Goal: Task Accomplishment & Management: Manage account settings

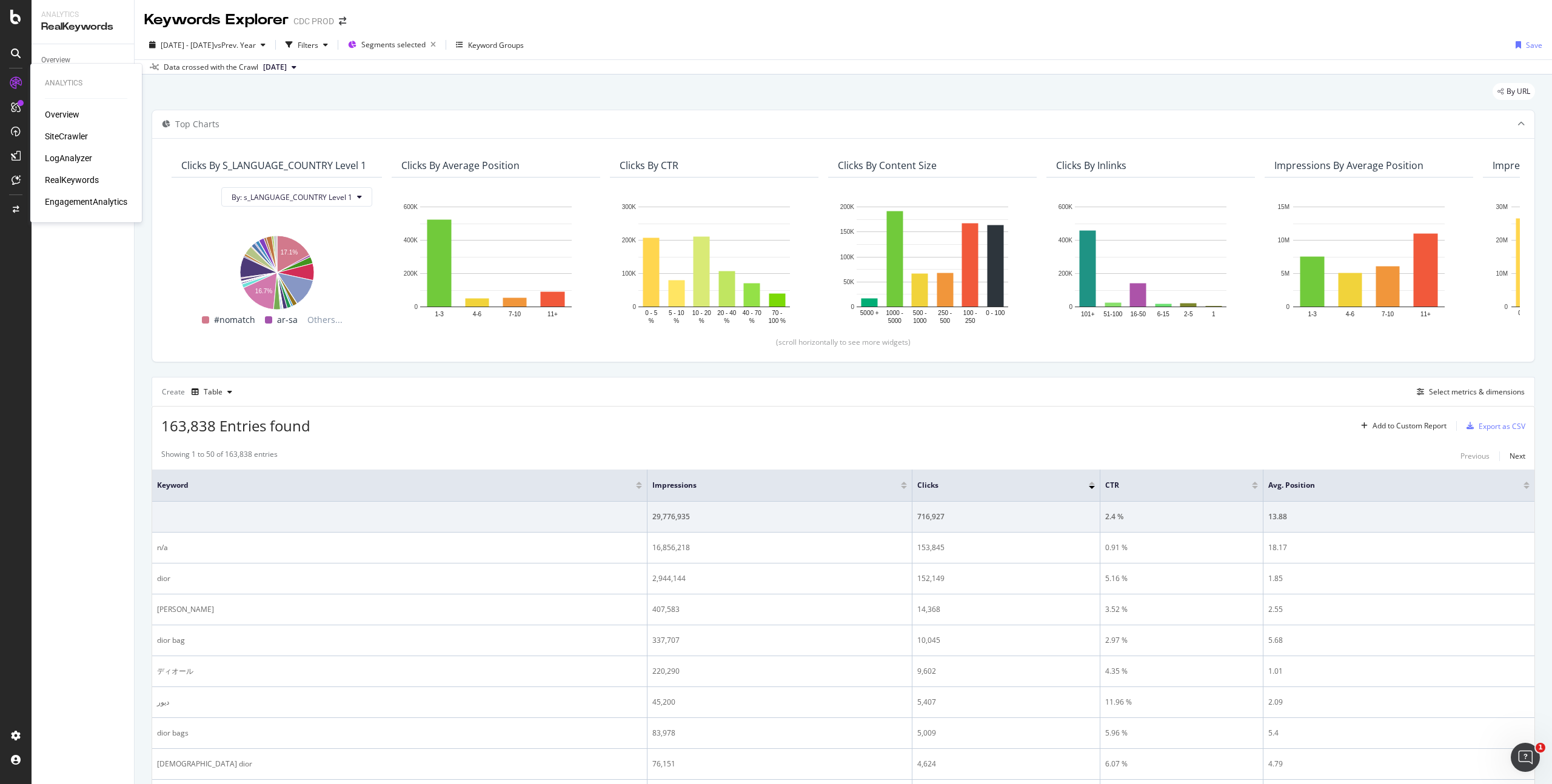
click at [68, 181] on div "RealKeywords" at bounding box center [71, 180] width 54 height 12
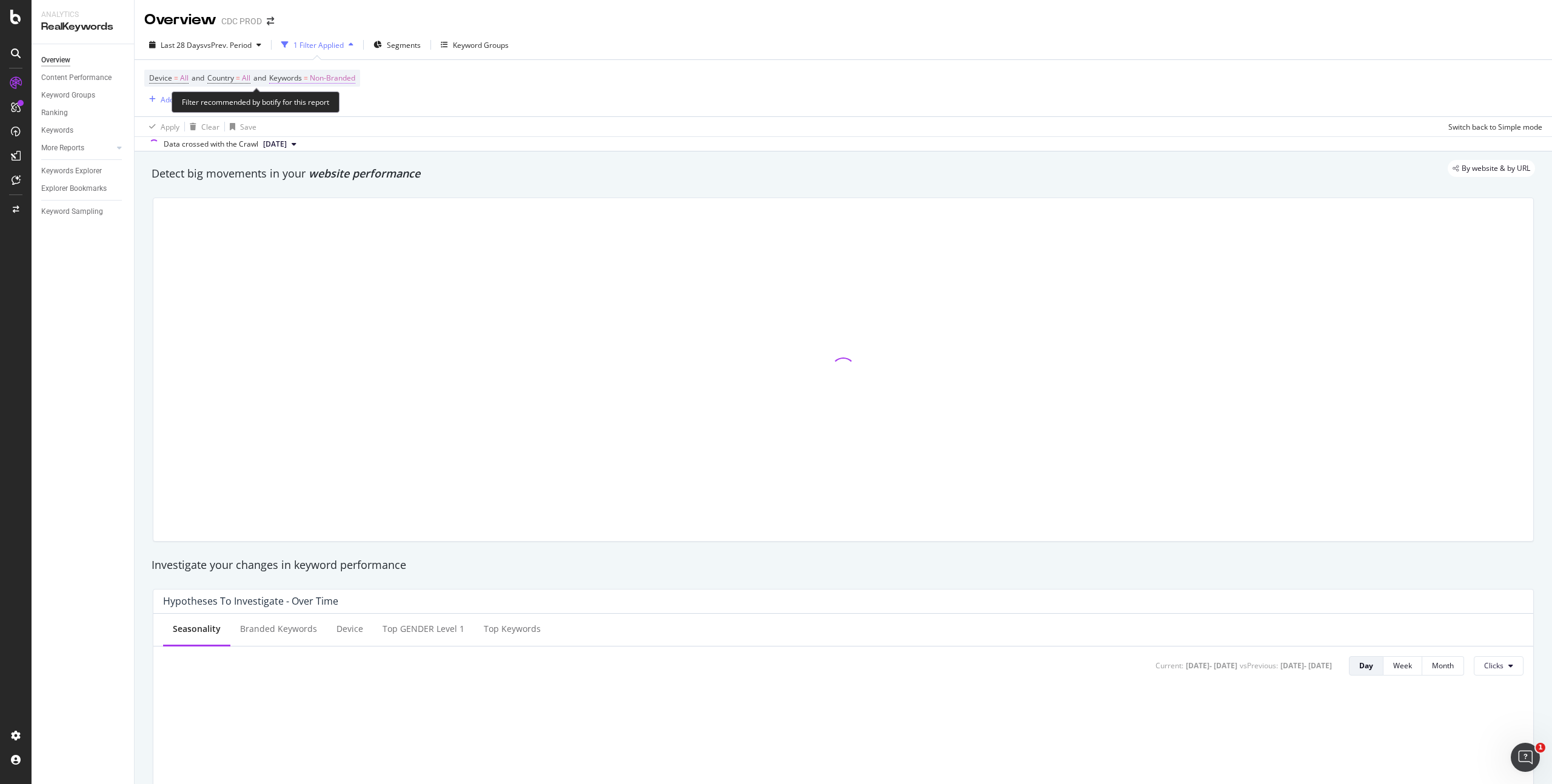
click at [353, 78] on span "Non-Branded" at bounding box center [332, 78] width 45 height 17
click at [337, 106] on div "button" at bounding box center [345, 106] width 14 height 7
click at [330, 199] on span "All" at bounding box center [359, 201] width 124 height 11
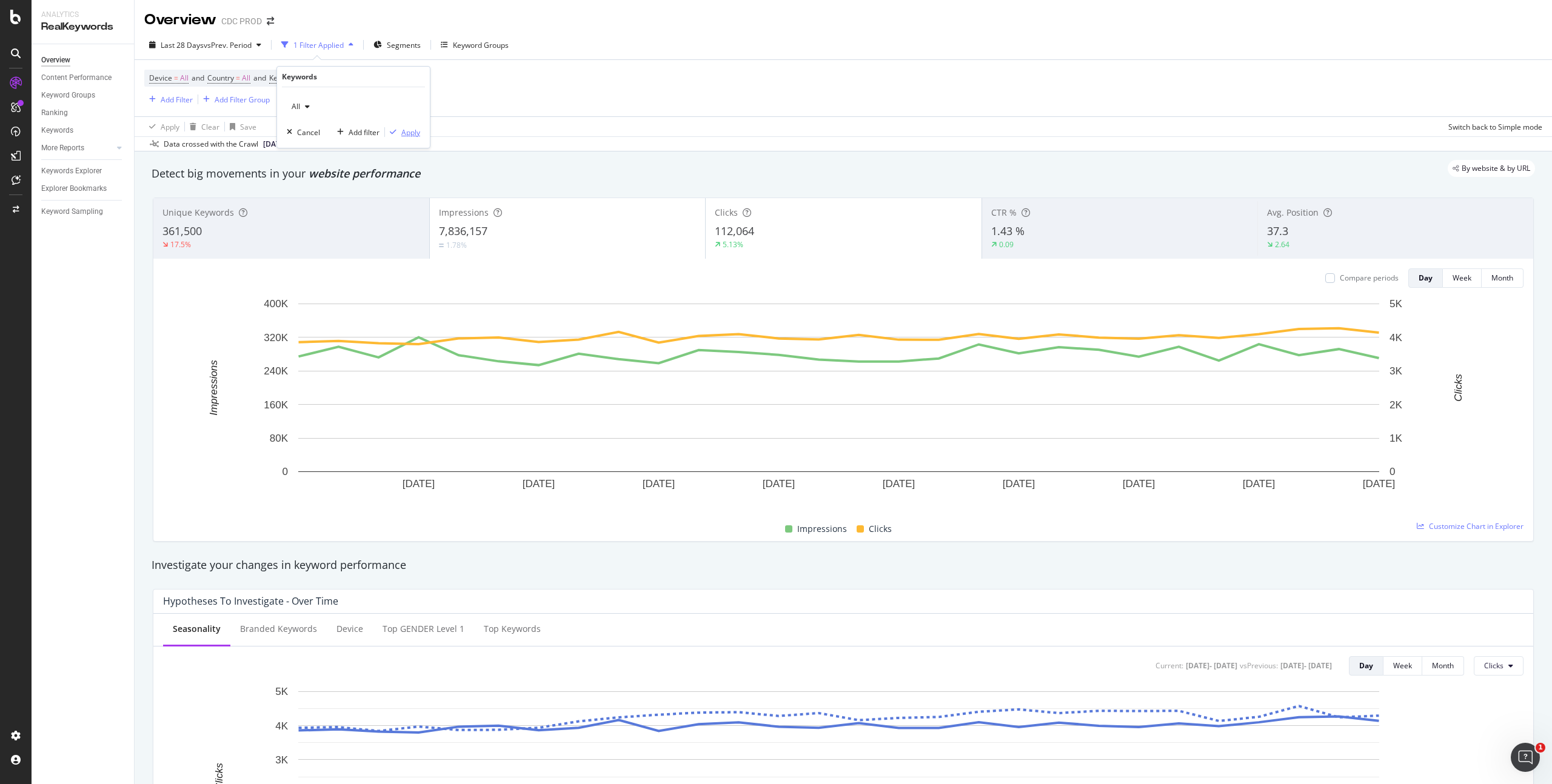
click at [412, 131] on div "Apply" at bounding box center [411, 132] width 19 height 10
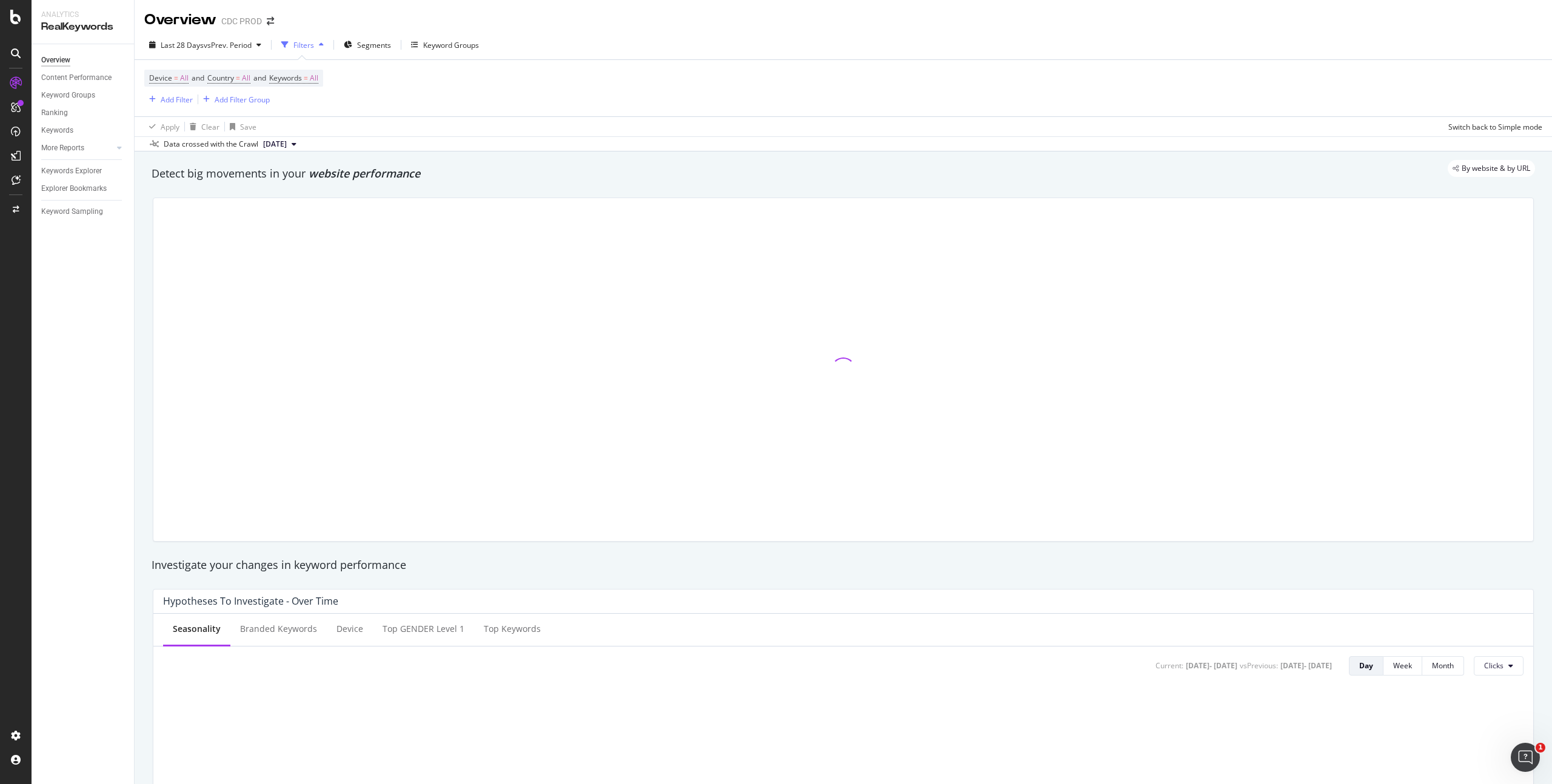
click at [518, 103] on div "Device = All and Country = All and Keywords = All Add Filter Add Filter Group" at bounding box center [843, 88] width 1398 height 56
click at [366, 40] on span "Segments" at bounding box center [373, 45] width 34 height 10
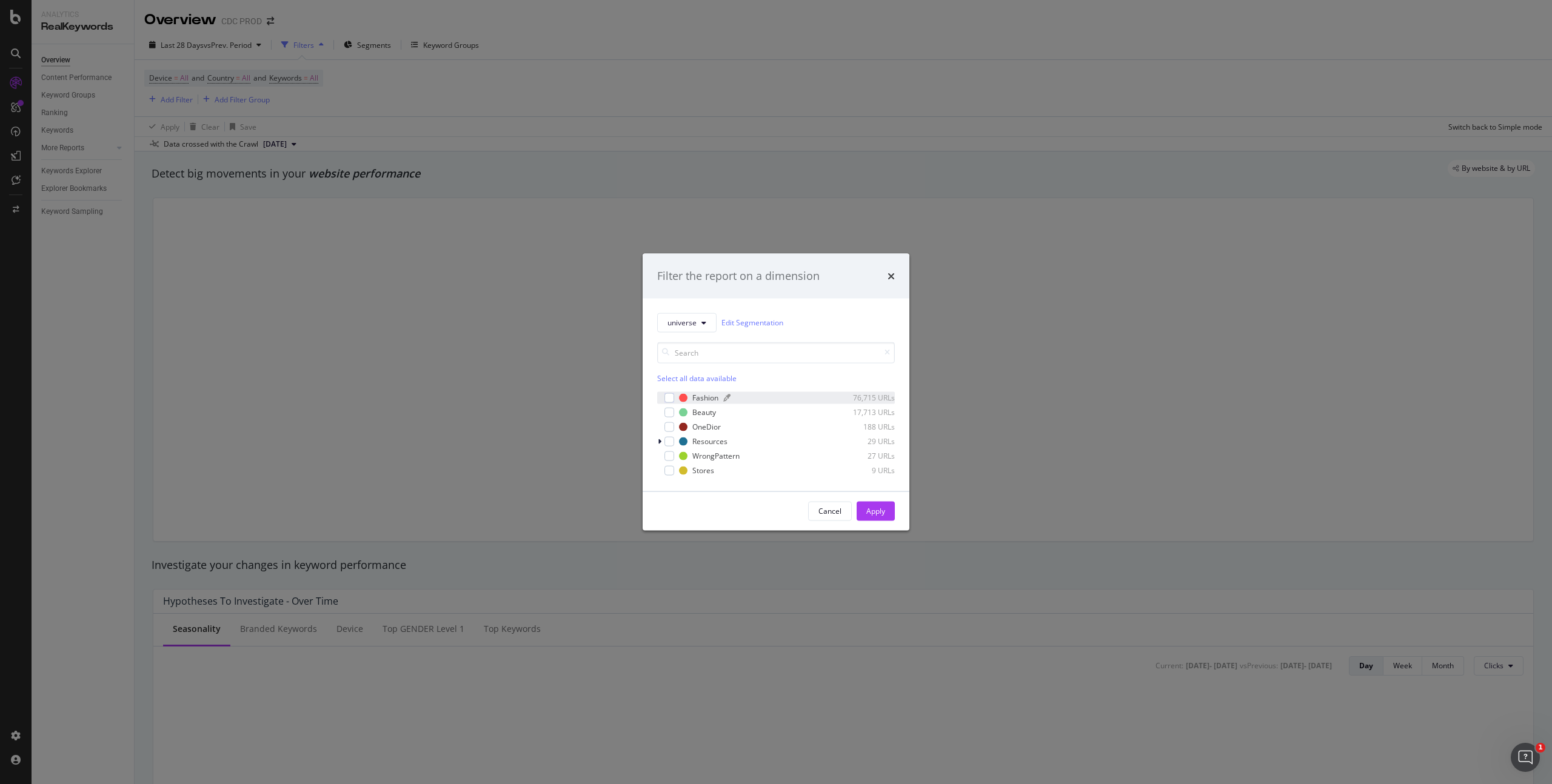
click at [703, 397] on div "Fashion" at bounding box center [705, 398] width 26 height 10
click at [709, 424] on div "OneDior" at bounding box center [707, 427] width 29 height 10
click at [873, 509] on div "Apply" at bounding box center [876, 511] width 19 height 10
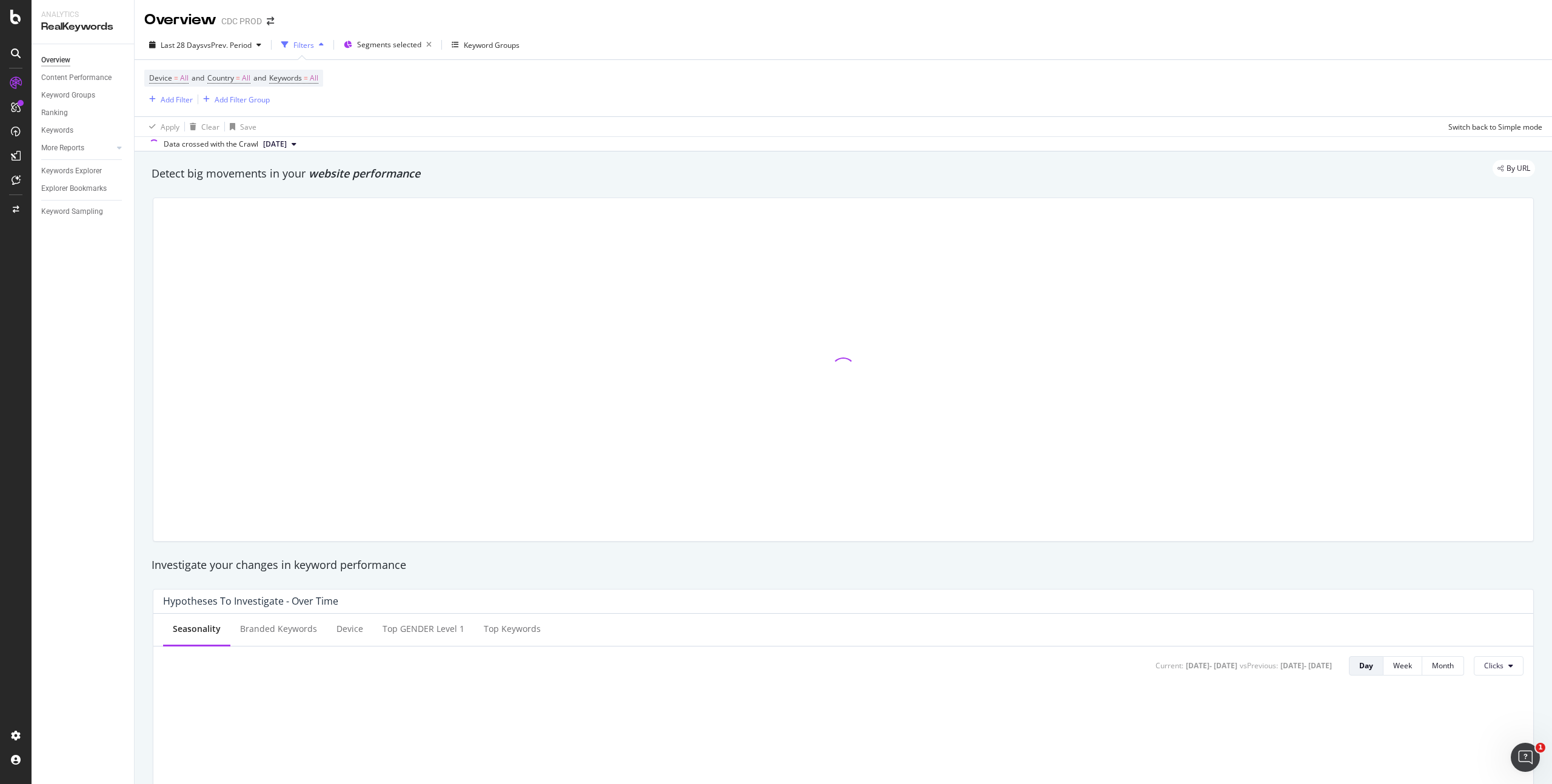
click at [636, 99] on div "Device = All and Country = All and Keywords = All Add Filter Add Filter Group" at bounding box center [843, 88] width 1398 height 56
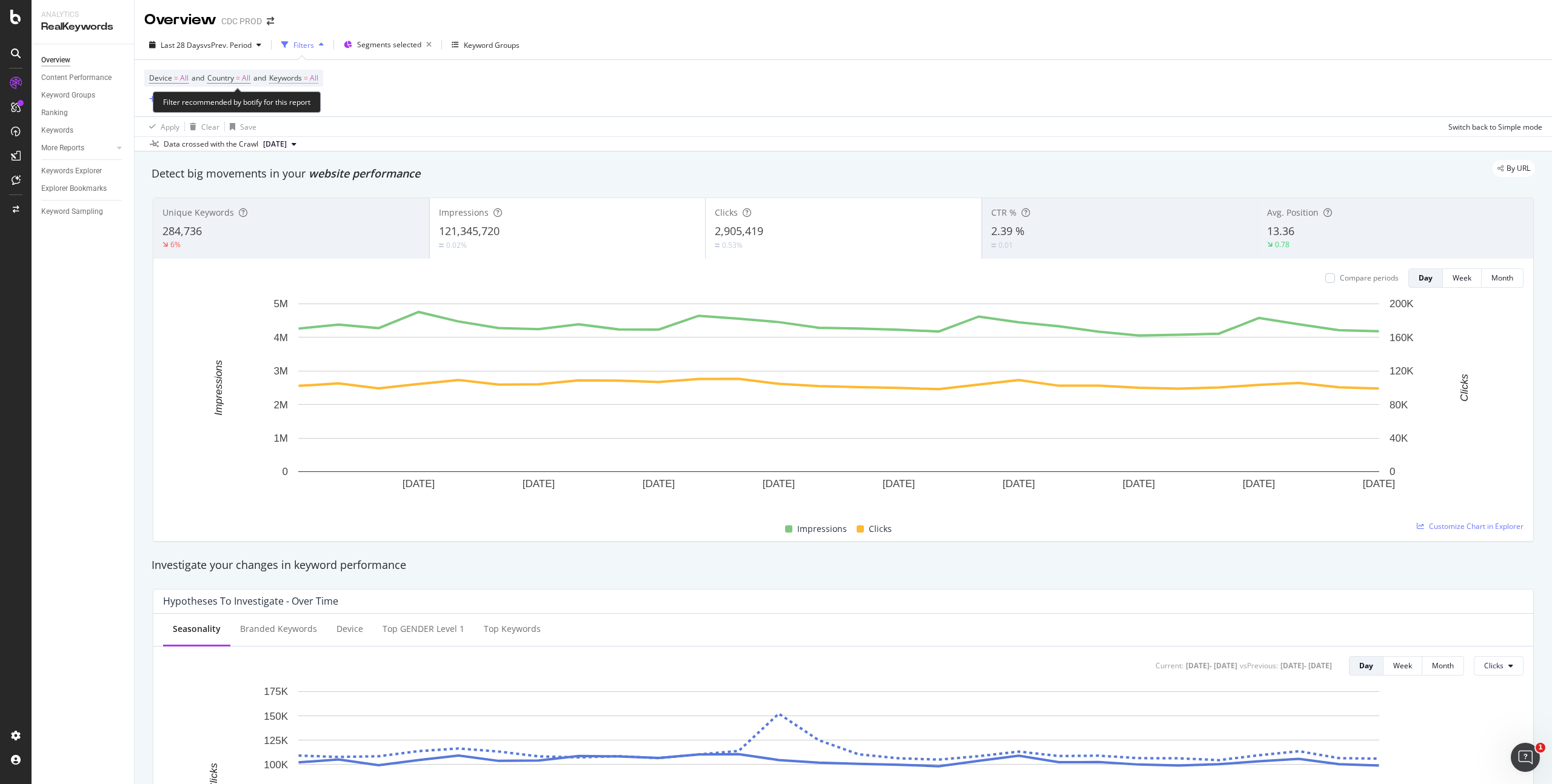
click at [318, 76] on span "All" at bounding box center [314, 78] width 9 height 17
click at [301, 106] on div "button" at bounding box center [307, 106] width 14 height 7
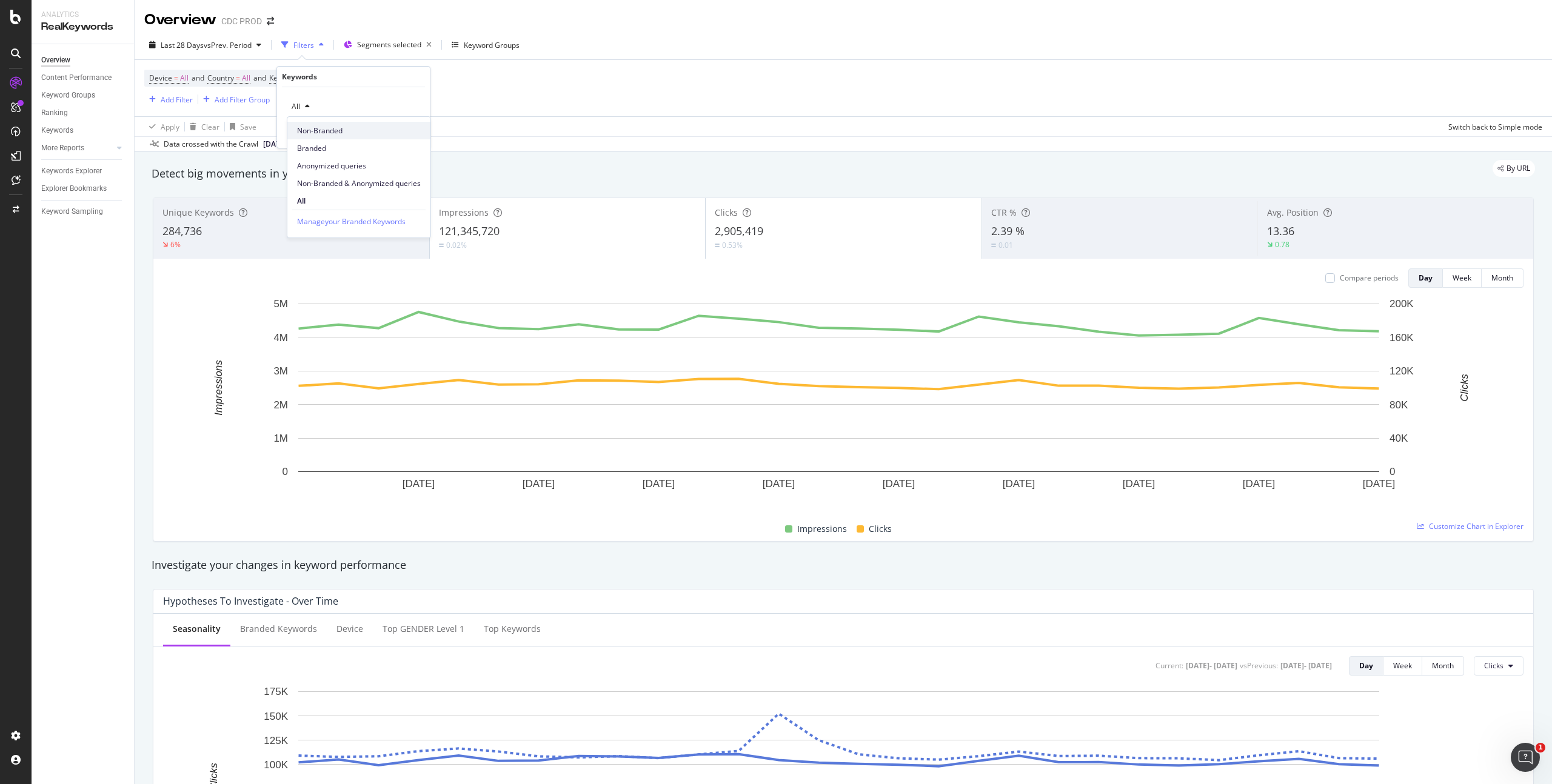
click at [338, 131] on span "Non-Branded" at bounding box center [359, 130] width 124 height 11
click at [407, 133] on div "Apply" at bounding box center [411, 132] width 19 height 10
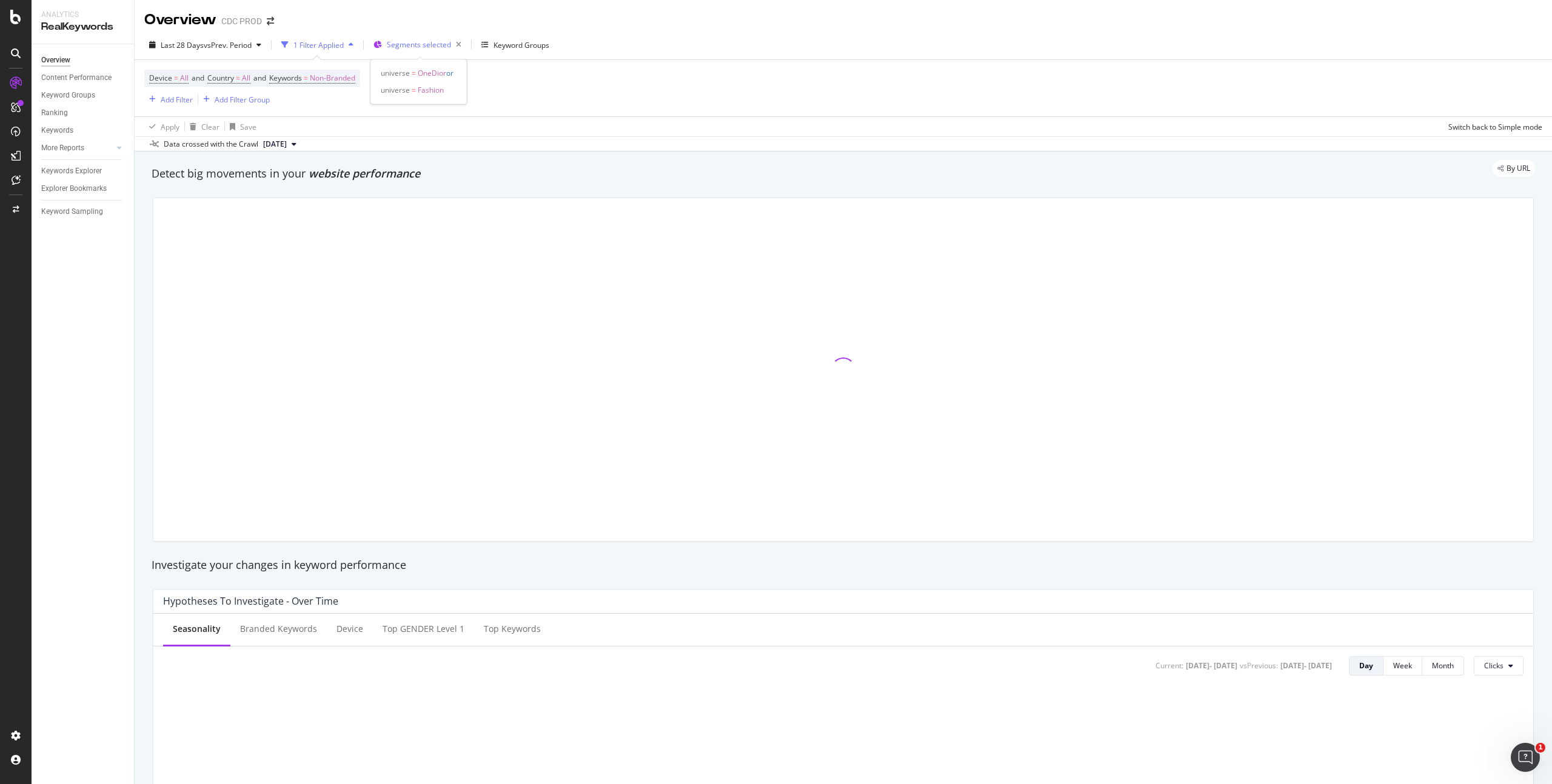
click at [435, 47] on span "Segments selected" at bounding box center [419, 45] width 64 height 10
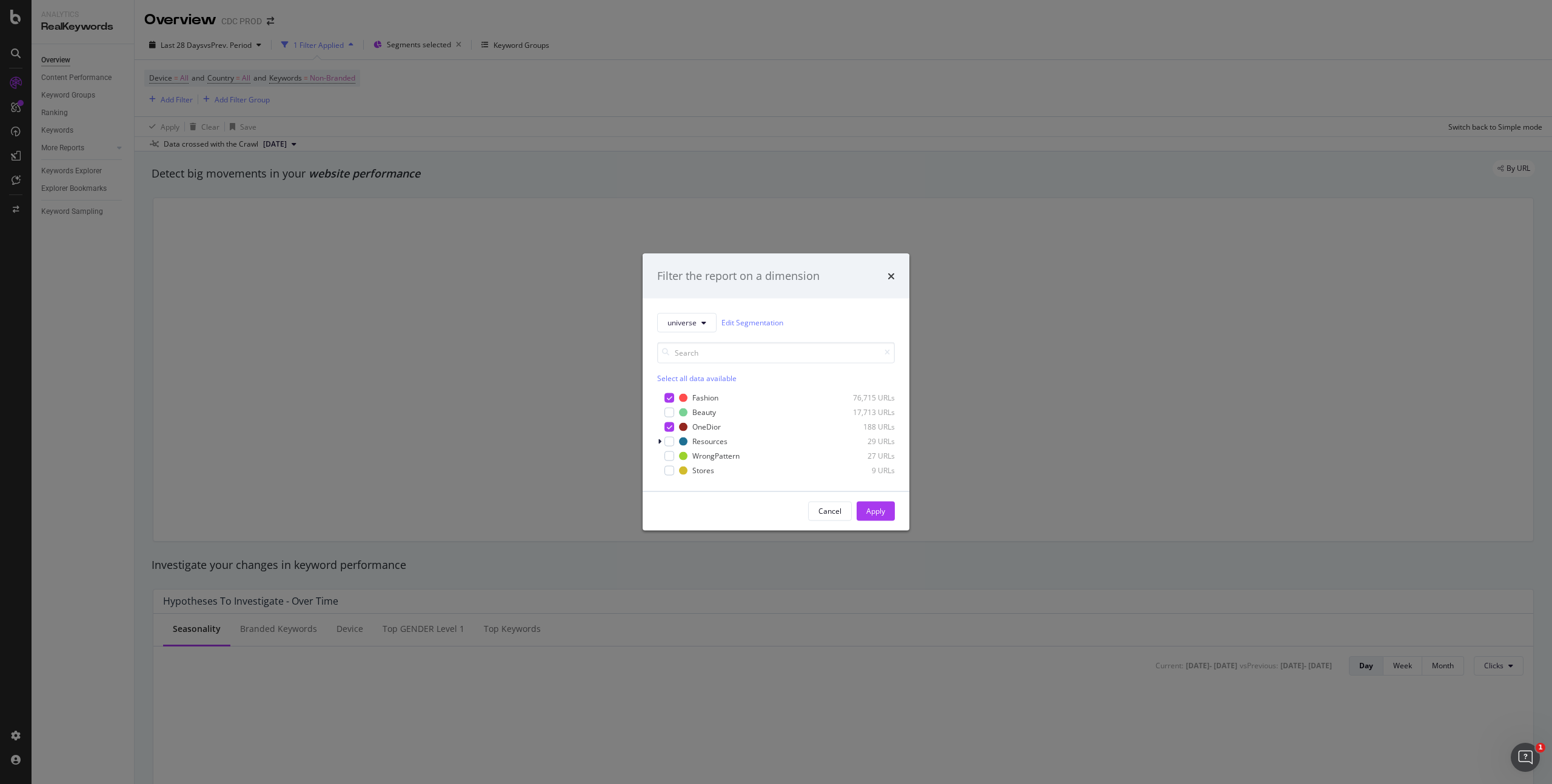
click at [889, 274] on icon "times" at bounding box center [891, 275] width 7 height 9
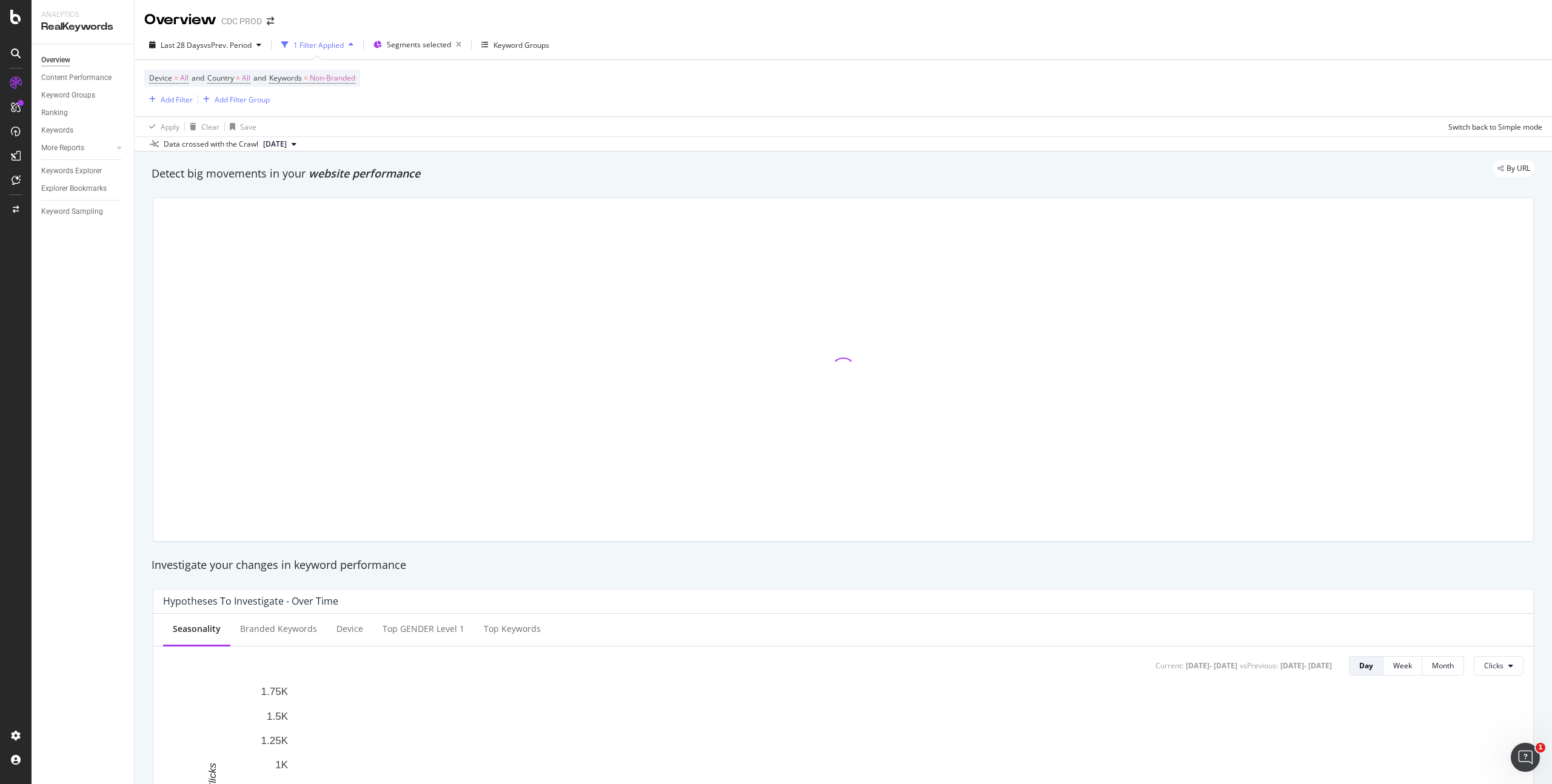
click at [408, 111] on div "Device = All and Country = All and Keywords = Non-Branded Add Filter Add Filter…" at bounding box center [843, 88] width 1398 height 56
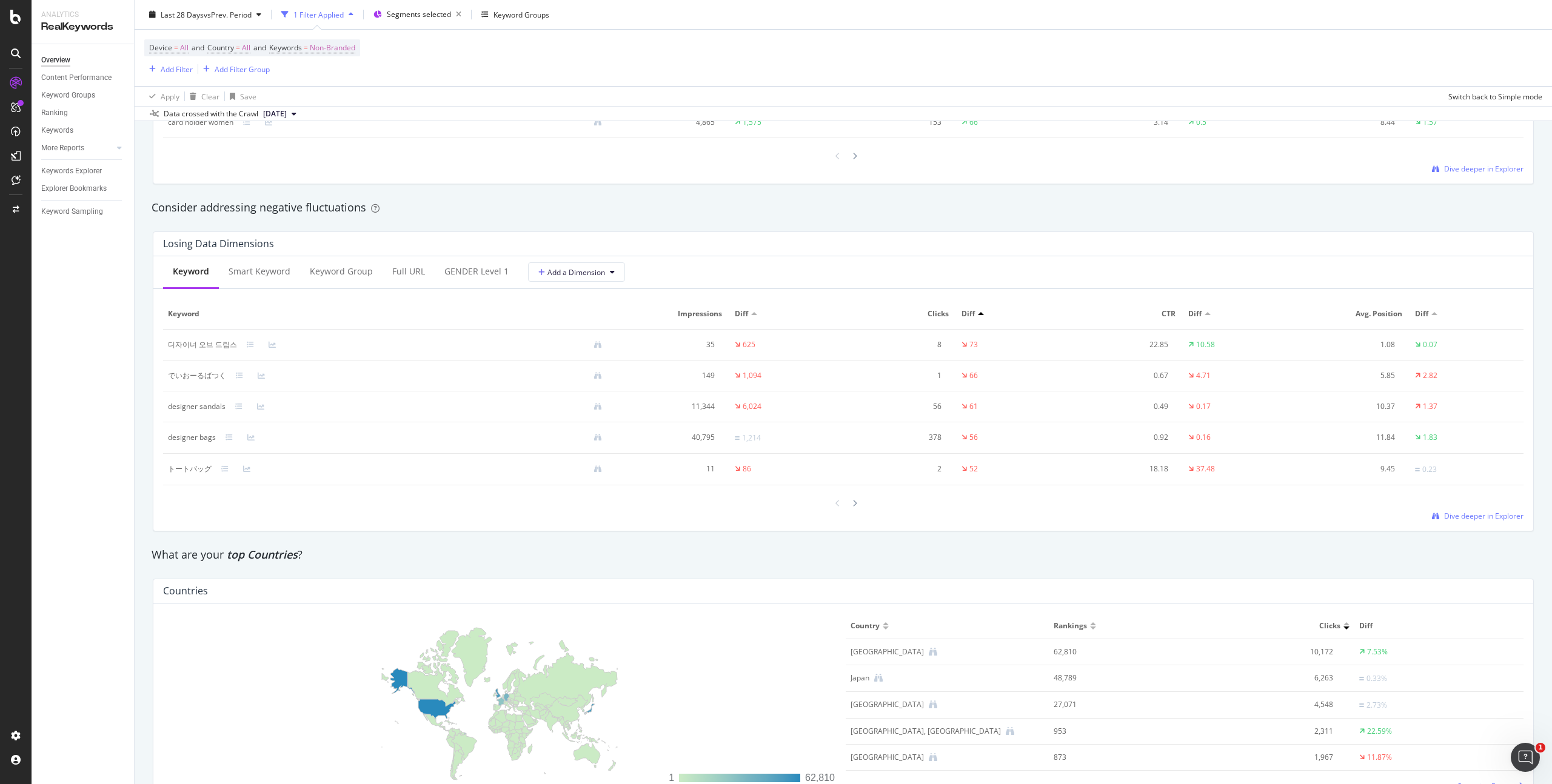
scroll to position [1370, 0]
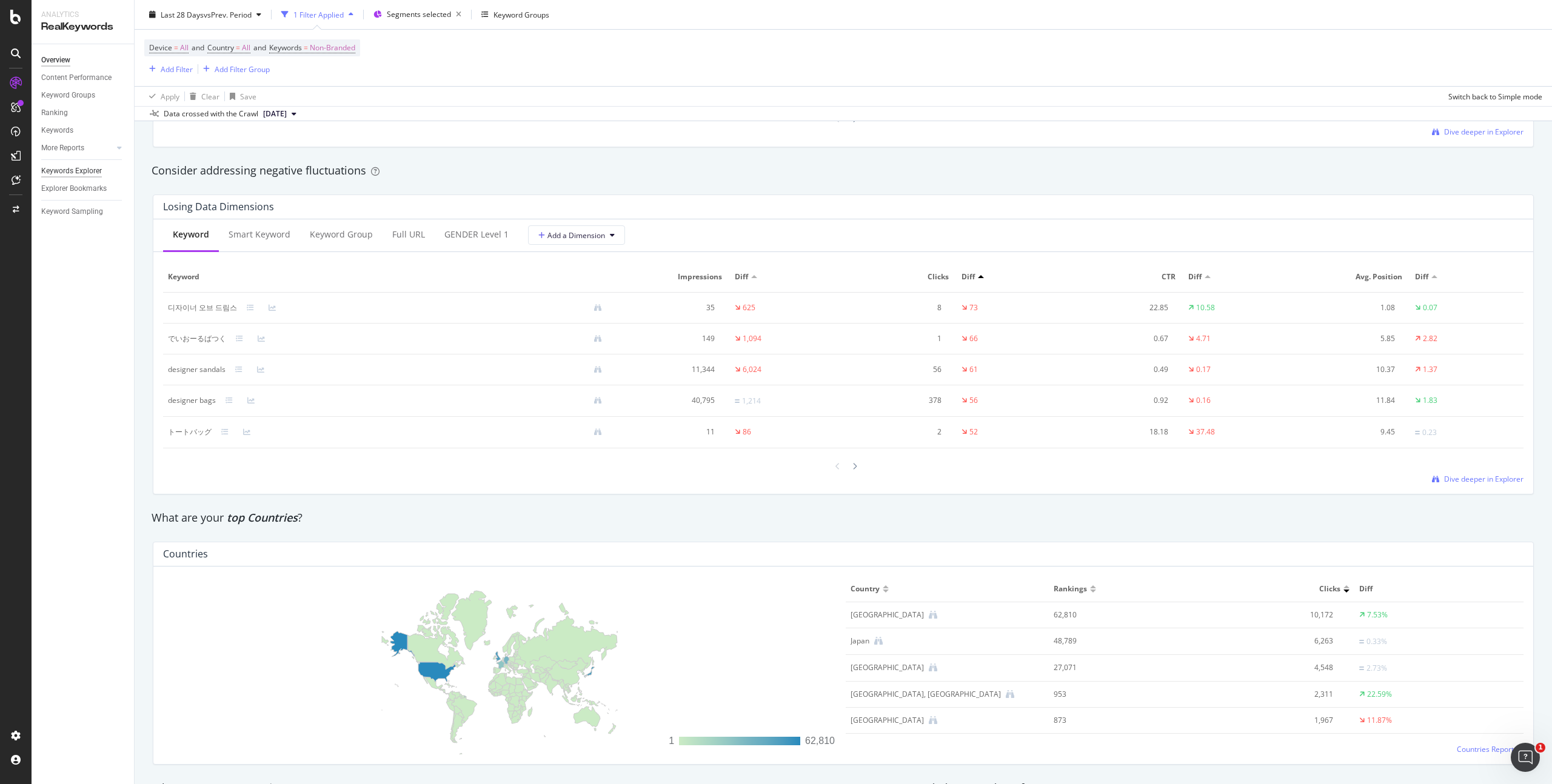
click at [64, 171] on div "Keywords Explorer" at bounding box center [71, 171] width 60 height 13
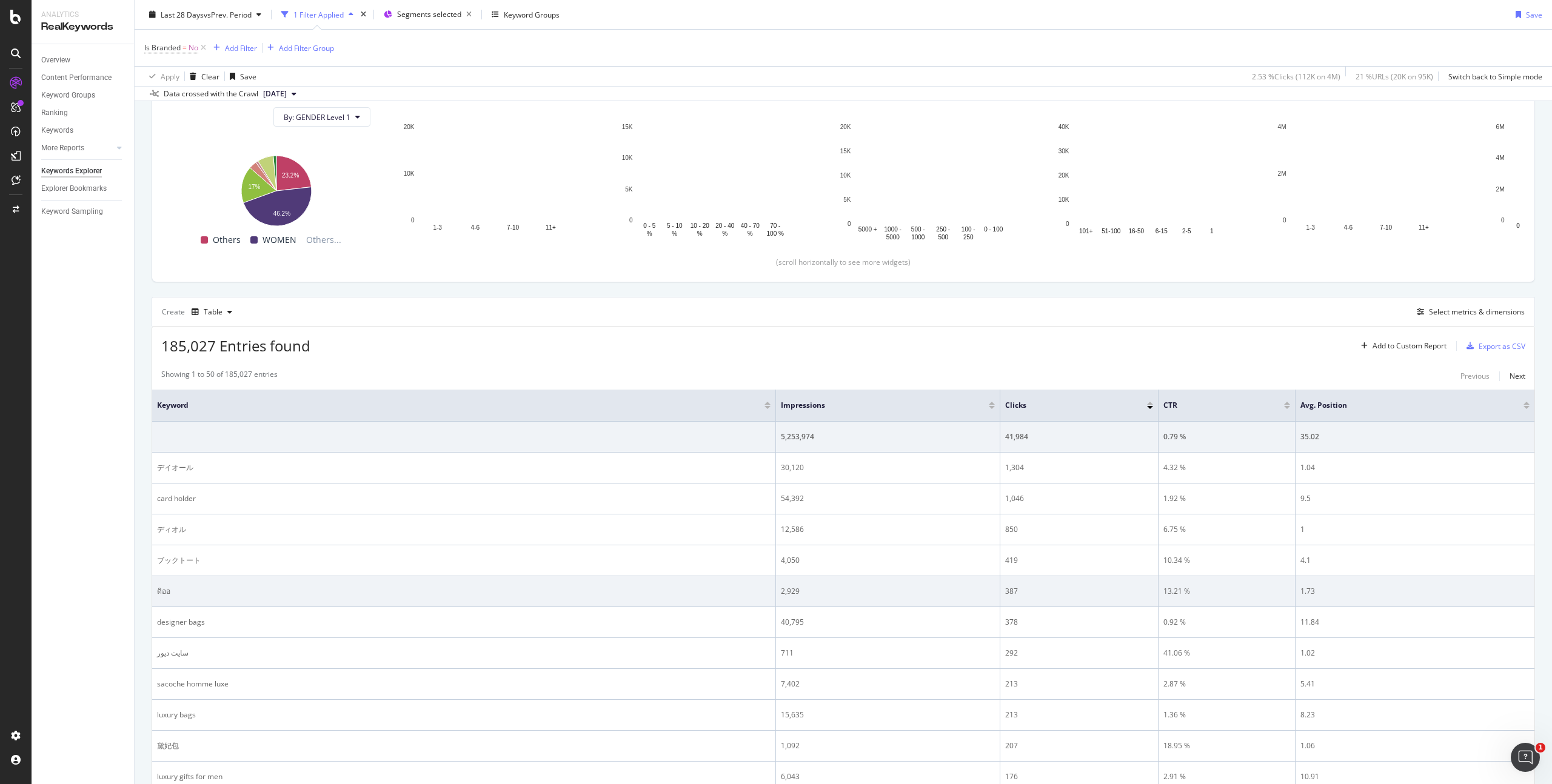
scroll to position [164, 0]
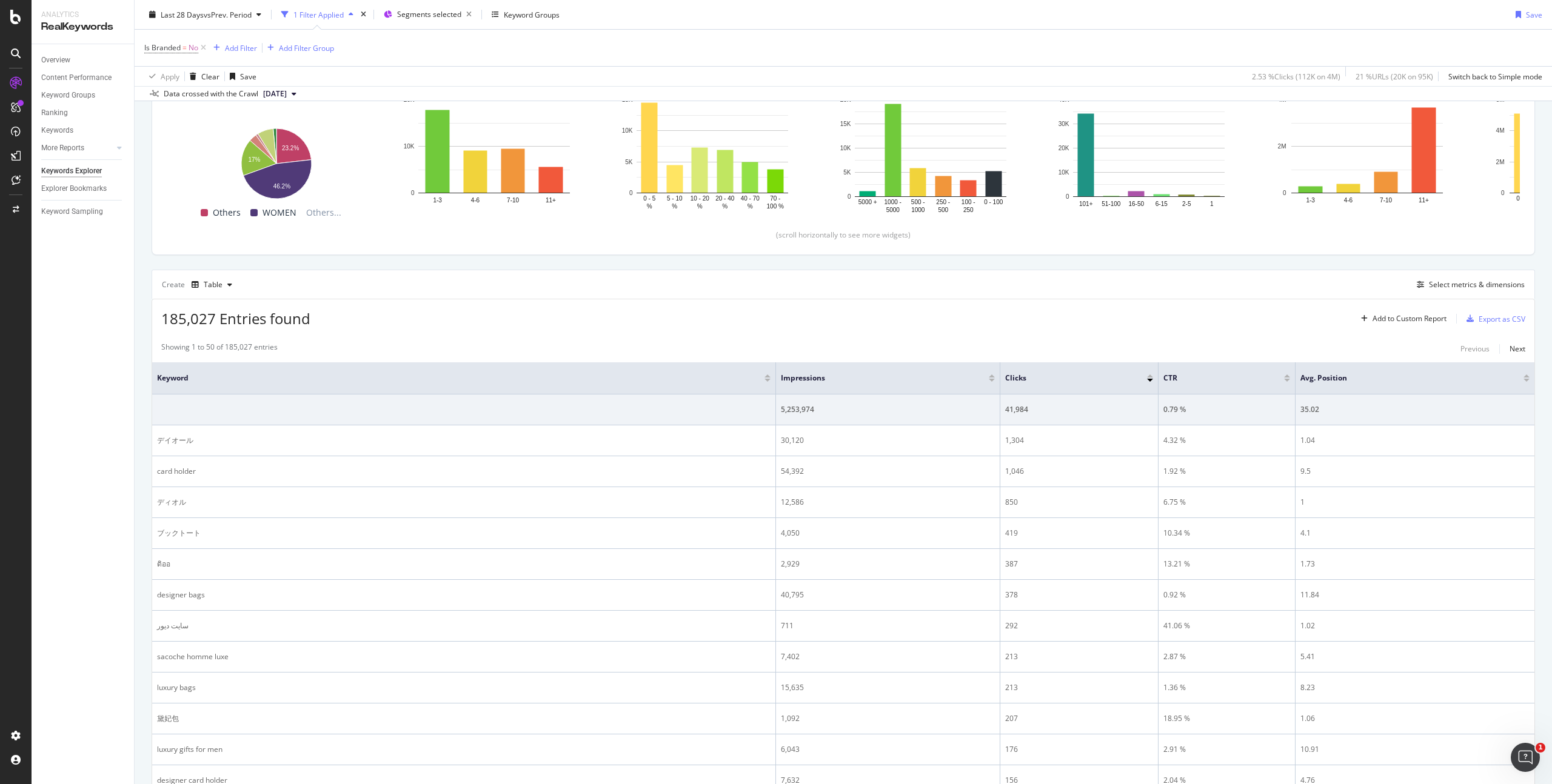
click at [992, 380] on div at bounding box center [991, 380] width 6 height 3
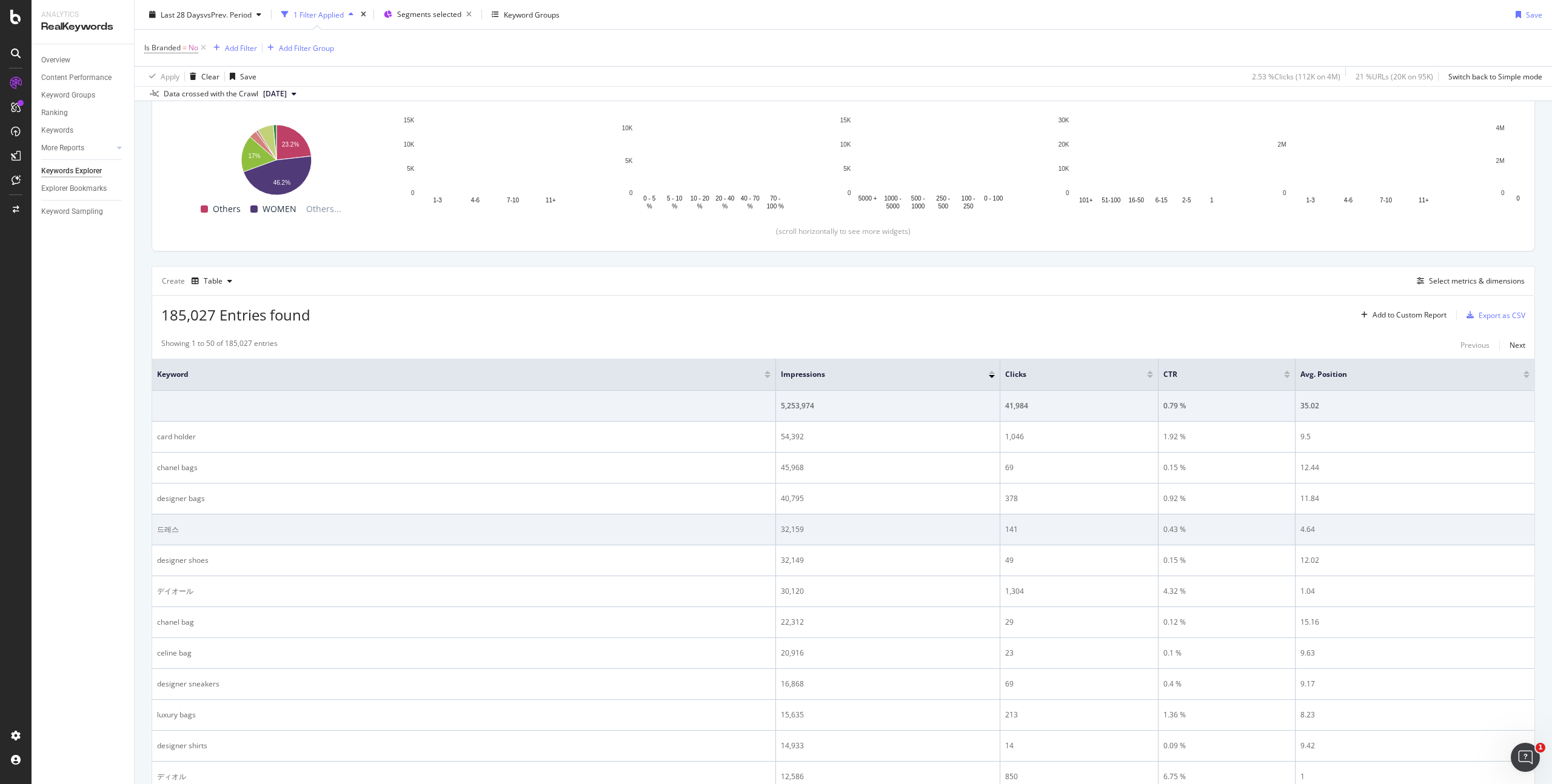
scroll to position [181, 0]
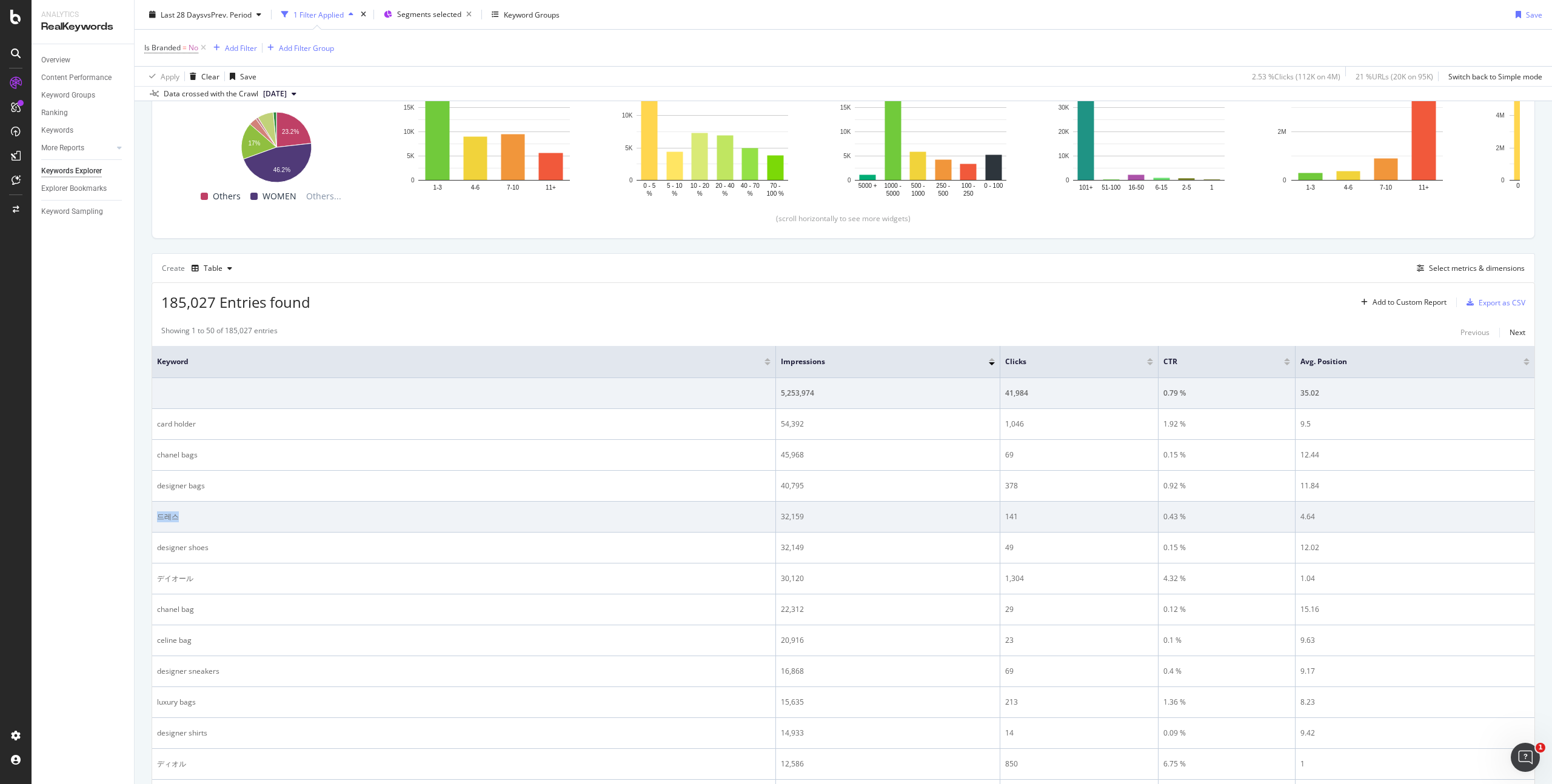
drag, startPoint x: 186, startPoint y: 516, endPoint x: 154, endPoint y: 514, distance: 32.1
click at [154, 514] on td "드레스" at bounding box center [464, 517] width 624 height 31
copy div "드레스"
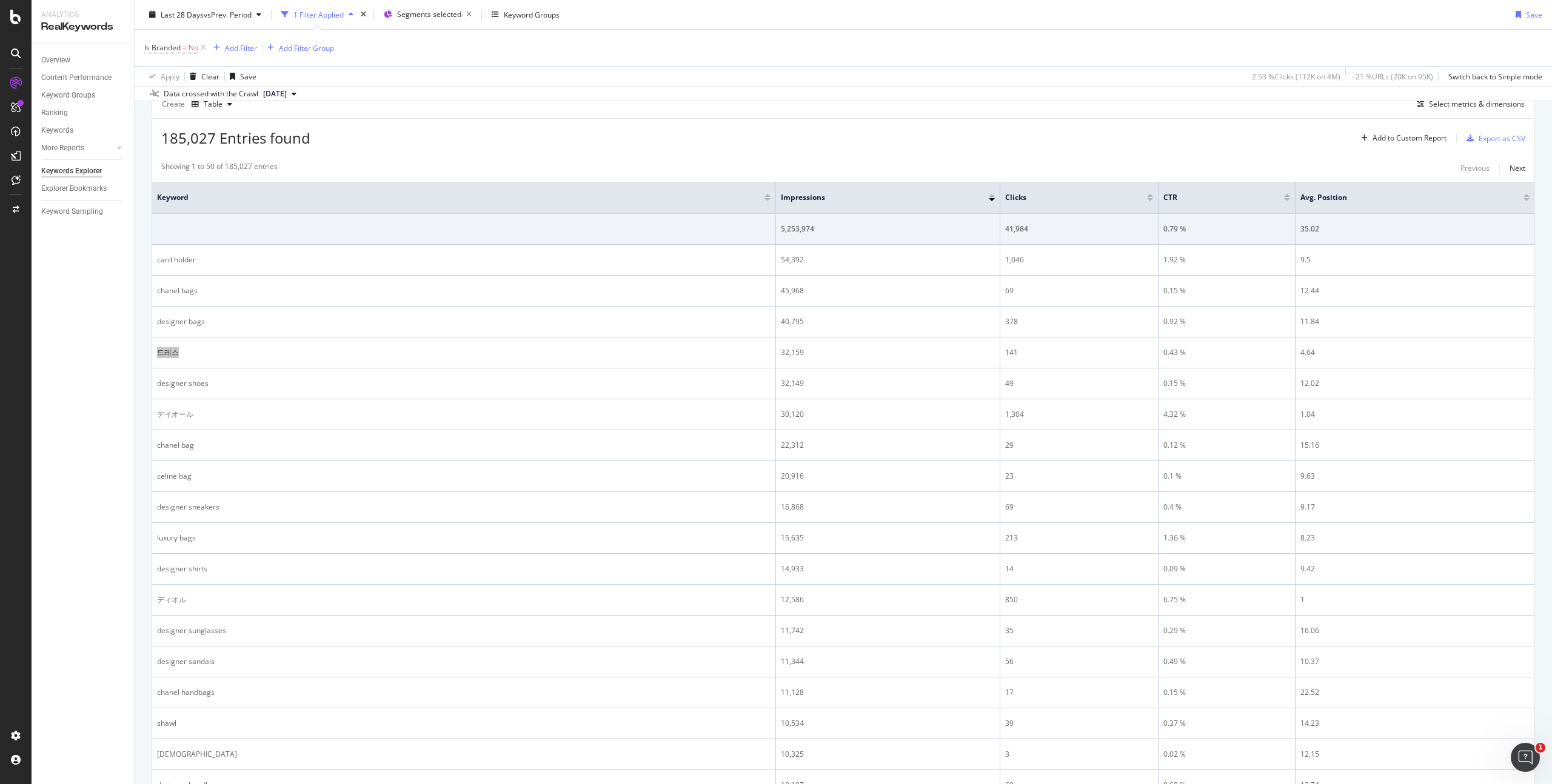
scroll to position [345, 0]
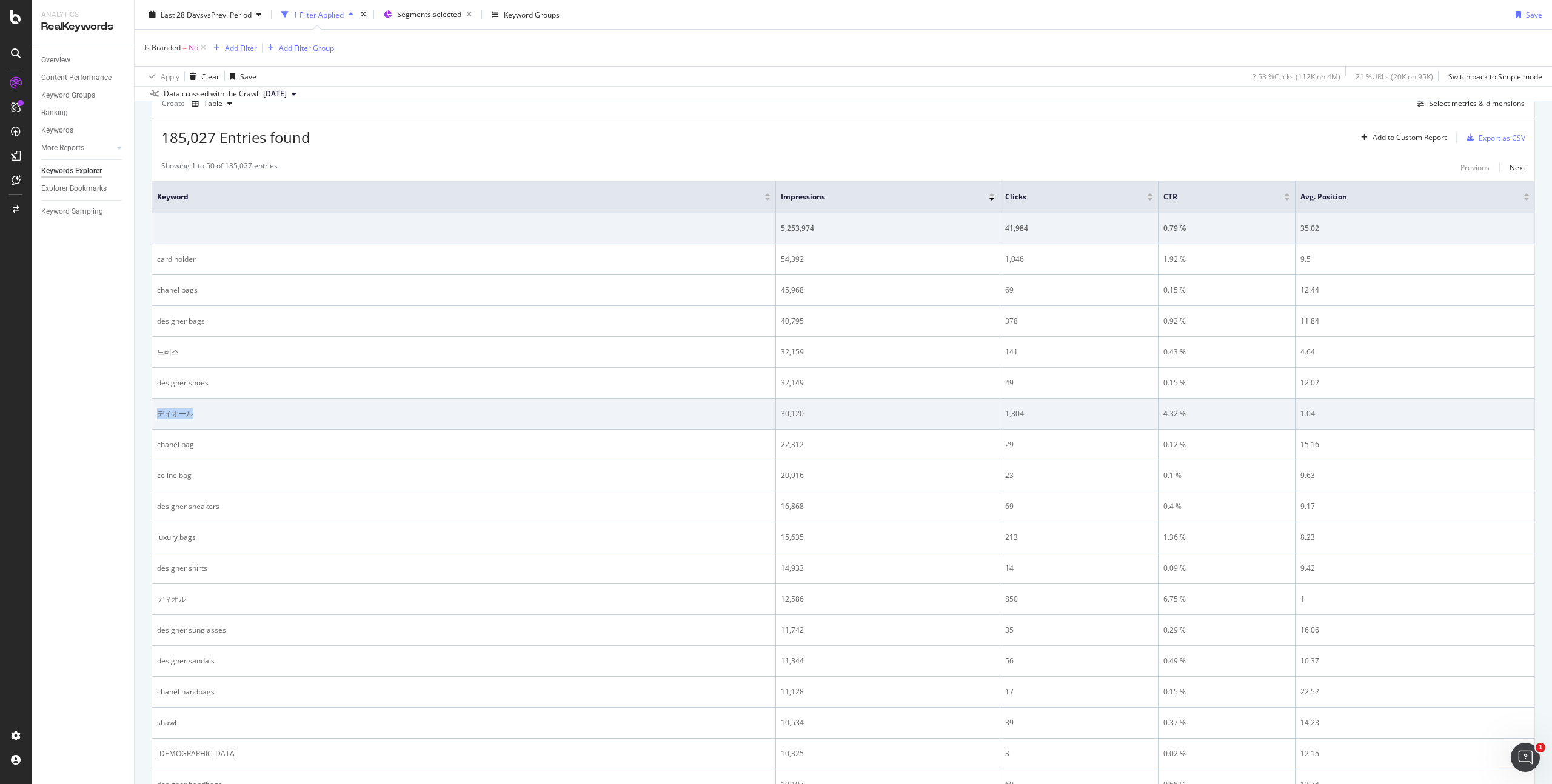
drag, startPoint x: 199, startPoint y: 414, endPoint x: 156, endPoint y: 412, distance: 43.0
click at [156, 412] on td "デイオール" at bounding box center [464, 414] width 624 height 31
copy div "デイオール"
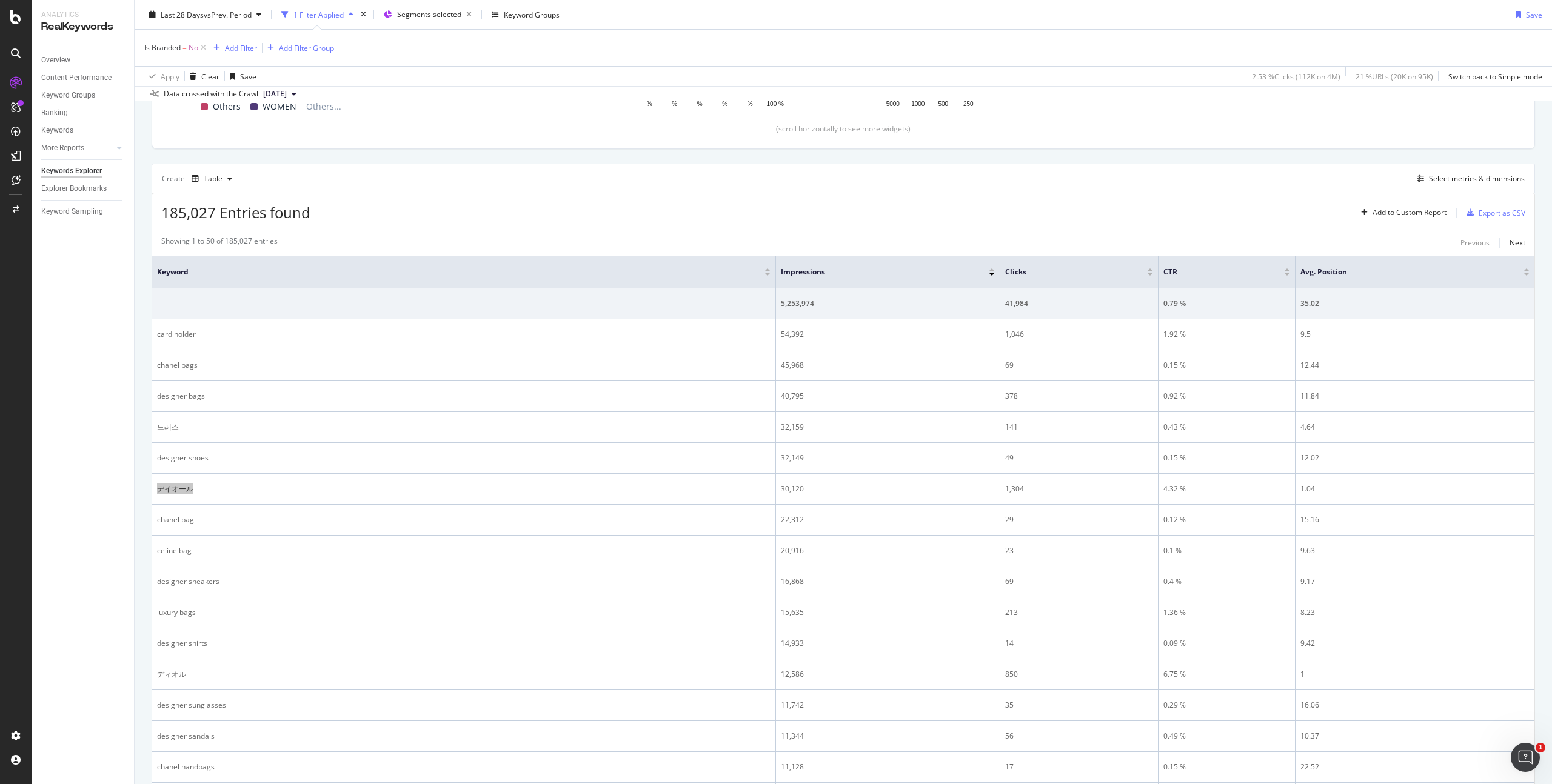
scroll to position [247, 0]
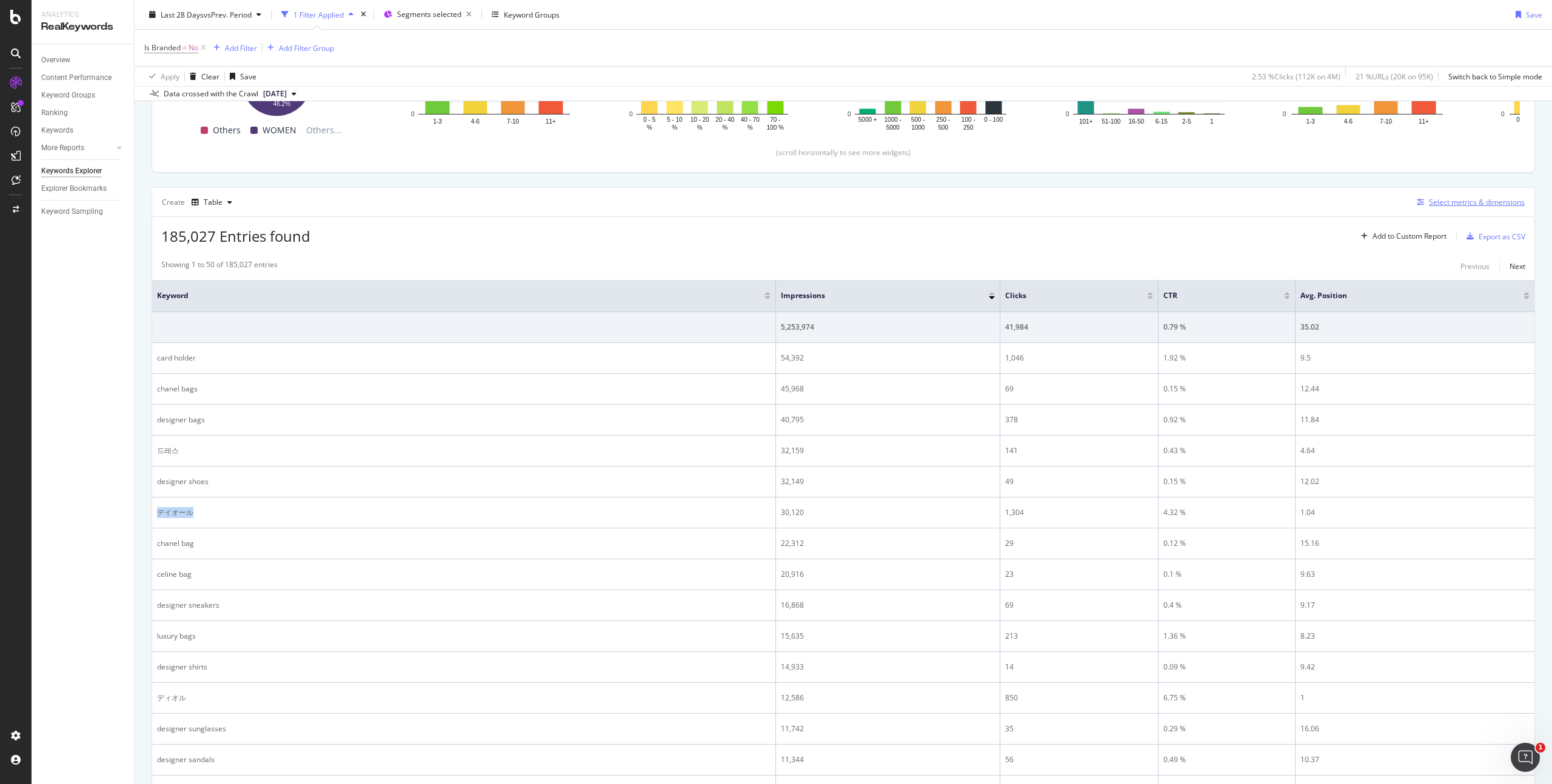
click at [1466, 201] on div "Select metrics & dimensions" at bounding box center [1476, 202] width 96 height 10
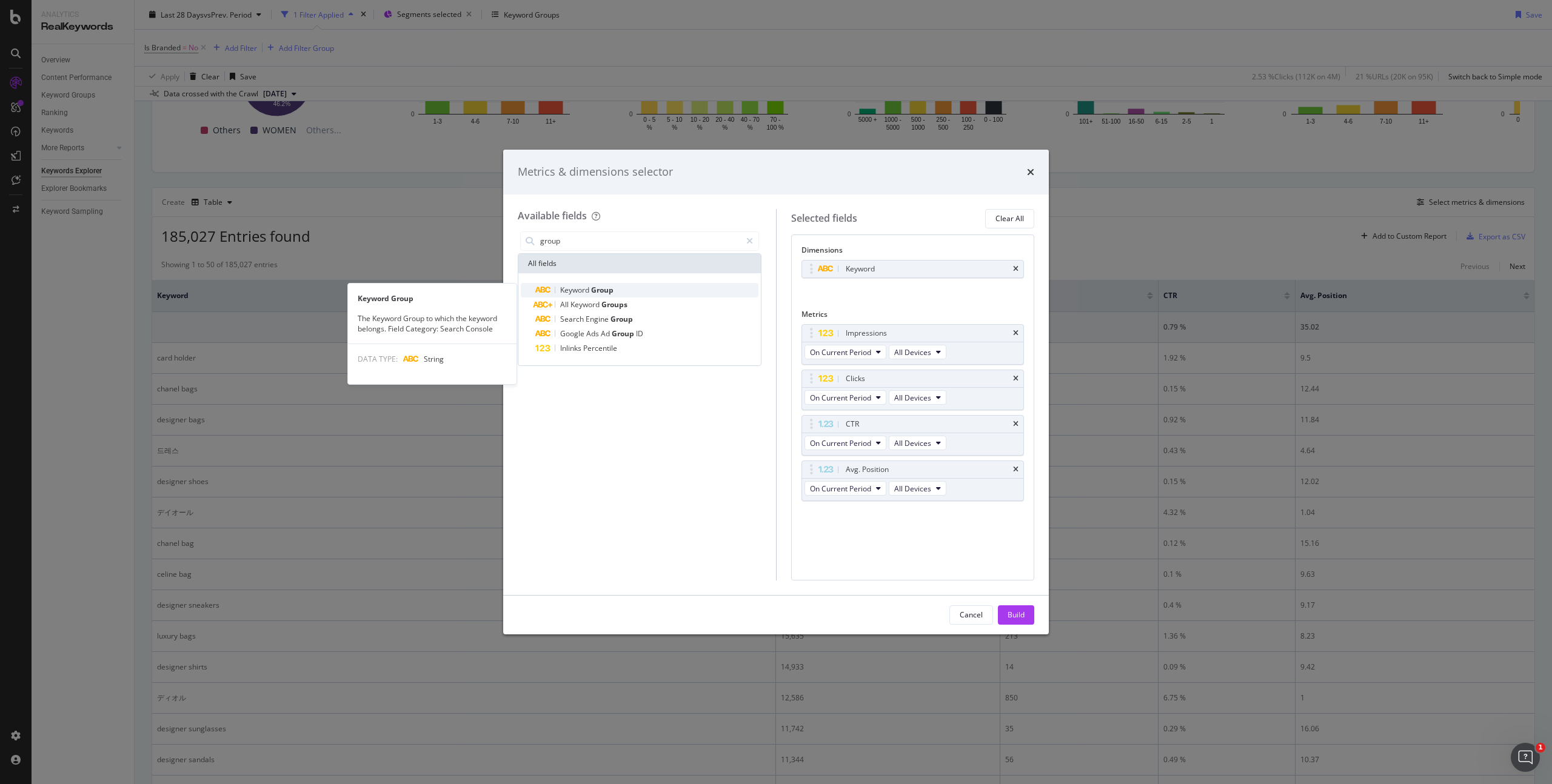
type input "group"
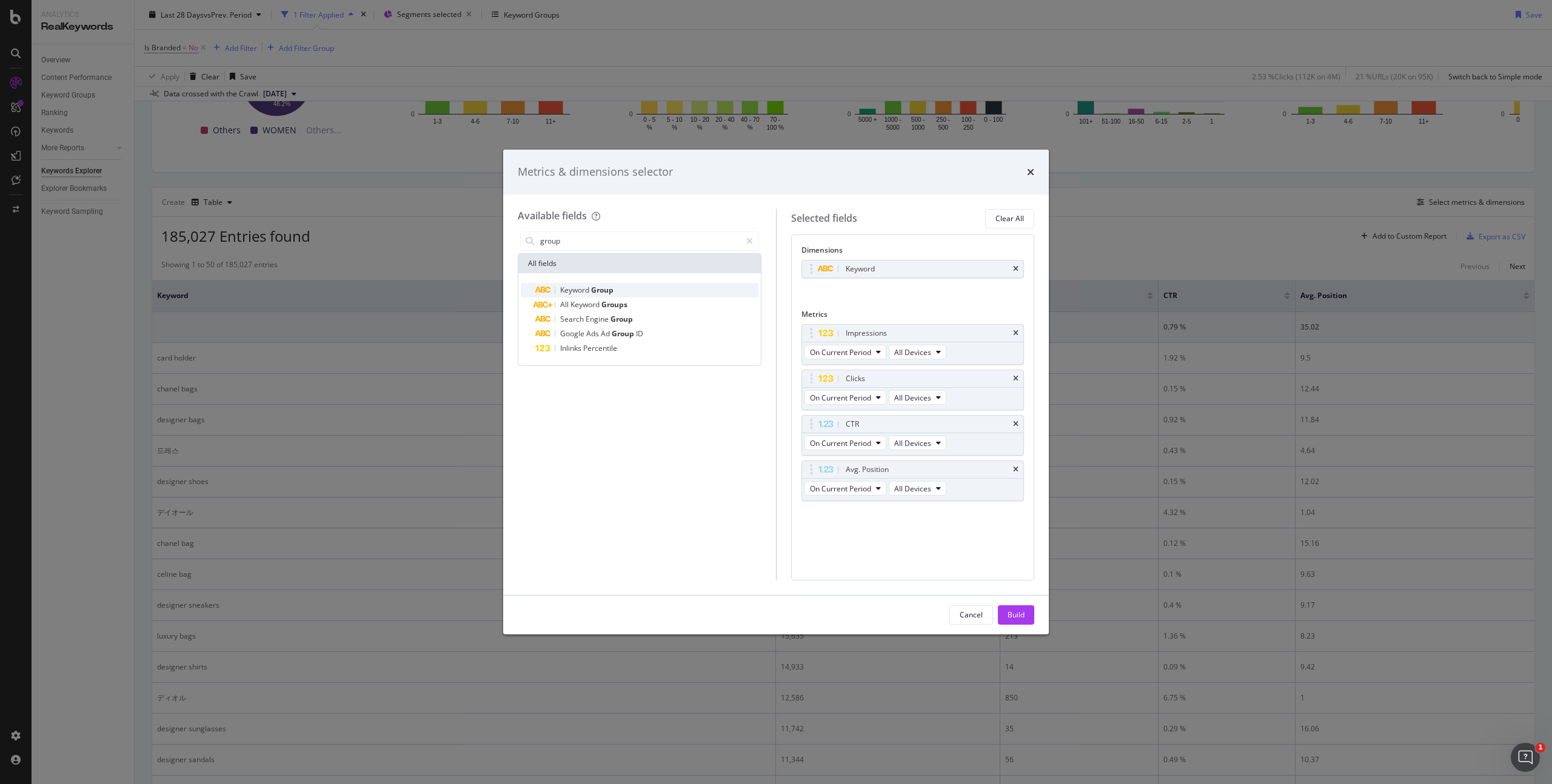
click at [600, 290] on span "Group" at bounding box center [602, 290] width 22 height 10
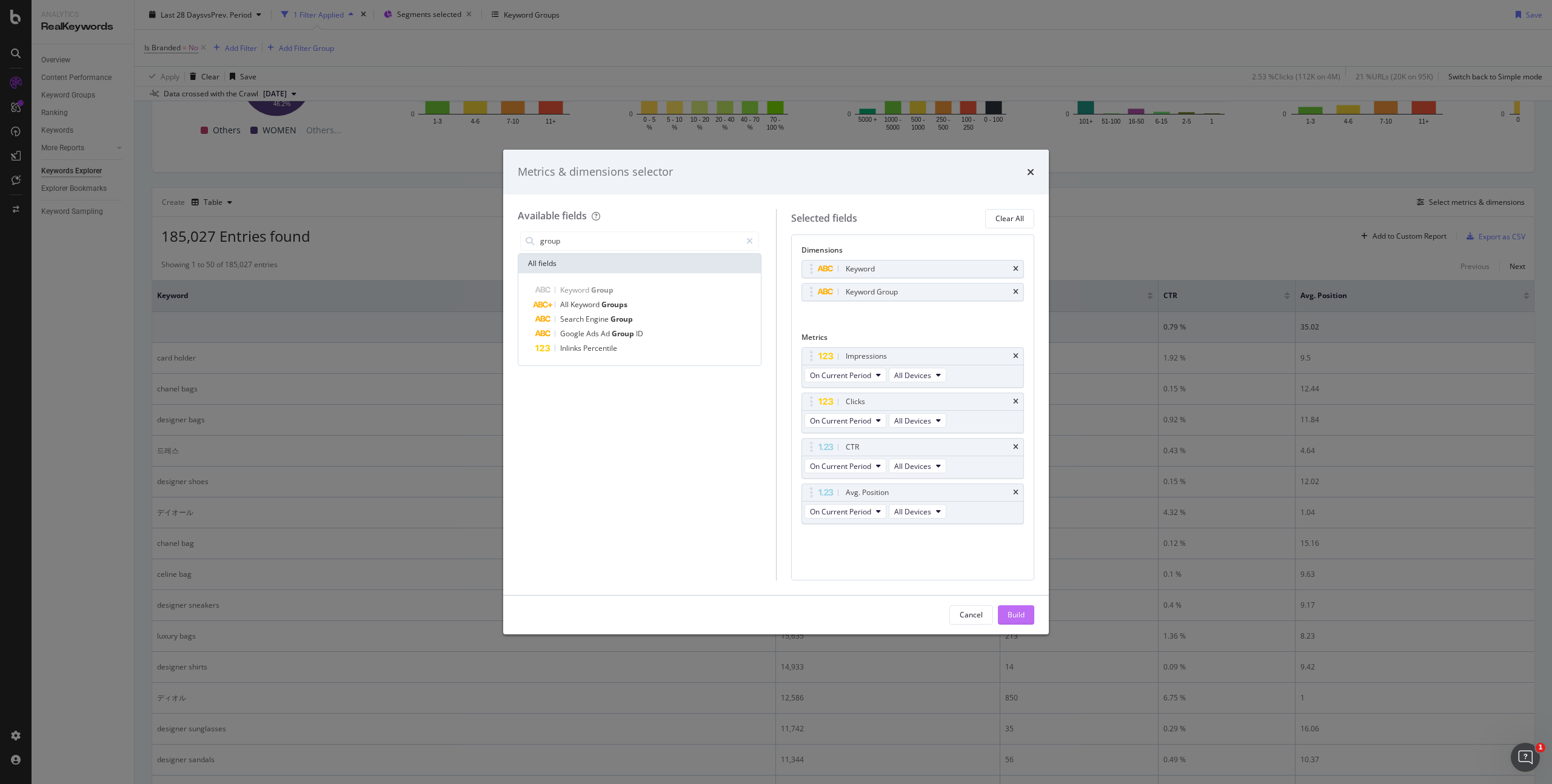
click at [1020, 614] on div "Build" at bounding box center [1017, 615] width 17 height 10
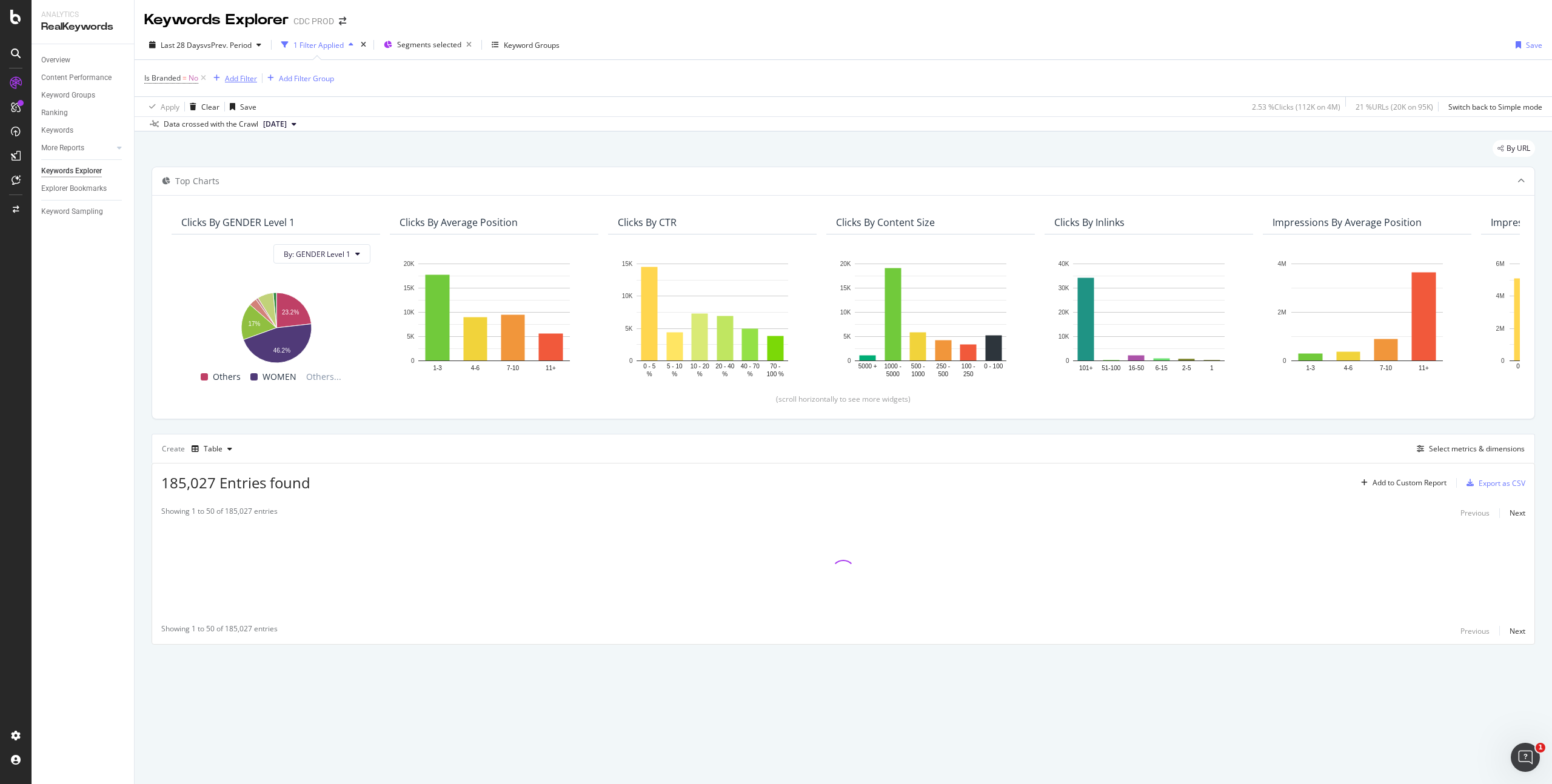
click at [240, 78] on div "Add Filter" at bounding box center [241, 78] width 32 height 10
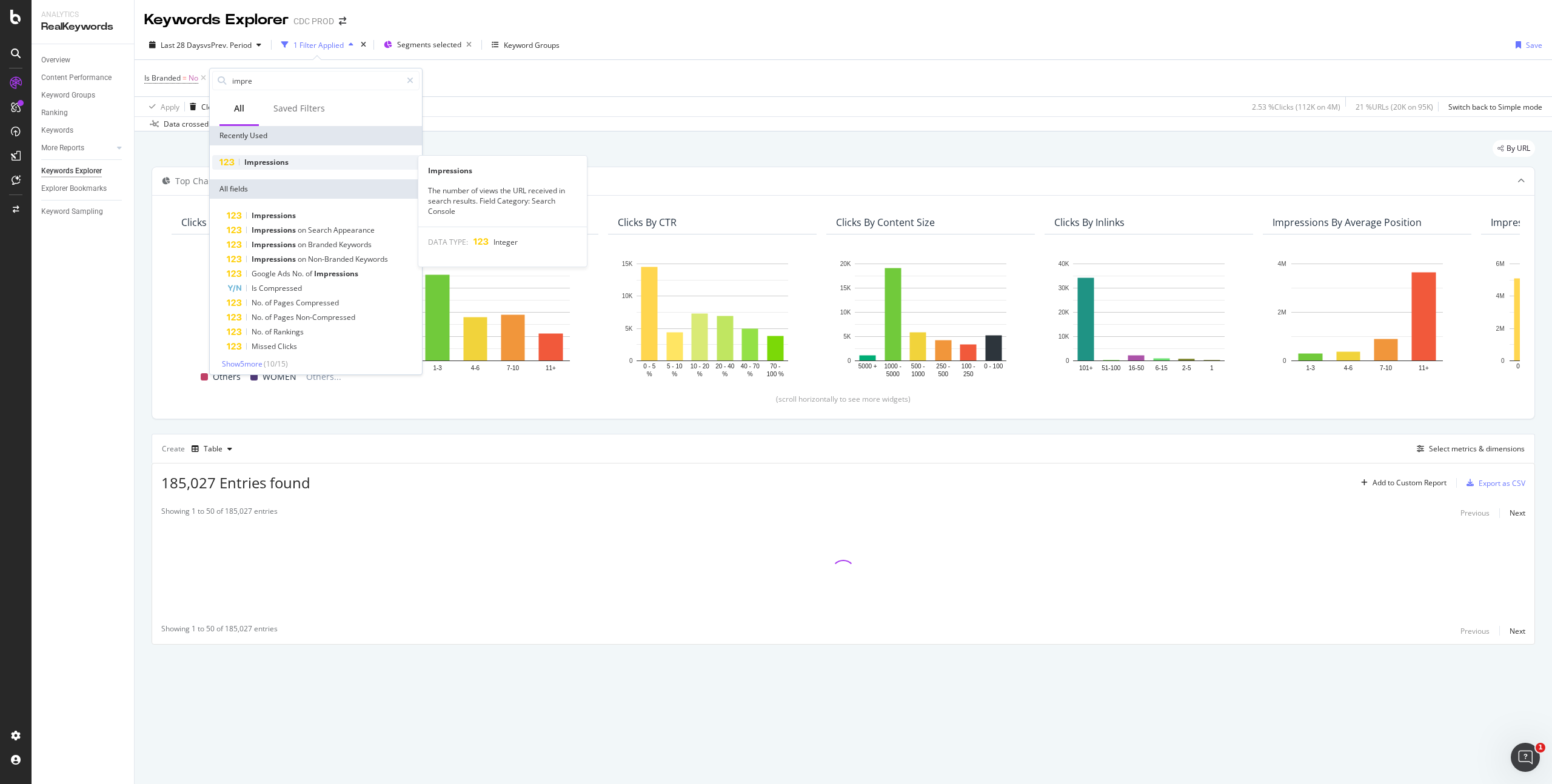
type input "impre"
click at [275, 163] on span "Impressions" at bounding box center [267, 162] width 45 height 10
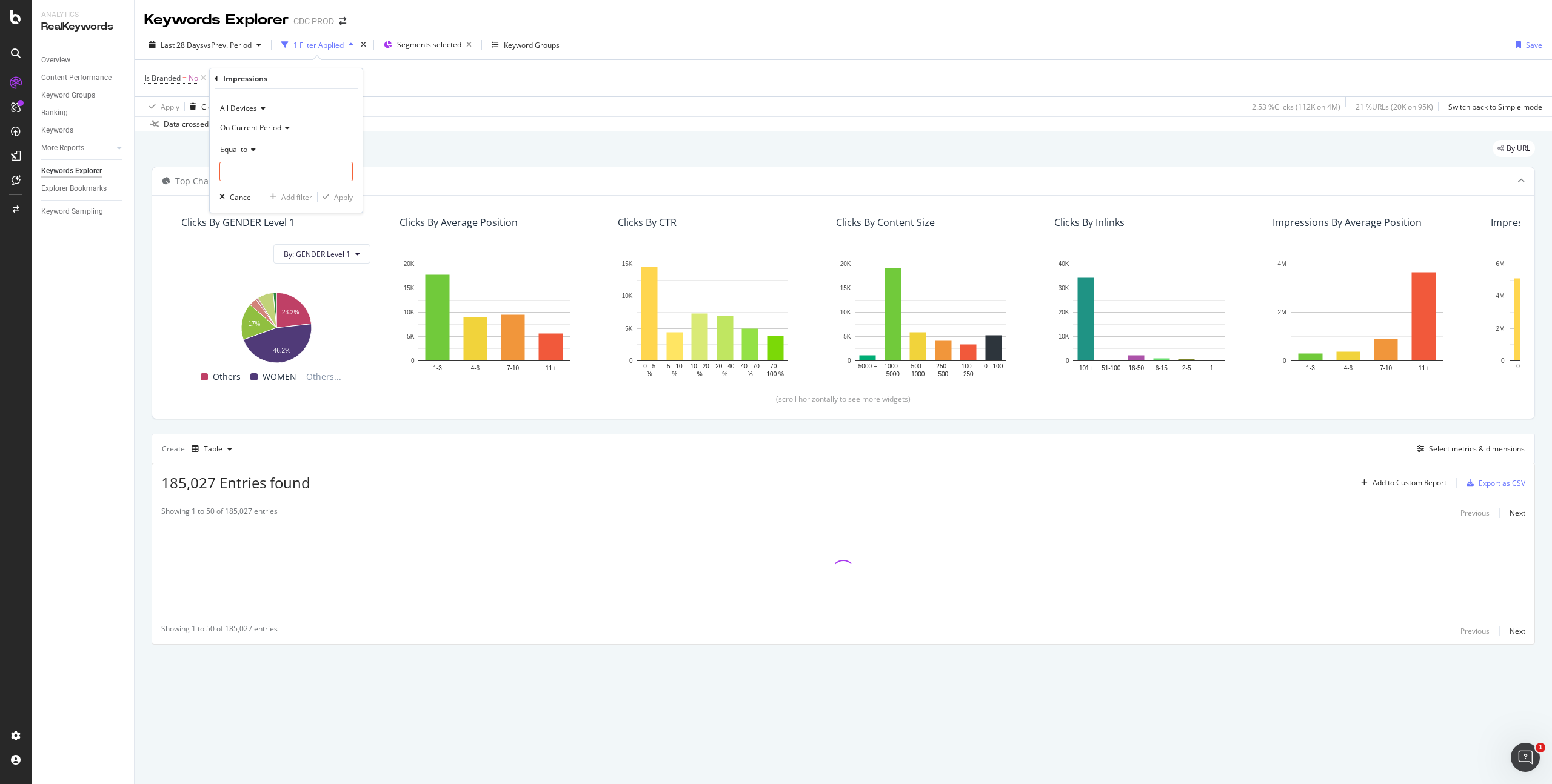
click at [249, 145] on div "Equal to" at bounding box center [286, 150] width 133 height 19
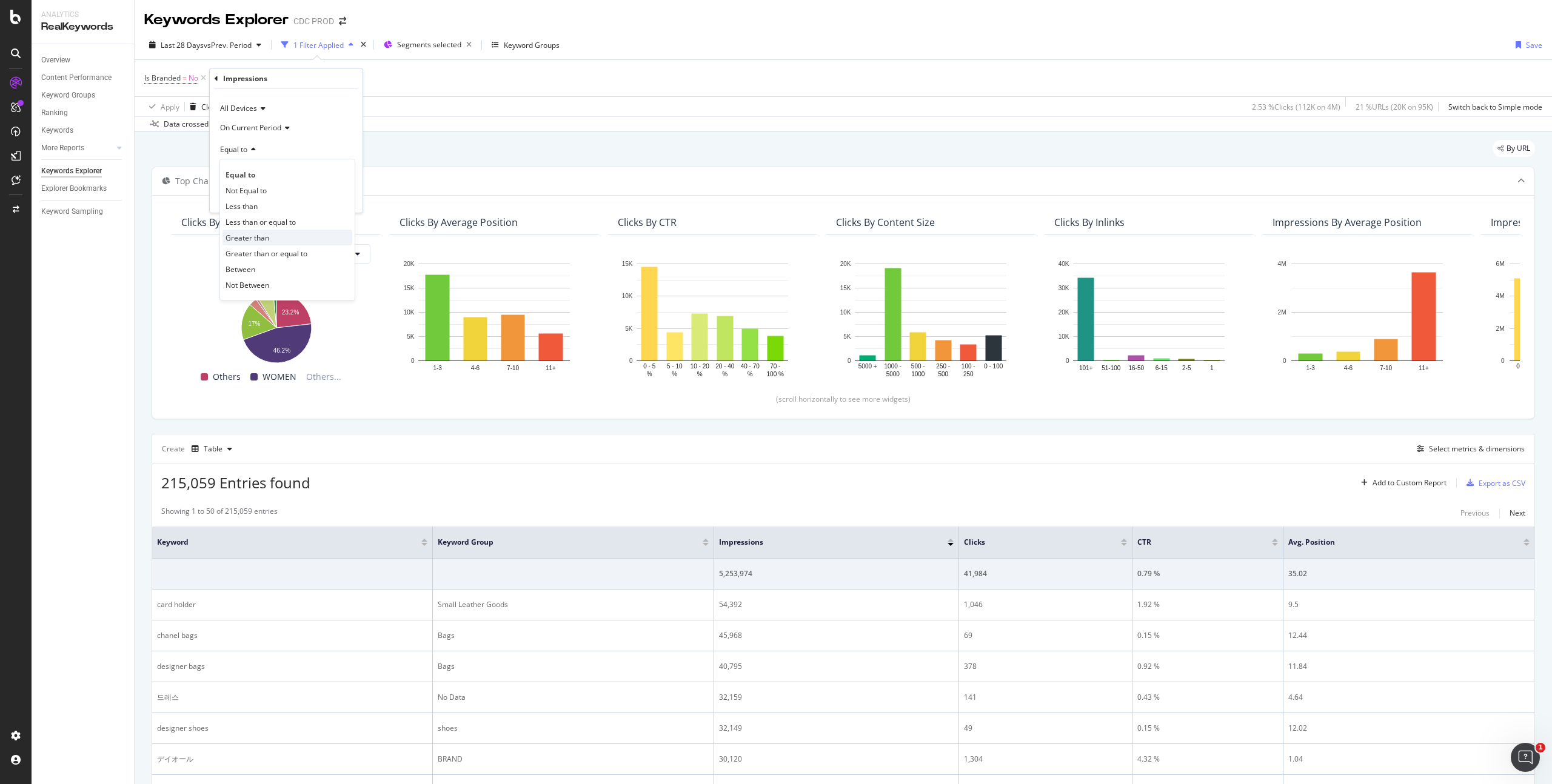
click at [265, 240] on span "Greater than" at bounding box center [247, 238] width 44 height 10
click at [279, 176] on input "number" at bounding box center [286, 171] width 133 height 19
type input "1000"
click at [353, 199] on div "All Devices On Current Period Greater than 1000 Cancel Add filter Apply" at bounding box center [286, 151] width 153 height 124
click at [348, 200] on div "Apply" at bounding box center [343, 197] width 19 height 10
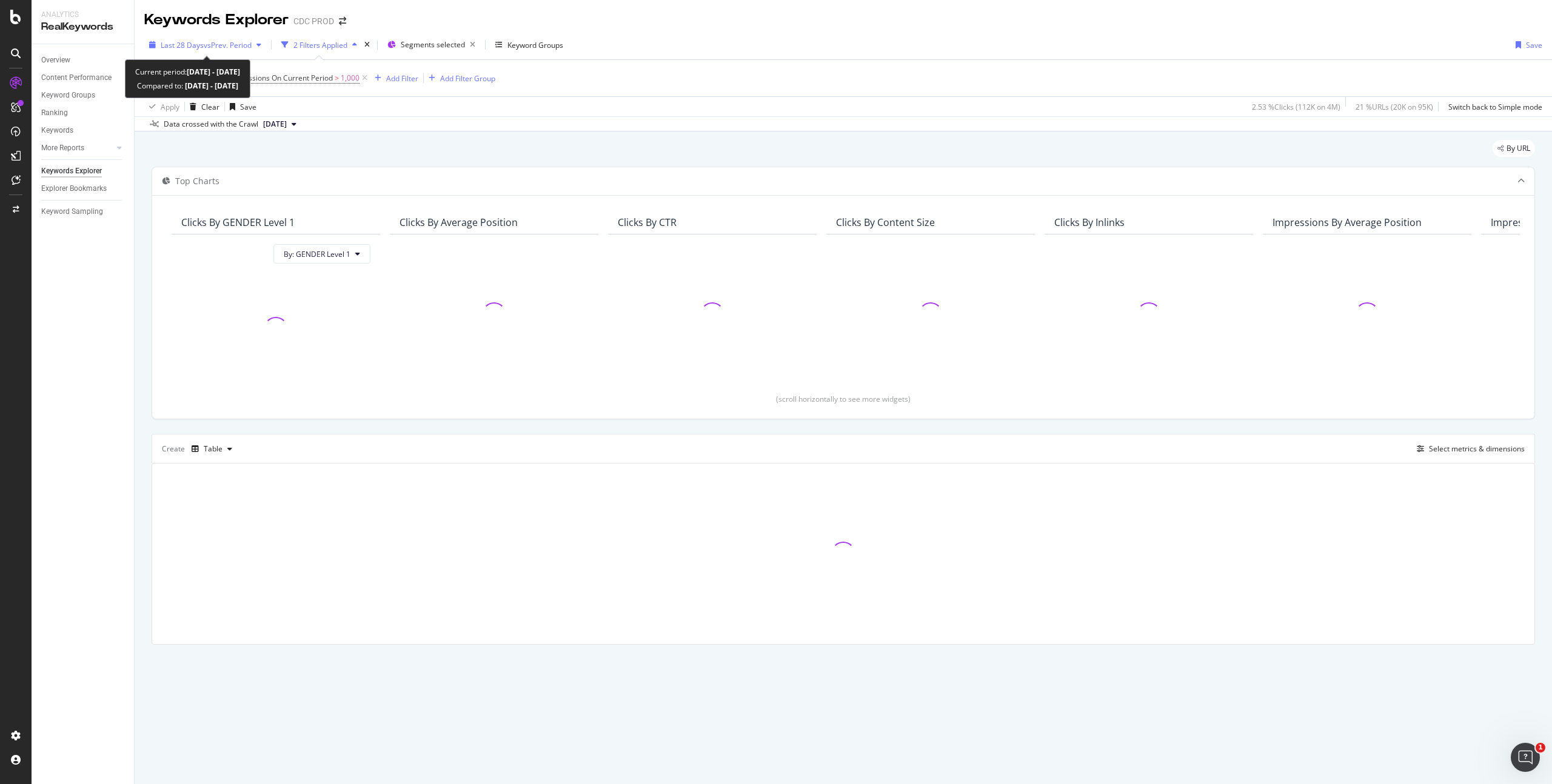
click at [231, 45] on span "vs Prev. Period" at bounding box center [227, 45] width 48 height 10
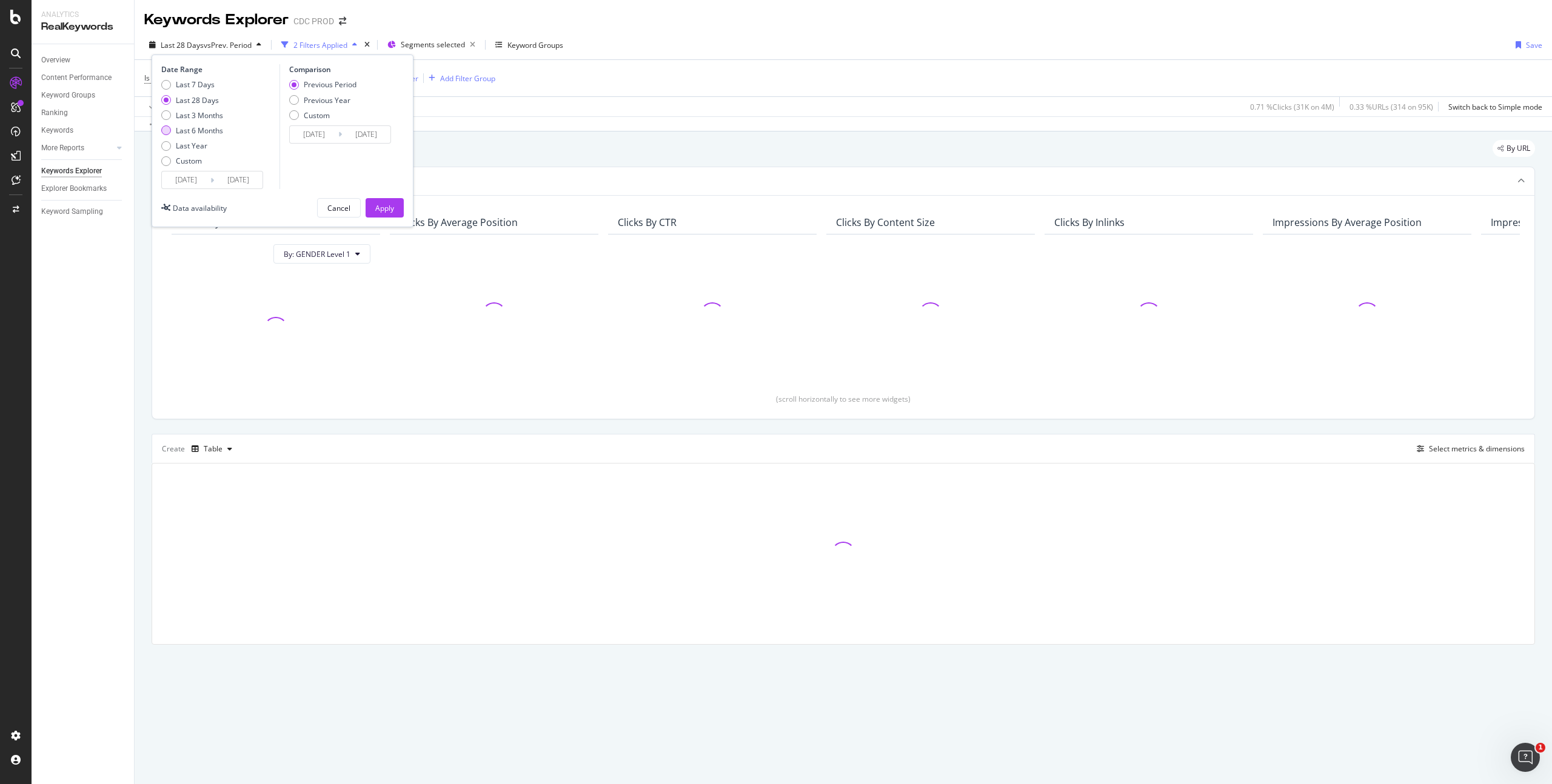
click at [206, 127] on div "Last 6 Months" at bounding box center [199, 130] width 47 height 10
type input "[DATE]"
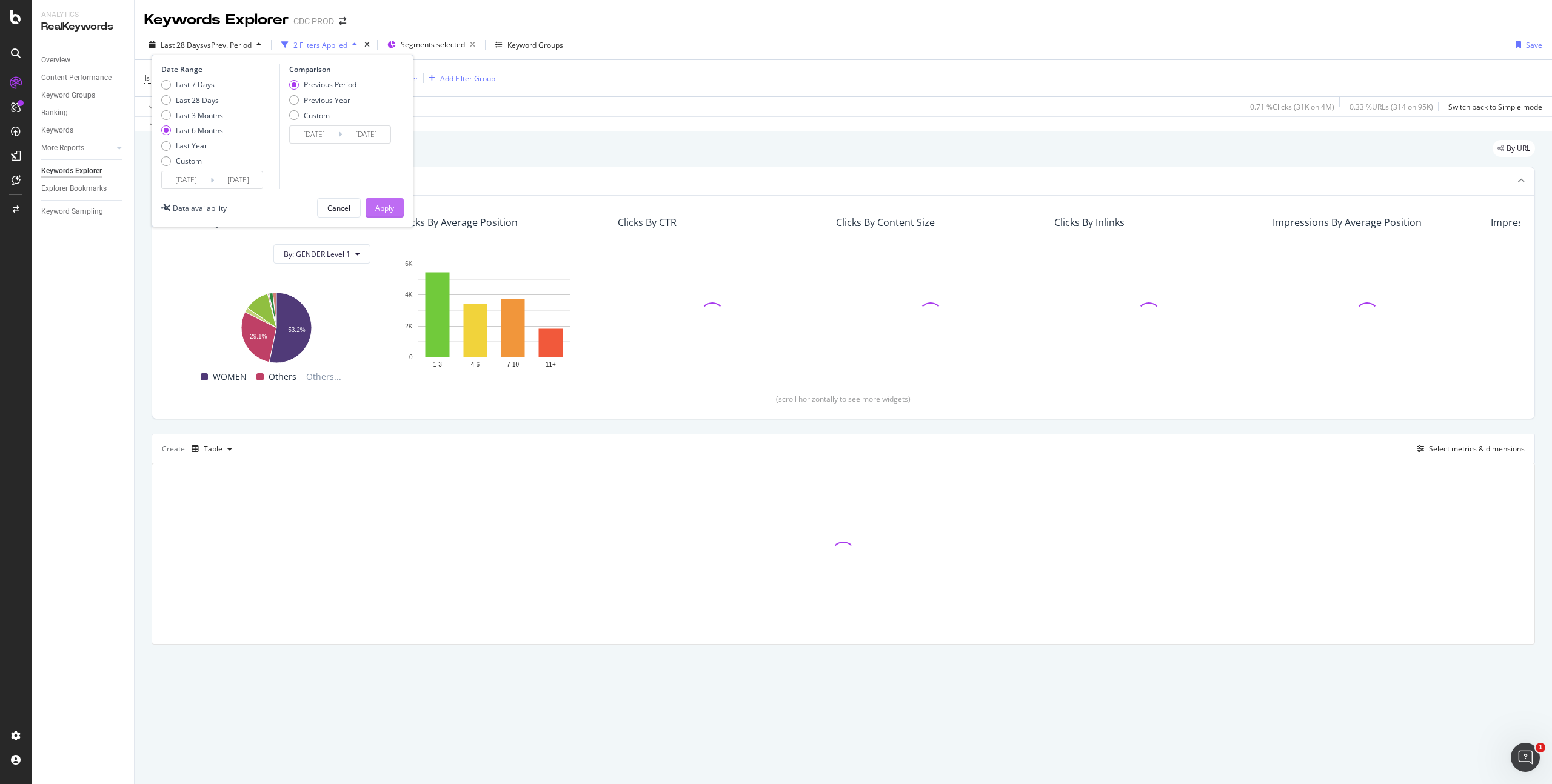
click at [394, 209] on button "Apply" at bounding box center [384, 208] width 38 height 19
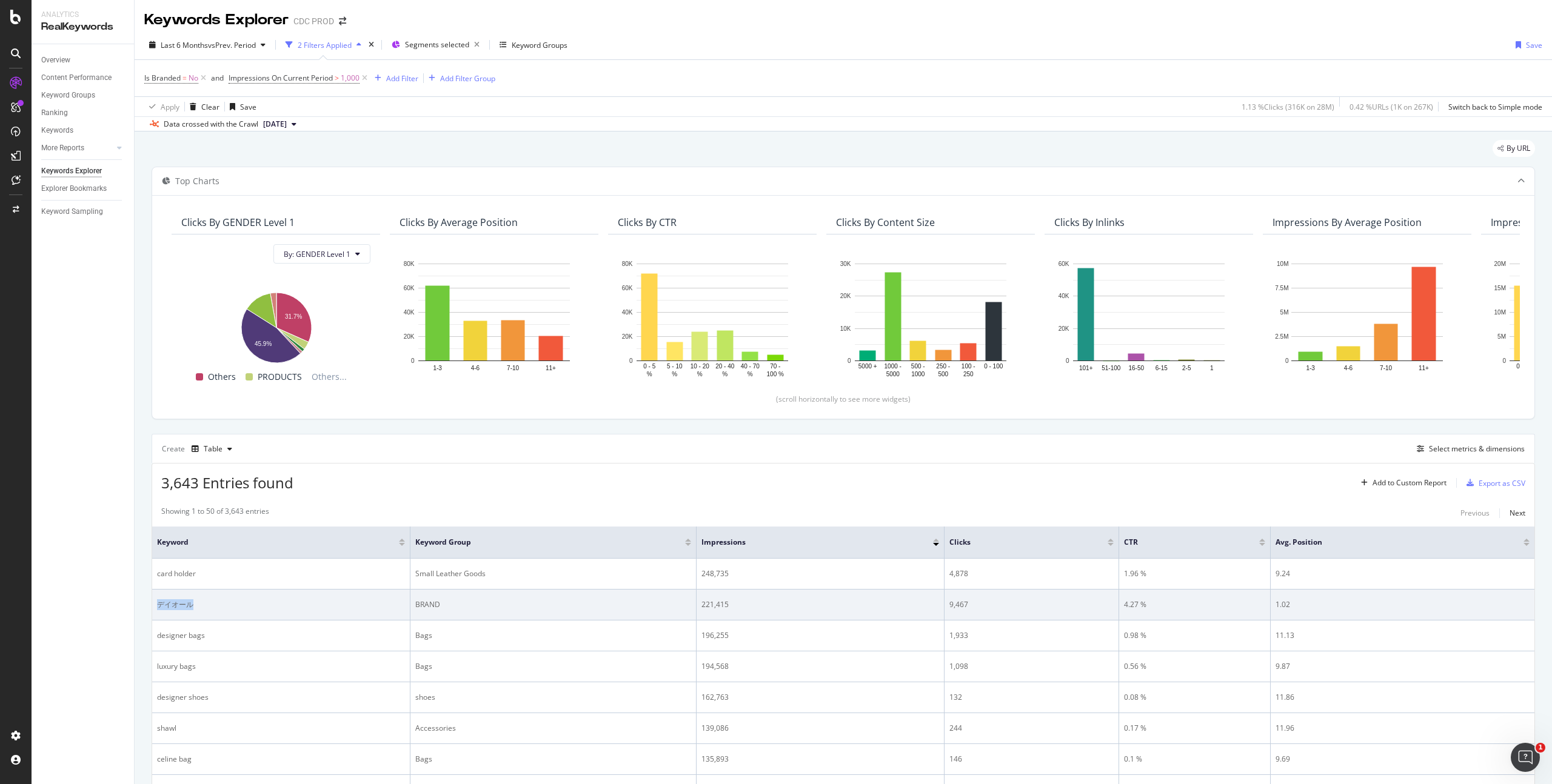
drag, startPoint x: 199, startPoint y: 604, endPoint x: 157, endPoint y: 603, distance: 42.0
click at [157, 603] on div "デイオール" at bounding box center [281, 604] width 248 height 11
copy div "デイオール"
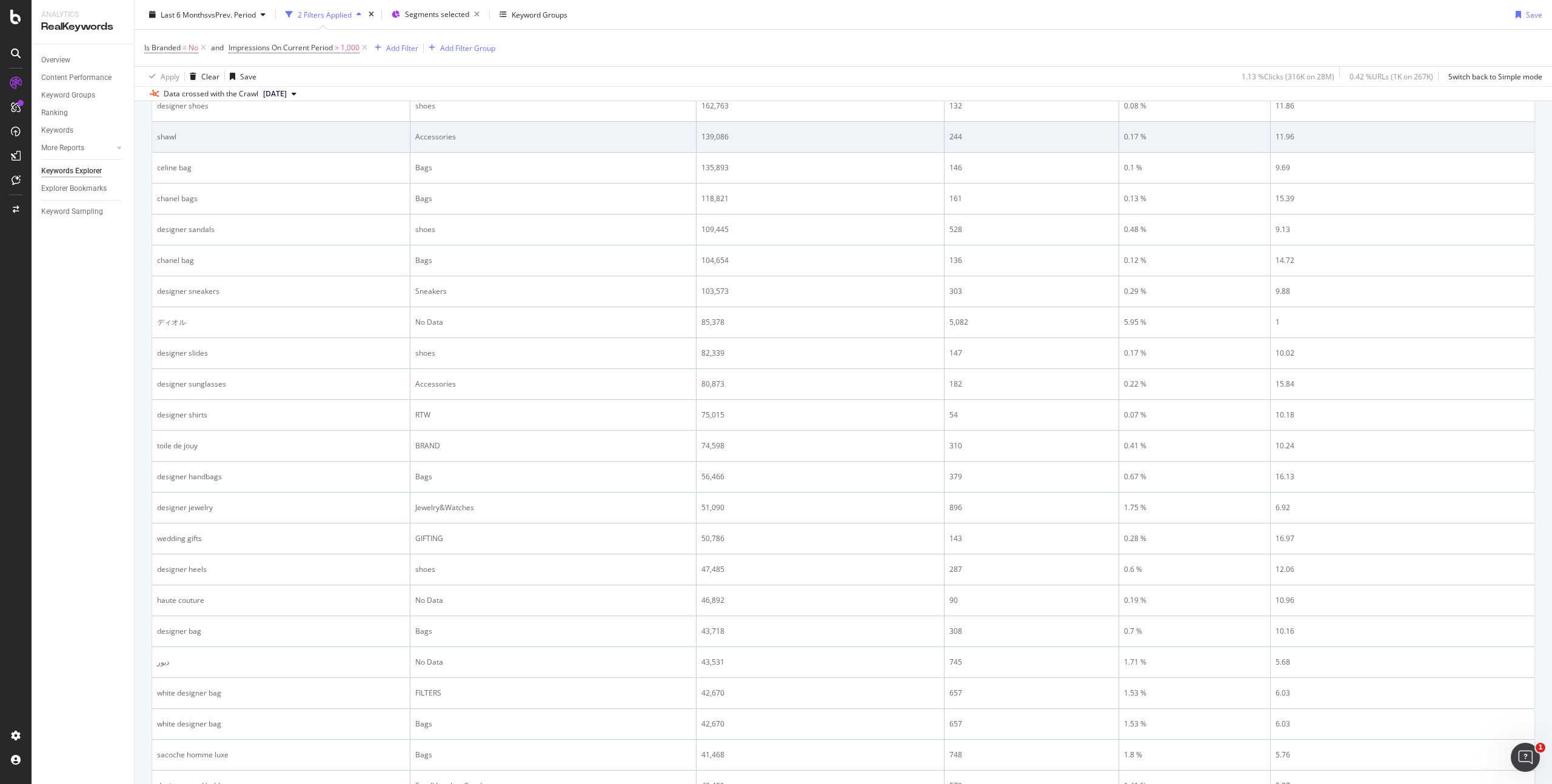
scroll to position [653, 0]
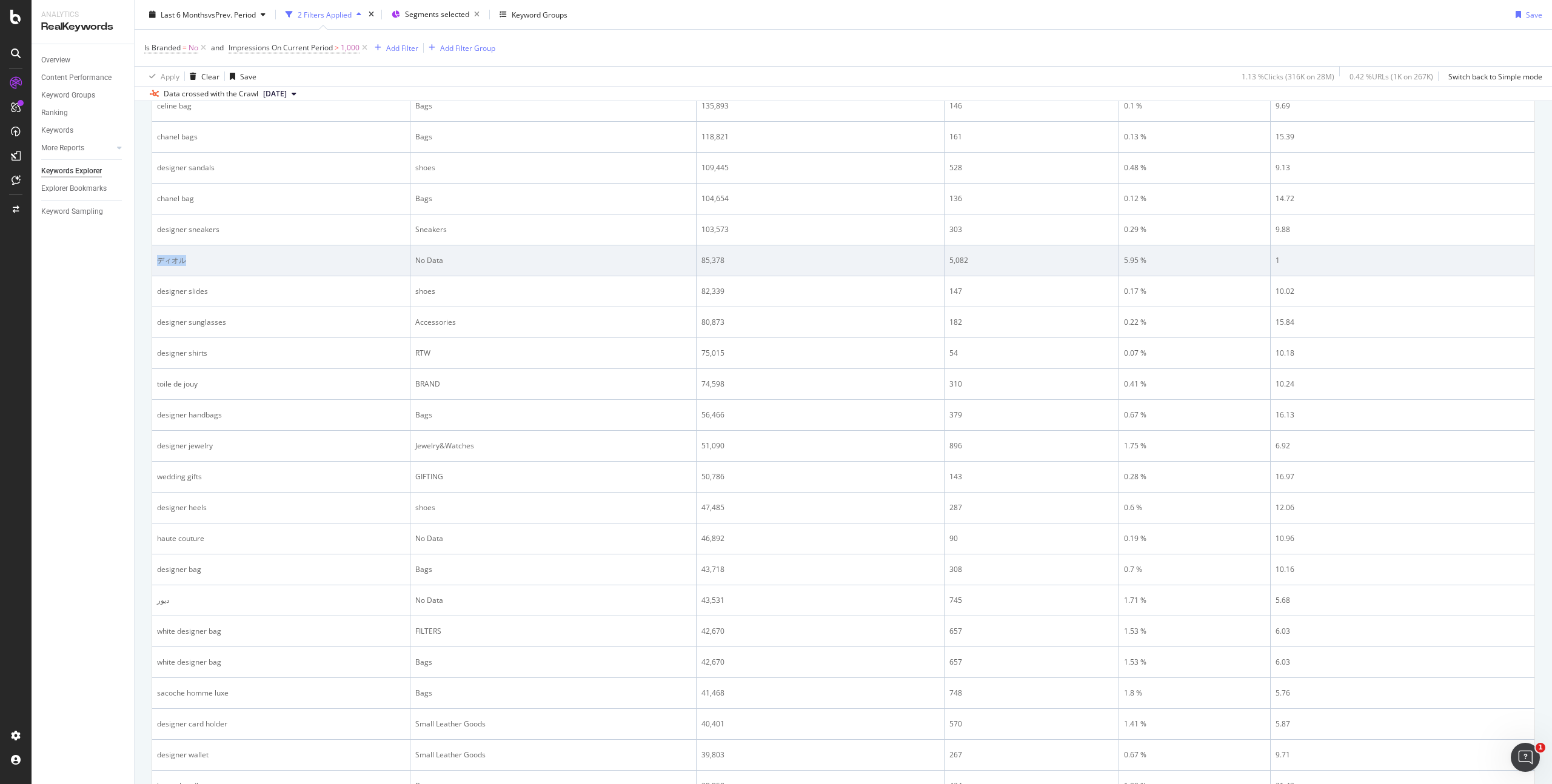
drag, startPoint x: 194, startPoint y: 261, endPoint x: 156, endPoint y: 257, distance: 38.2
click at [156, 257] on td "ディオル" at bounding box center [281, 260] width 258 height 31
copy div "ディオル"
click at [434, 260] on div "No Data" at bounding box center [553, 260] width 276 height 11
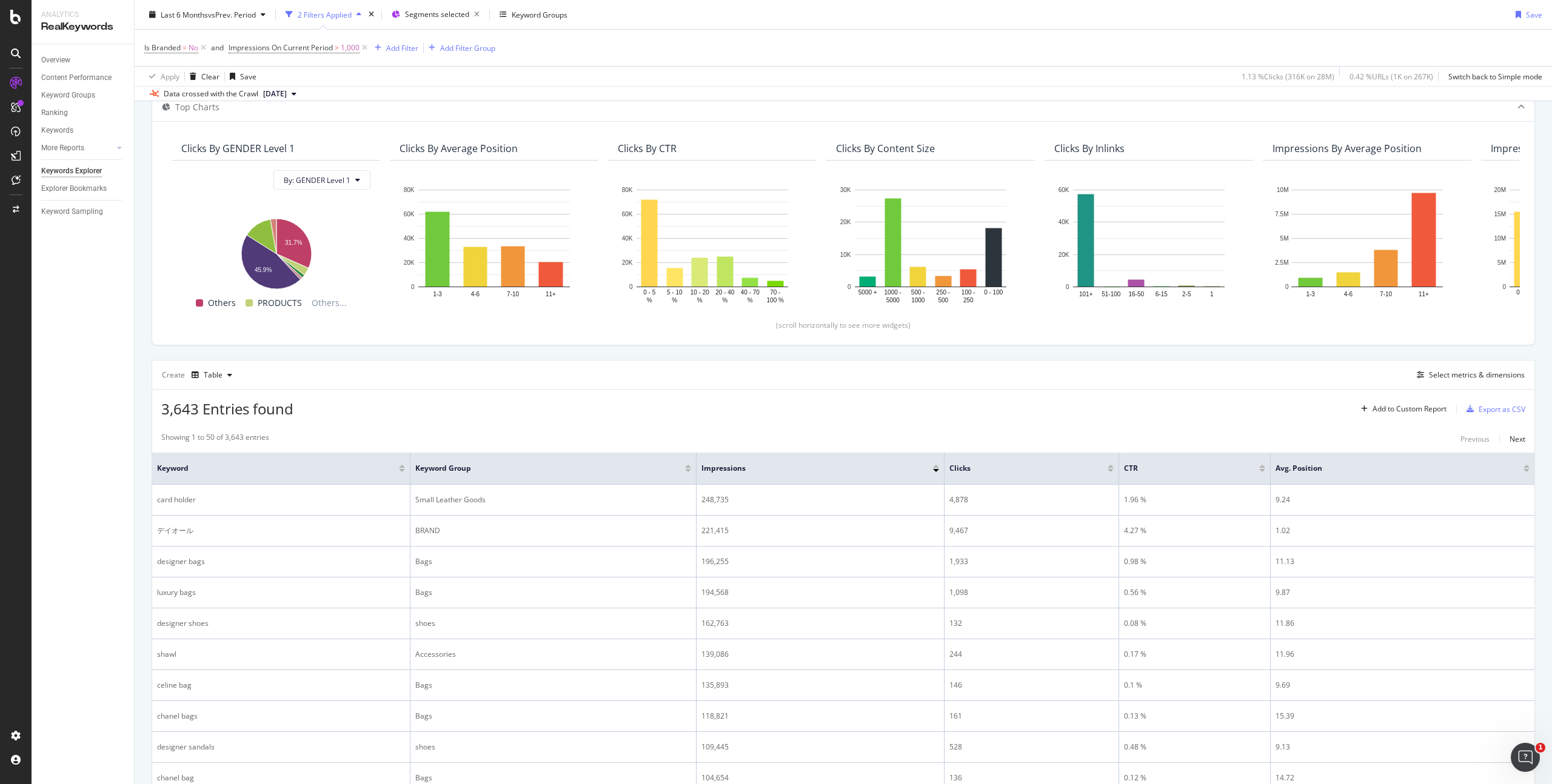
scroll to position [0, 0]
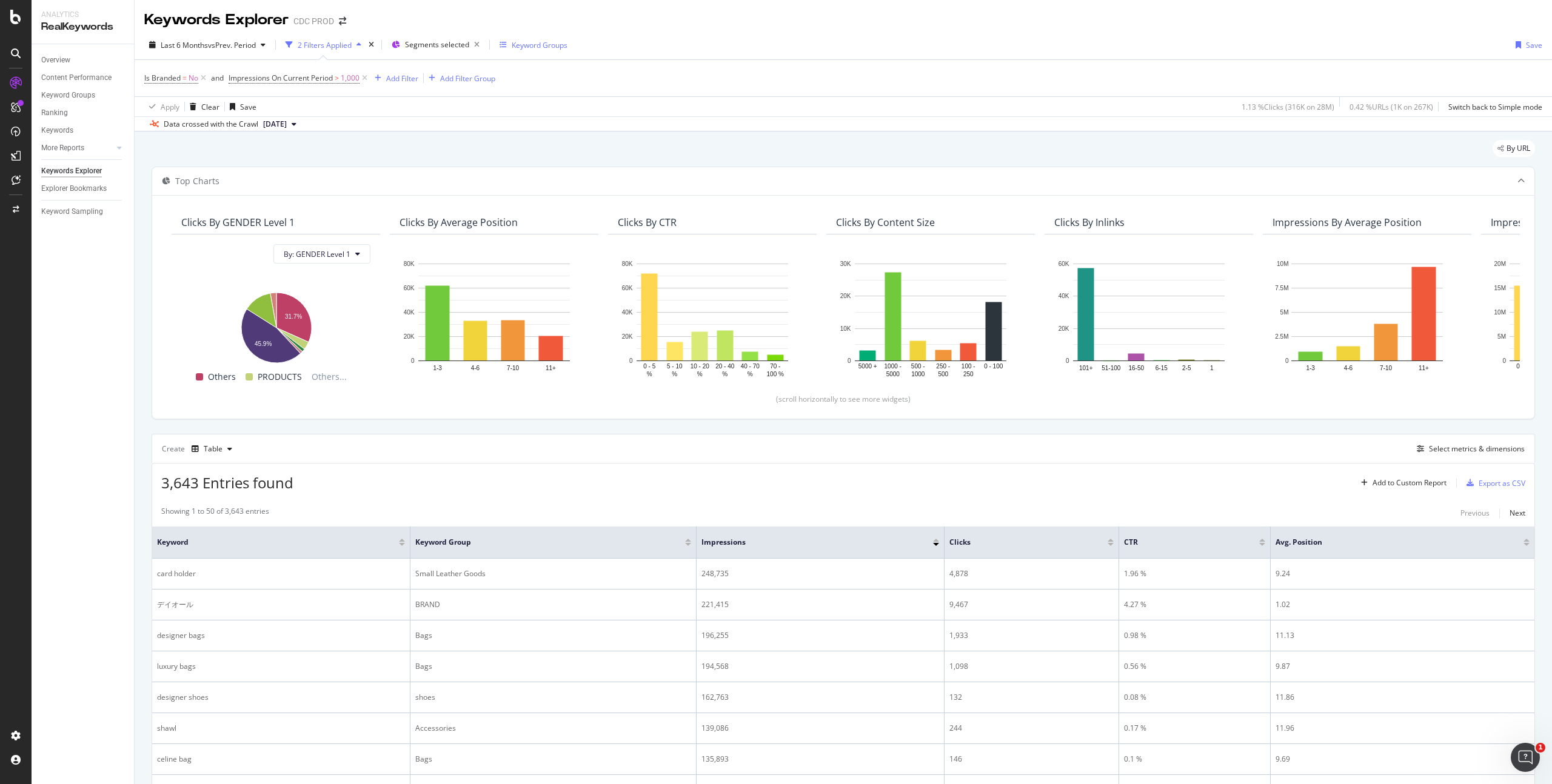
click at [551, 45] on div "Keyword Groups" at bounding box center [540, 45] width 56 height 10
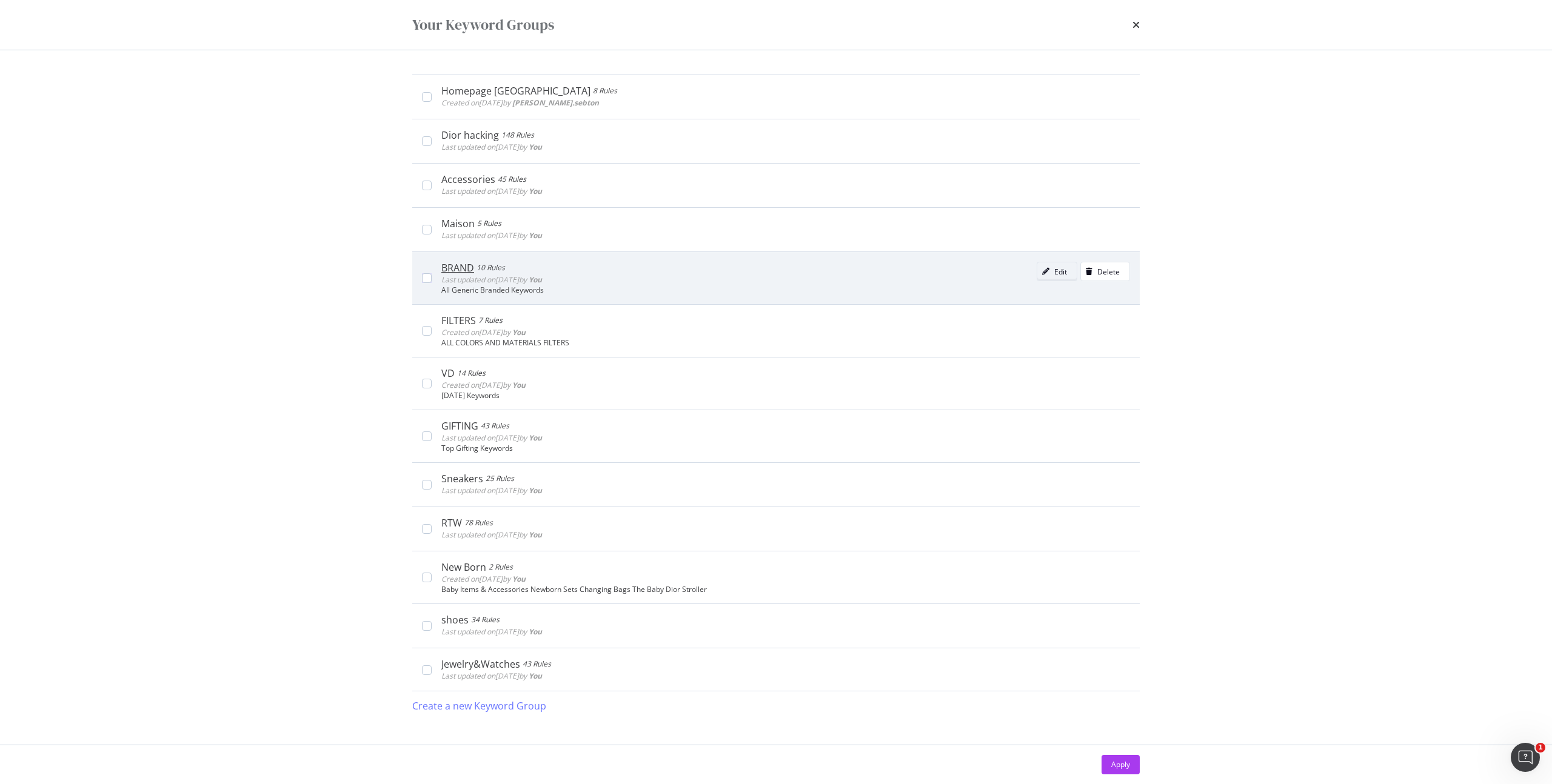
click at [1043, 272] on icon "modal" at bounding box center [1046, 271] width 7 height 7
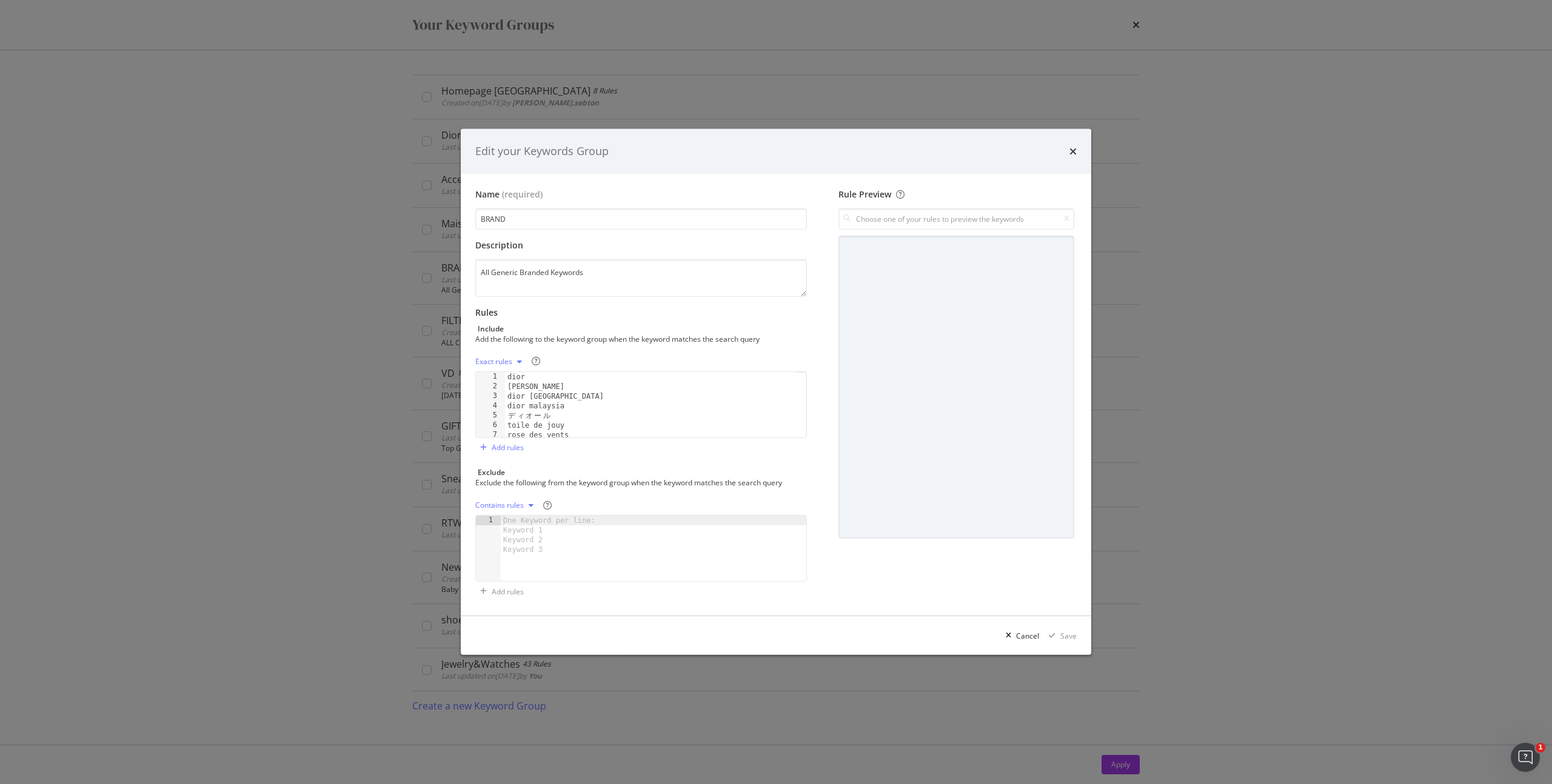
type textarea "ディオール"
click at [579, 420] on div "[PERSON_NAME] singapore dior malaysia デ ィ オ ー ル toile de jouy rose des vents 디 올" at bounding box center [651, 414] width 292 height 85
paste textarea "ディオル"
type textarea "ディオル"
click at [1070, 642] on div "Save" at bounding box center [1061, 635] width 33 height 18
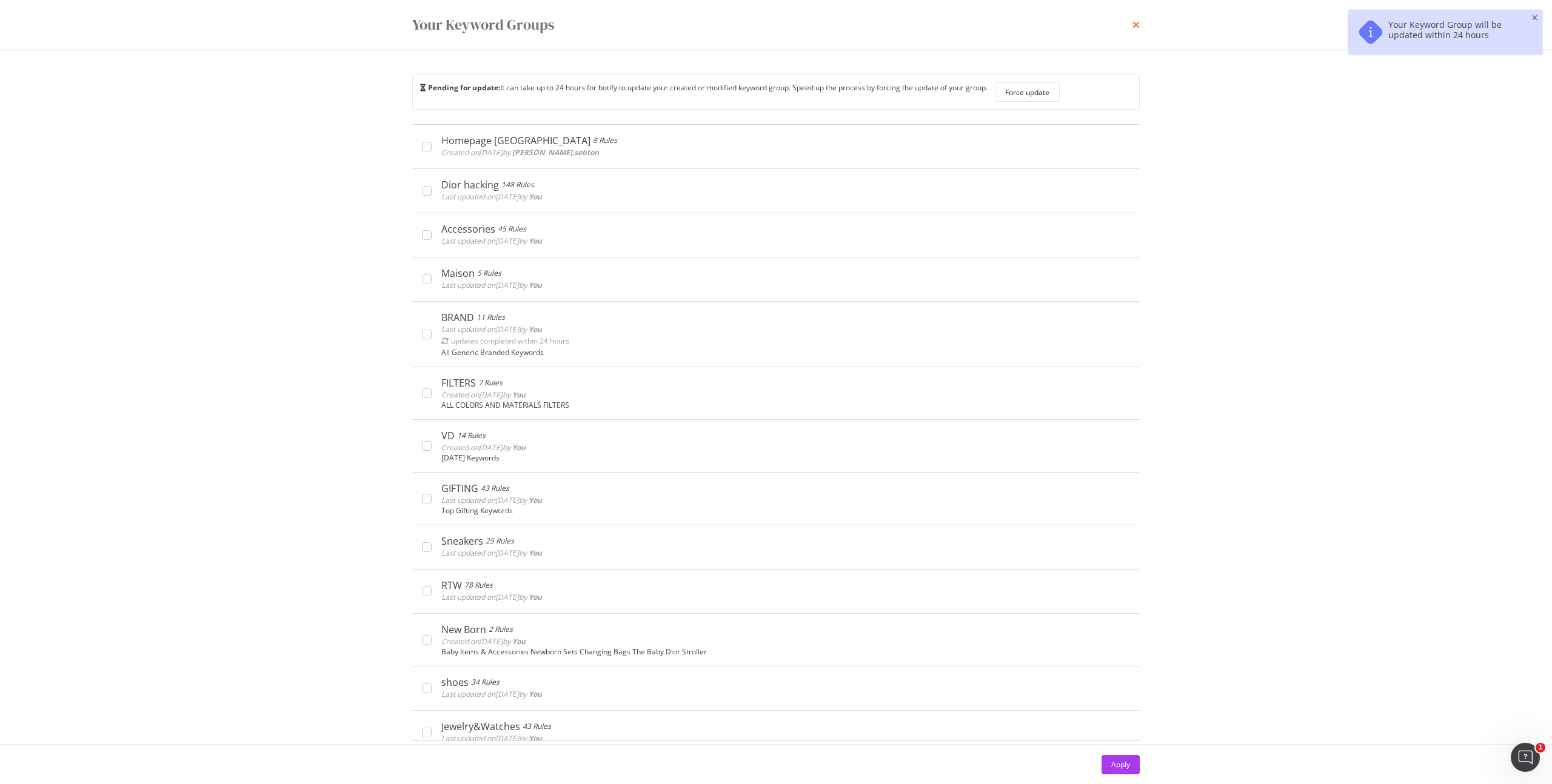
click at [1133, 24] on icon "times" at bounding box center [1136, 24] width 7 height 9
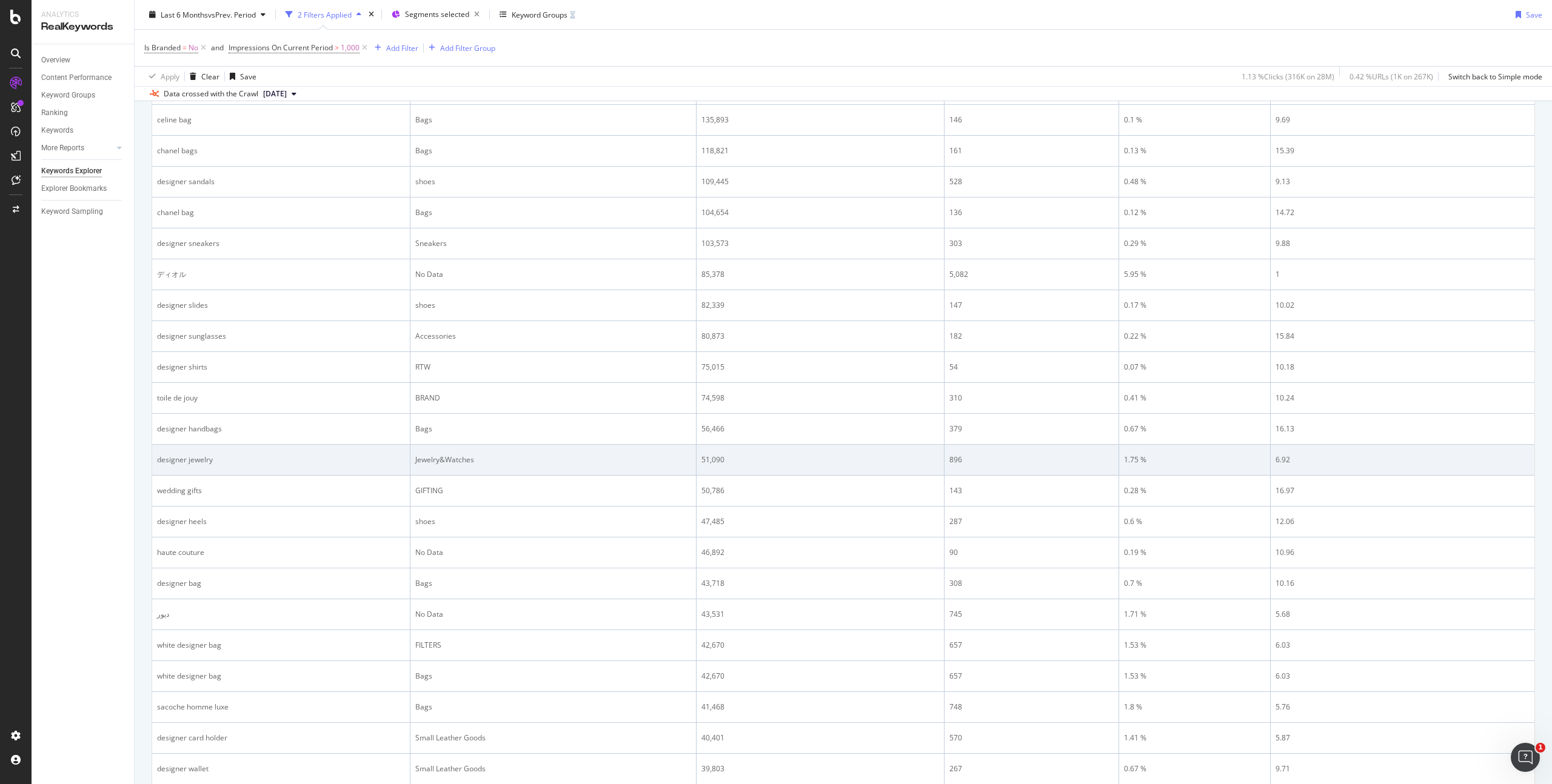
scroll to position [670, 0]
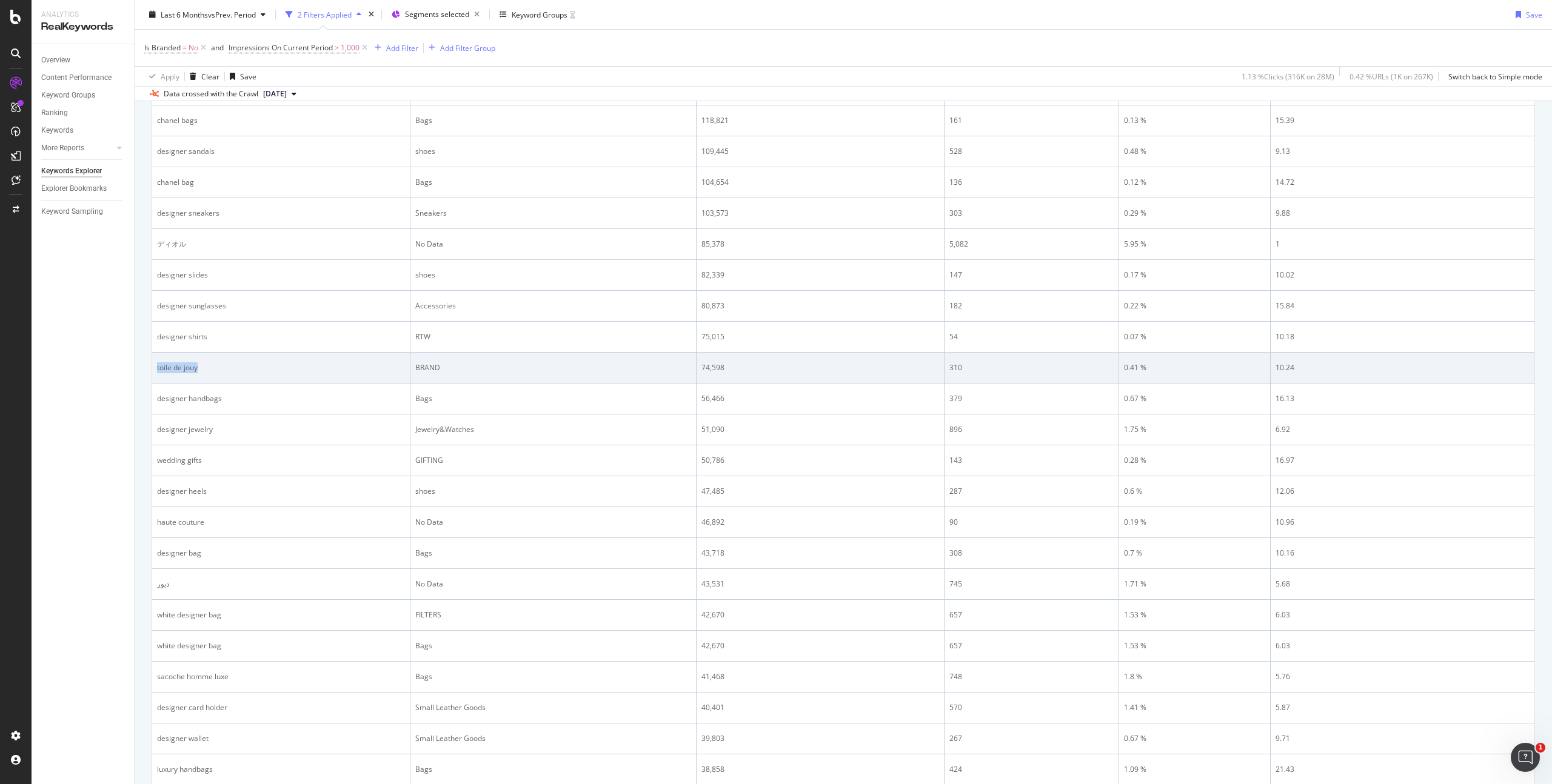
drag, startPoint x: 200, startPoint y: 368, endPoint x: 156, endPoint y: 370, distance: 44.0
click at [156, 370] on td "toile de jouy" at bounding box center [281, 368] width 258 height 31
copy div "toile de jouy"
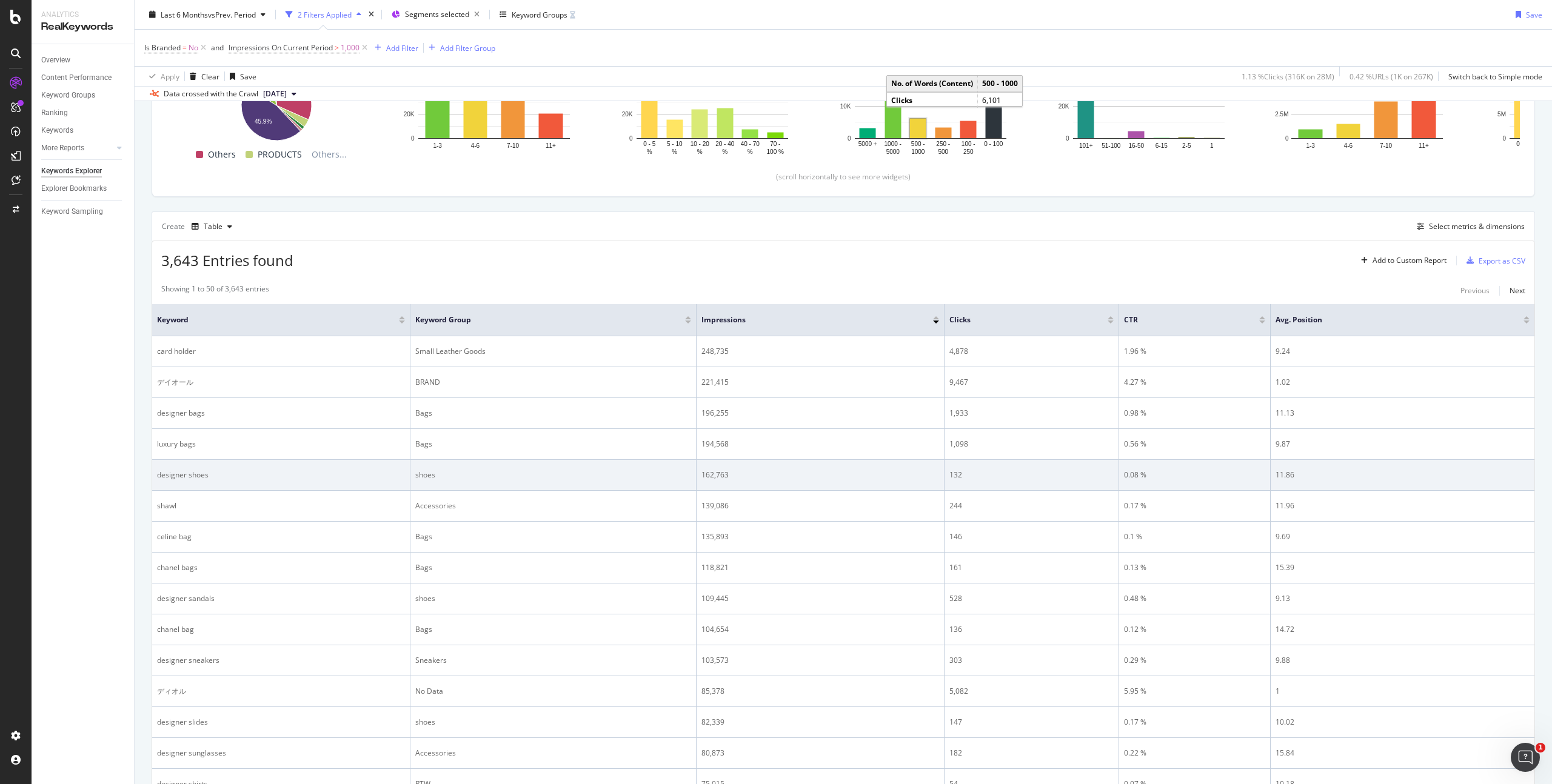
scroll to position [0, 0]
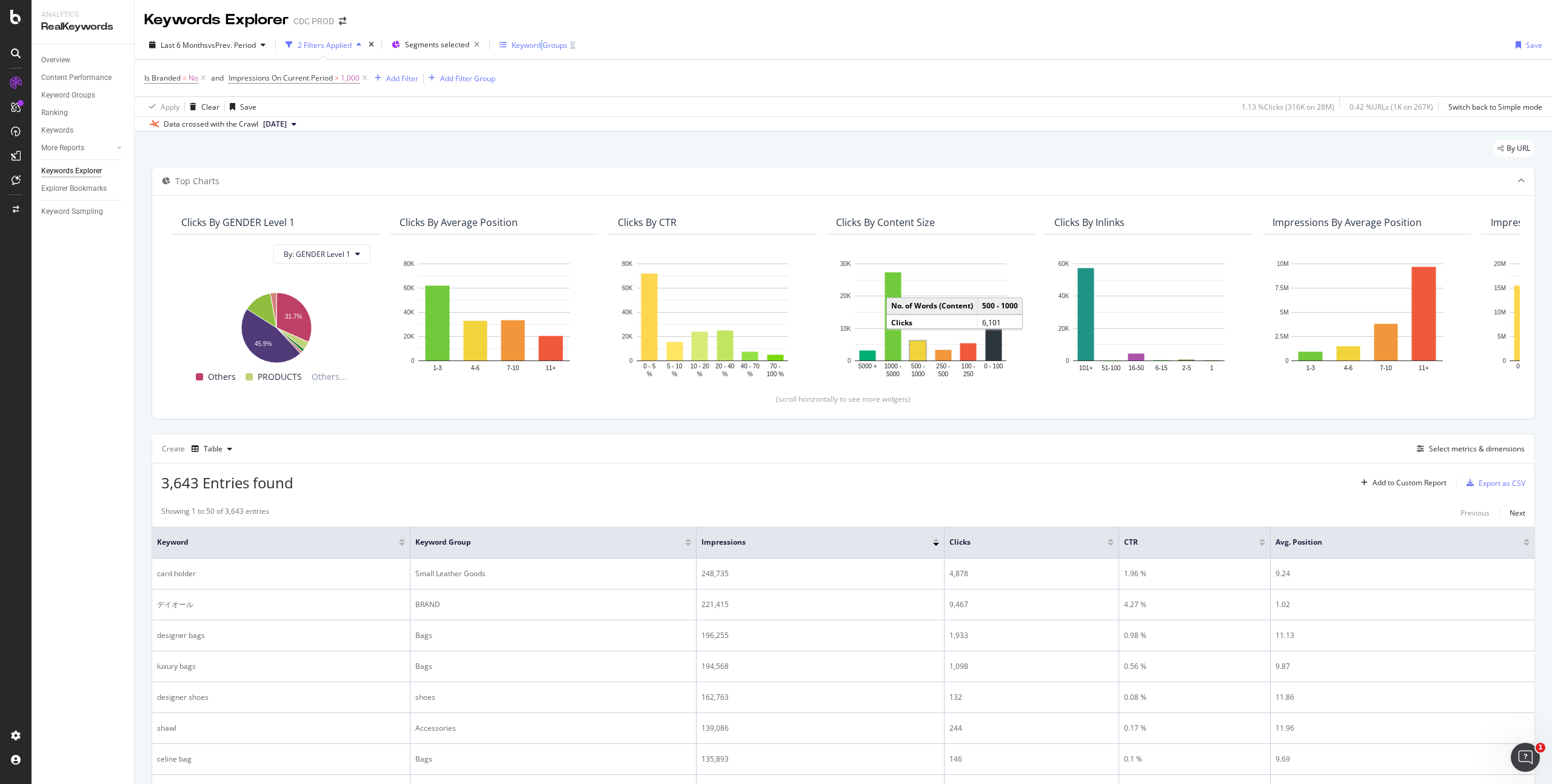
click at [525, 45] on div "Keyword Groups" at bounding box center [540, 45] width 56 height 10
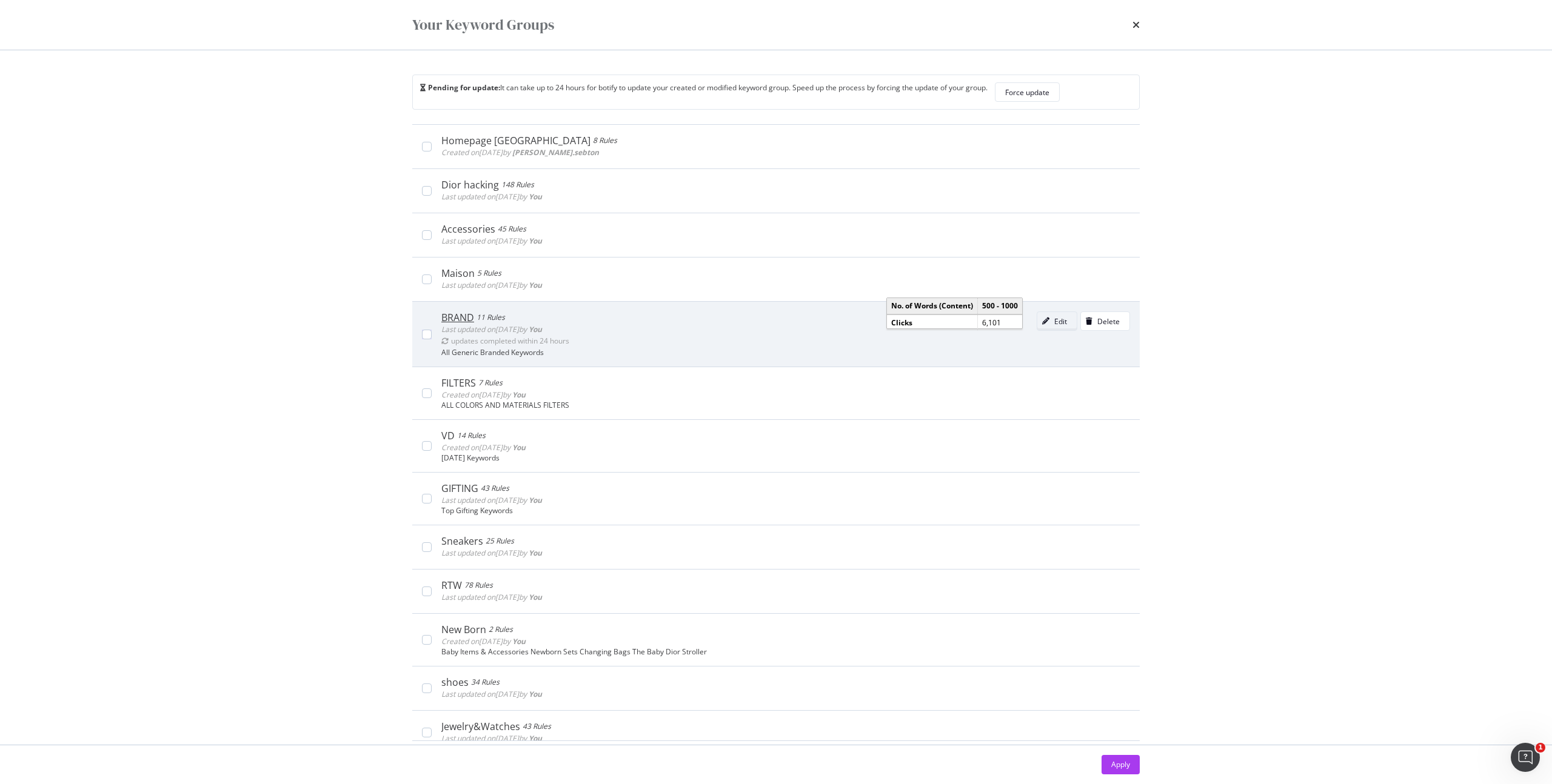
click at [1054, 322] on div "Edit" at bounding box center [1061, 322] width 13 height 10
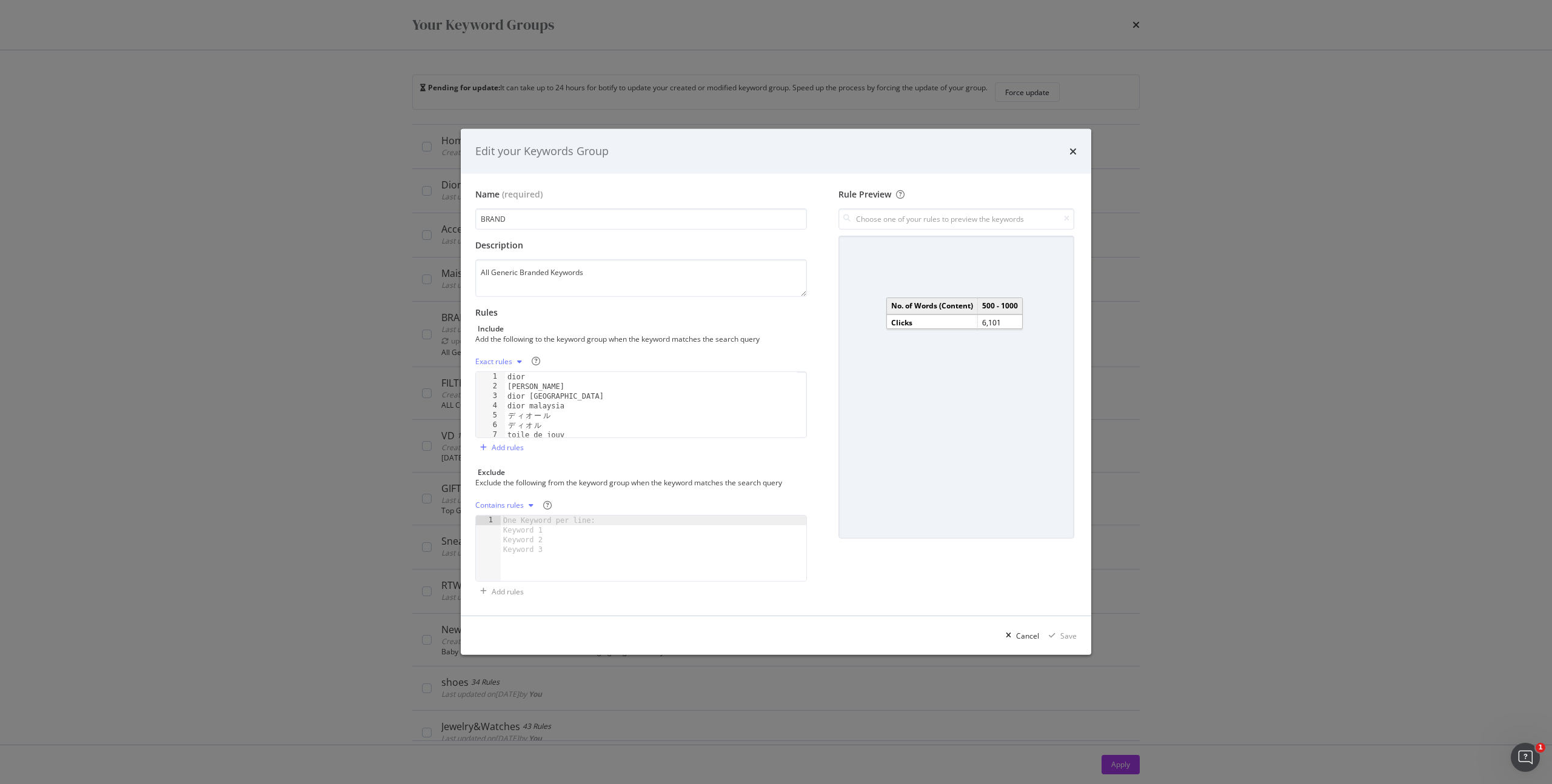
type textarea "ディオル"
click at [588, 425] on div "[PERSON_NAME] singapore dior malaysia デ ィ オ ー ル デ ィ オ ル toile de jouy rose des …" at bounding box center [651, 414] width 292 height 85
paste textarea "toile de jouy"
click at [581, 418] on div "[PERSON_NAME] singapore dior malaysia デ ィ オ ー ル デ ィ オ ル toile de jouy toile de …" at bounding box center [651, 412] width 292 height 85
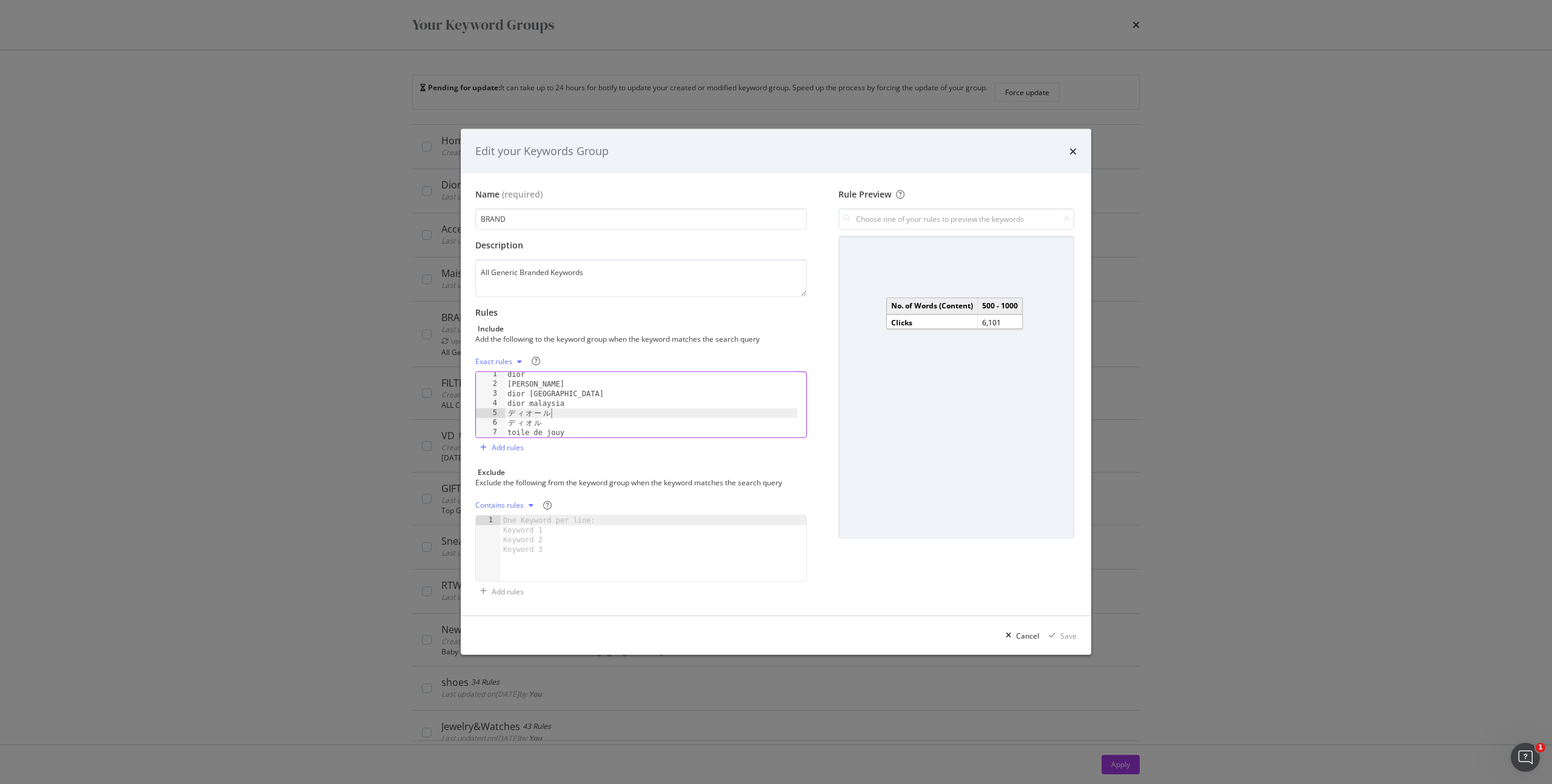
scroll to position [51, 0]
click at [532, 430] on div "デ ィ オ ル toile de jouy toile de jouy rose des vents 디 올 デ イ オ ー ル 迪 奧" at bounding box center [651, 412] width 292 height 85
click at [572, 388] on div "デ ィ オ ル toile de jouy toile de jouy rose des vents 디 올 デ イ オ ー ル 迪 奧" at bounding box center [651, 412] width 292 height 85
type textarea "toile de jouy"
drag, startPoint x: 573, startPoint y: 395, endPoint x: 486, endPoint y: 392, distance: 87.1
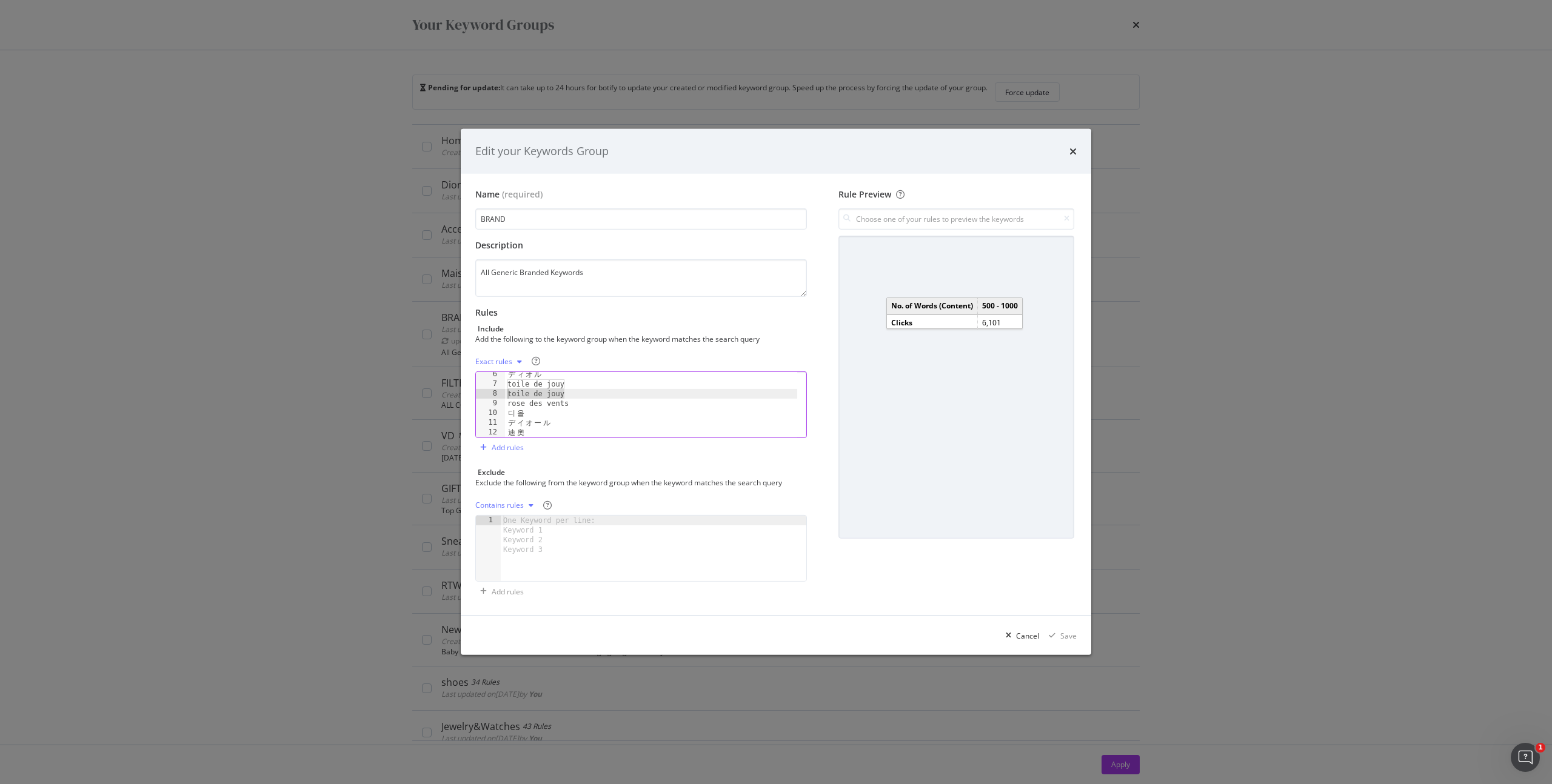
click at [486, 392] on div "toile de jouy 6 7 8 9 10 11 12 デ ィ オ ル toile de jouy toile de jouy rose des ven…" at bounding box center [641, 405] width 332 height 67
click at [587, 396] on div "デ ィ オ ー ル デ ィ オ ル toile de jouy rose des vents 디 올 デ イ オ ー ル 迪 奧" at bounding box center [651, 412] width 292 height 85
drag, startPoint x: 989, startPoint y: 544, endPoint x: 976, endPoint y: 526, distance: 22.2
click at [989, 544] on div "Rule Preview" at bounding box center [956, 395] width 241 height 414
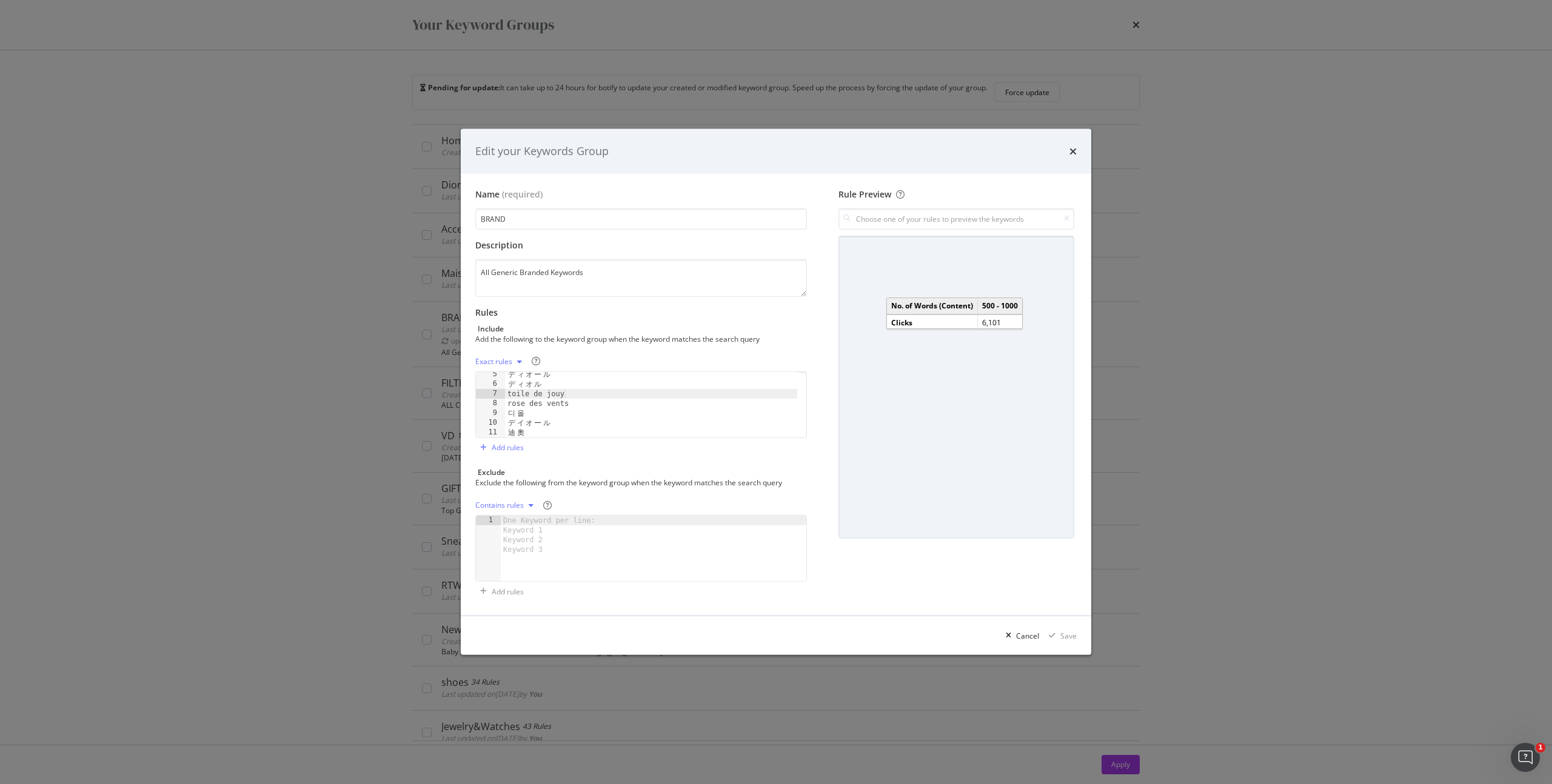
click at [632, 436] on div "デ ィ オ ー ル デ ィ オ ル toile de jouy rose des vents 디 올 デ イ オ ー ル 迪 奧" at bounding box center [651, 412] width 292 height 85
click at [598, 399] on div "デ ィ オ ー ル デ ィ オ ル toile de jouy rose des vents 디 올 デ イ オ ー ル 迪 奧" at bounding box center [651, 412] width 292 height 85
type textarea "rose des vents"
click at [604, 442] on div "Exact rules rose des vents 5 6 7 8 9 10 11 デ ィ オ ー ル デ ィ オ ル toile de jouy rose…" at bounding box center [641, 405] width 332 height 106
click at [598, 486] on div "Exclude the following from the keyword group when the keyword matches the searc…" at bounding box center [640, 483] width 330 height 10
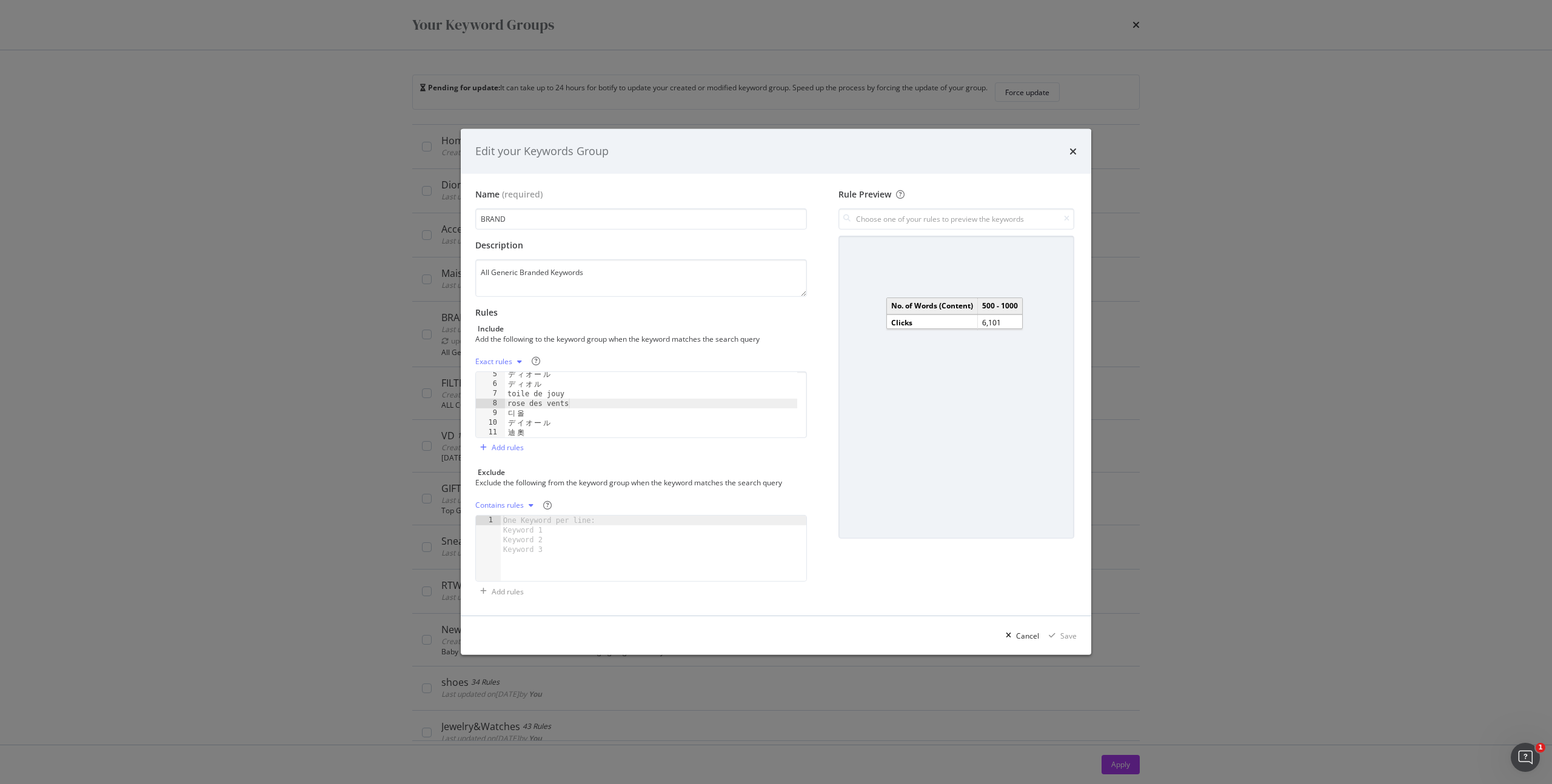
click at [615, 455] on div "modal" at bounding box center [651, 412] width 292 height 85
click at [693, 611] on div "Name (required) BRAND Description All Generic Branded Keywords Rules Include Ad…" at bounding box center [776, 395] width 630 height 442
drag, startPoint x: 977, startPoint y: 372, endPoint x: 956, endPoint y: 321, distance: 55.2
click at [977, 371] on div "modal" at bounding box center [956, 387] width 236 height 303
click at [956, 319] on div "modal" at bounding box center [956, 387] width 236 height 303
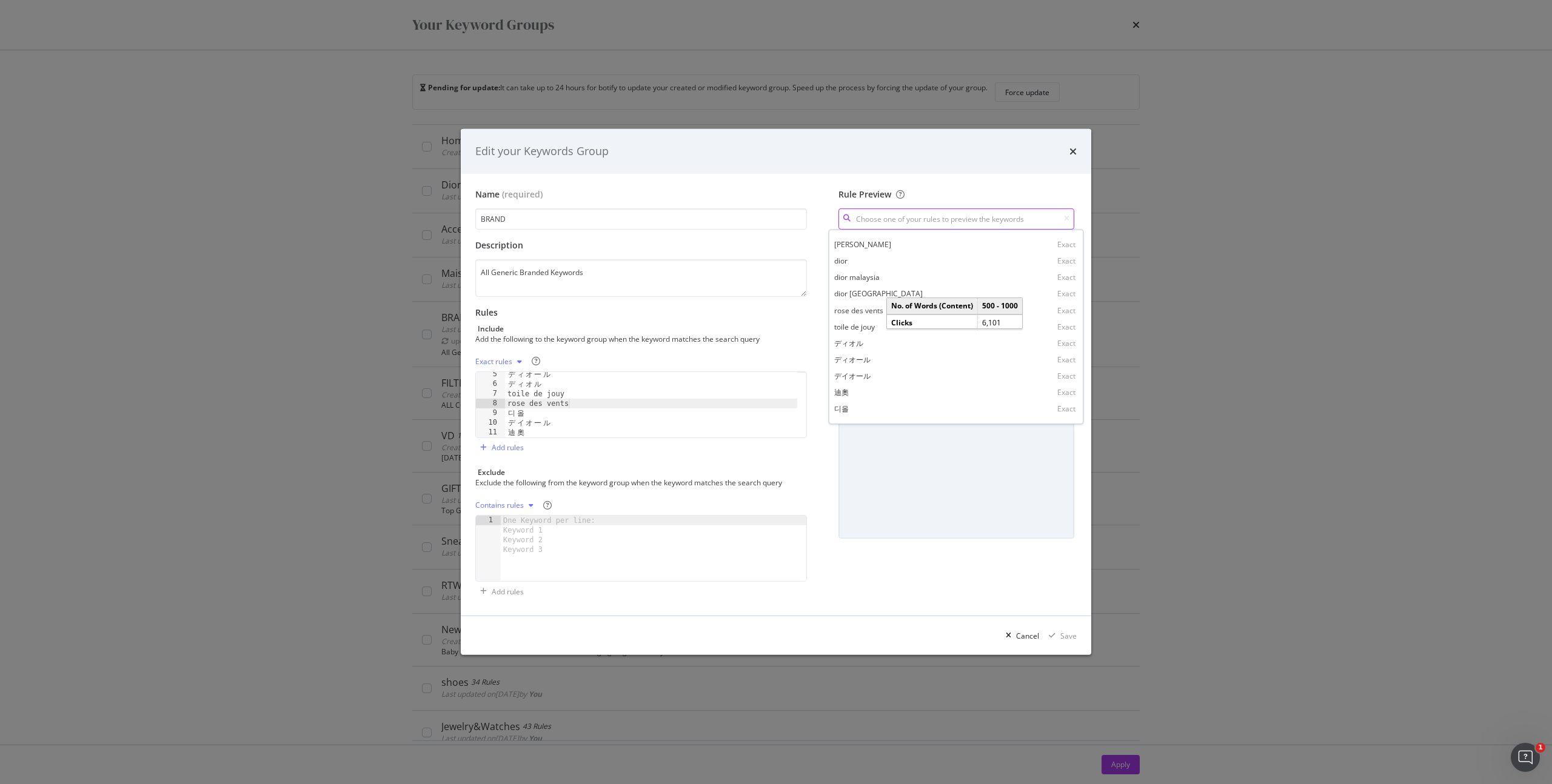
click at [900, 211] on input "modal" at bounding box center [956, 219] width 236 height 21
click at [704, 233] on div "Name (required) BRAND Description All Generic Branded Keywords Rules Include Ad…" at bounding box center [646, 395] width 341 height 414
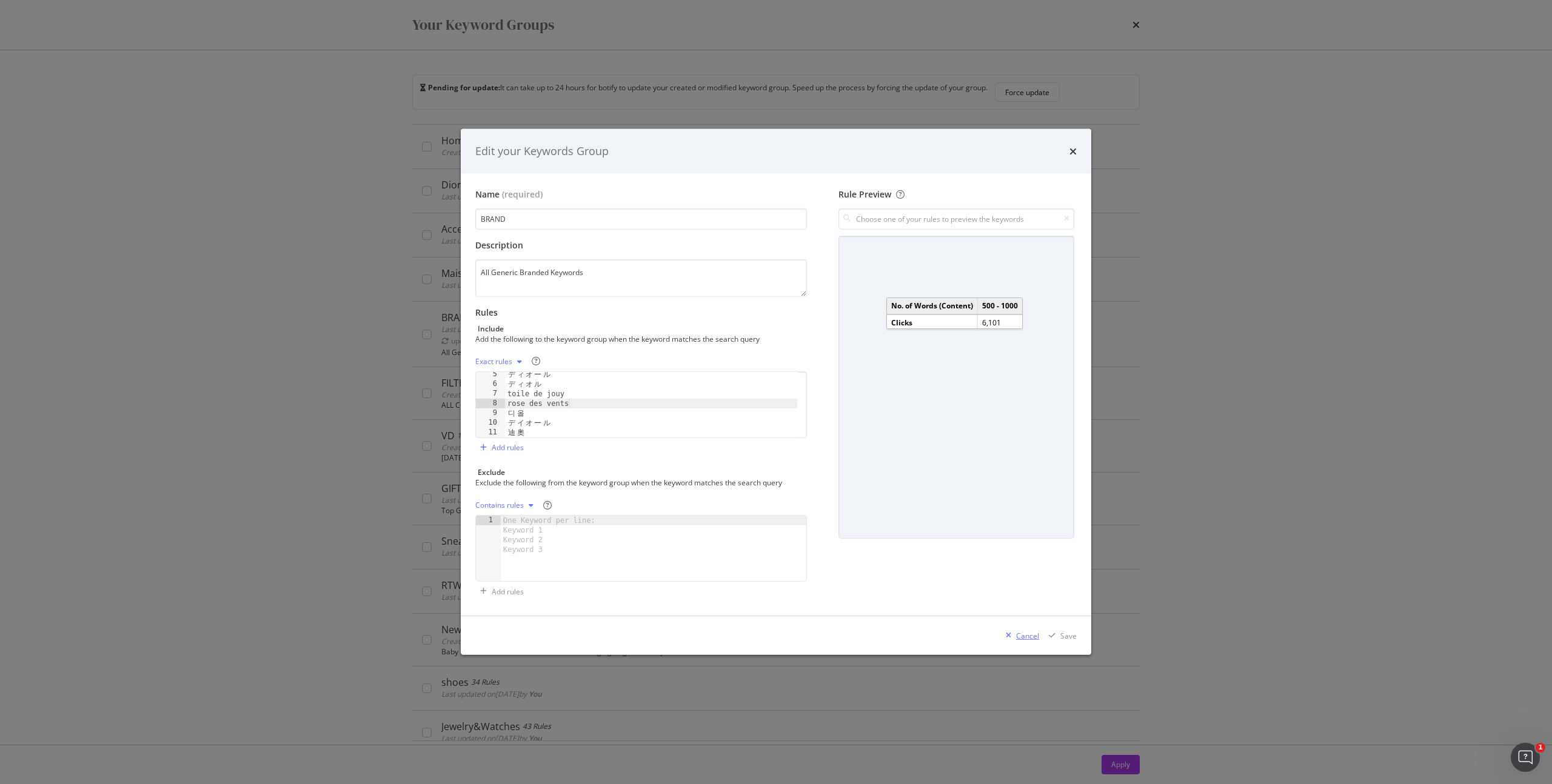
click at [1021, 634] on div "Cancel" at bounding box center [1027, 636] width 23 height 10
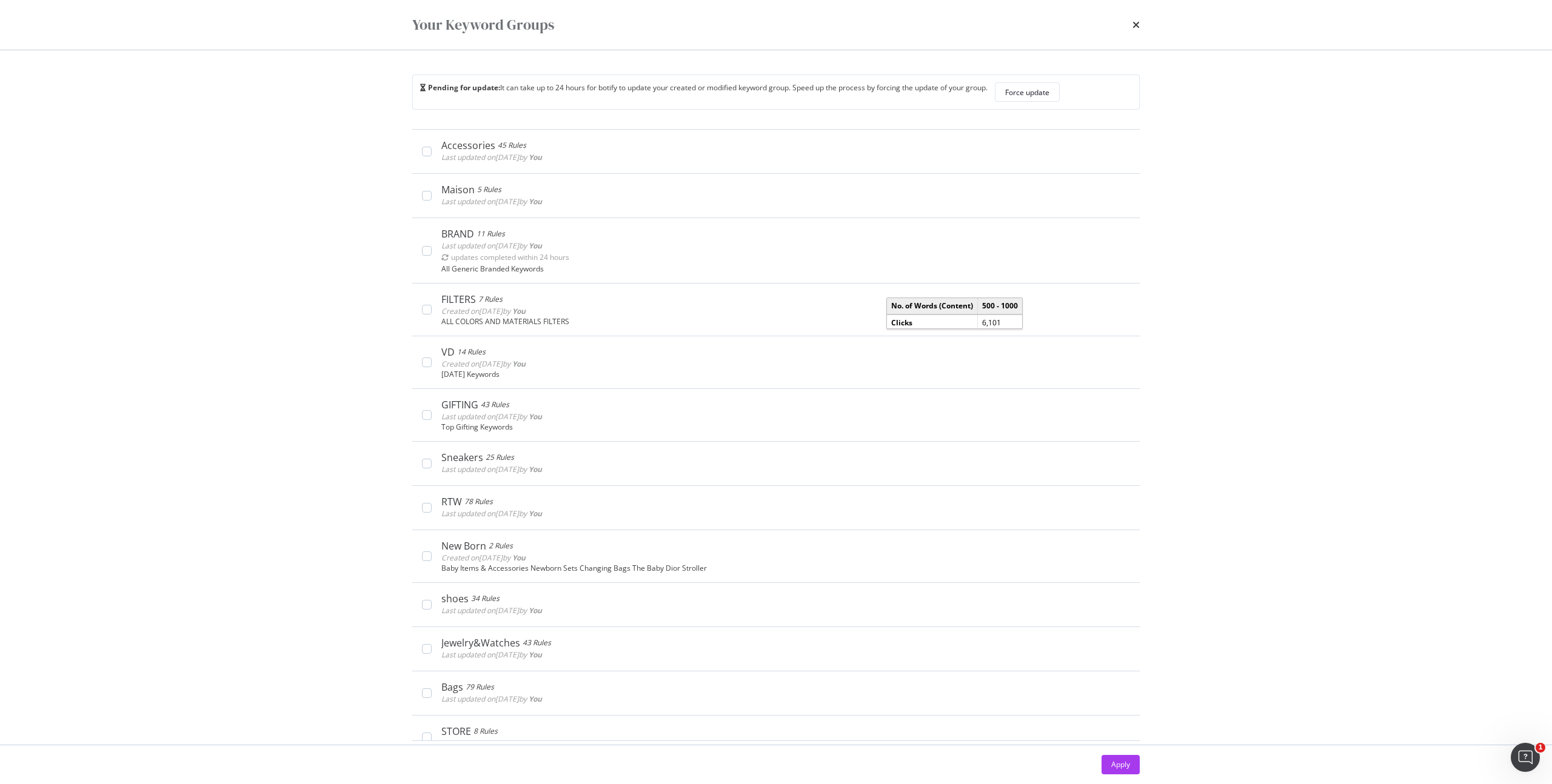
scroll to position [0, 0]
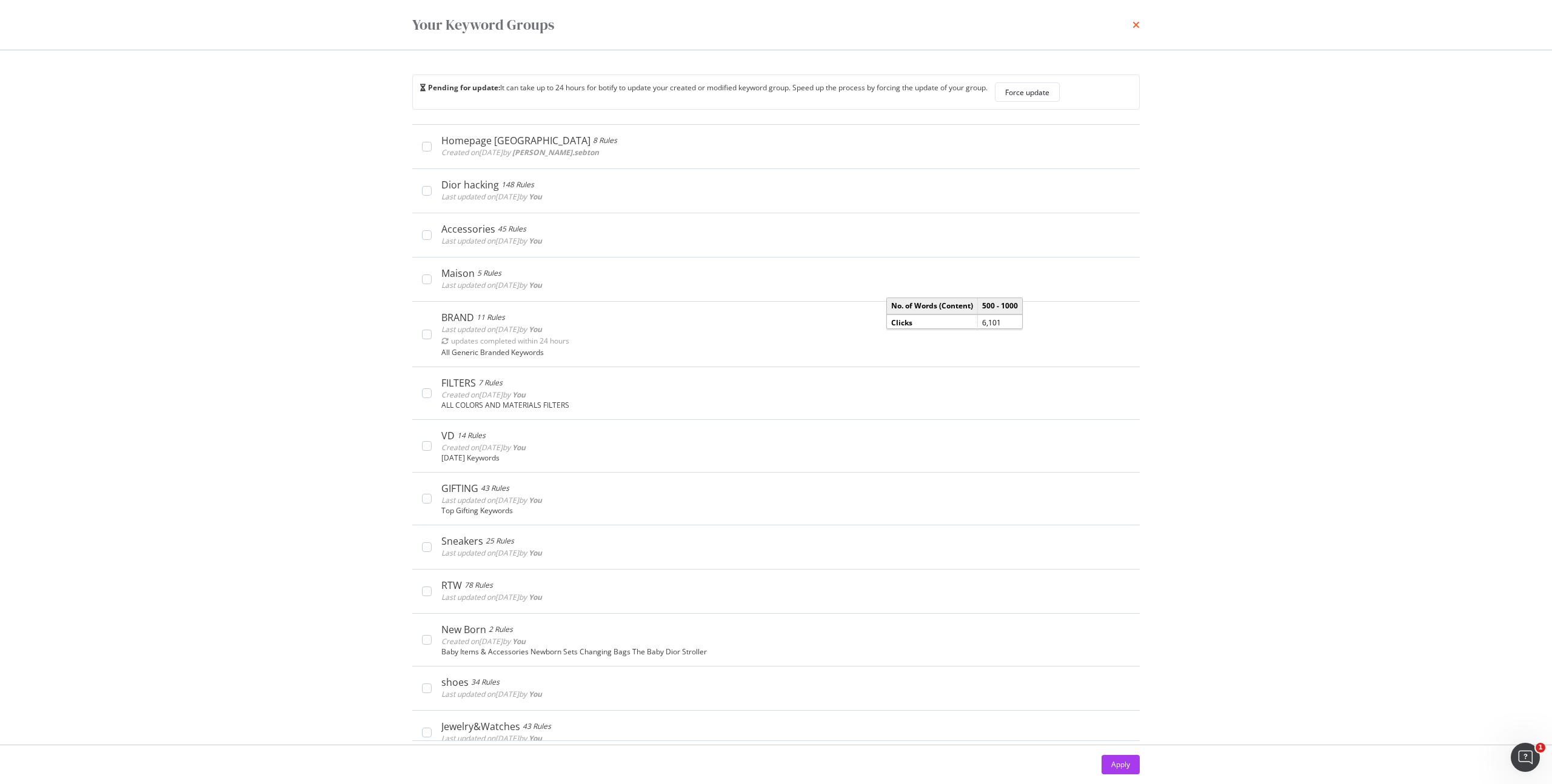
click at [1135, 22] on icon "times" at bounding box center [1136, 24] width 7 height 9
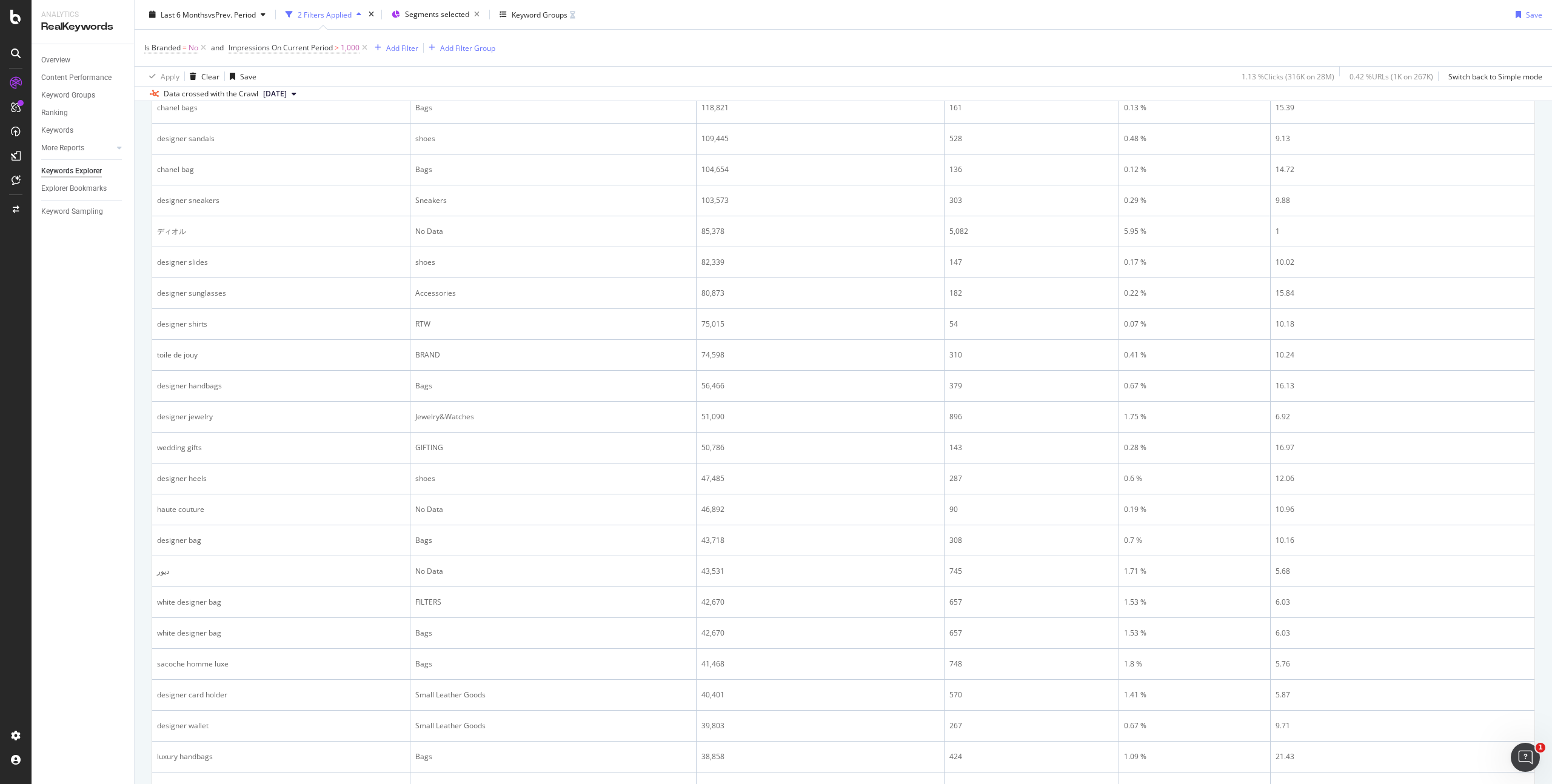
scroll to position [692, 0]
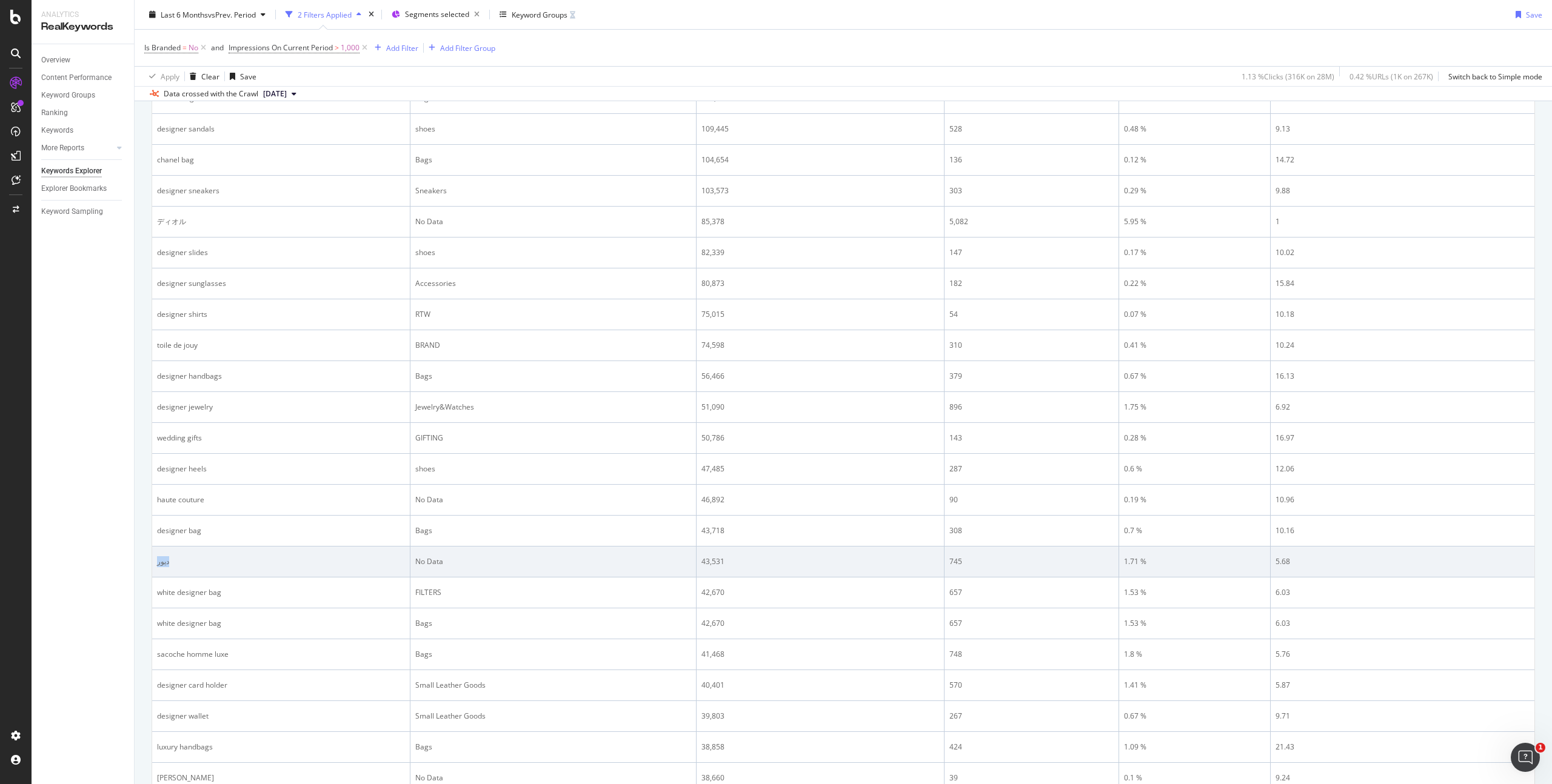
drag, startPoint x: 173, startPoint y: 563, endPoint x: 155, endPoint y: 563, distance: 18.0
click at [155, 563] on td "دیور" at bounding box center [281, 562] width 258 height 31
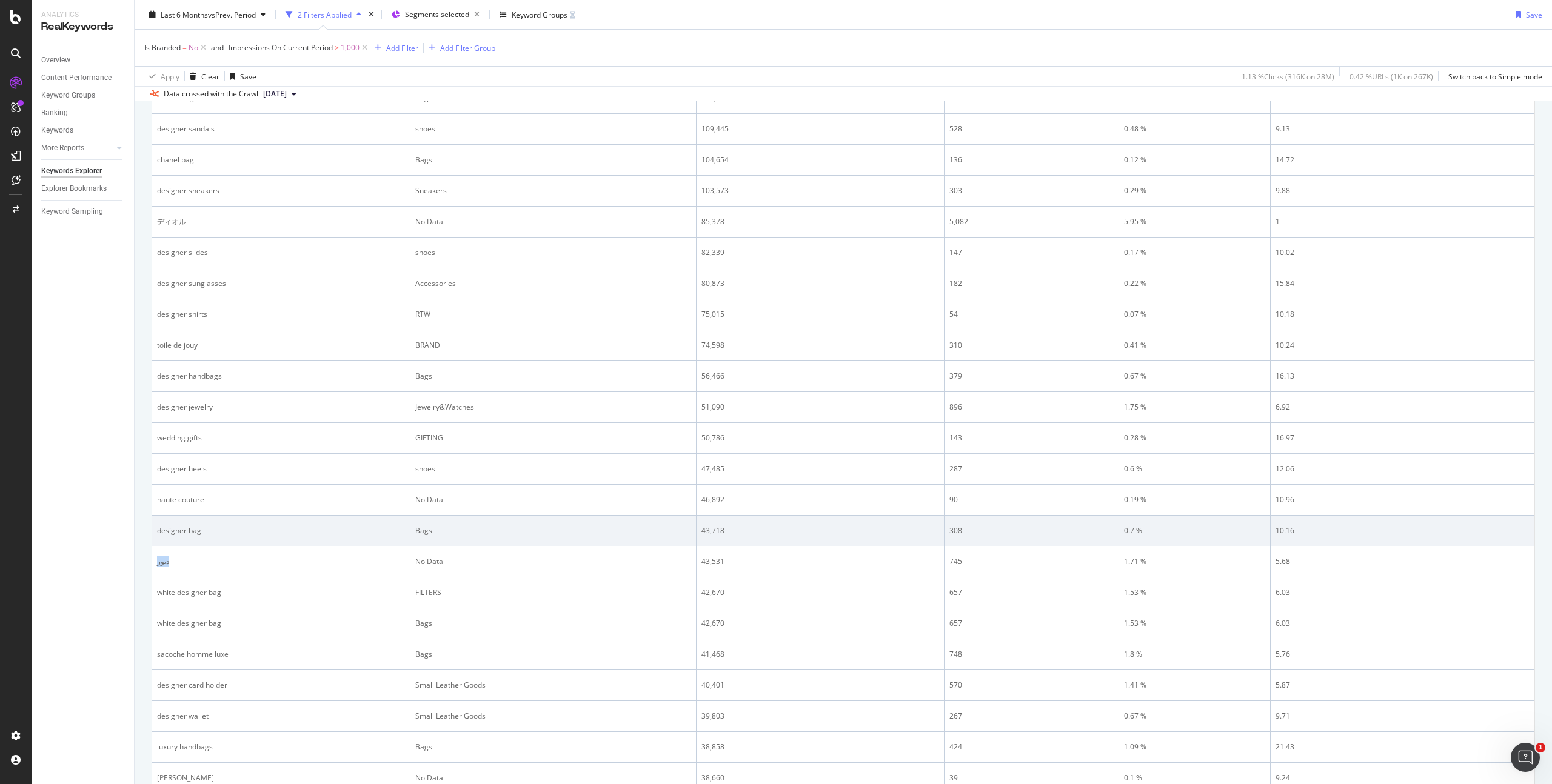
copy div "دیور"
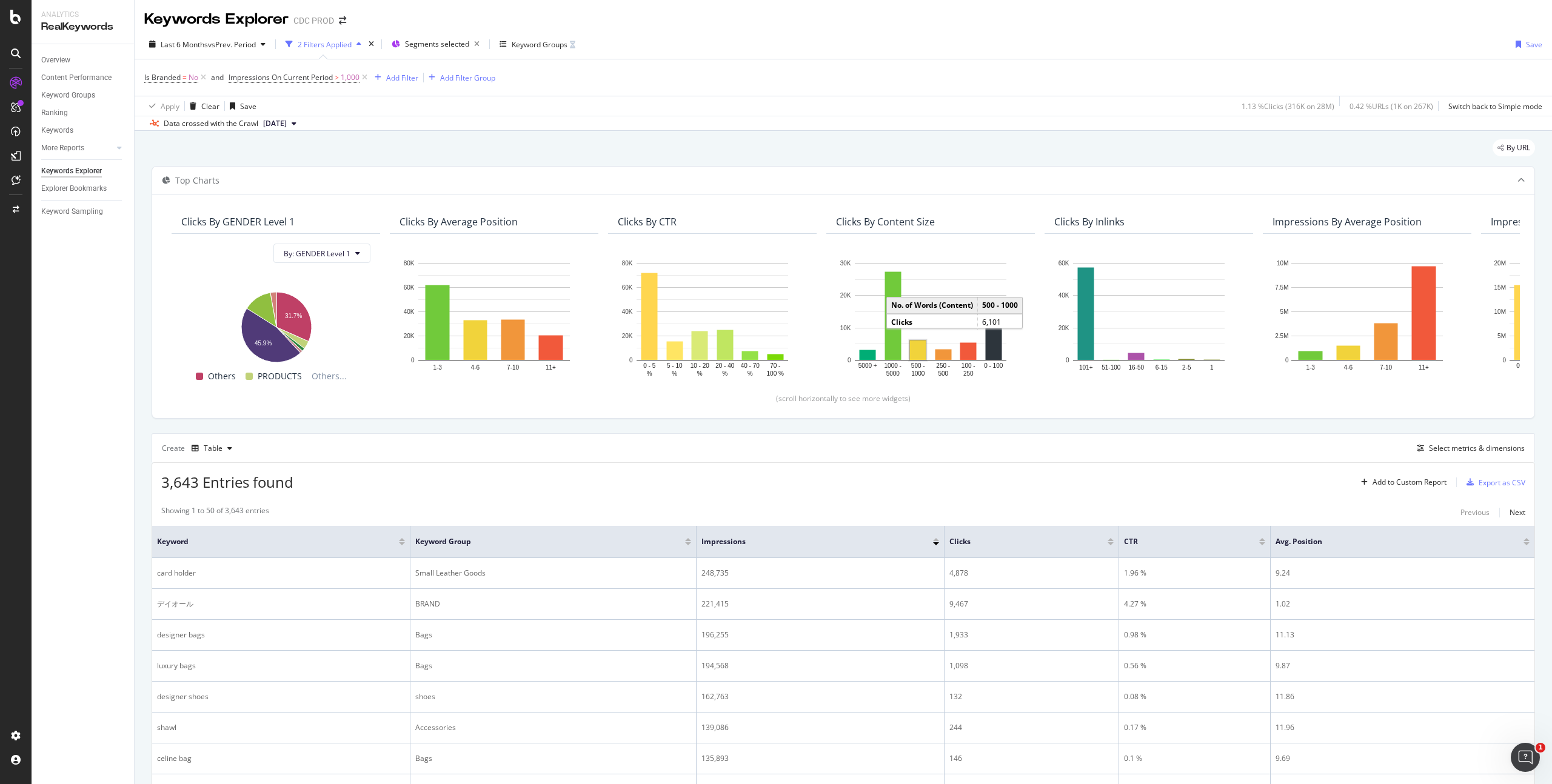
scroll to position [0, 0]
click at [537, 45] on div "Keyword Groups" at bounding box center [540, 45] width 56 height 10
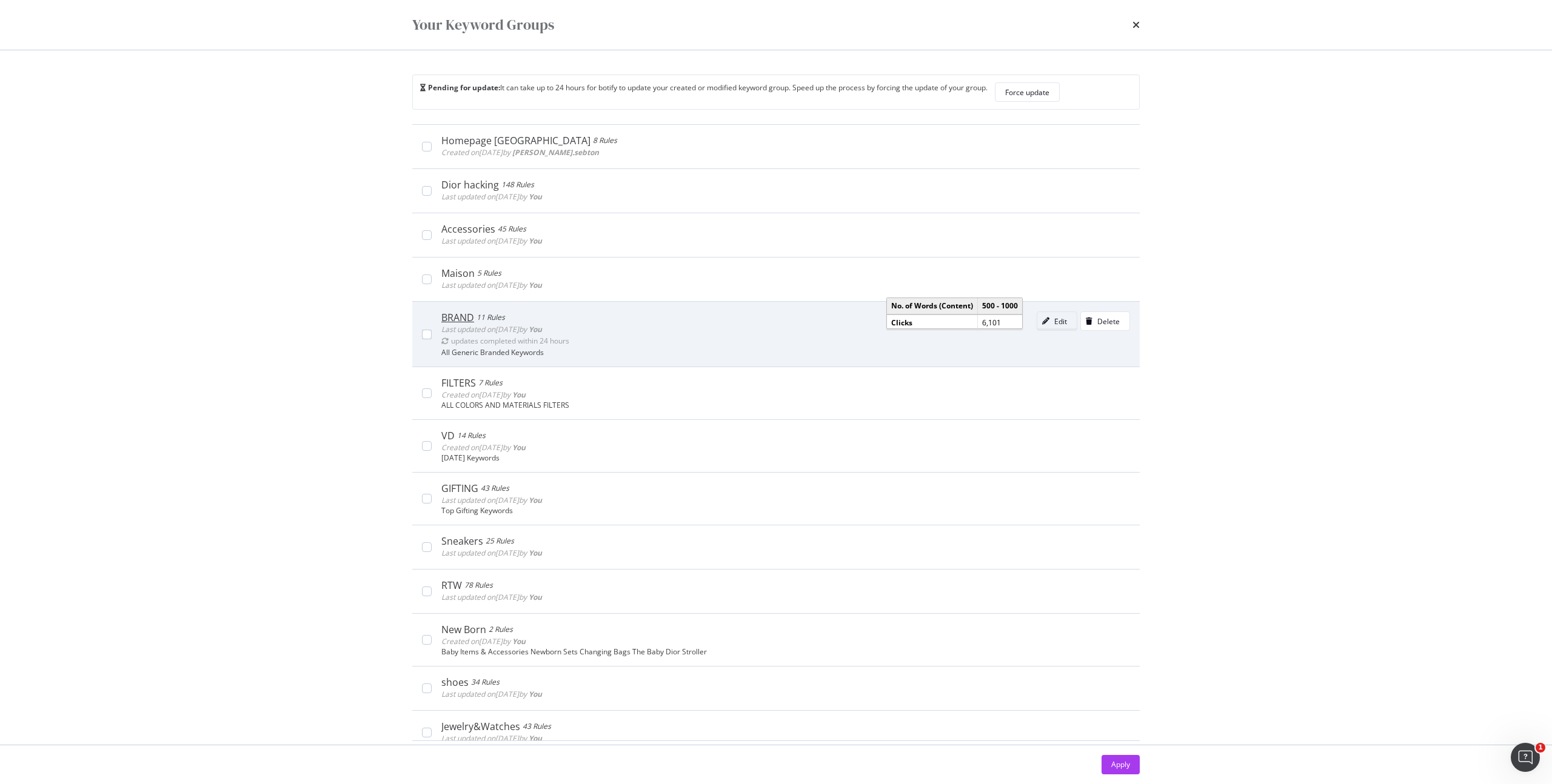
click at [1054, 322] on div "Edit" at bounding box center [1061, 322] width 13 height 10
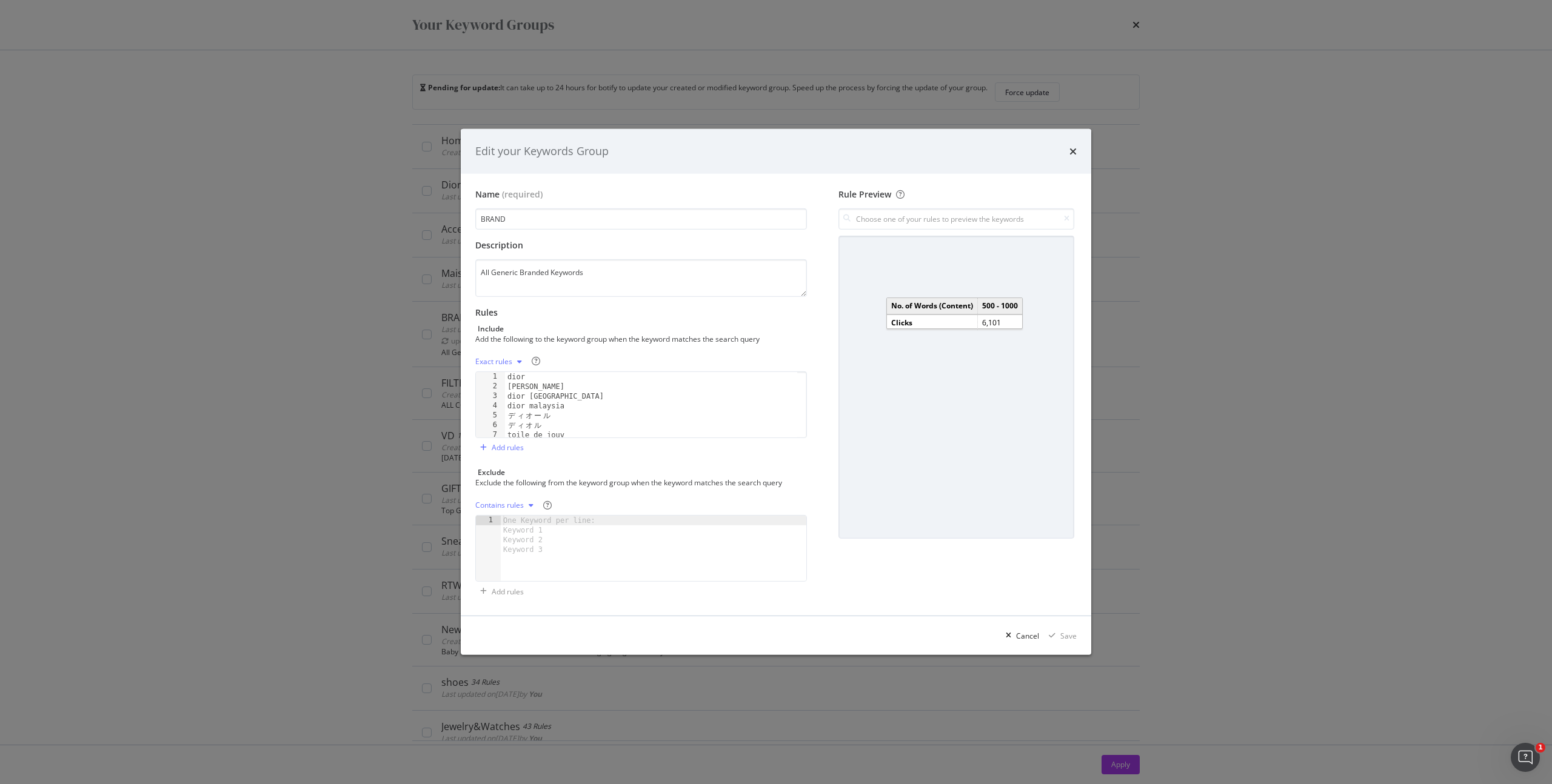
type textarea "ディオル"
click at [573, 429] on div "[PERSON_NAME] singapore dior malaysia デ ィ オ ー ル デ ィ オ ル toile de jouy rose des …" at bounding box center [651, 414] width 292 height 85
paste textarea "دیور"
type textarea "دیور"
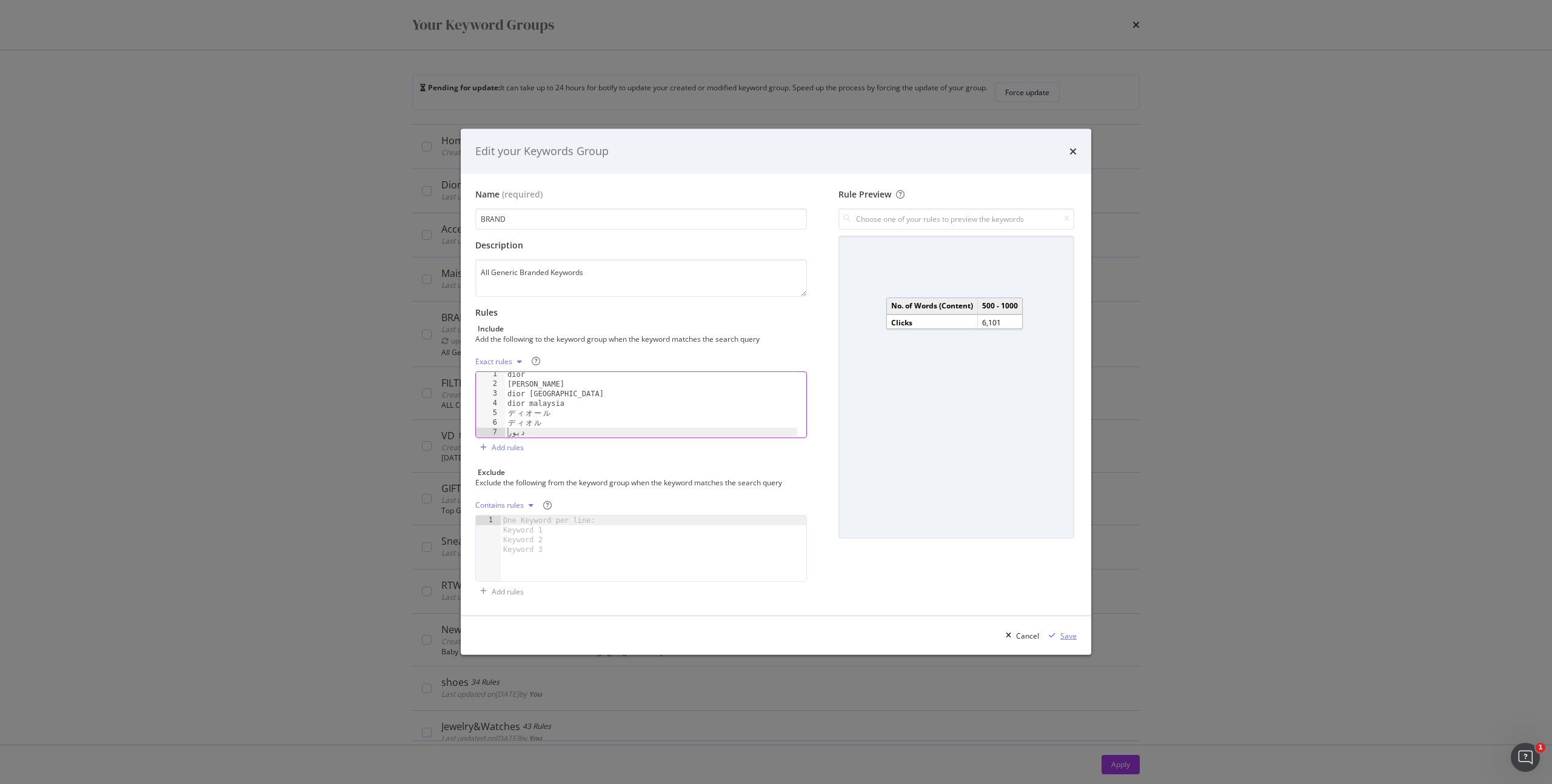
click at [1073, 636] on div "Save" at bounding box center [1068, 636] width 17 height 10
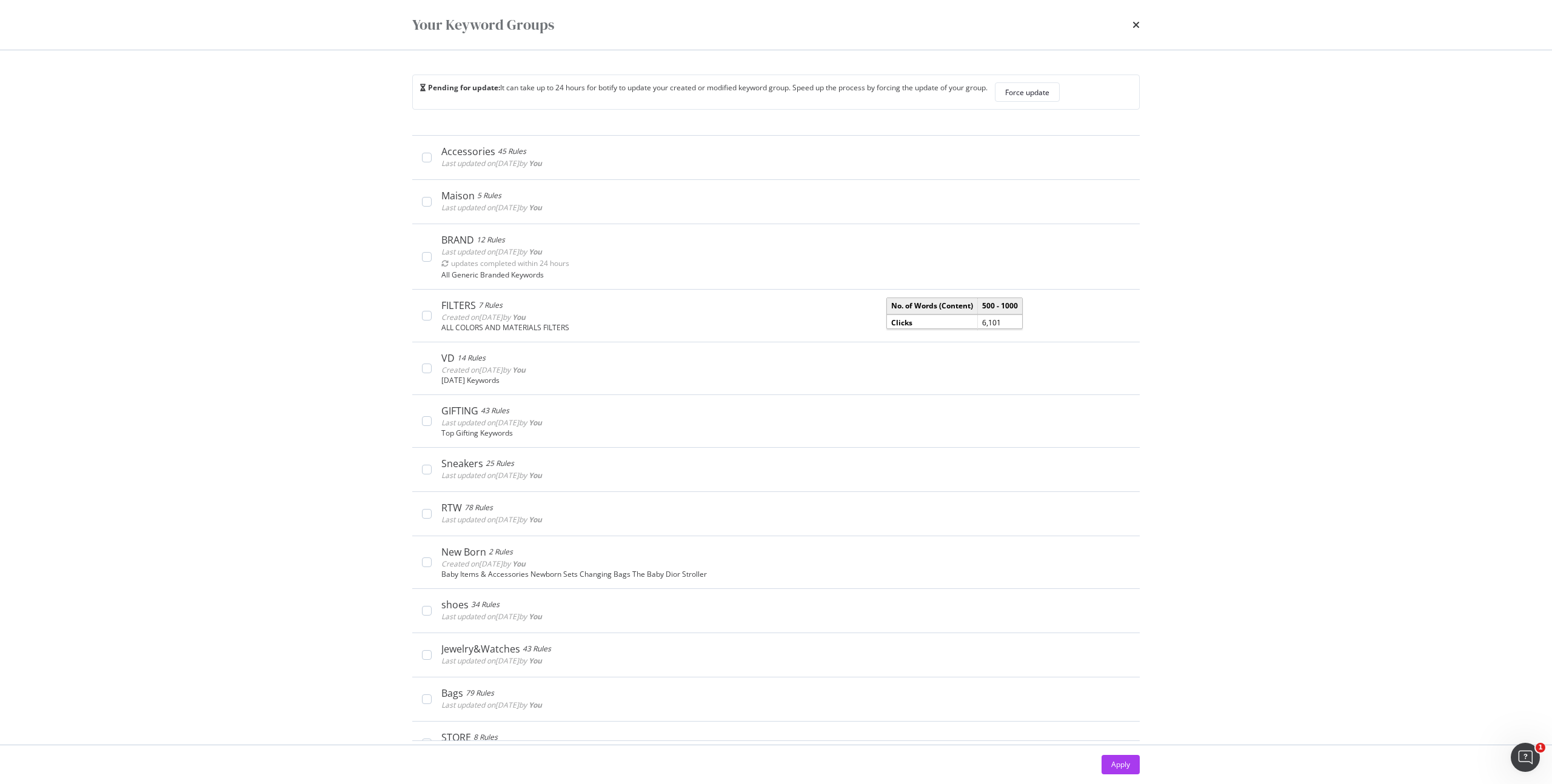
scroll to position [66, 0]
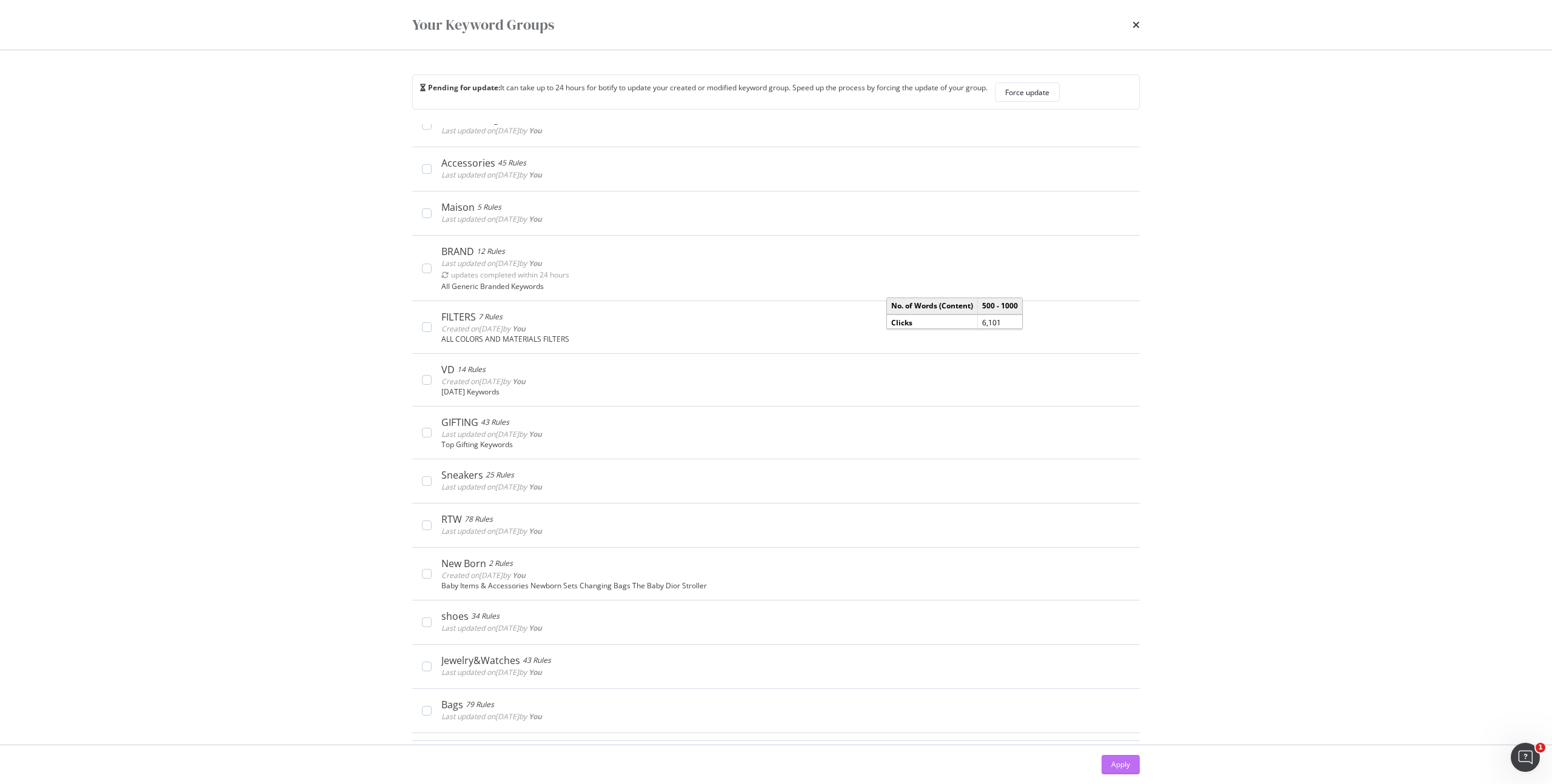
click at [1127, 765] on div "Apply" at bounding box center [1121, 765] width 19 height 10
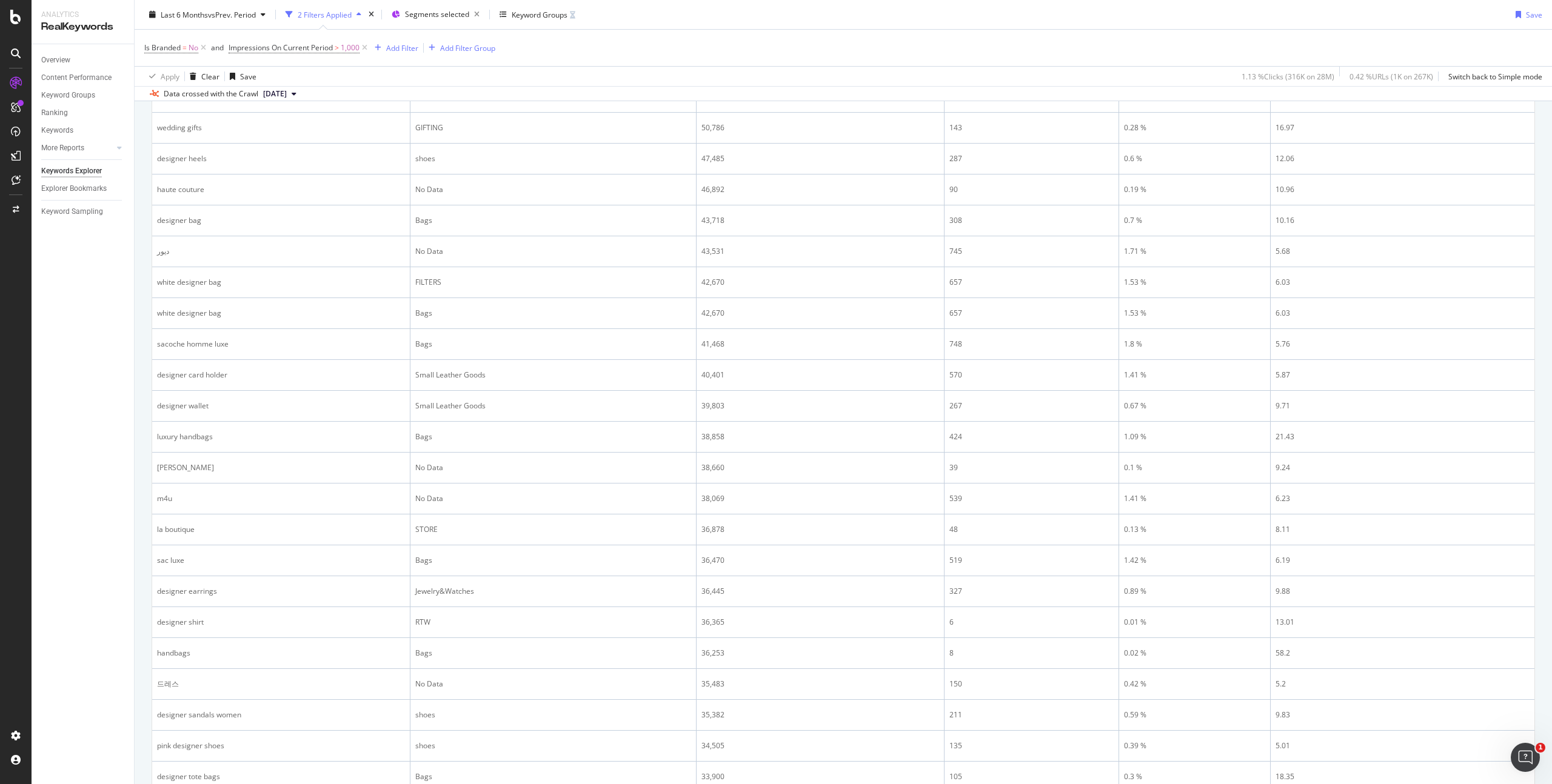
scroll to position [1004, 0]
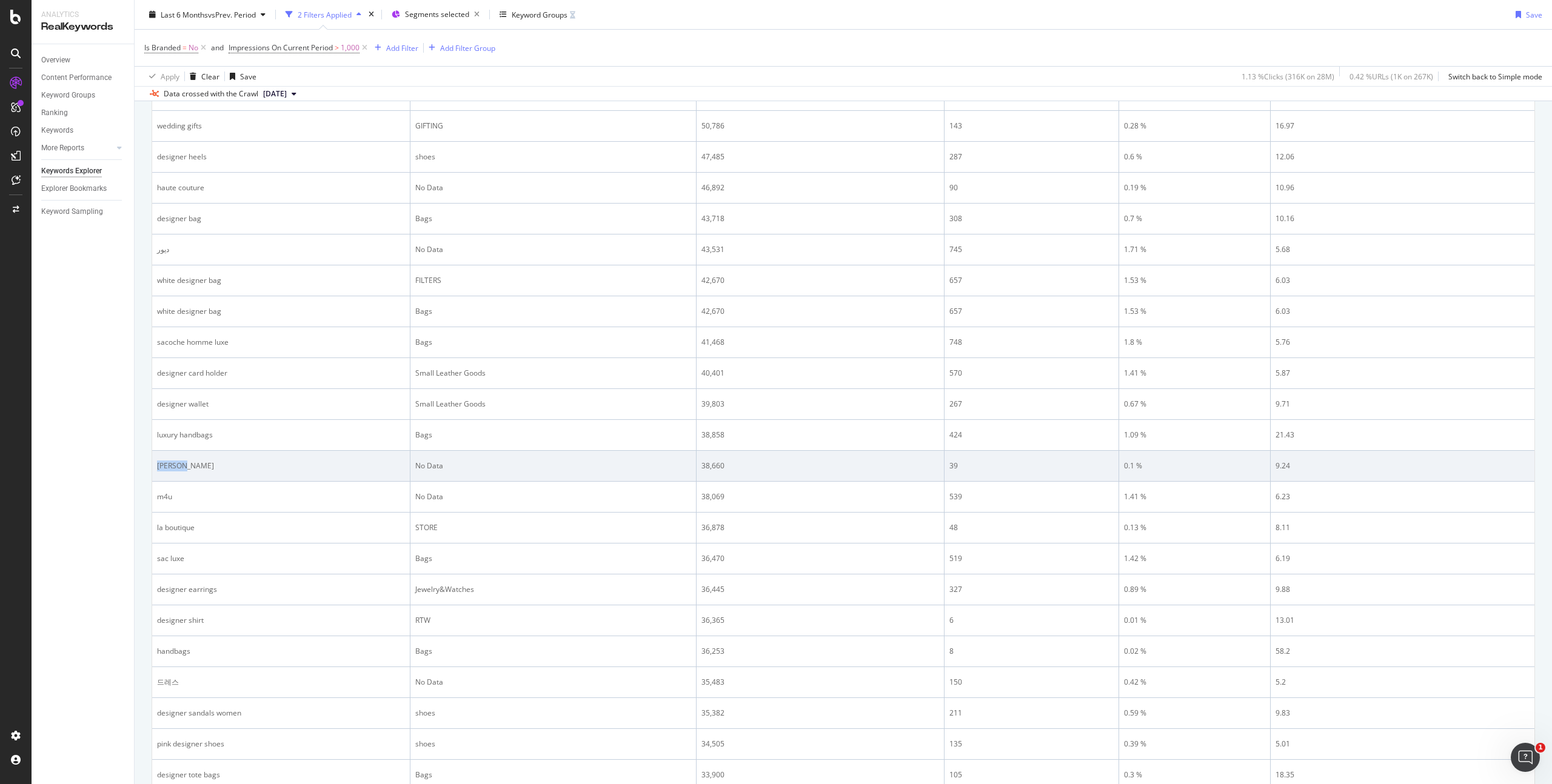
drag, startPoint x: 199, startPoint y: 462, endPoint x: 156, endPoint y: 465, distance: 43.1
click at [156, 465] on td "[PERSON_NAME]" at bounding box center [281, 466] width 258 height 31
copy div "[PERSON_NAME]"
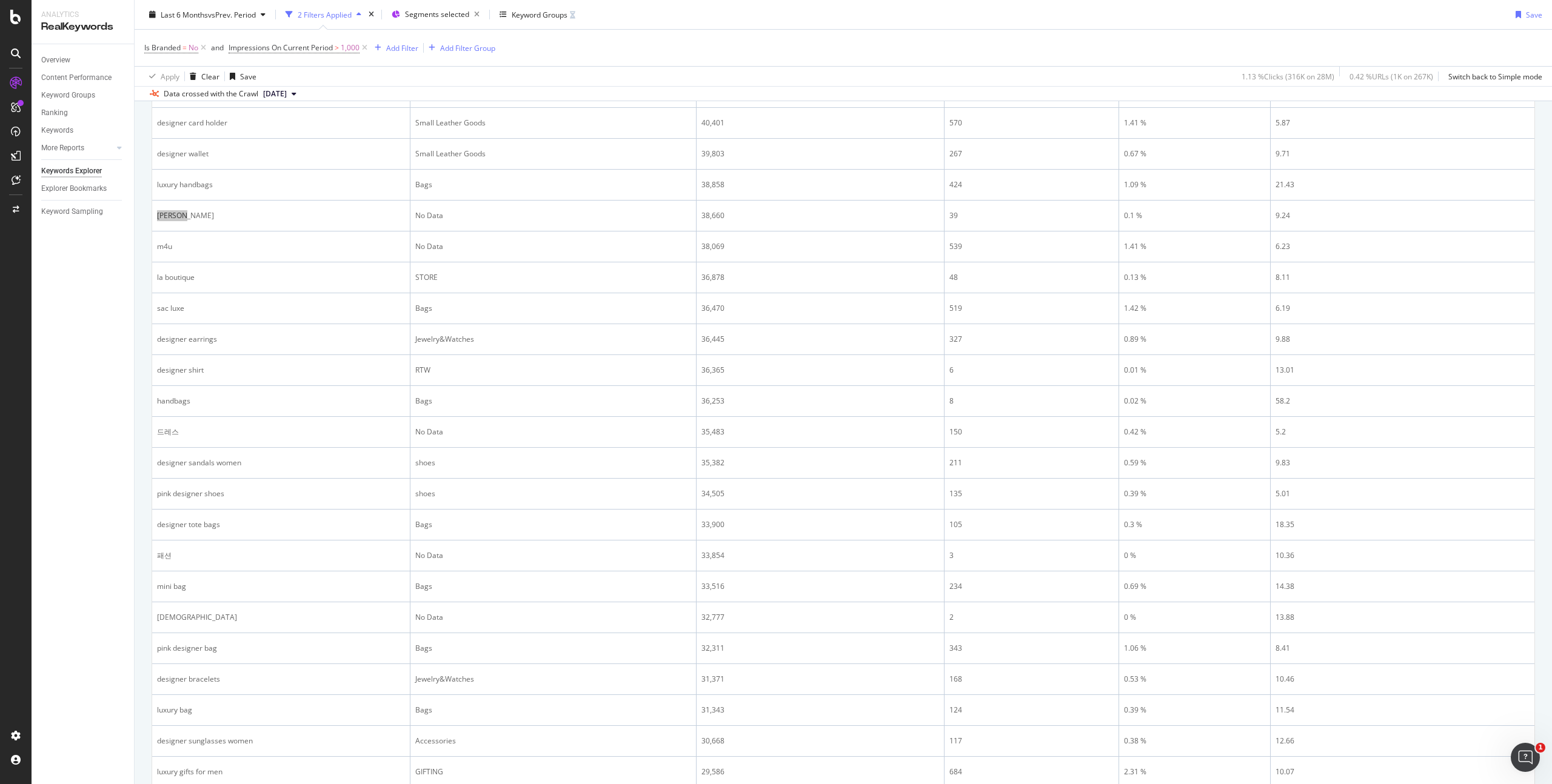
scroll to position [1257, 0]
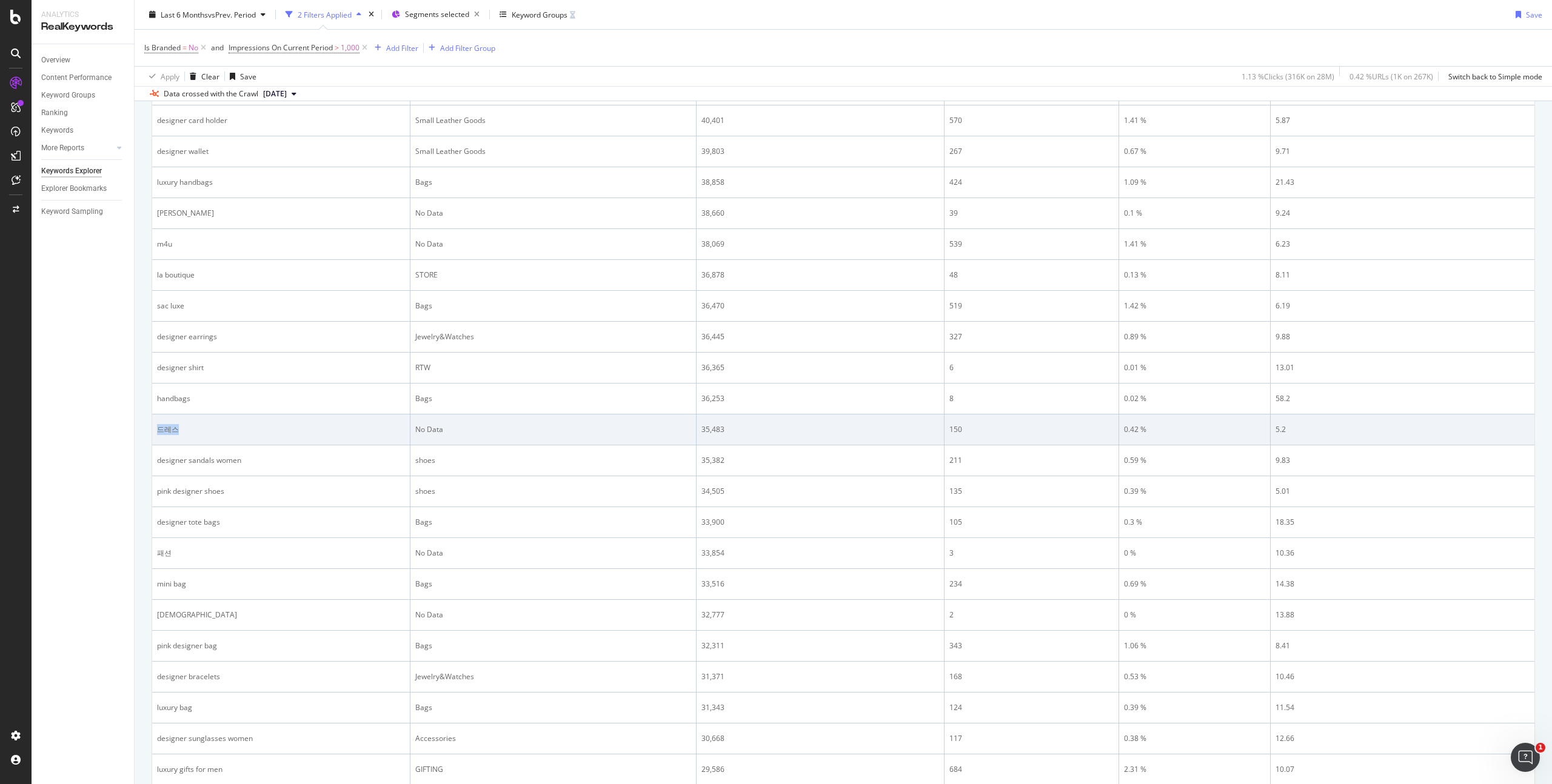
drag, startPoint x: 177, startPoint y: 429, endPoint x: 155, endPoint y: 429, distance: 22.0
click at [155, 429] on td "드레스" at bounding box center [281, 429] width 258 height 31
copy div "드레스"
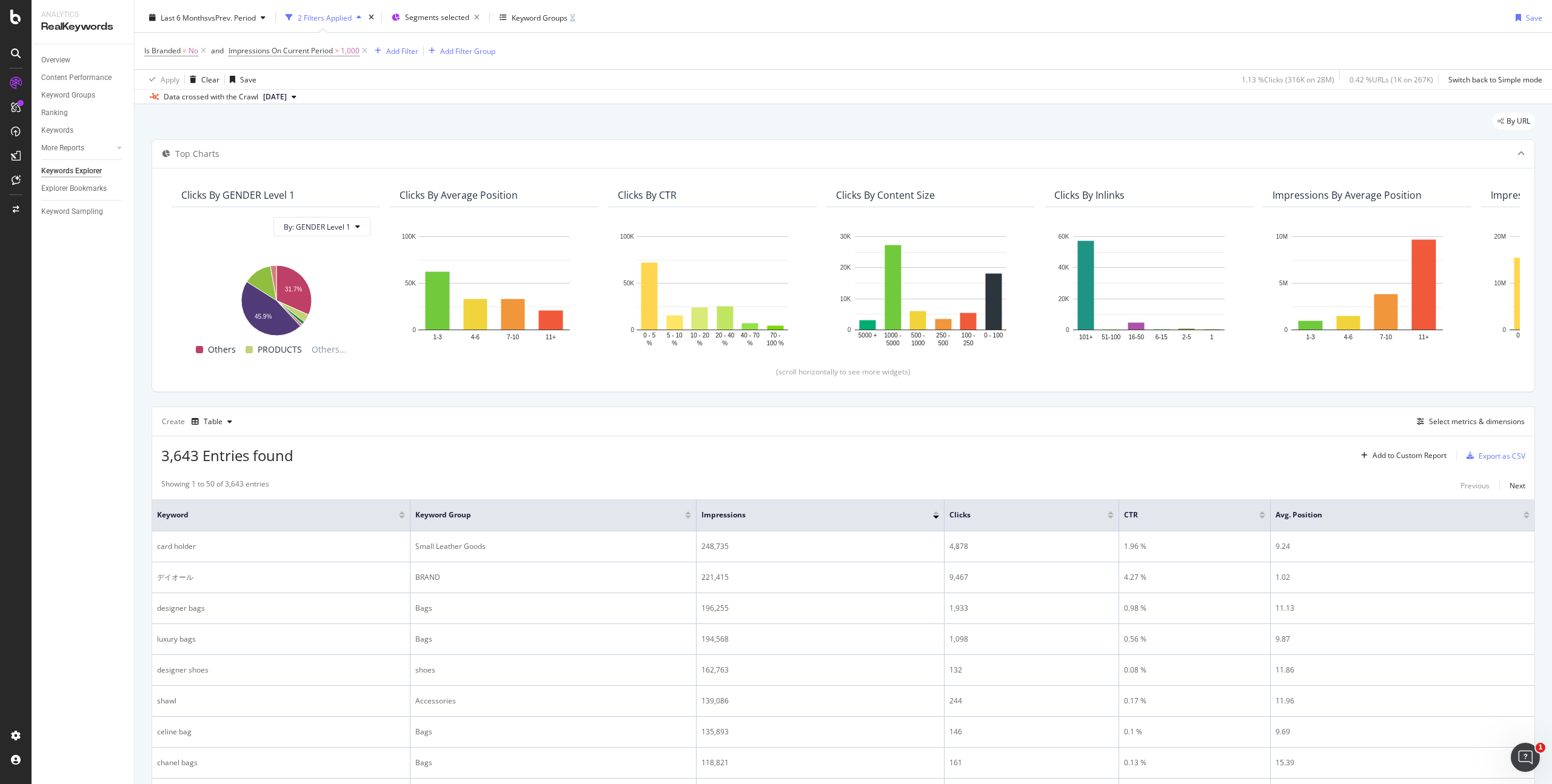
scroll to position [0, 0]
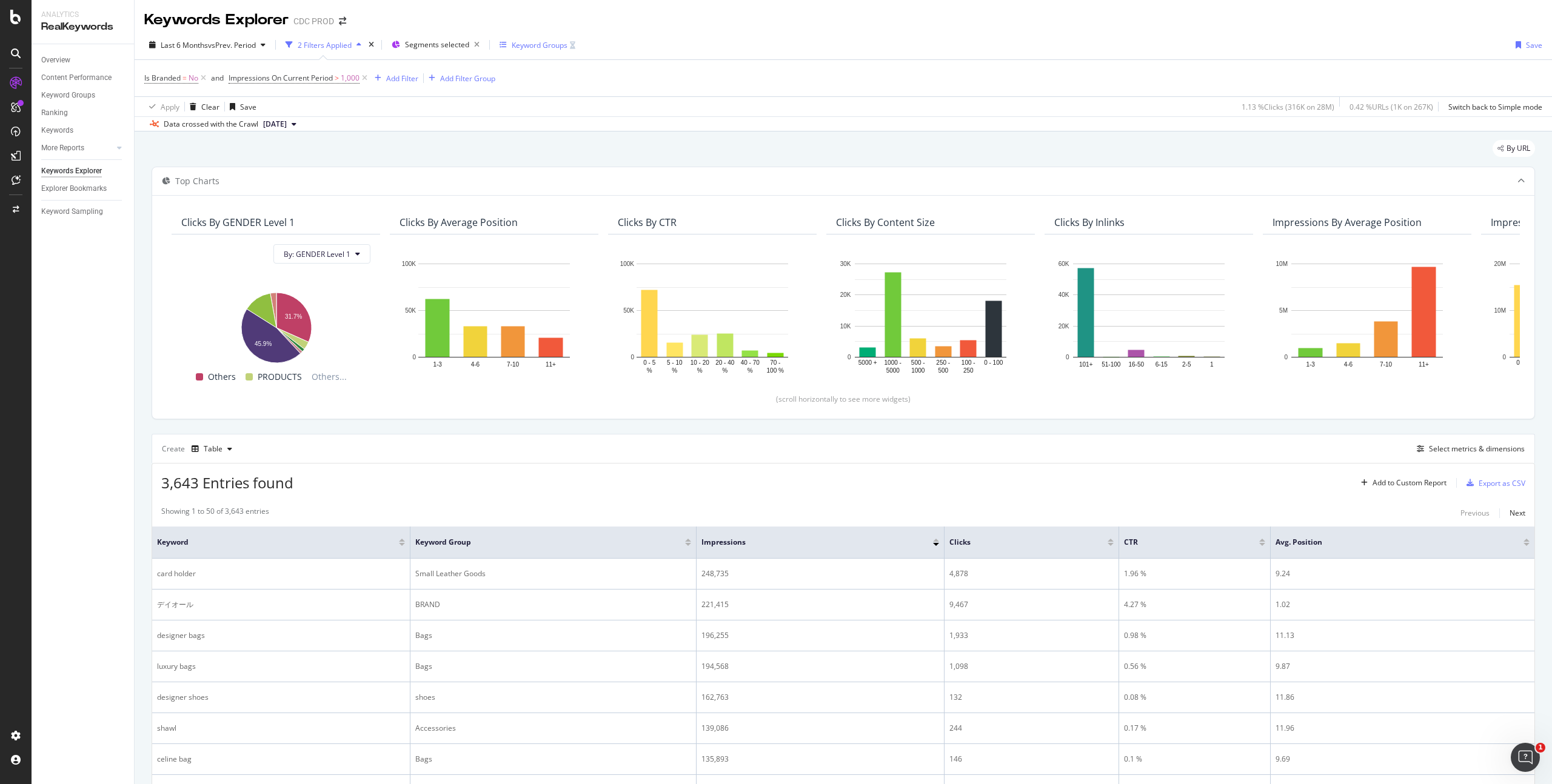
click at [531, 45] on div "Keyword Groups" at bounding box center [540, 45] width 56 height 10
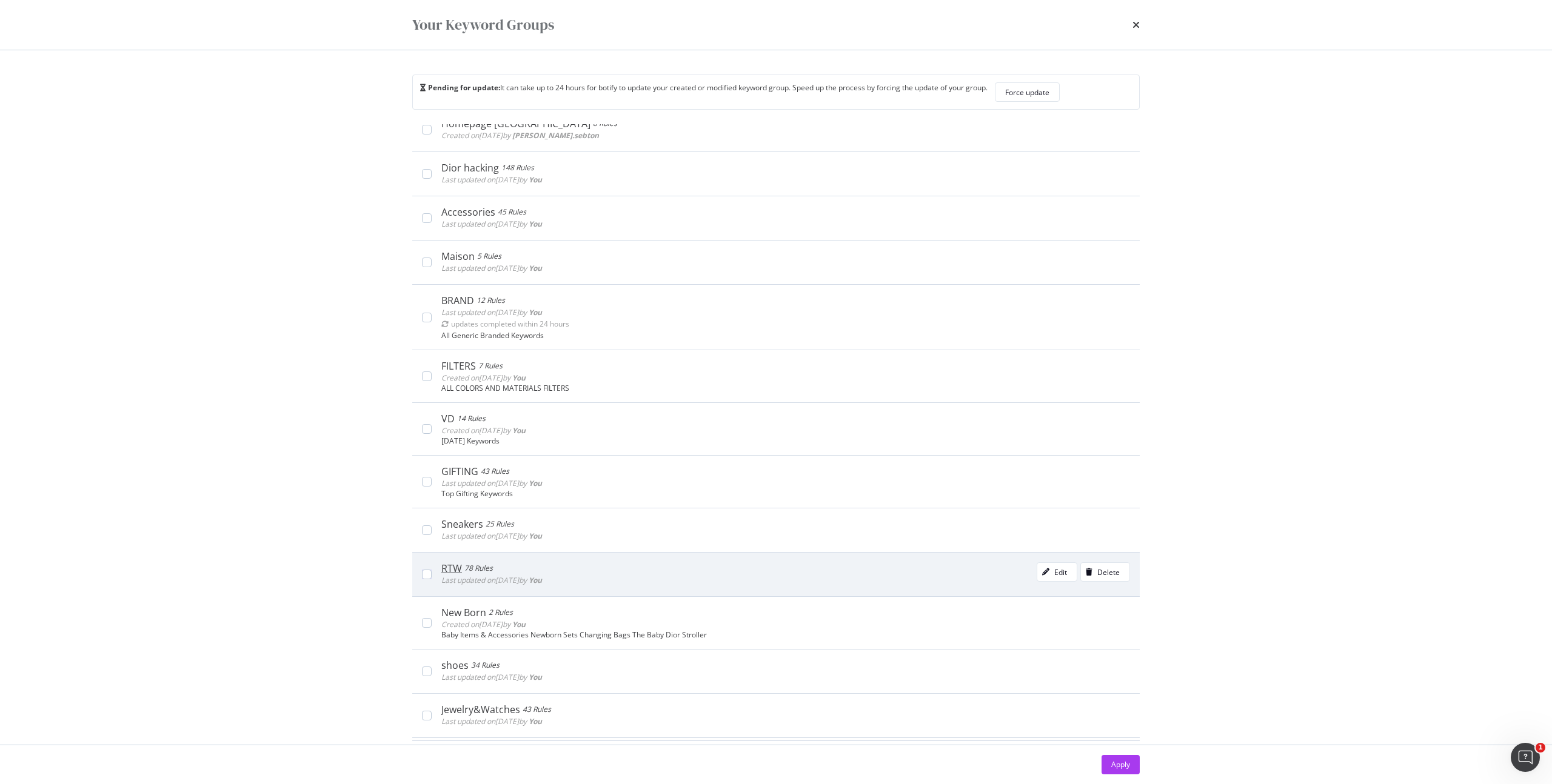
scroll to position [18, 0]
click at [1054, 568] on div "Edit" at bounding box center [1061, 571] width 13 height 10
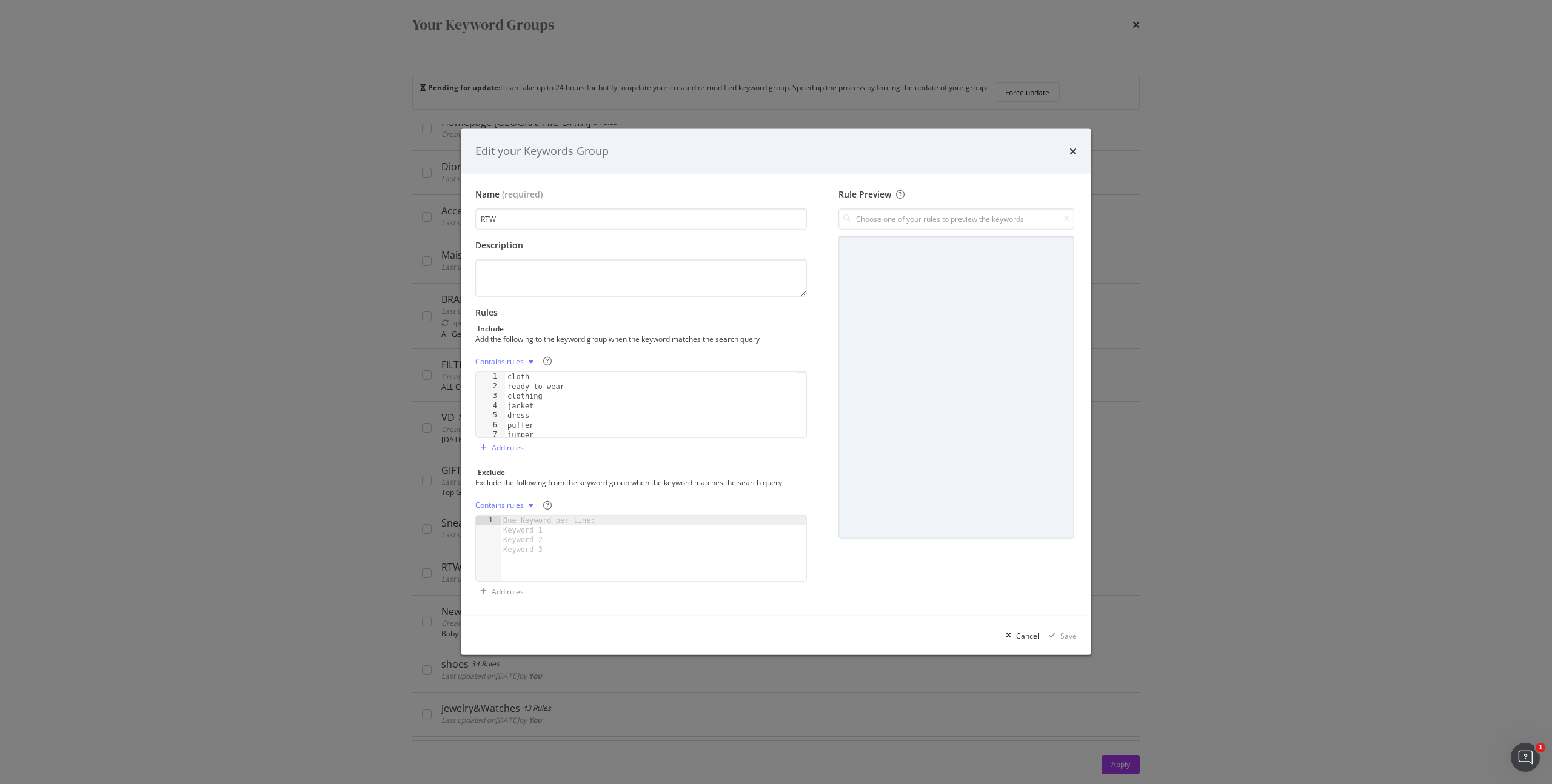
type textarea "dress"
click at [574, 414] on div "cloth ready to wear clothing jacket dress puffer jumper maillot" at bounding box center [651, 414] width 292 height 85
paste textarea "드레스"
type textarea "드레스"
click at [1068, 637] on div "Save" at bounding box center [1068, 636] width 17 height 10
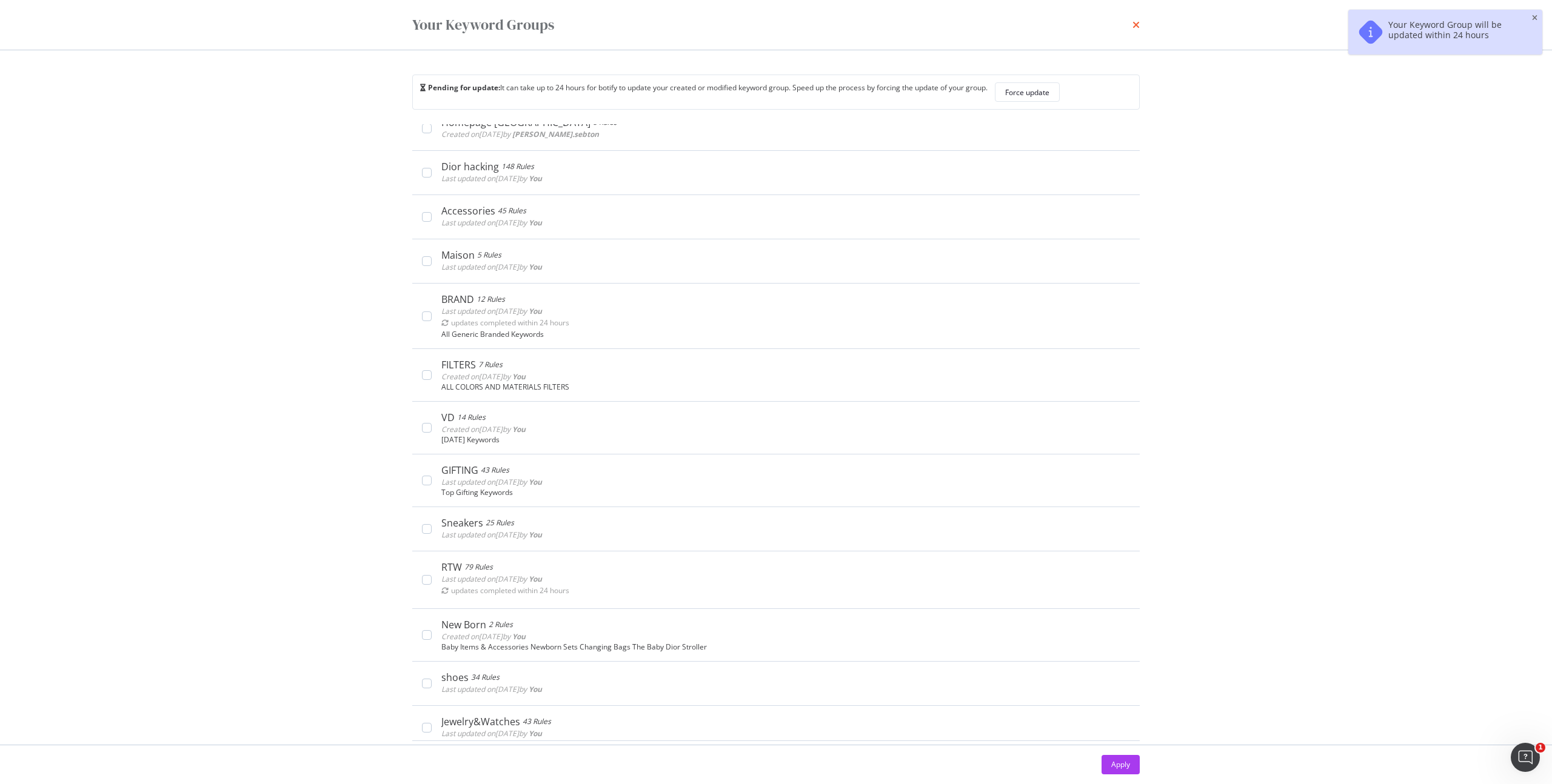
click at [1134, 23] on icon "times" at bounding box center [1136, 24] width 7 height 9
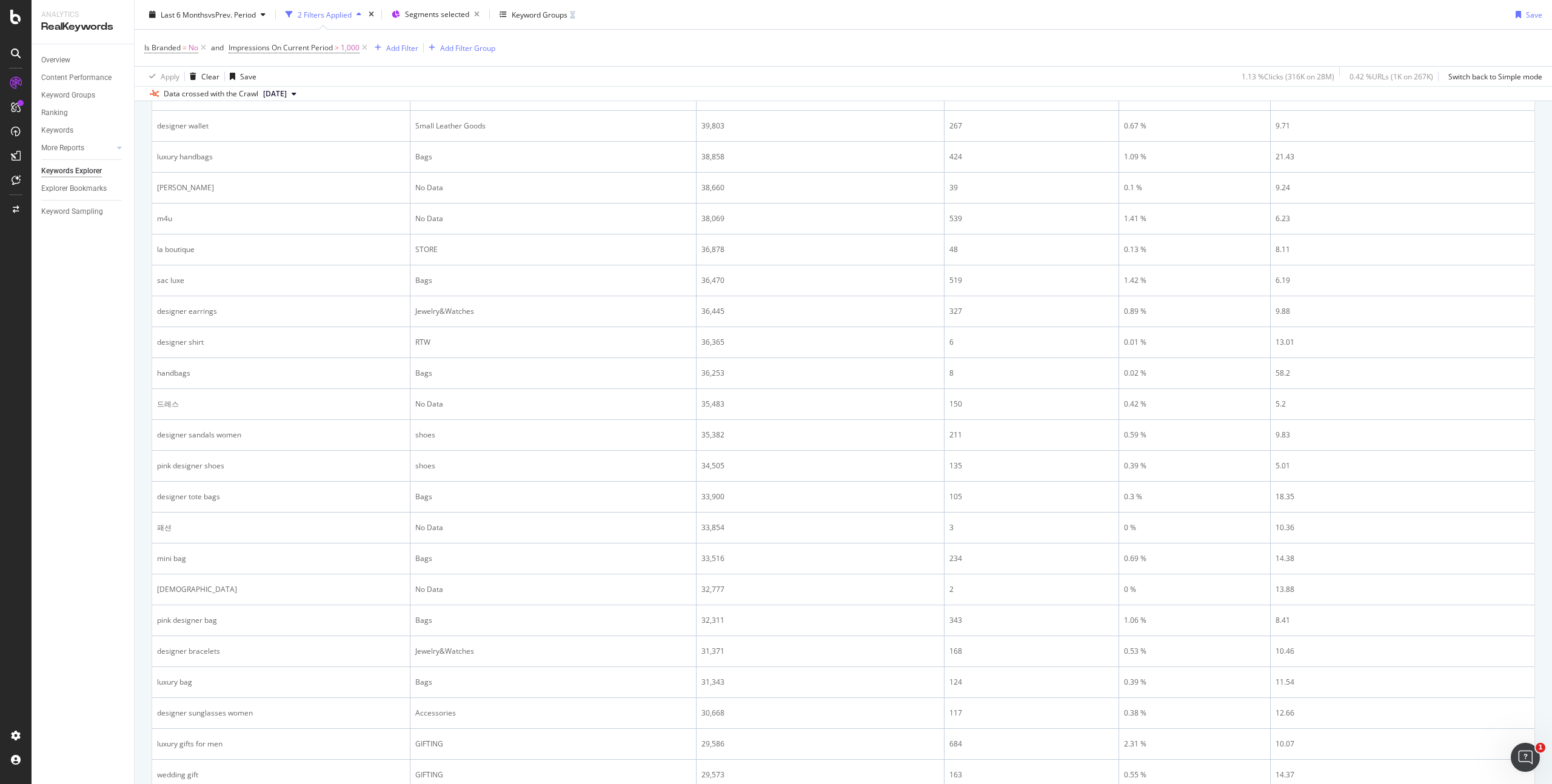
scroll to position [1305, 0]
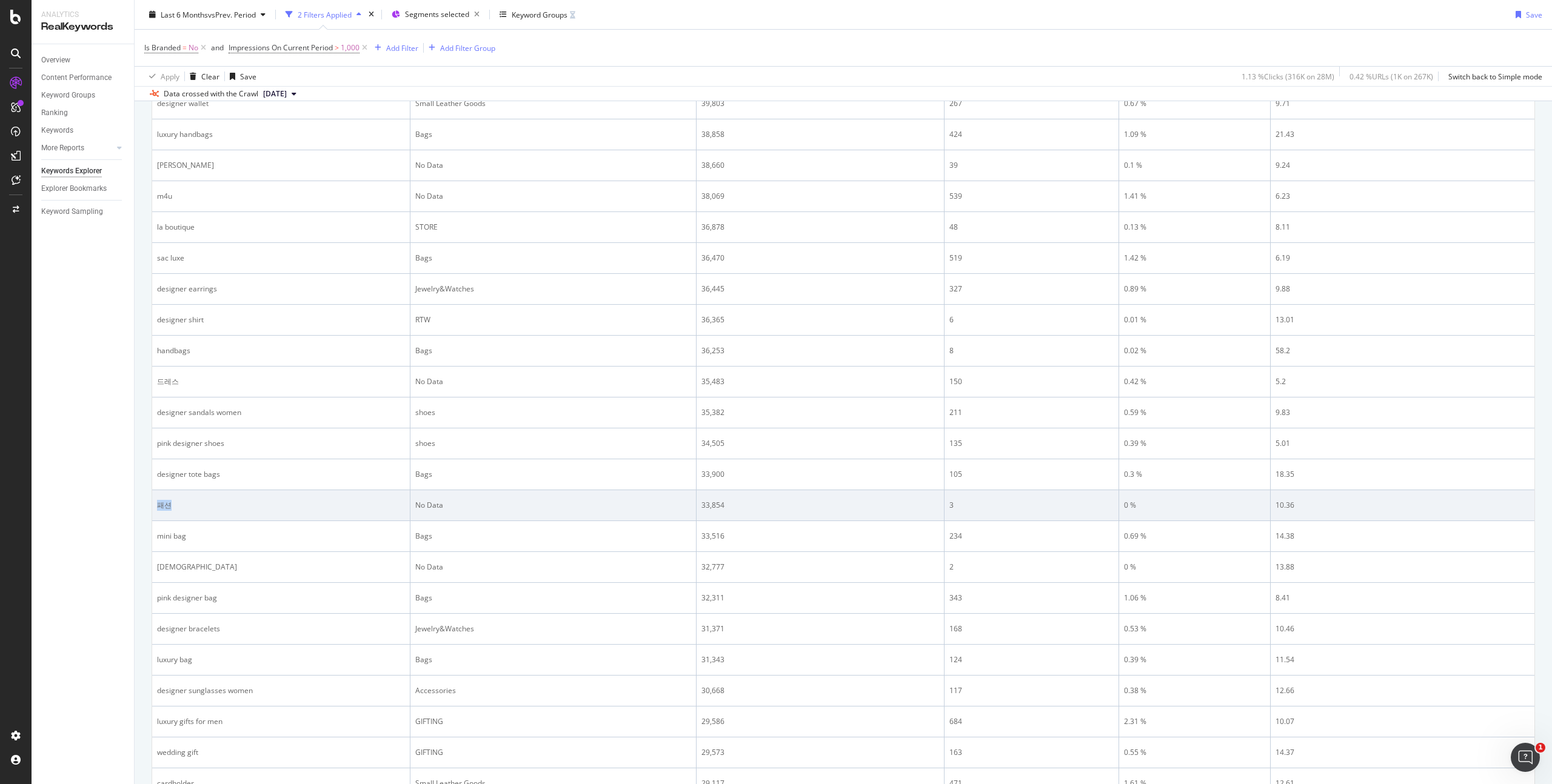
drag, startPoint x: 171, startPoint y: 503, endPoint x: 157, endPoint y: 504, distance: 14.0
click at [157, 504] on div "패션" at bounding box center [281, 505] width 248 height 11
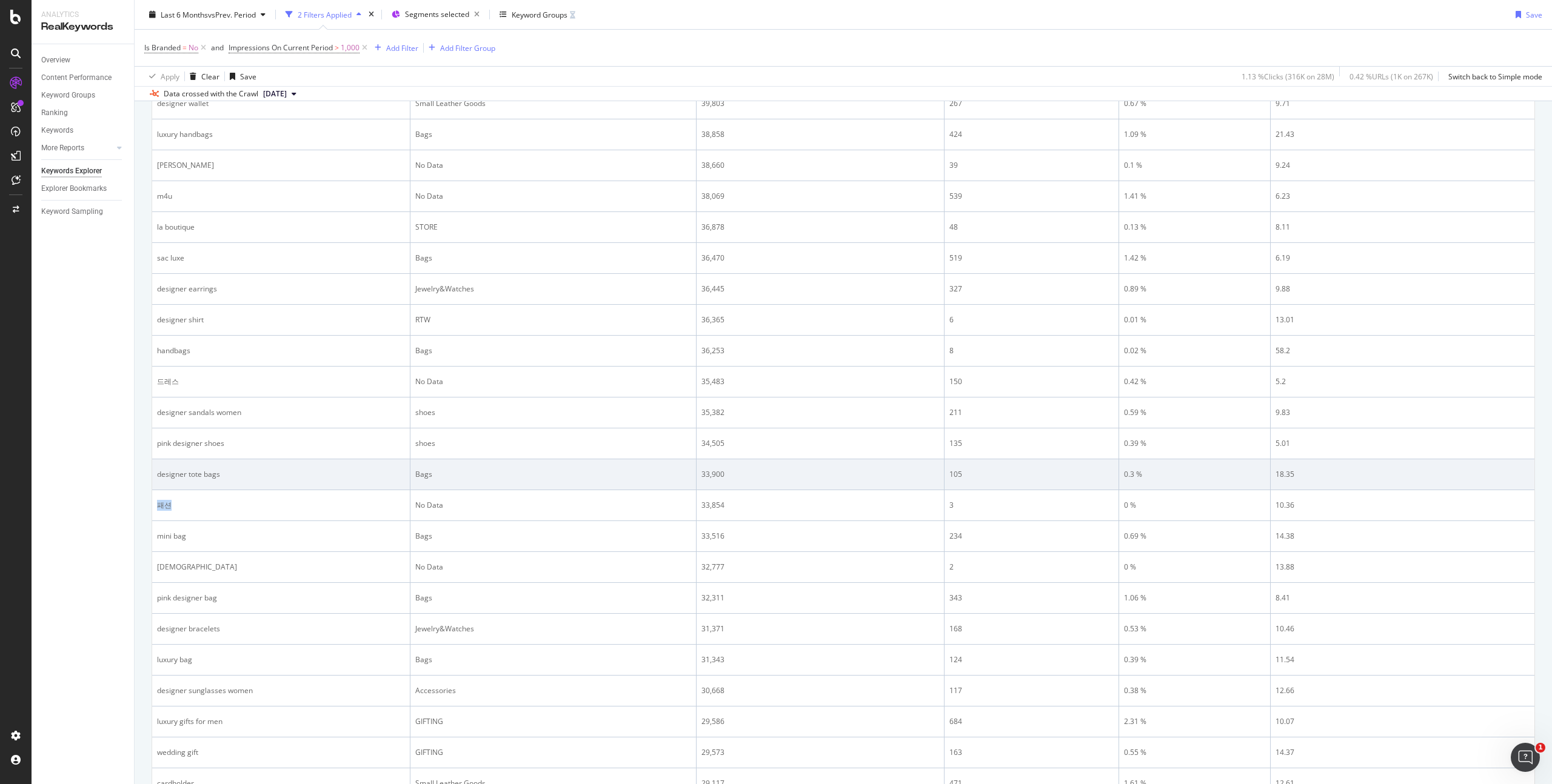
copy div "패션"
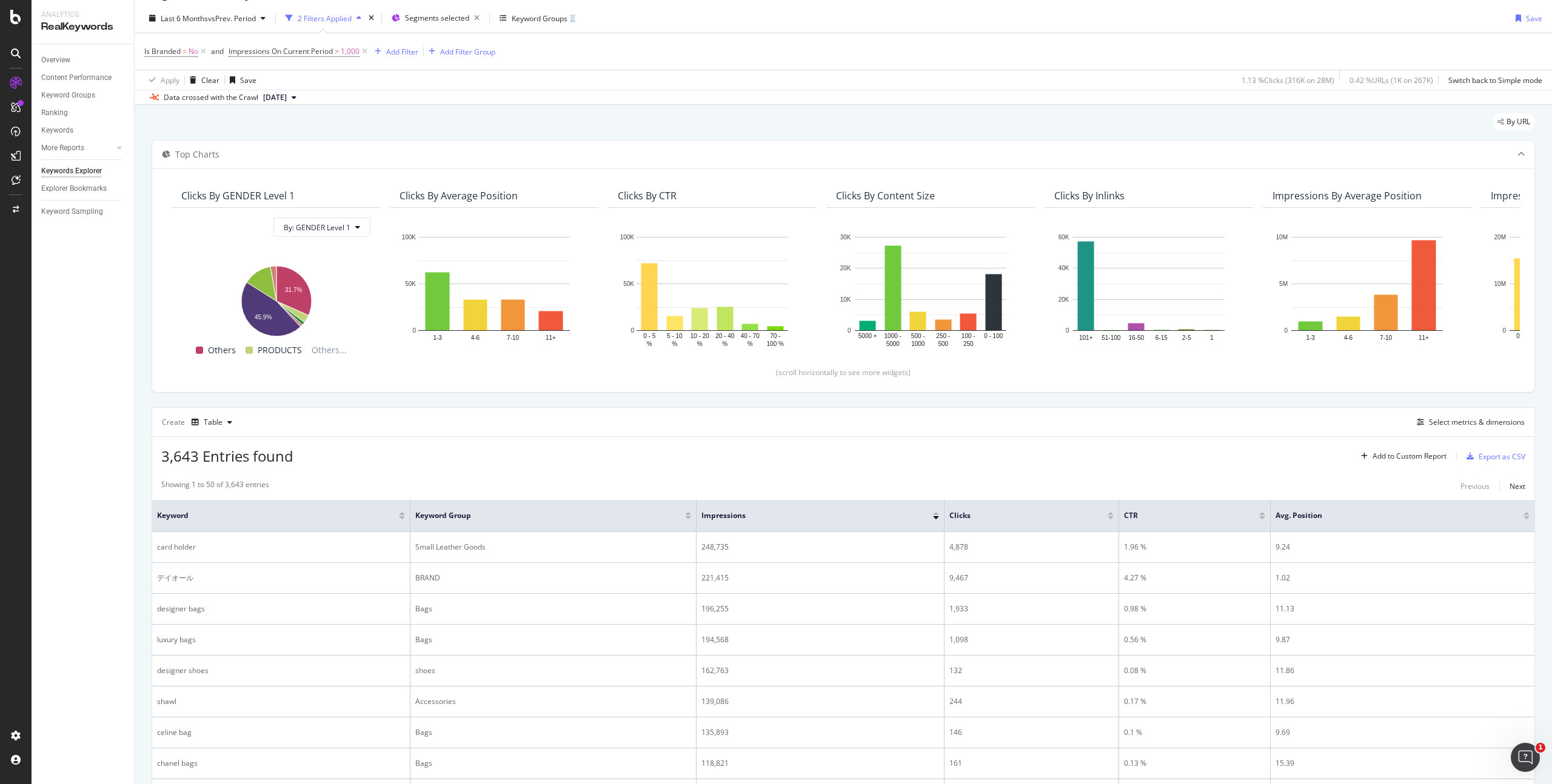
scroll to position [0, 0]
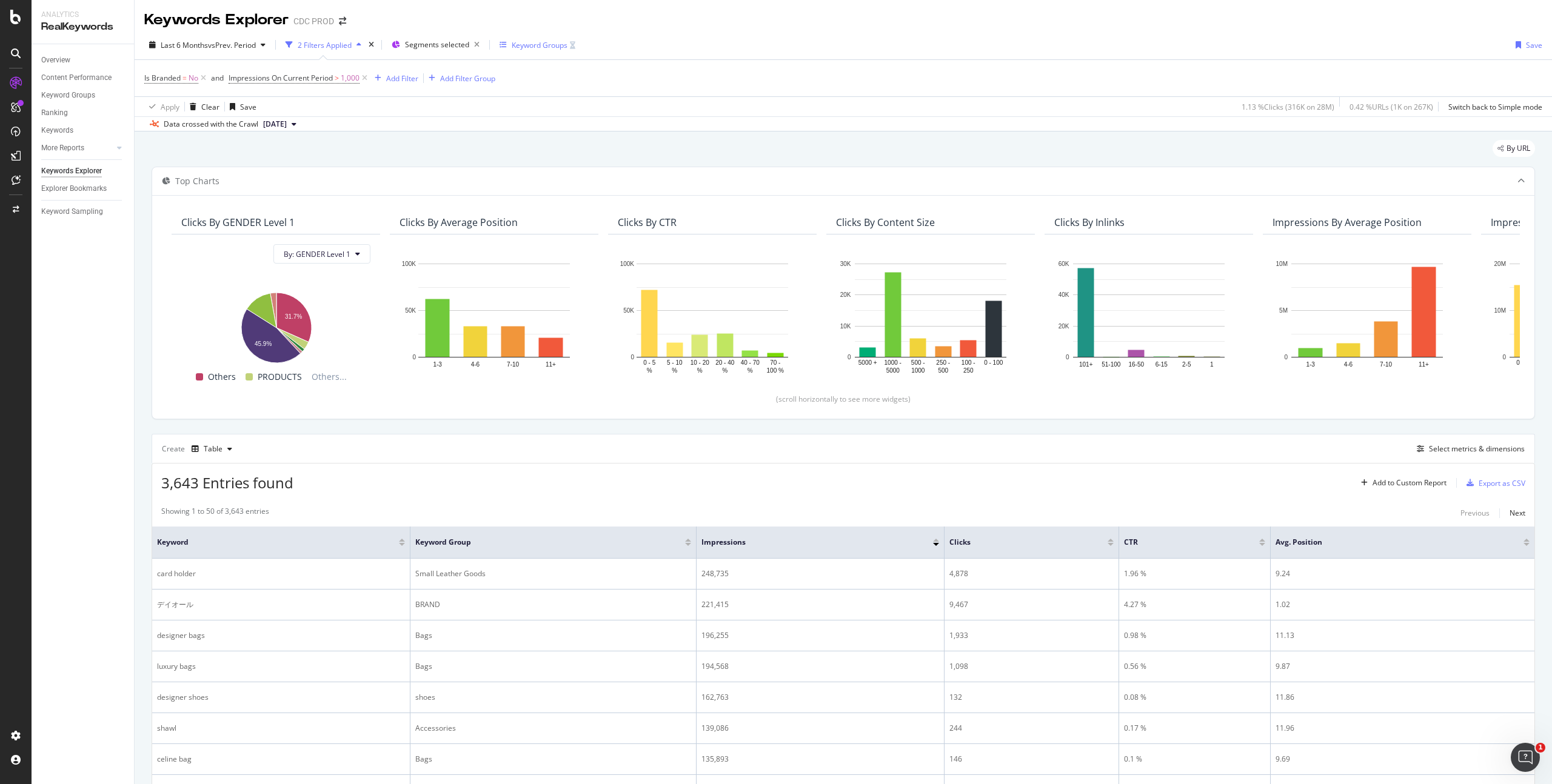
click at [544, 47] on div "Keyword Groups" at bounding box center [540, 45] width 56 height 10
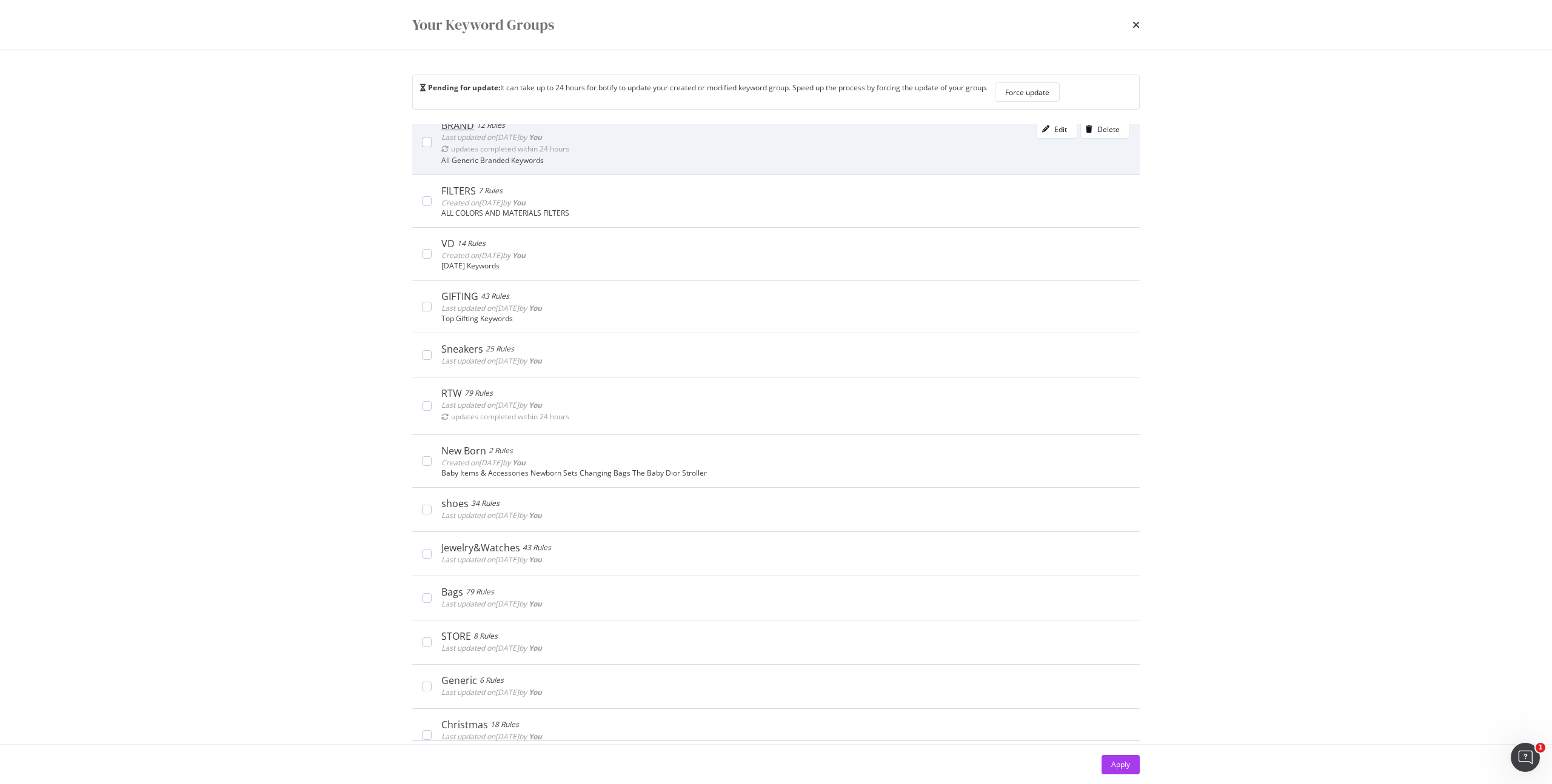
scroll to position [256, 0]
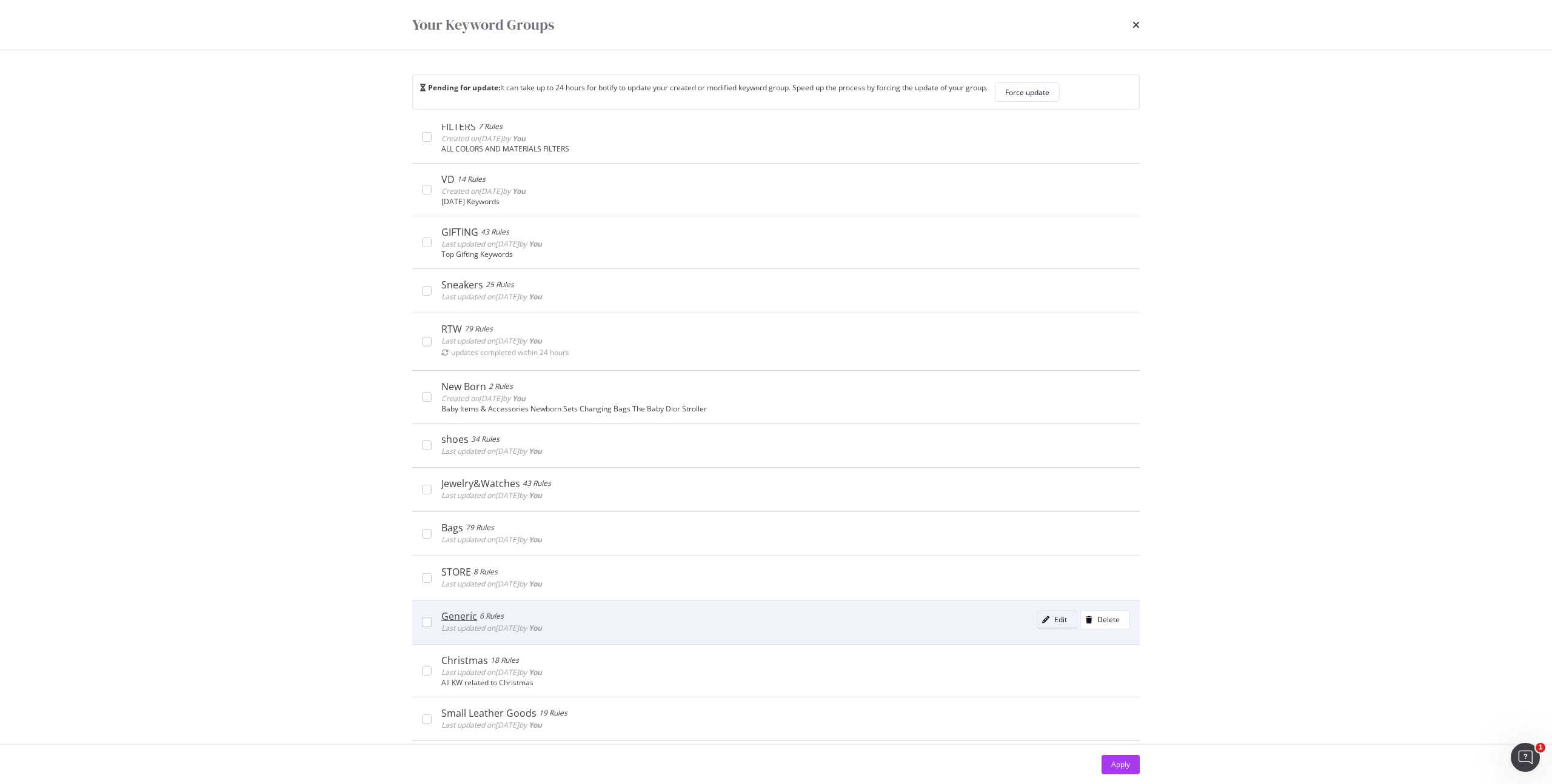
click at [1054, 617] on div "Edit" at bounding box center [1061, 620] width 13 height 10
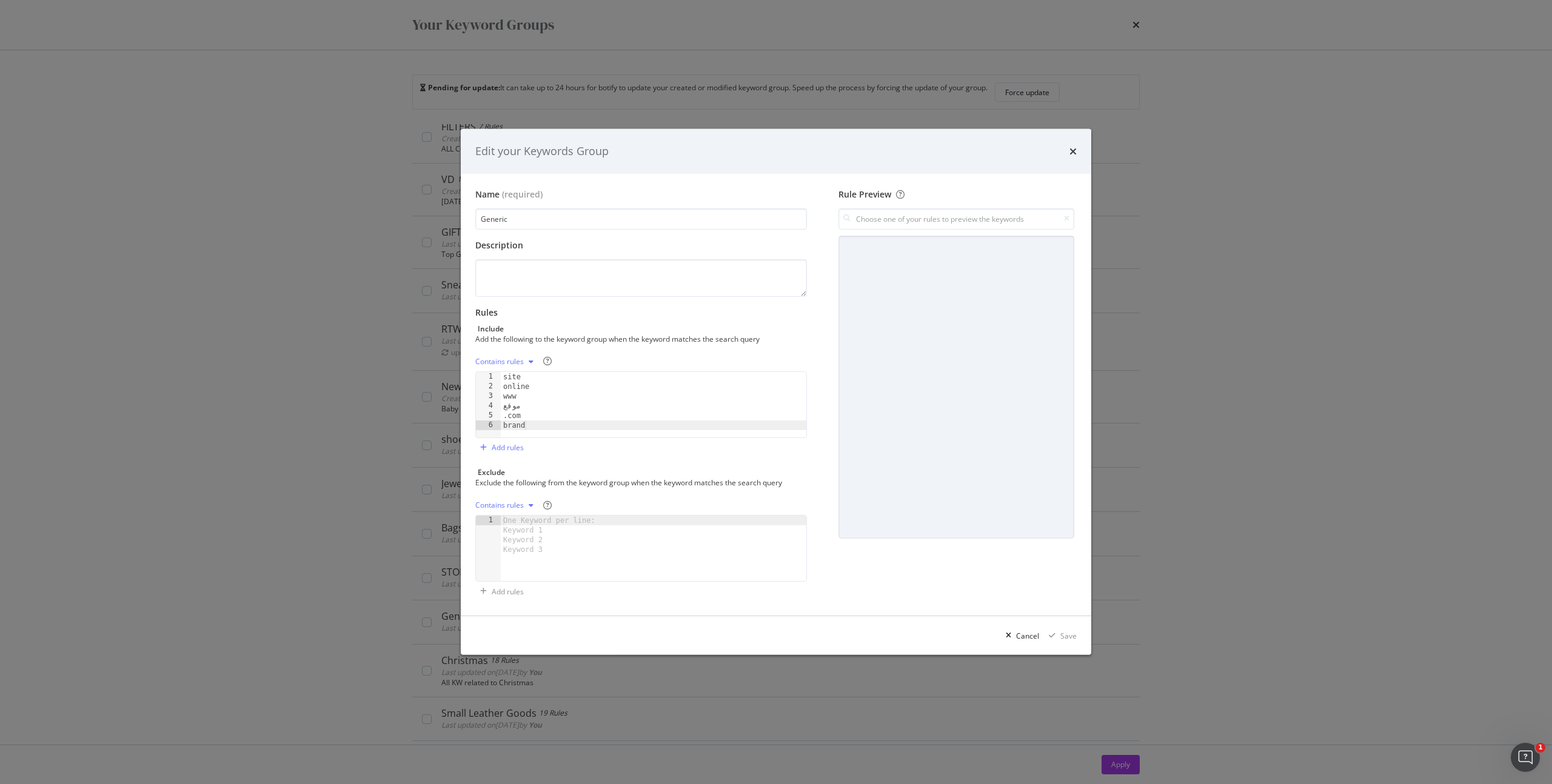
type textarea ".com"
click at [625, 417] on div "site online www موقع .com brand" at bounding box center [653, 414] width 306 height 85
paste textarea "패션"
type textarea "패션"
click at [1071, 632] on div "Save" at bounding box center [1068, 636] width 17 height 10
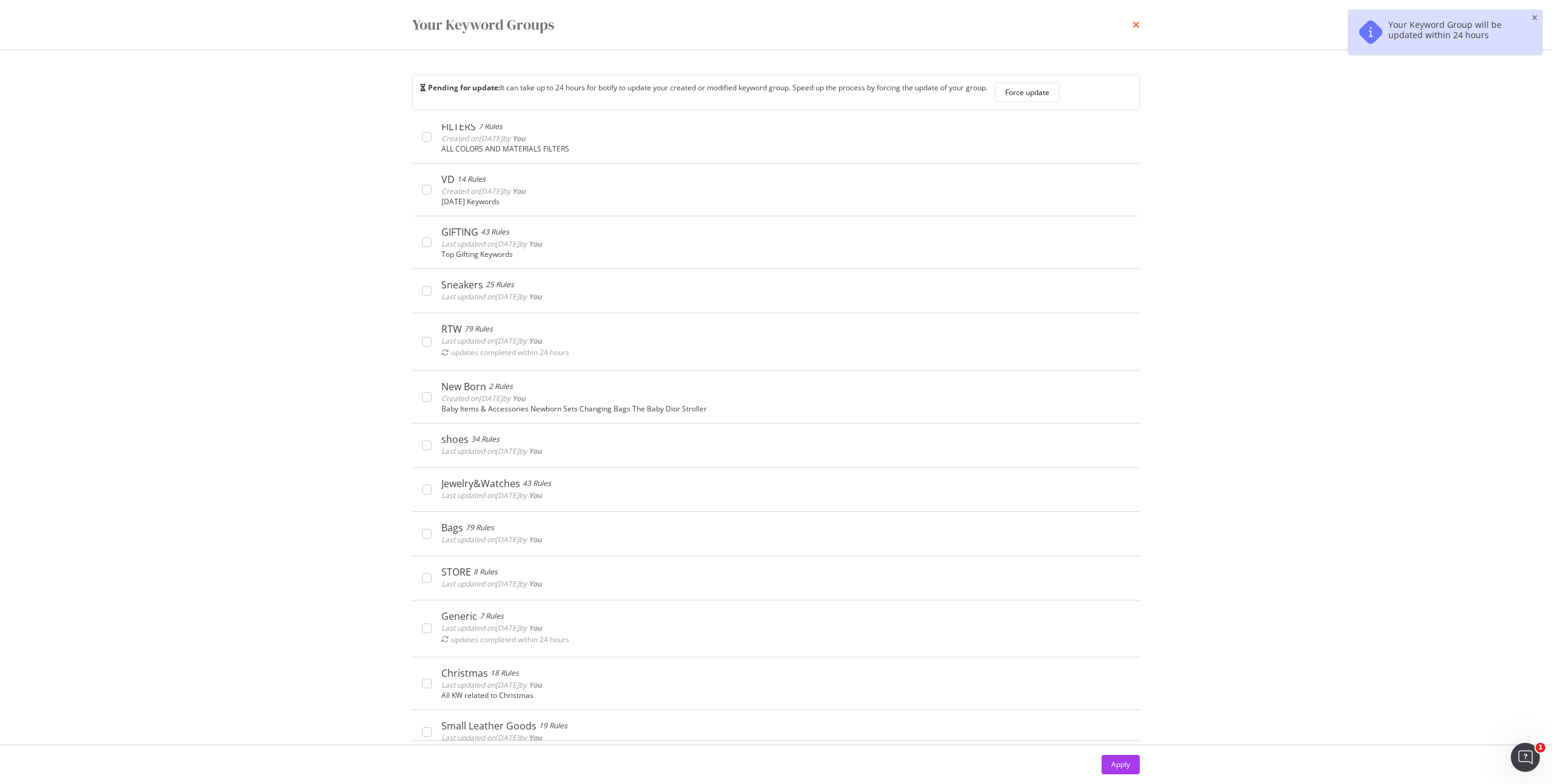
click at [1133, 25] on icon "times" at bounding box center [1136, 24] width 7 height 9
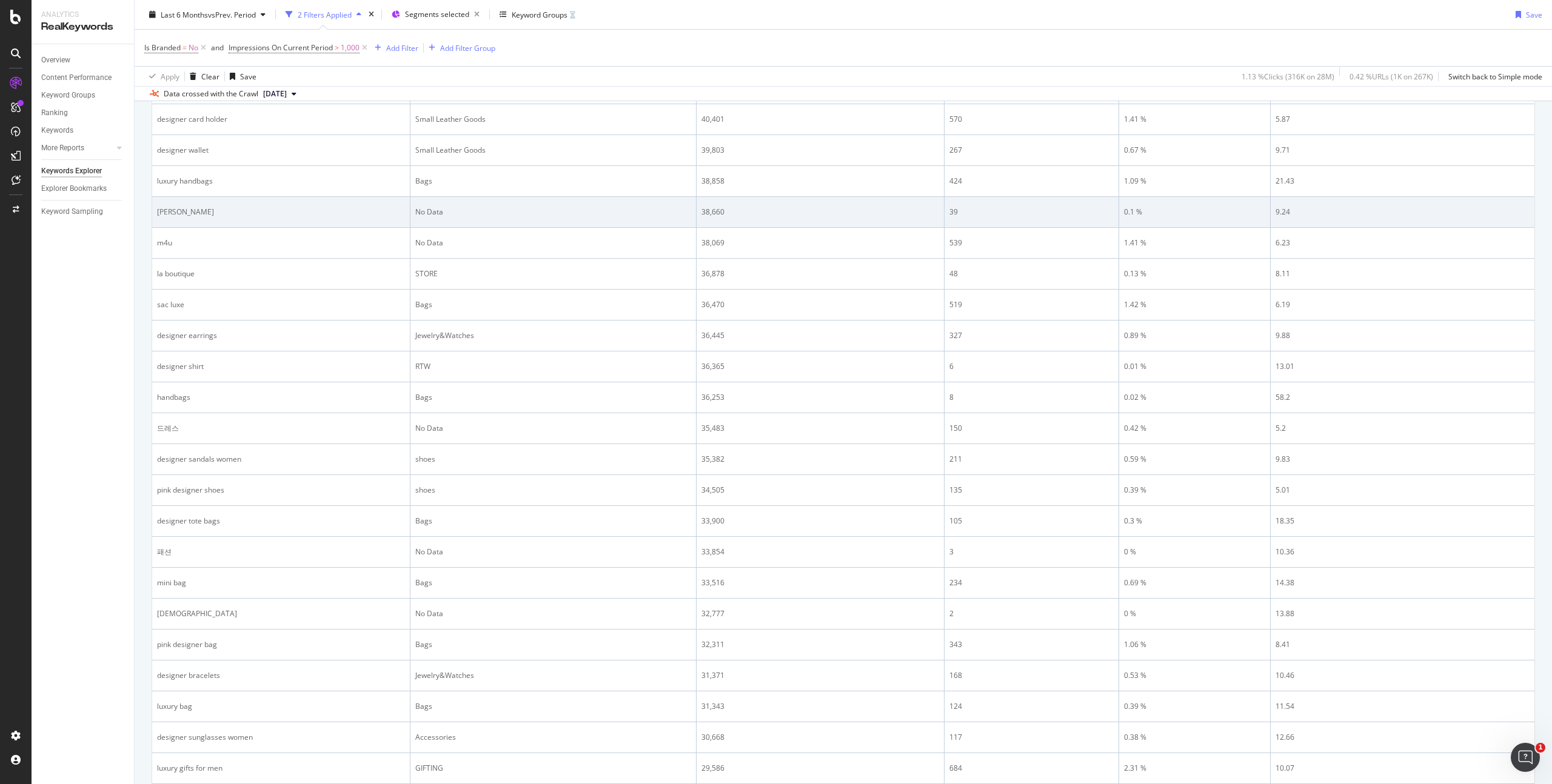
scroll to position [1389, 0]
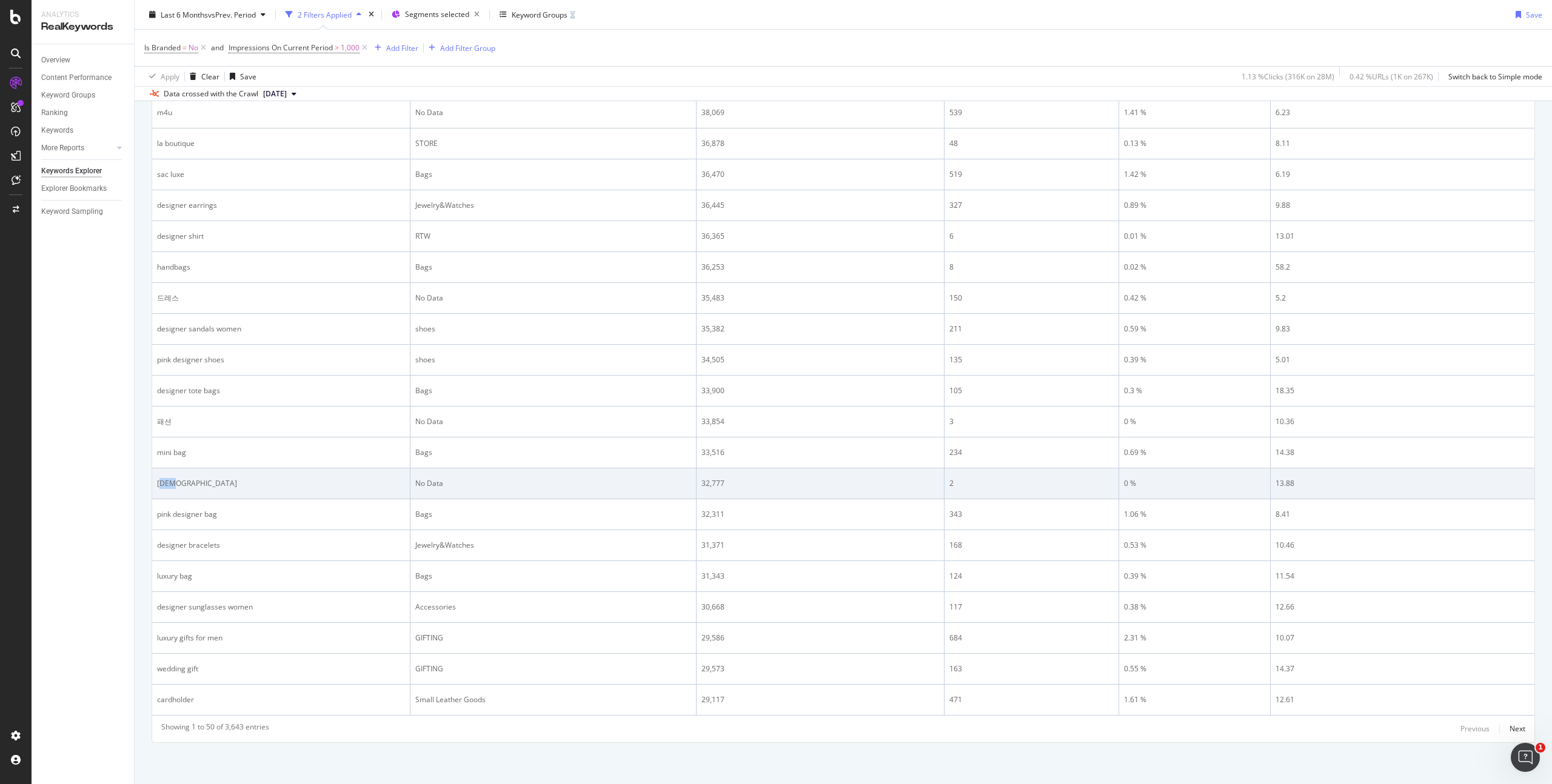
drag, startPoint x: 176, startPoint y: 488, endPoint x: 158, endPoint y: 486, distance: 18.1
click at [158, 486] on div "[DEMOGRAPHIC_DATA]" at bounding box center [281, 483] width 248 height 11
copy div "[DEMOGRAPHIC_DATA]"
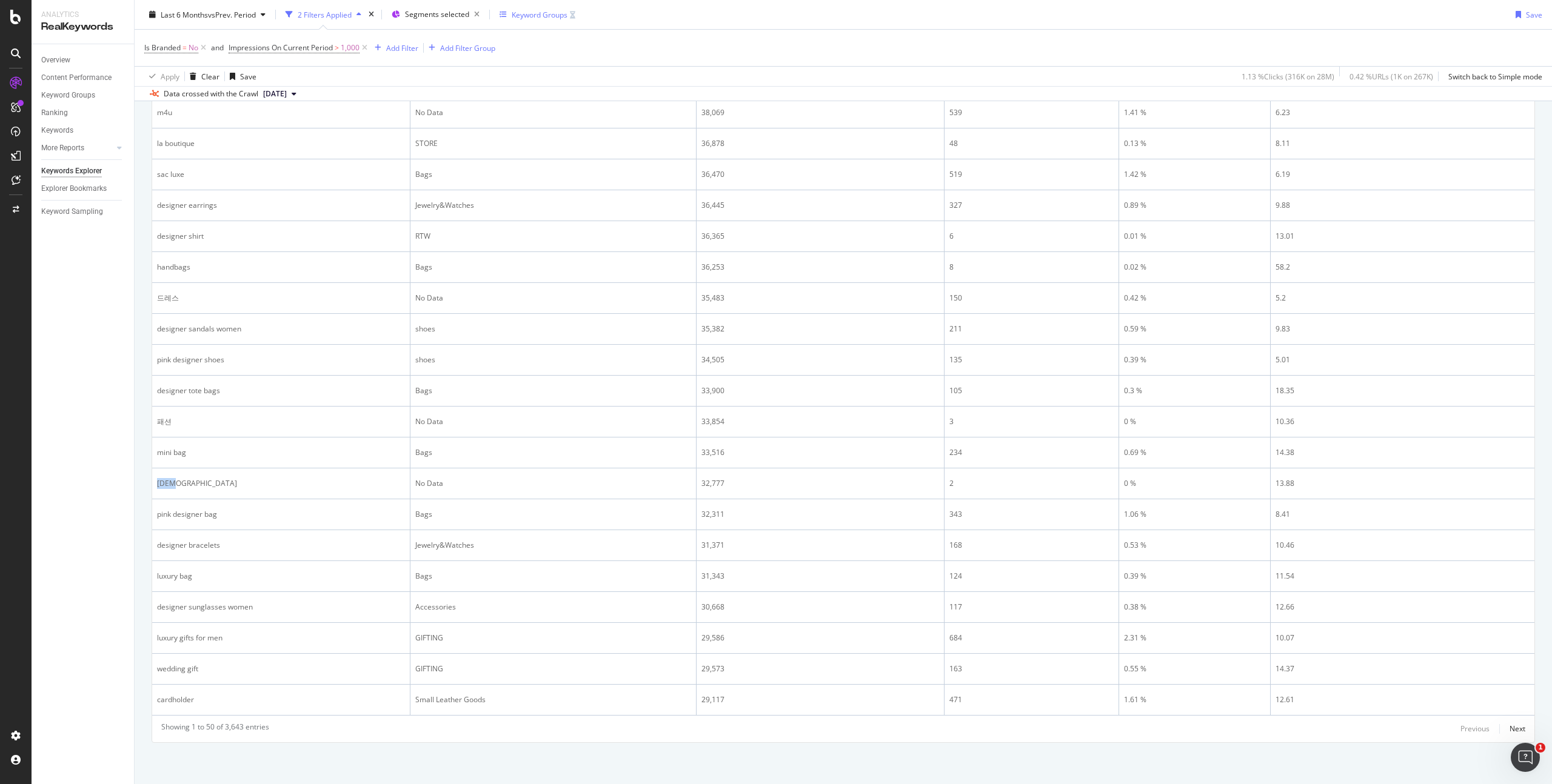
click at [544, 12] on div "Keyword Groups" at bounding box center [540, 14] width 56 height 10
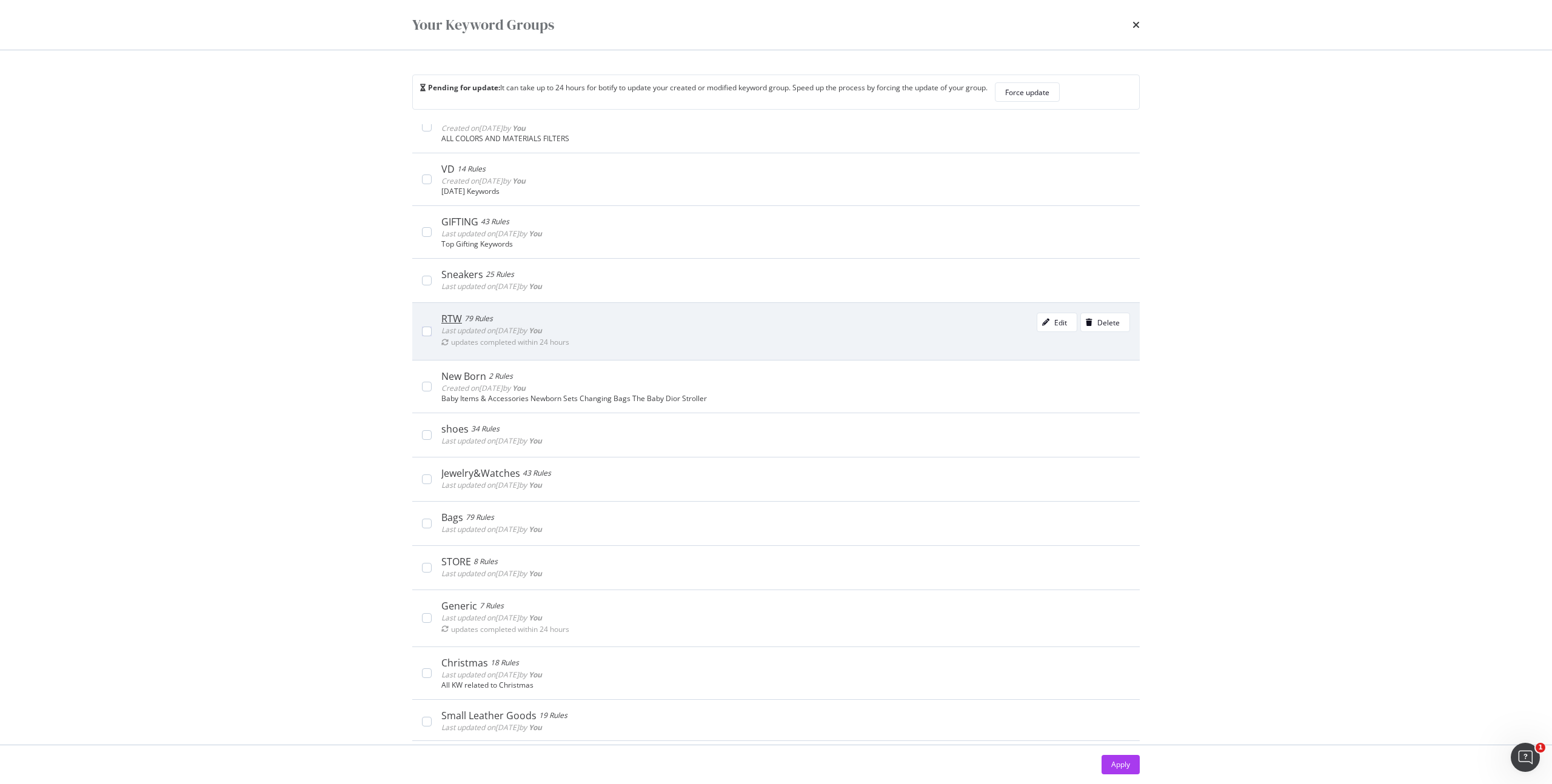
scroll to position [269, 0]
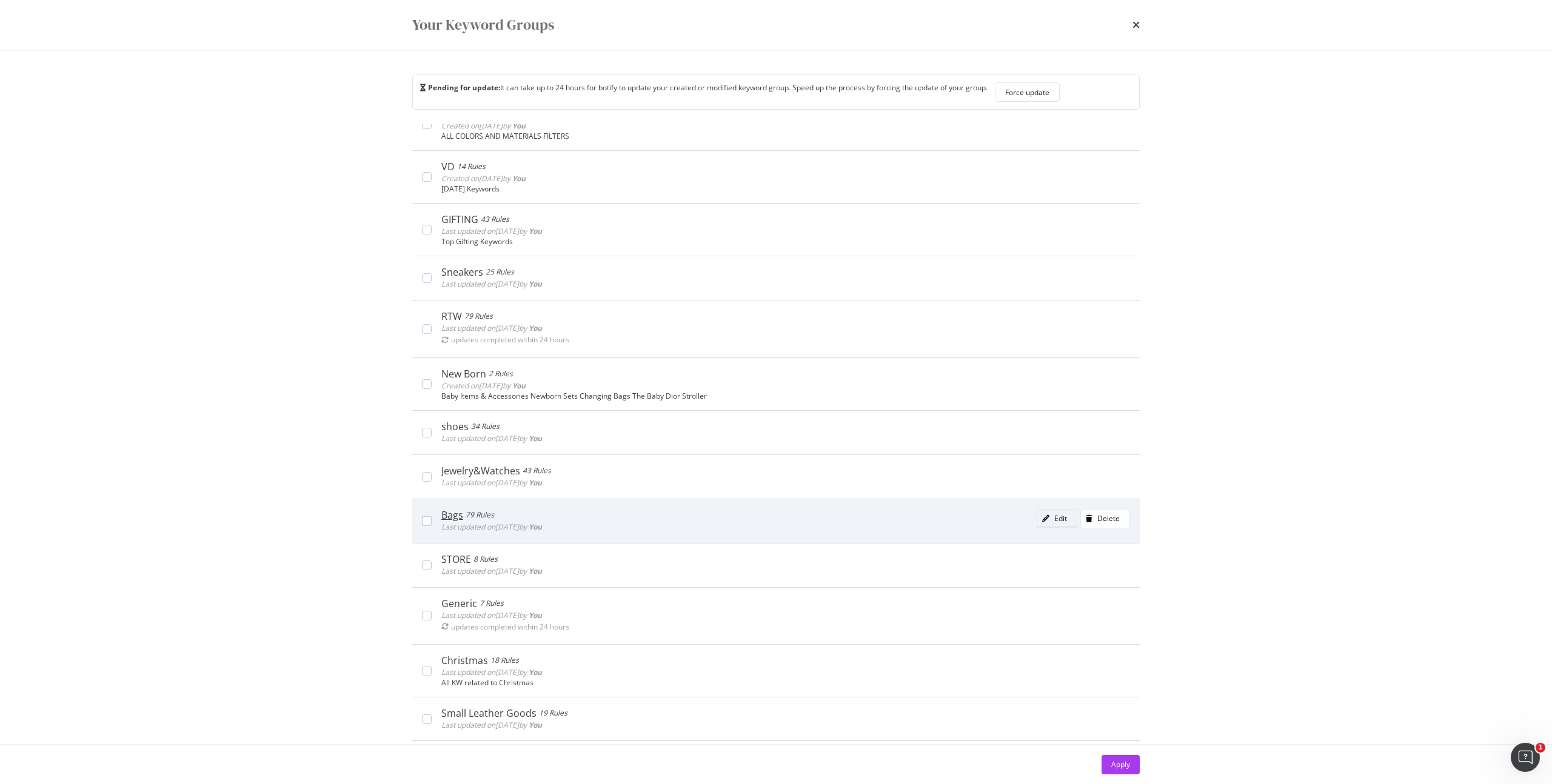
click at [1038, 520] on div "modal" at bounding box center [1046, 519] width 17 height 7
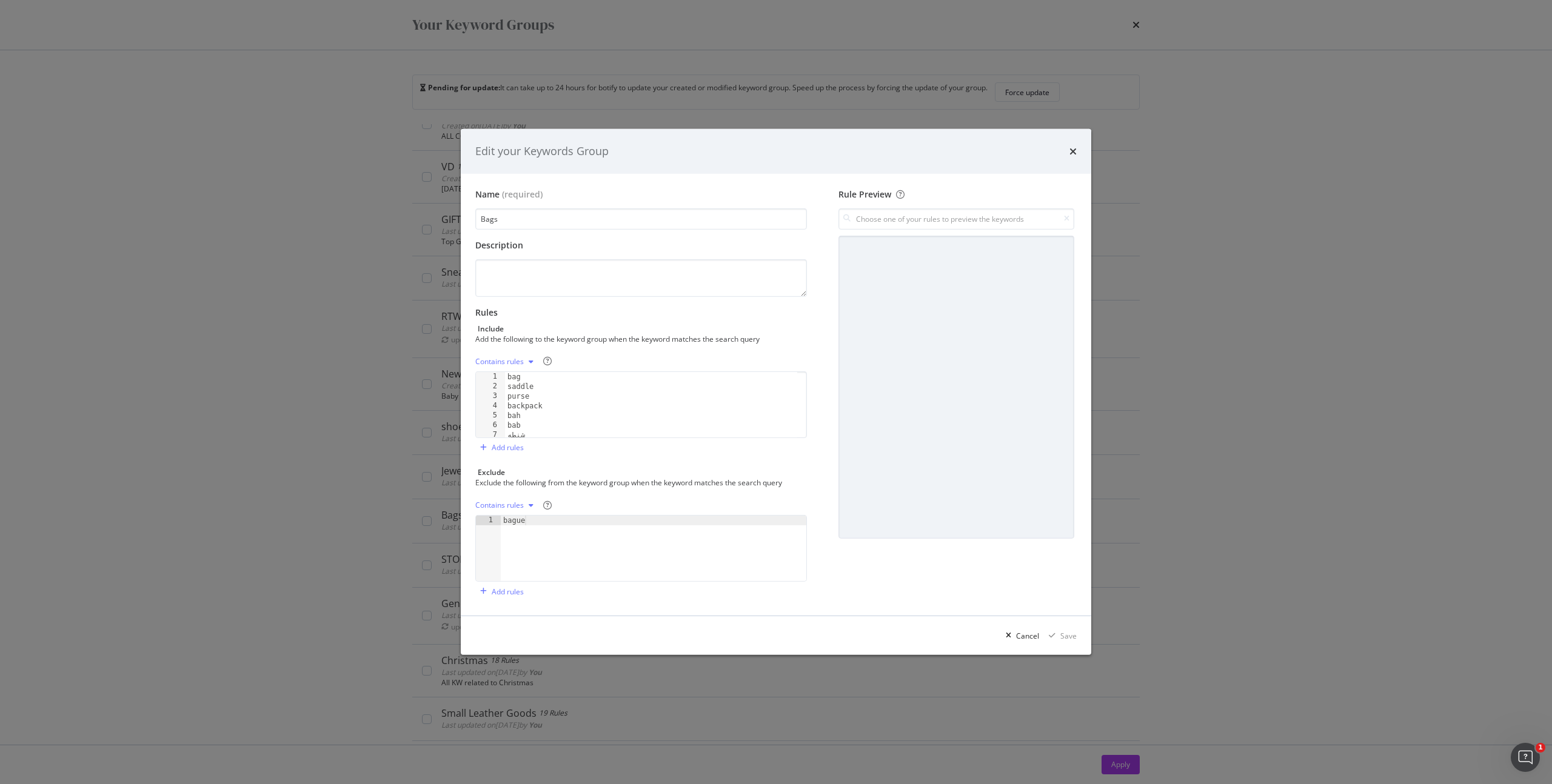
type textarea "bab"
click at [573, 424] on div "bag saddle purse backpack bah bab شنطه شنطة" at bounding box center [651, 414] width 292 height 85
paste textarea "[DEMOGRAPHIC_DATA]"
type textarea "[DEMOGRAPHIC_DATA]"
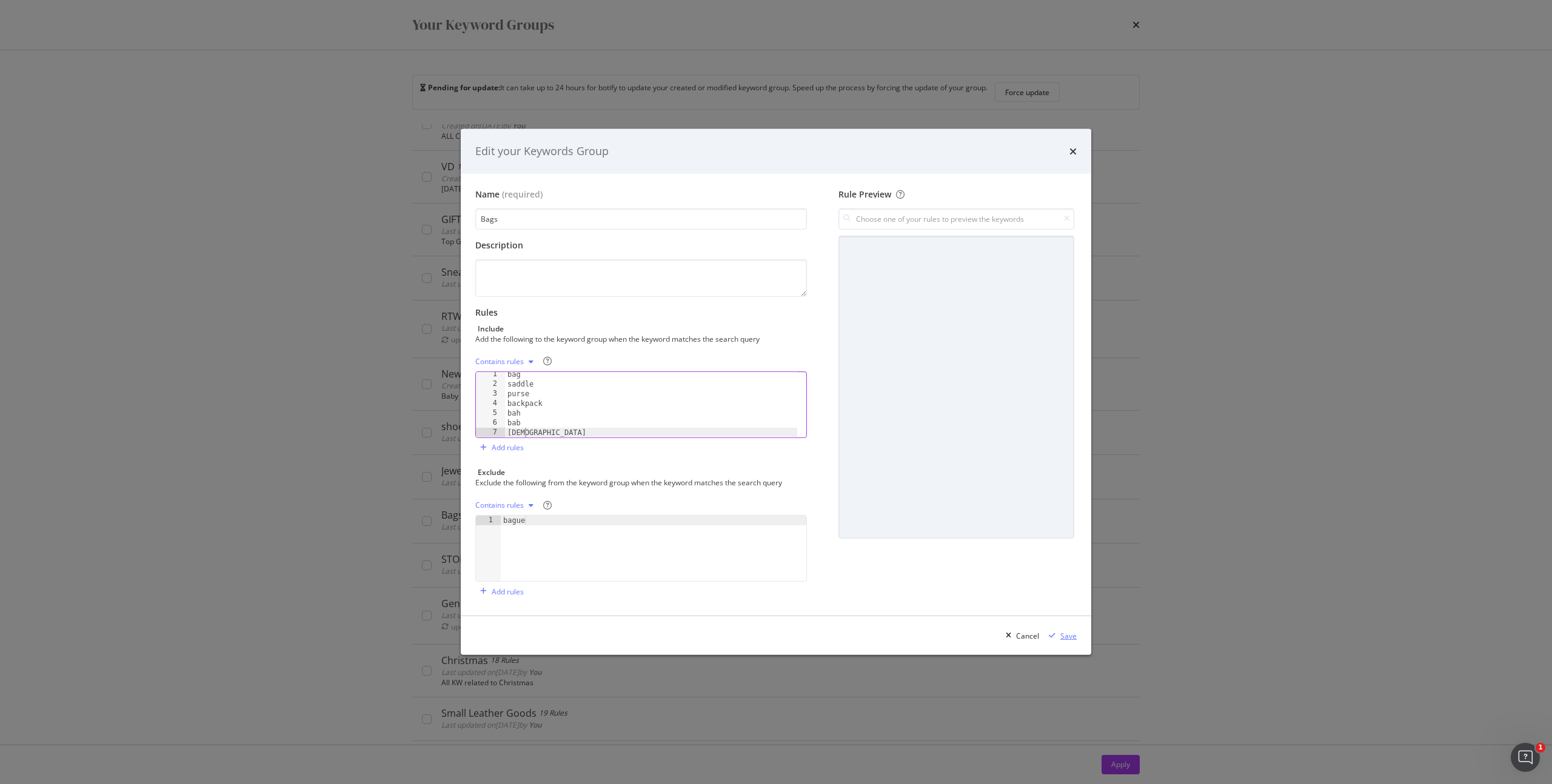
click at [1068, 634] on div "Save" at bounding box center [1068, 636] width 17 height 10
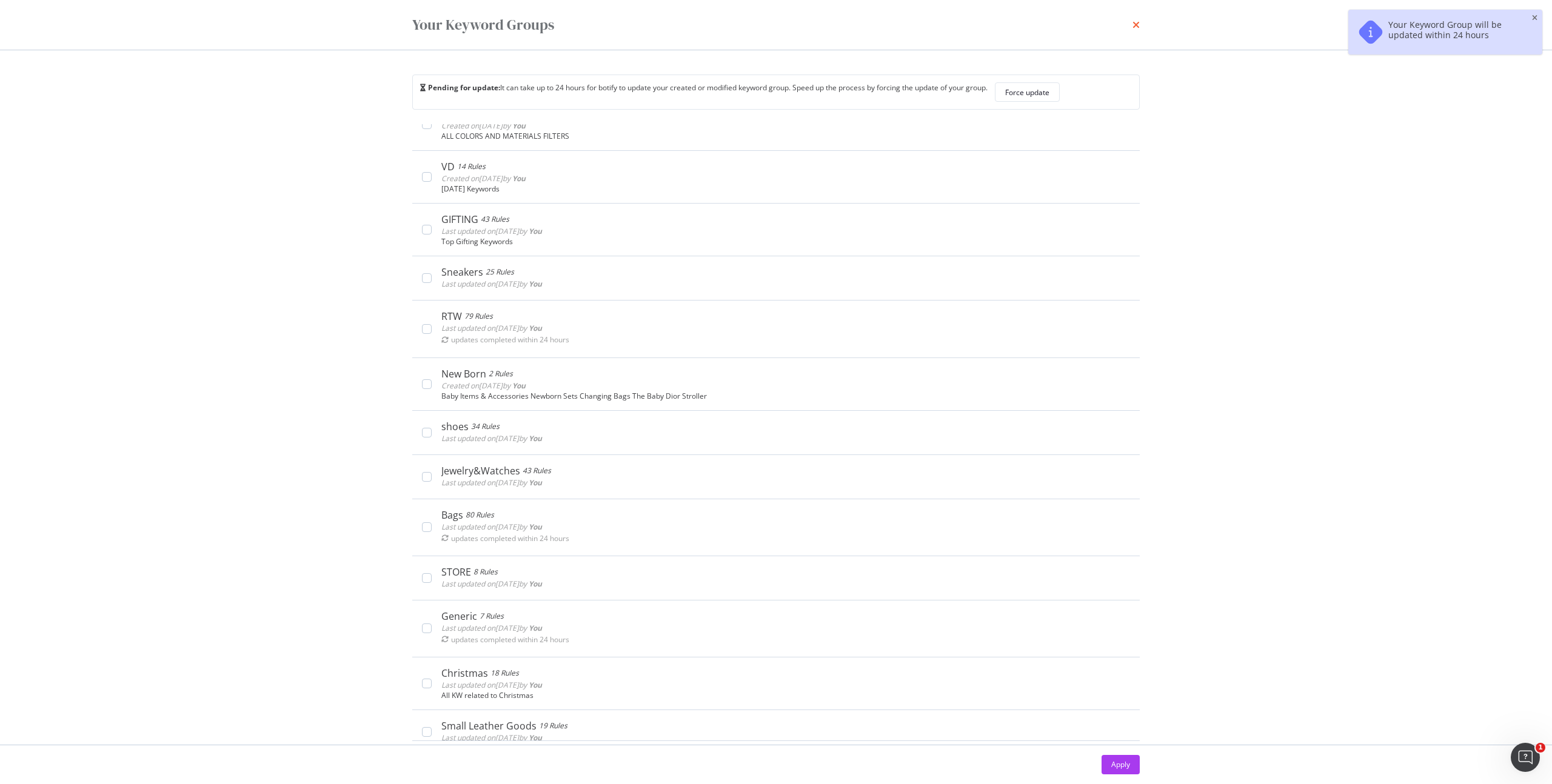
click at [1139, 25] on icon "times" at bounding box center [1136, 24] width 7 height 9
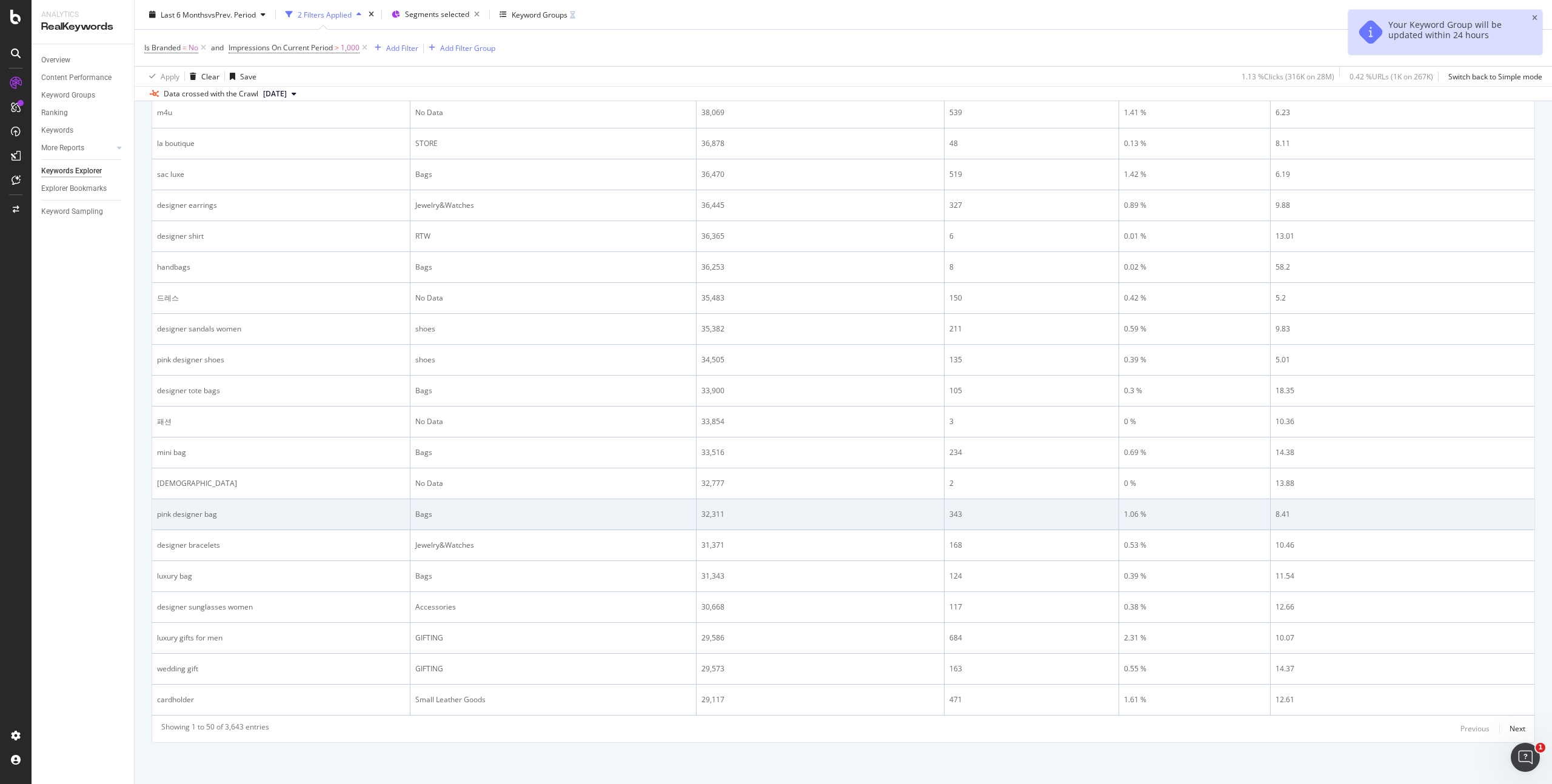
scroll to position [1390, 0]
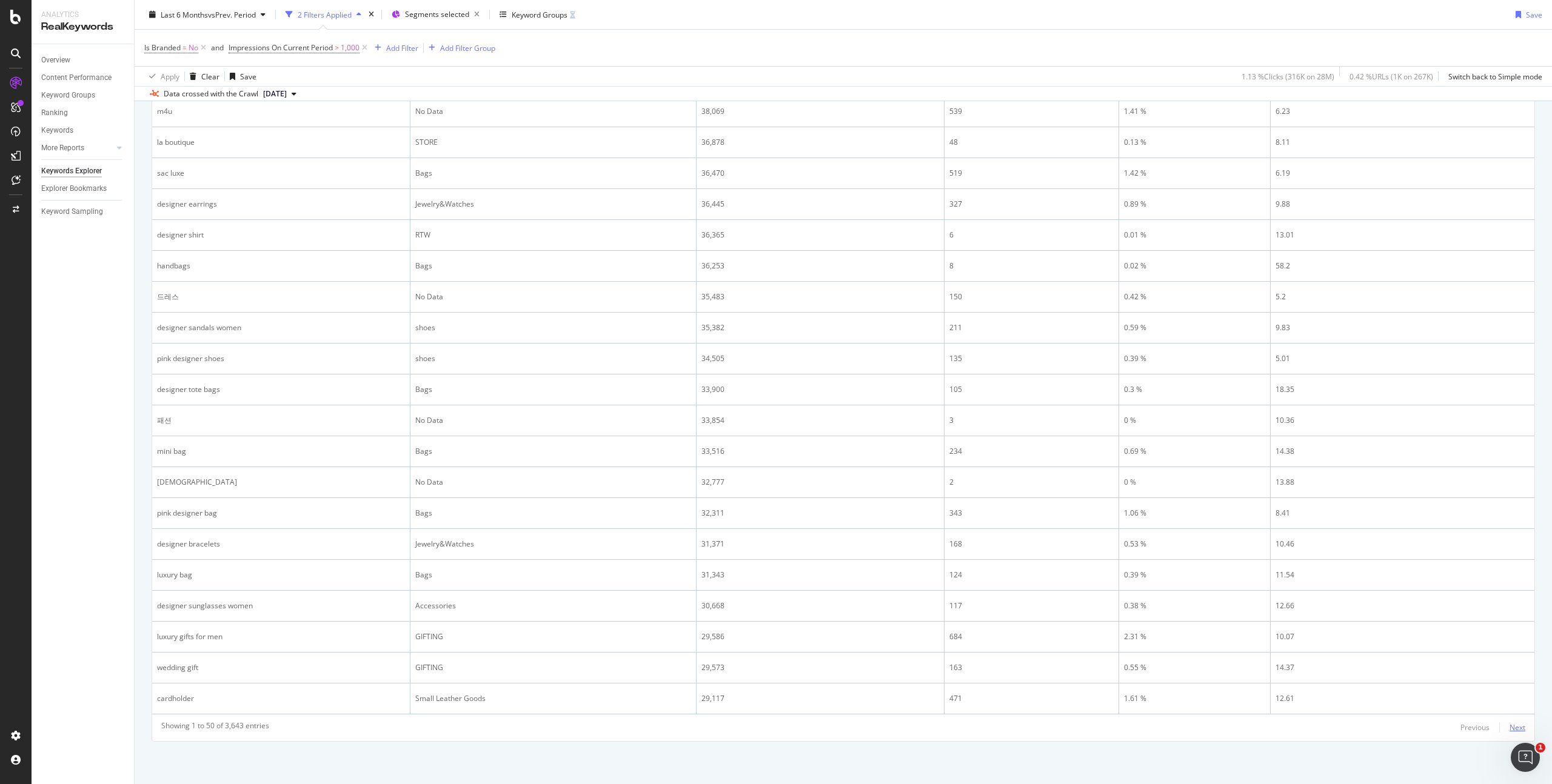
click at [1510, 725] on div "Next" at bounding box center [1517, 728] width 16 height 10
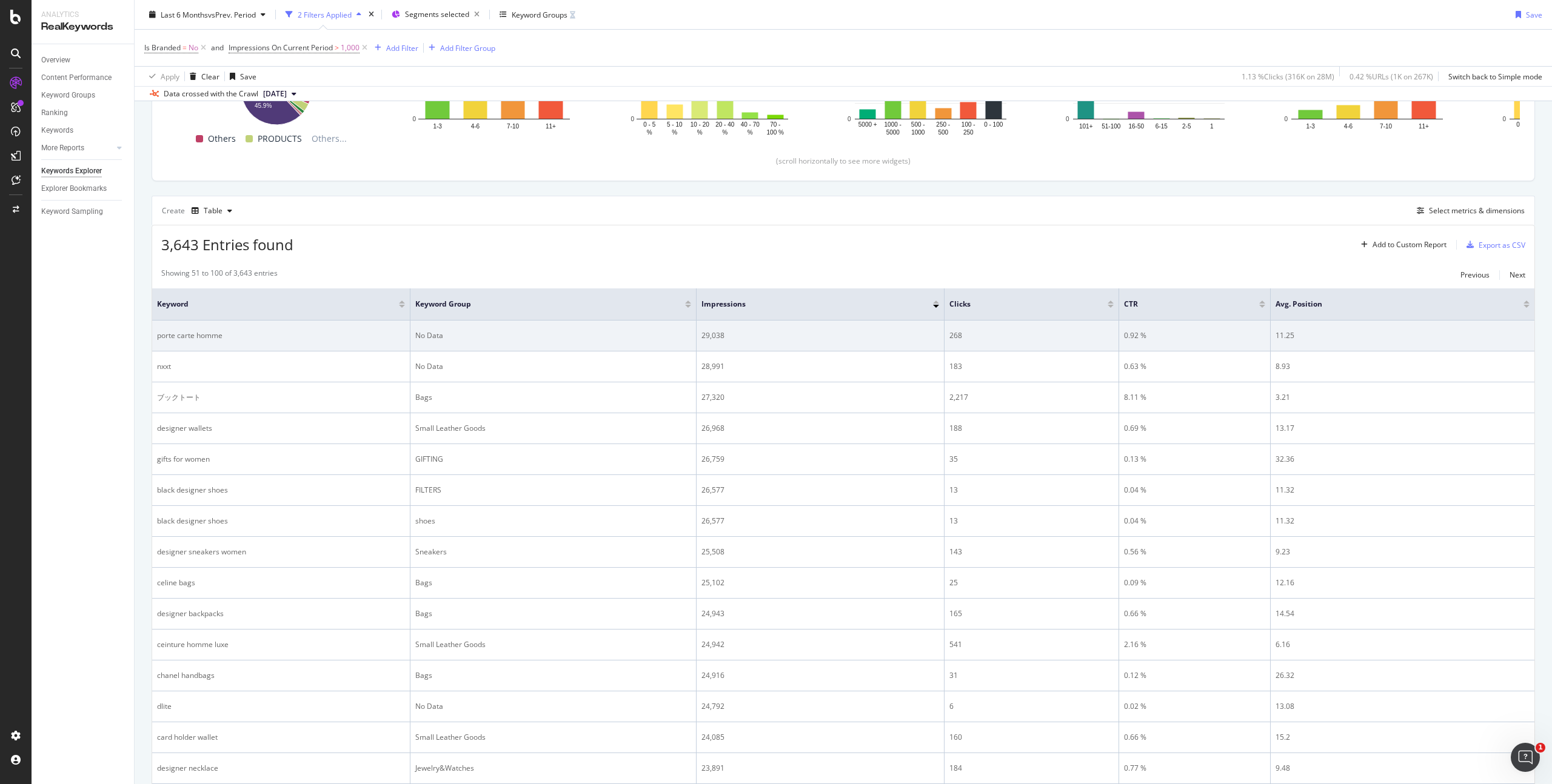
scroll to position [327, 0]
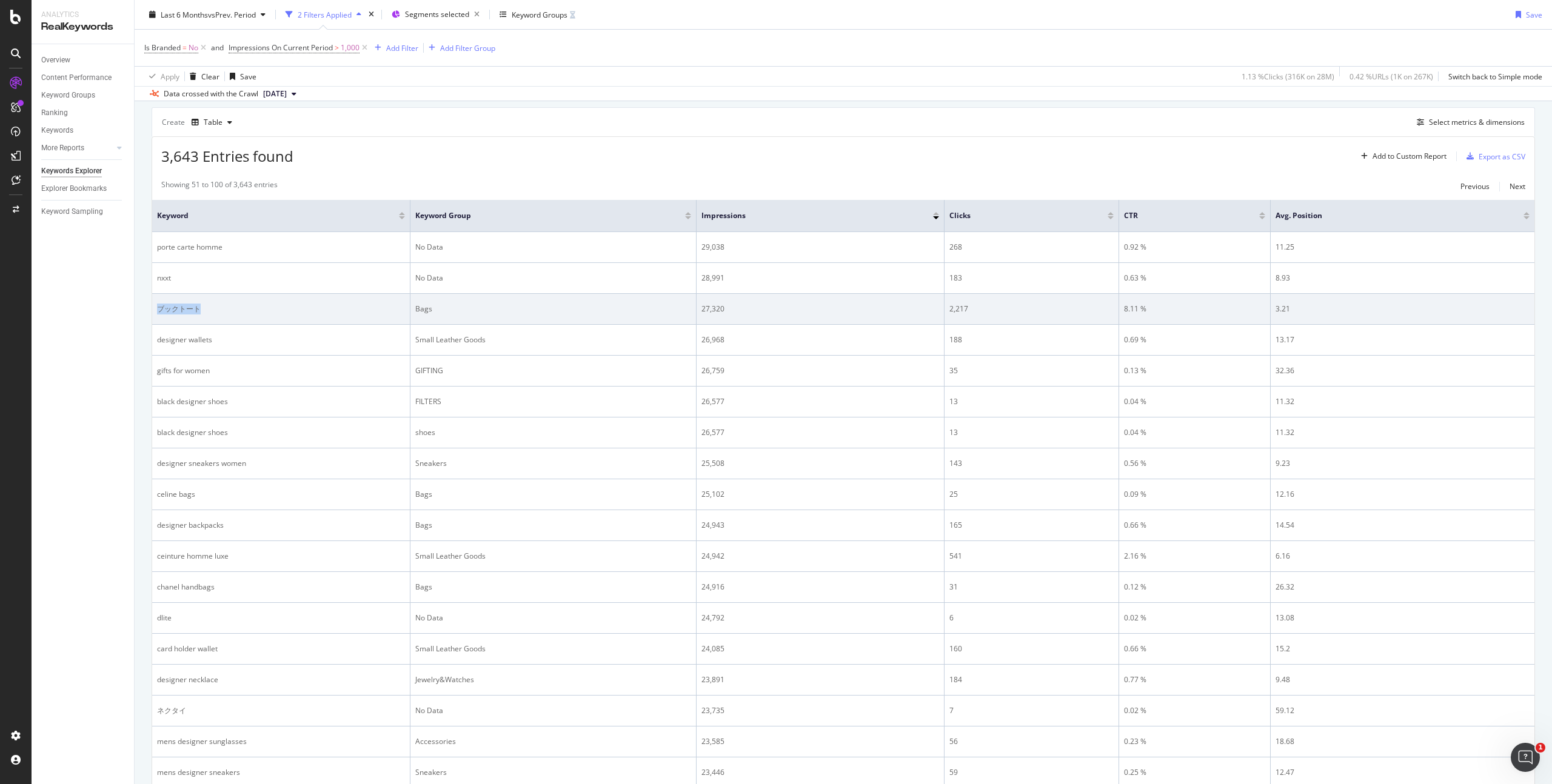
drag, startPoint x: 218, startPoint y: 307, endPoint x: 159, endPoint y: 308, distance: 59.0
click at [159, 308] on div "ブックトート" at bounding box center [281, 309] width 248 height 11
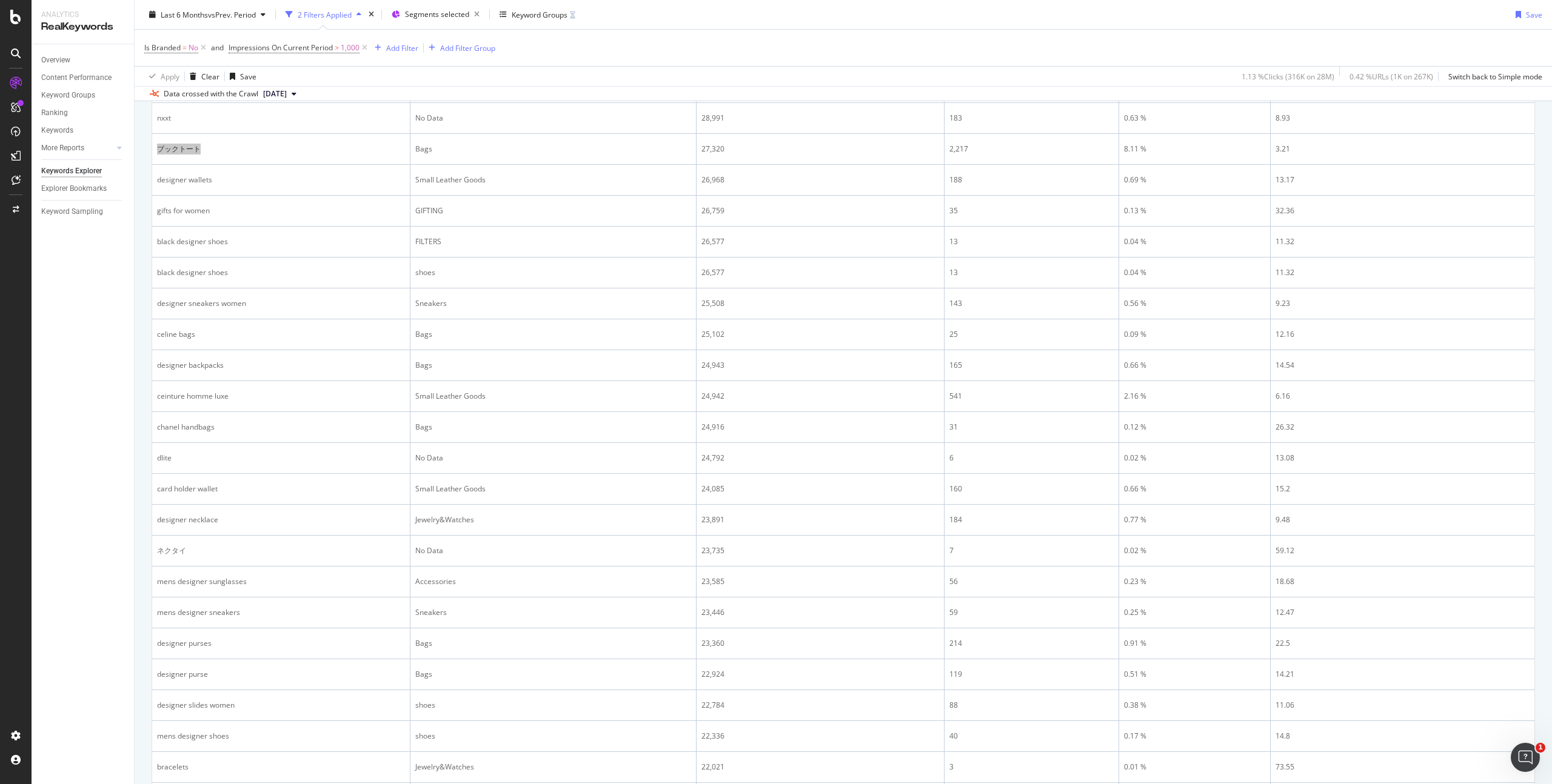
scroll to position [519, 0]
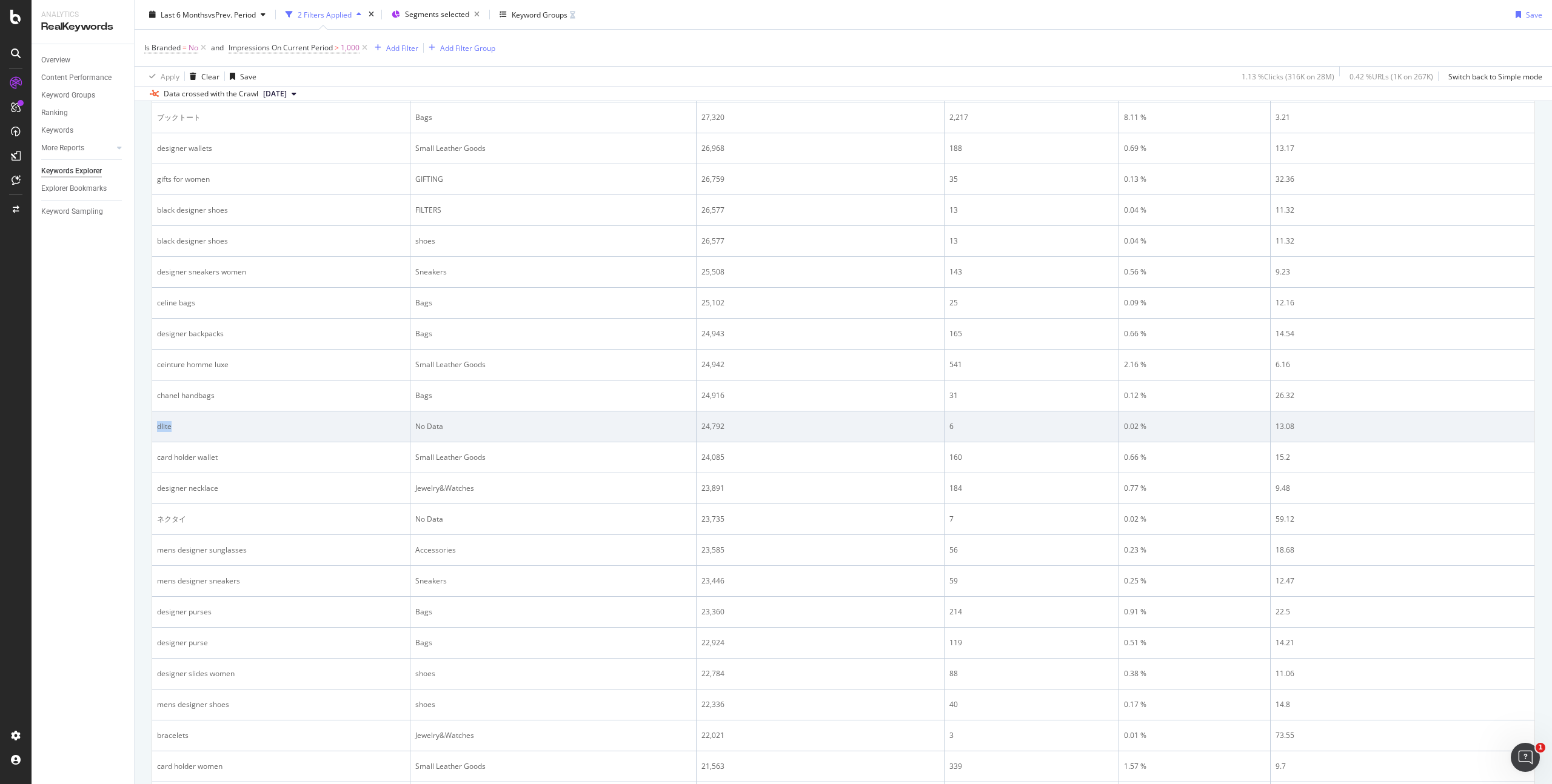
drag, startPoint x: 183, startPoint y: 428, endPoint x: 155, endPoint y: 427, distance: 28.0
click at [155, 427] on td "dlite" at bounding box center [281, 427] width 258 height 31
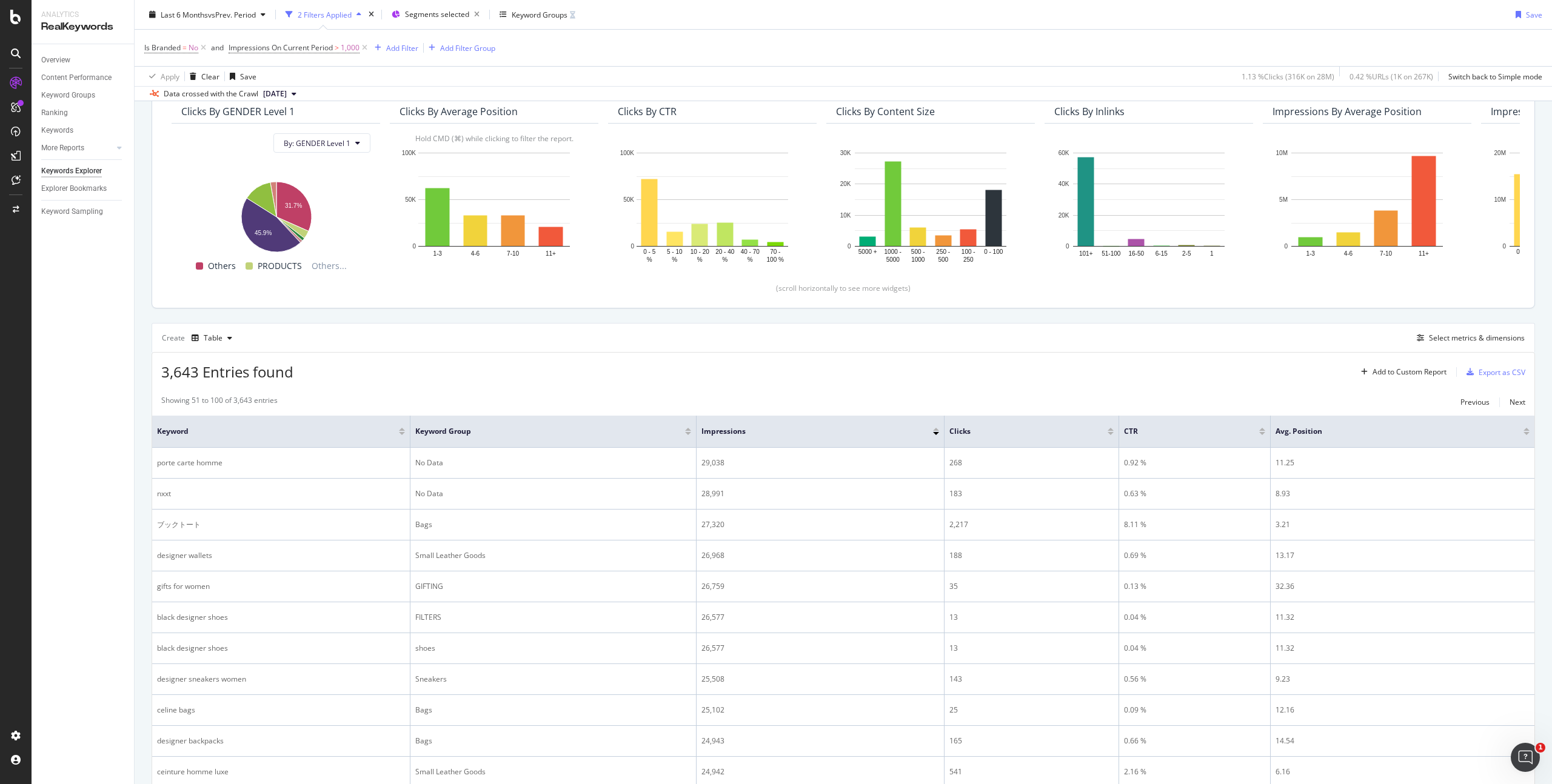
scroll to position [0, 0]
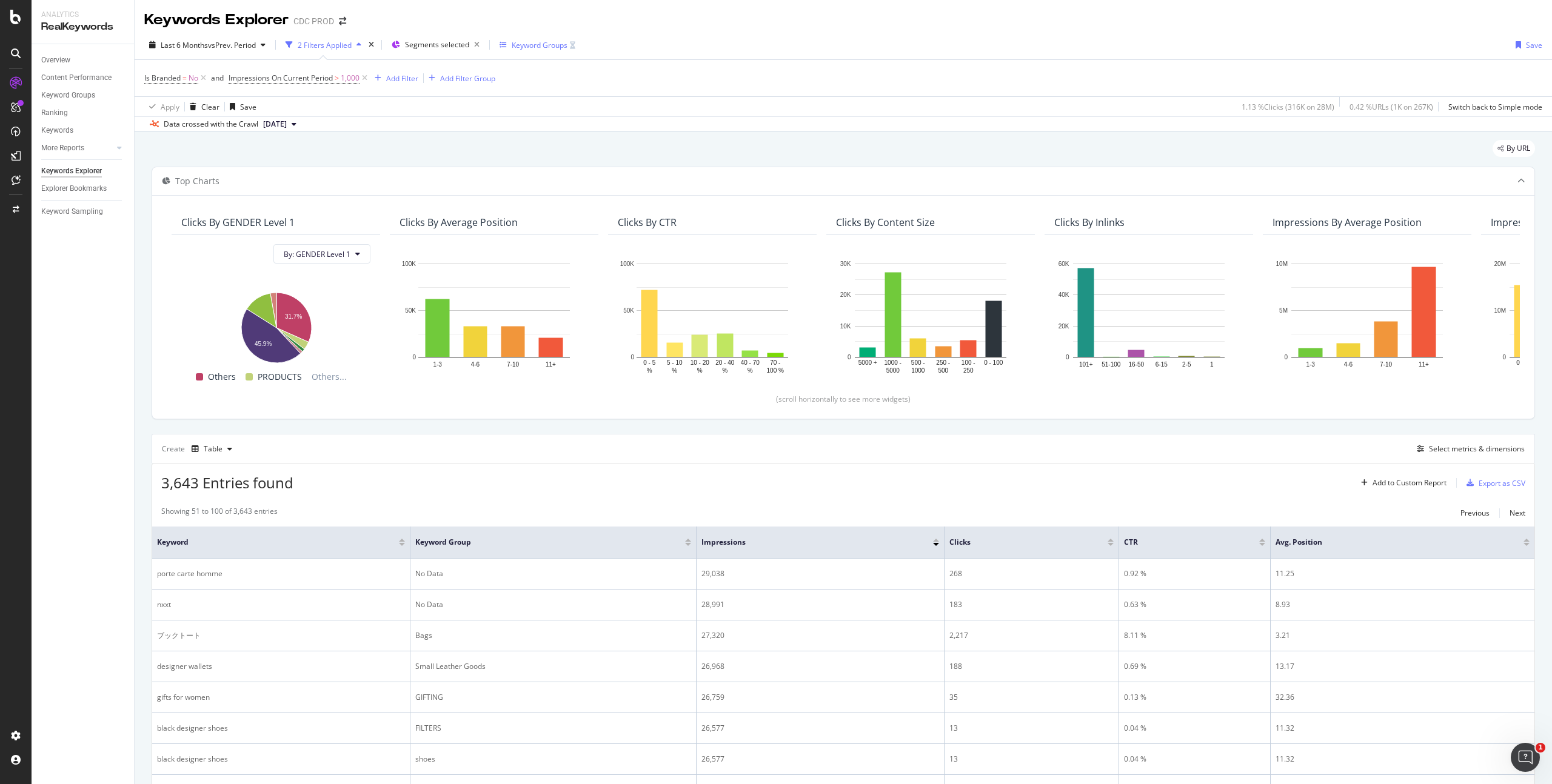
click at [556, 42] on div "Keyword Groups" at bounding box center [540, 45] width 56 height 10
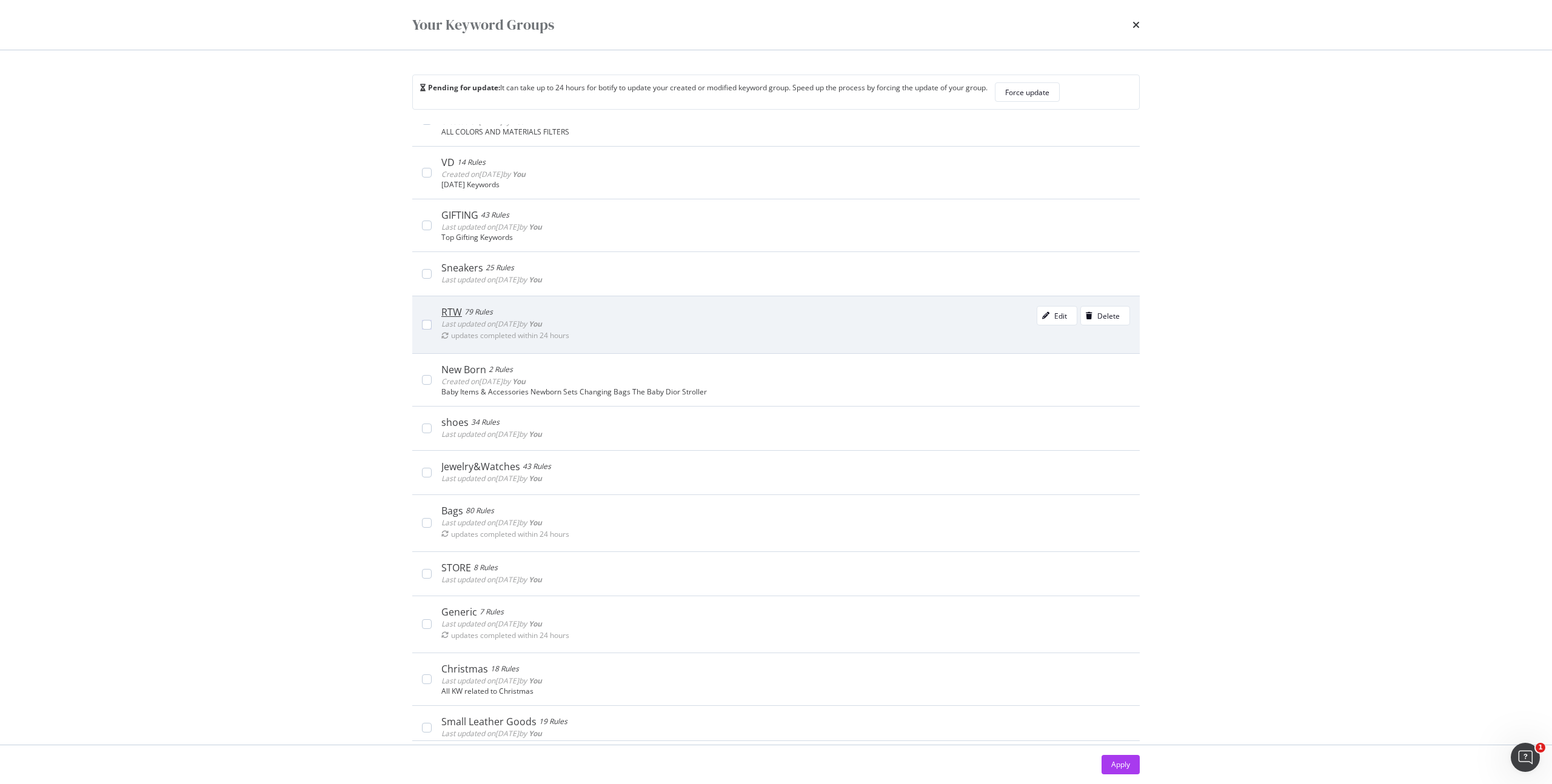
scroll to position [283, 0]
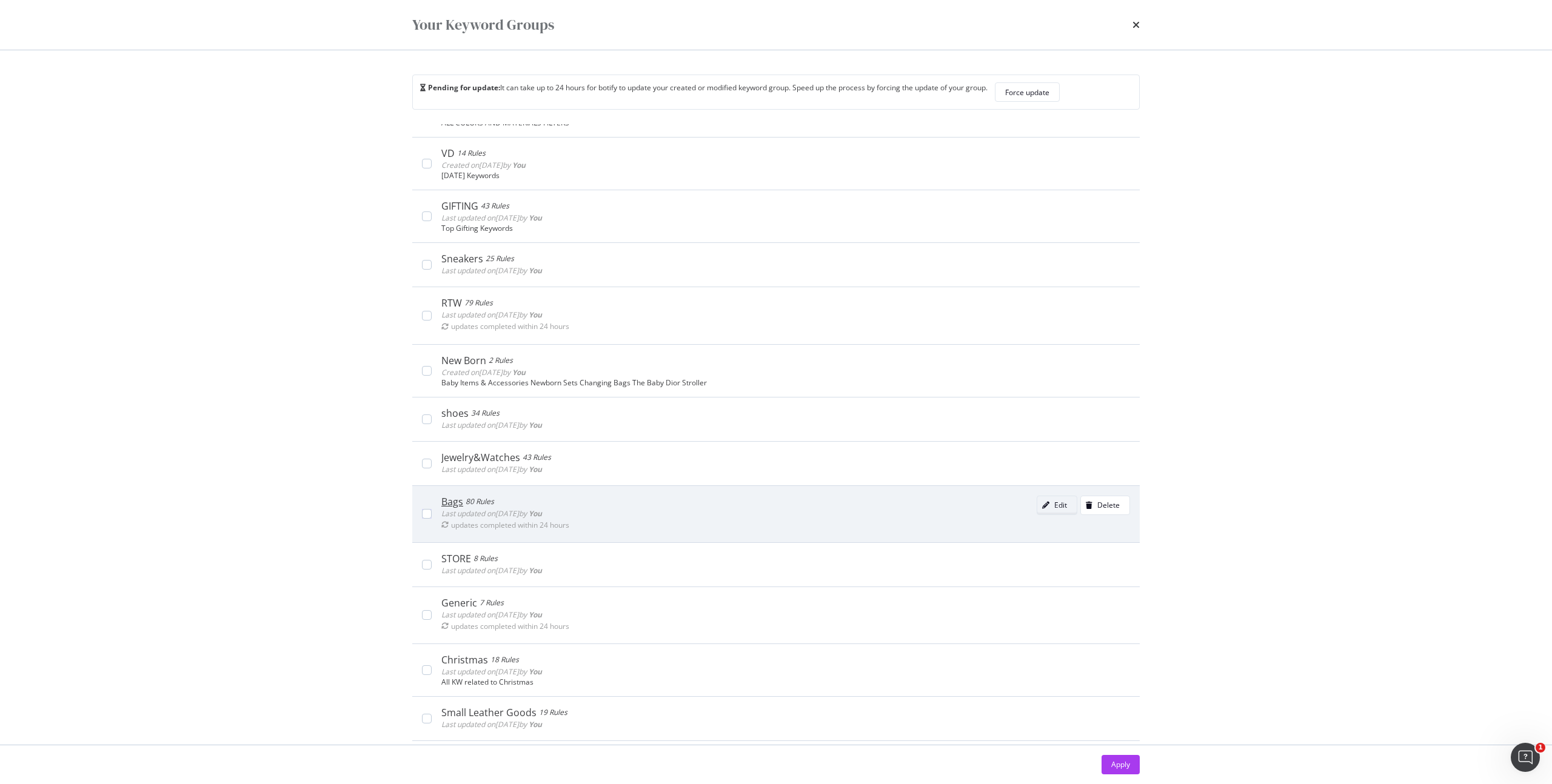
click at [1043, 503] on icon "modal" at bounding box center [1046, 506] width 7 height 7
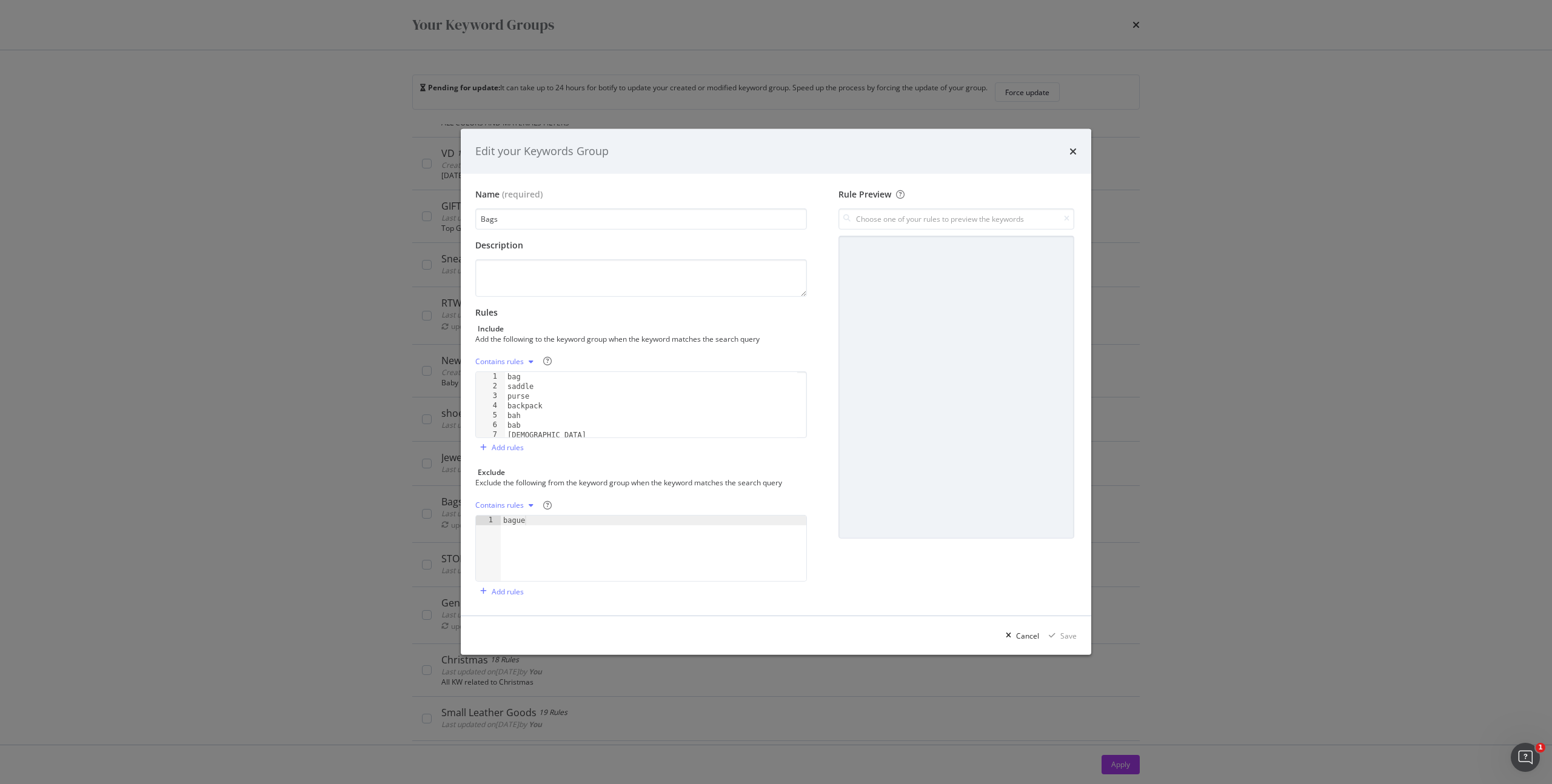
type textarea "backpack"
click at [540, 411] on div "bag saddle purse backpack bah bab [DEMOGRAPHIC_DATA] شنطه" at bounding box center [651, 414] width 292 height 85
click at [565, 407] on div "bag saddle purse backpack bah bab [DEMOGRAPHIC_DATA] شنطه" at bounding box center [651, 414] width 292 height 85
paste textarea "dlite"
type textarea "dlite"
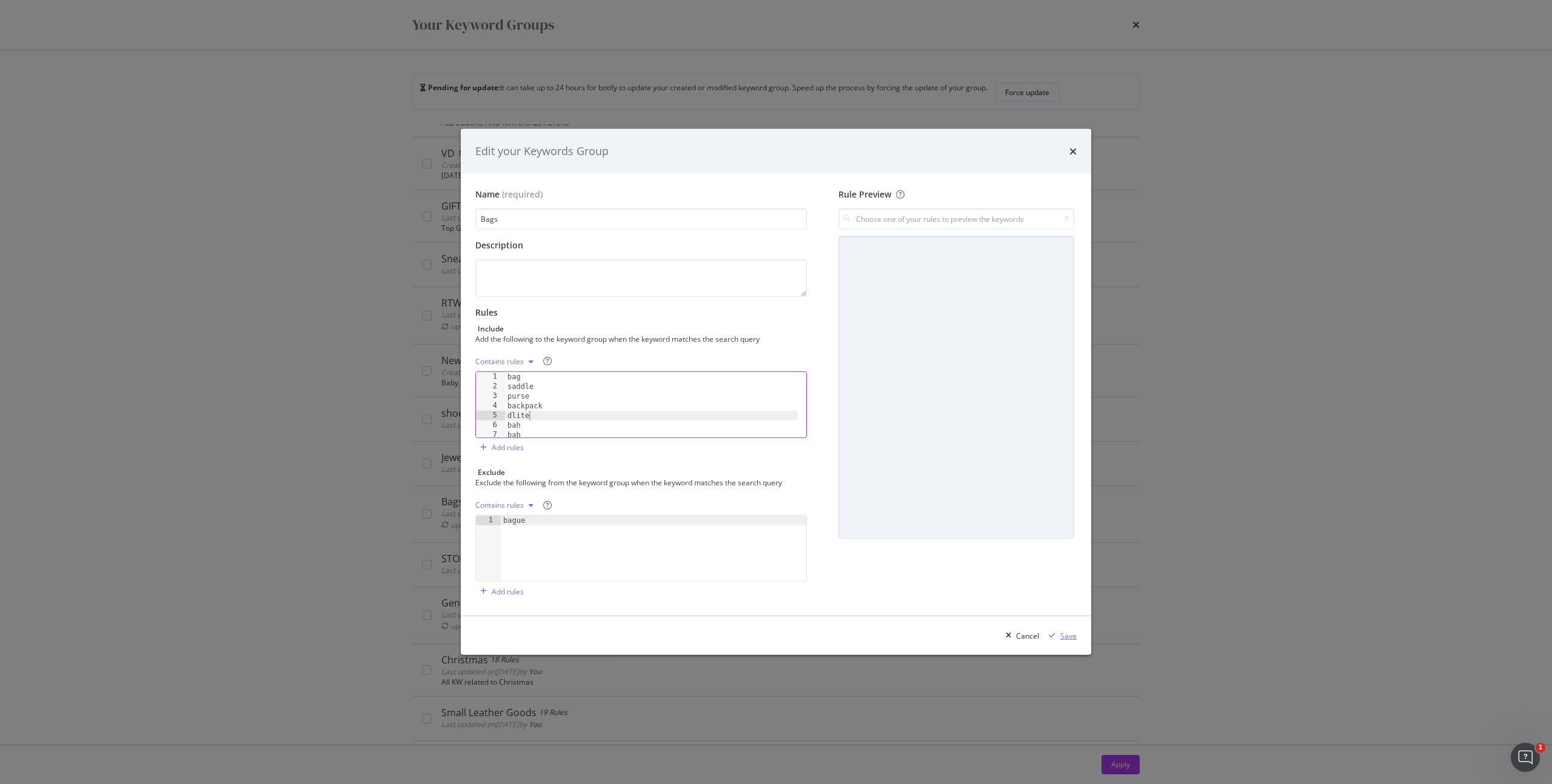
click at [1065, 632] on div "Save" at bounding box center [1068, 636] width 17 height 10
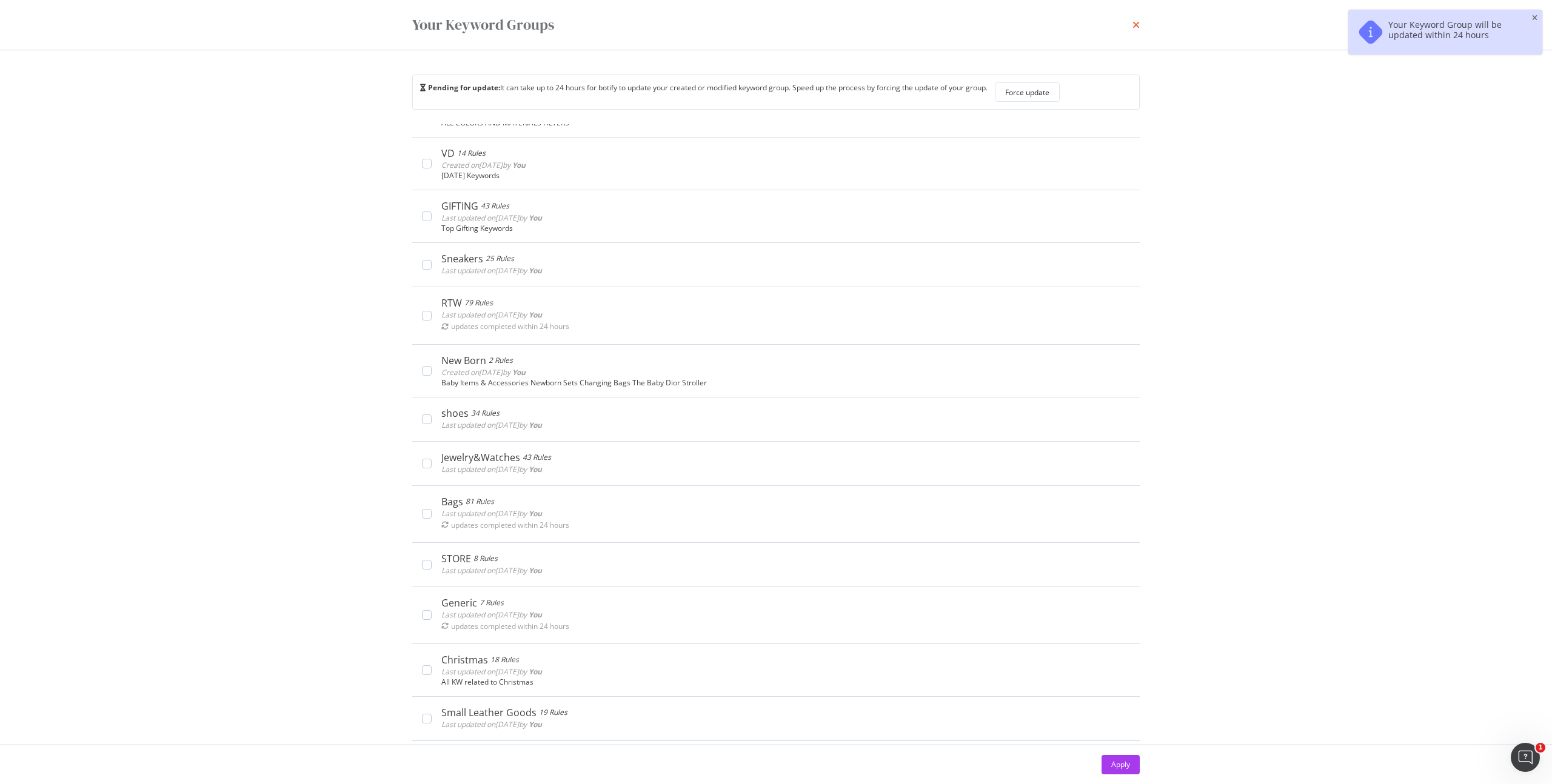
click at [1138, 24] on icon "times" at bounding box center [1136, 24] width 7 height 9
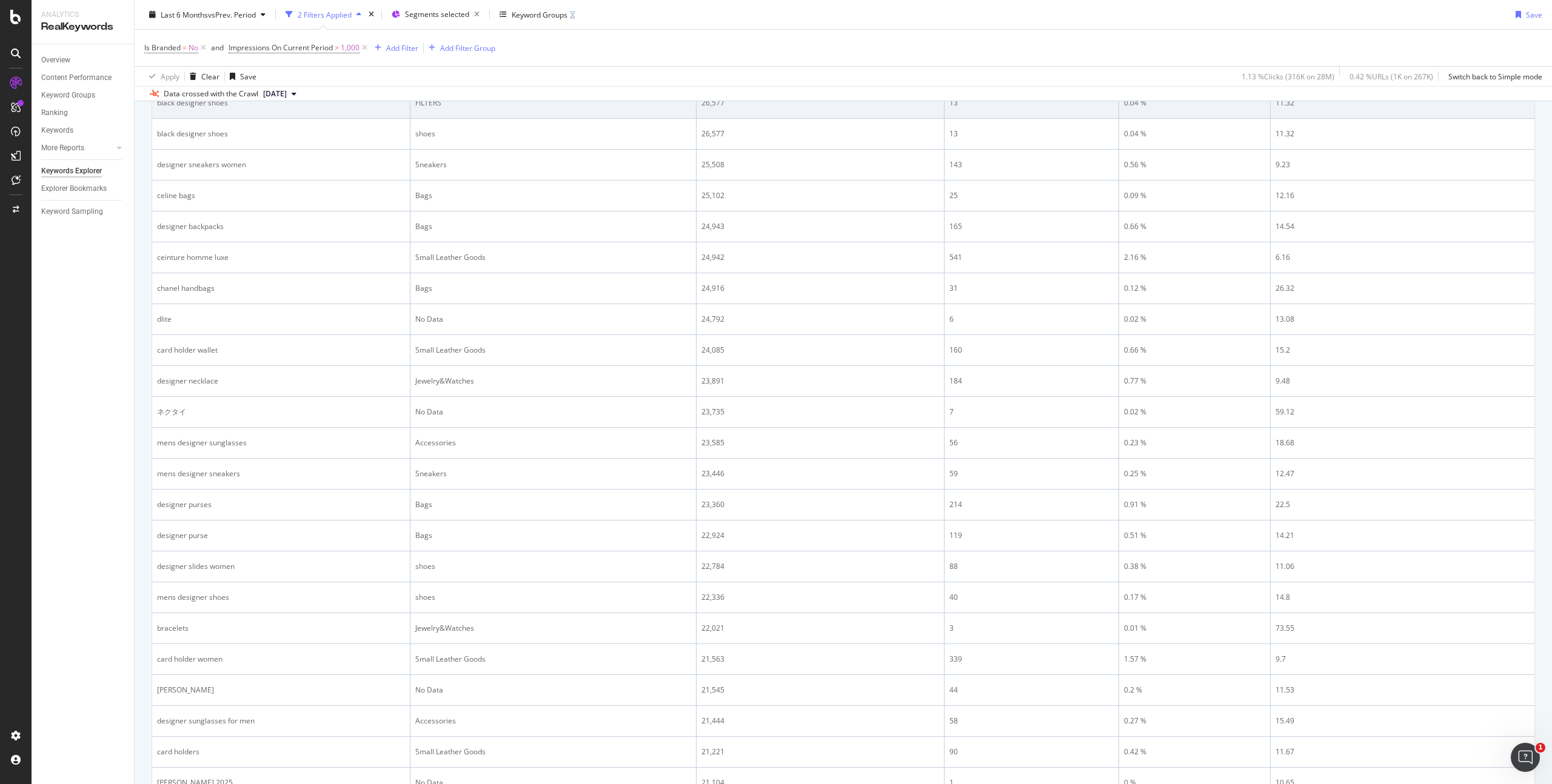
scroll to position [685, 0]
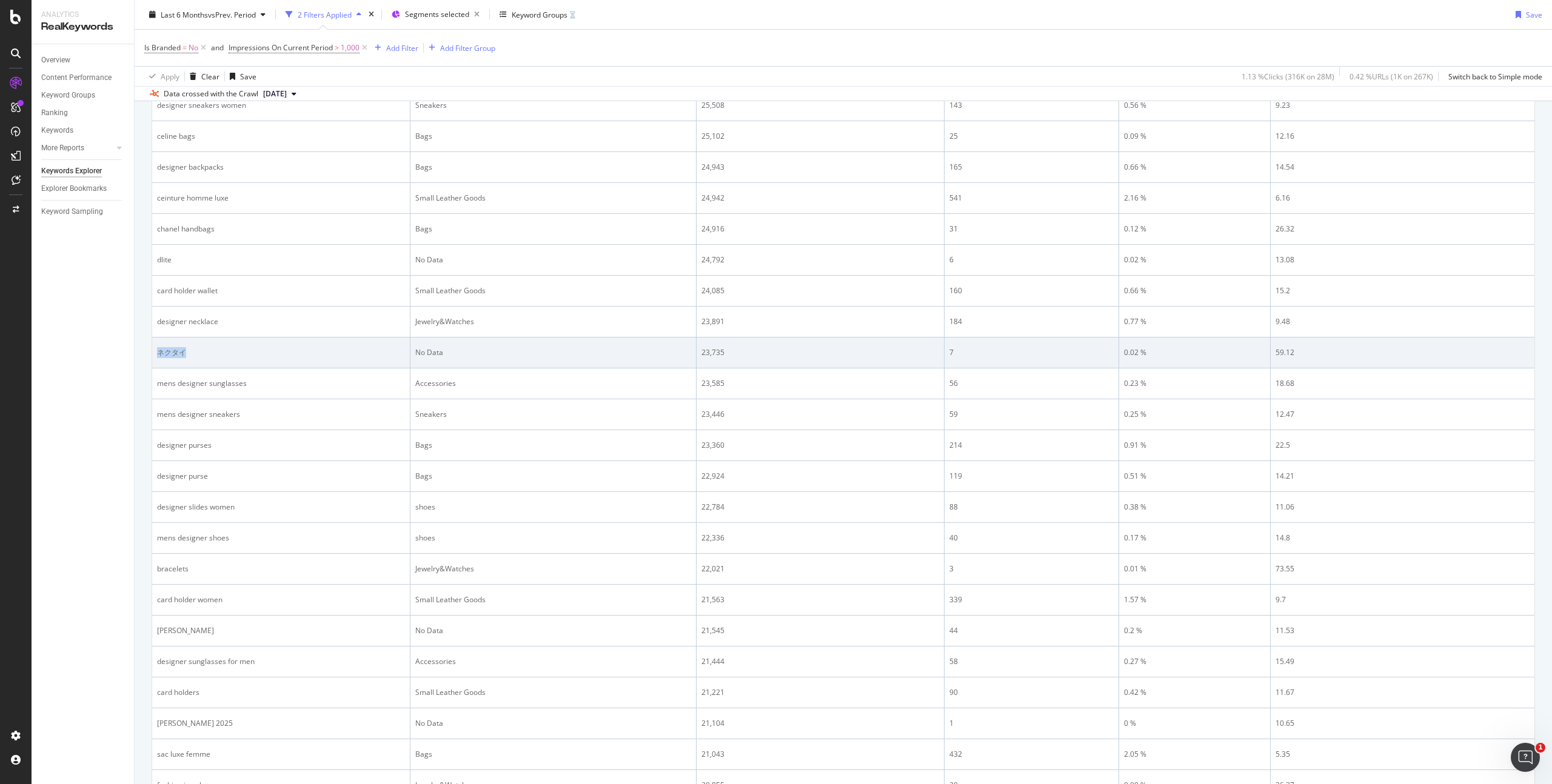
drag, startPoint x: 195, startPoint y: 350, endPoint x: 158, endPoint y: 350, distance: 37.0
click at [158, 350] on div "ネクタイ" at bounding box center [281, 352] width 248 height 11
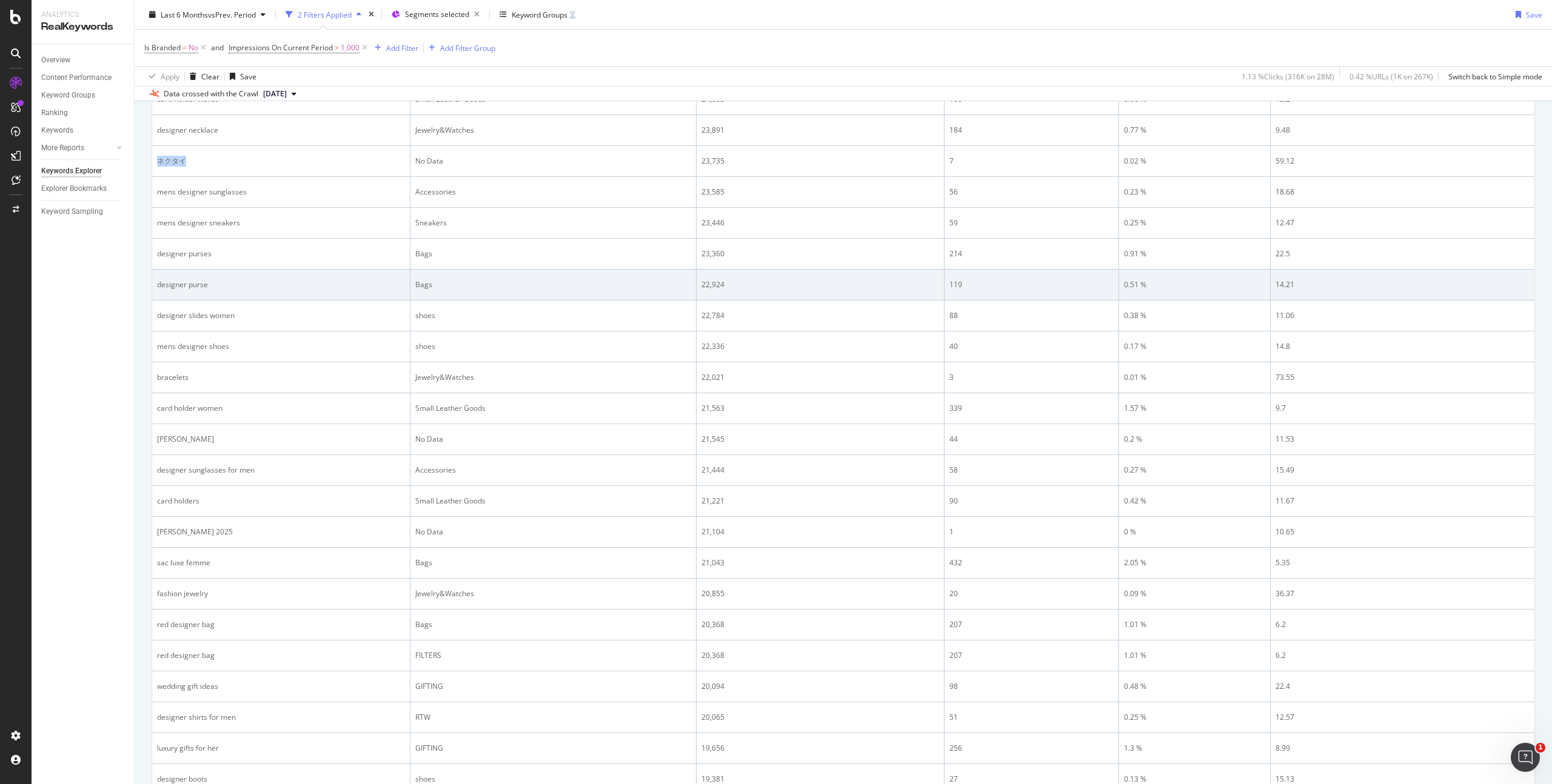
scroll to position [877, 0]
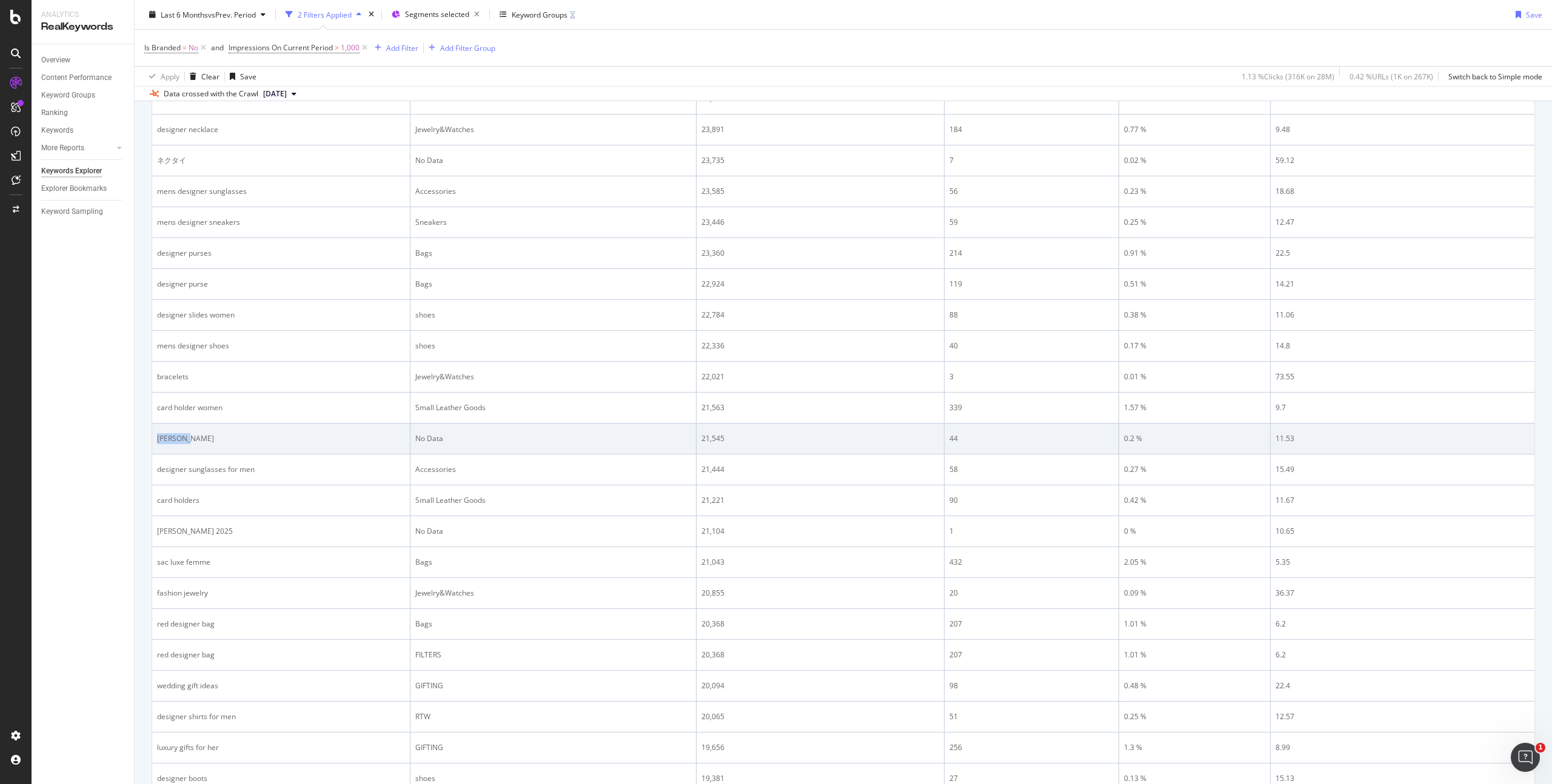
drag, startPoint x: 226, startPoint y: 440, endPoint x: 157, endPoint y: 437, distance: 69.1
click at [157, 437] on div "[PERSON_NAME]" at bounding box center [281, 439] width 248 height 11
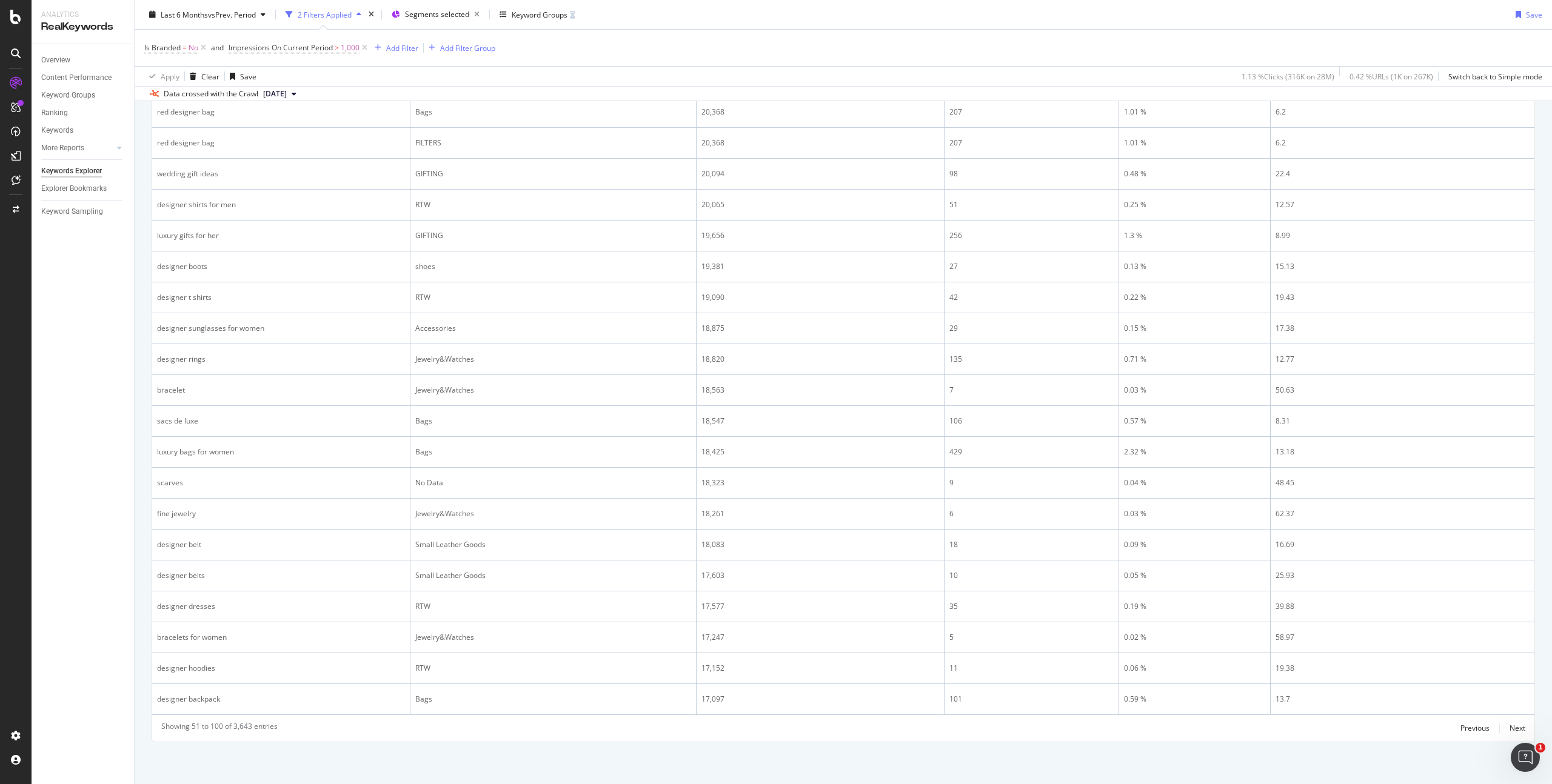
scroll to position [1390, 0]
click at [1510, 727] on div "Next" at bounding box center [1517, 728] width 16 height 10
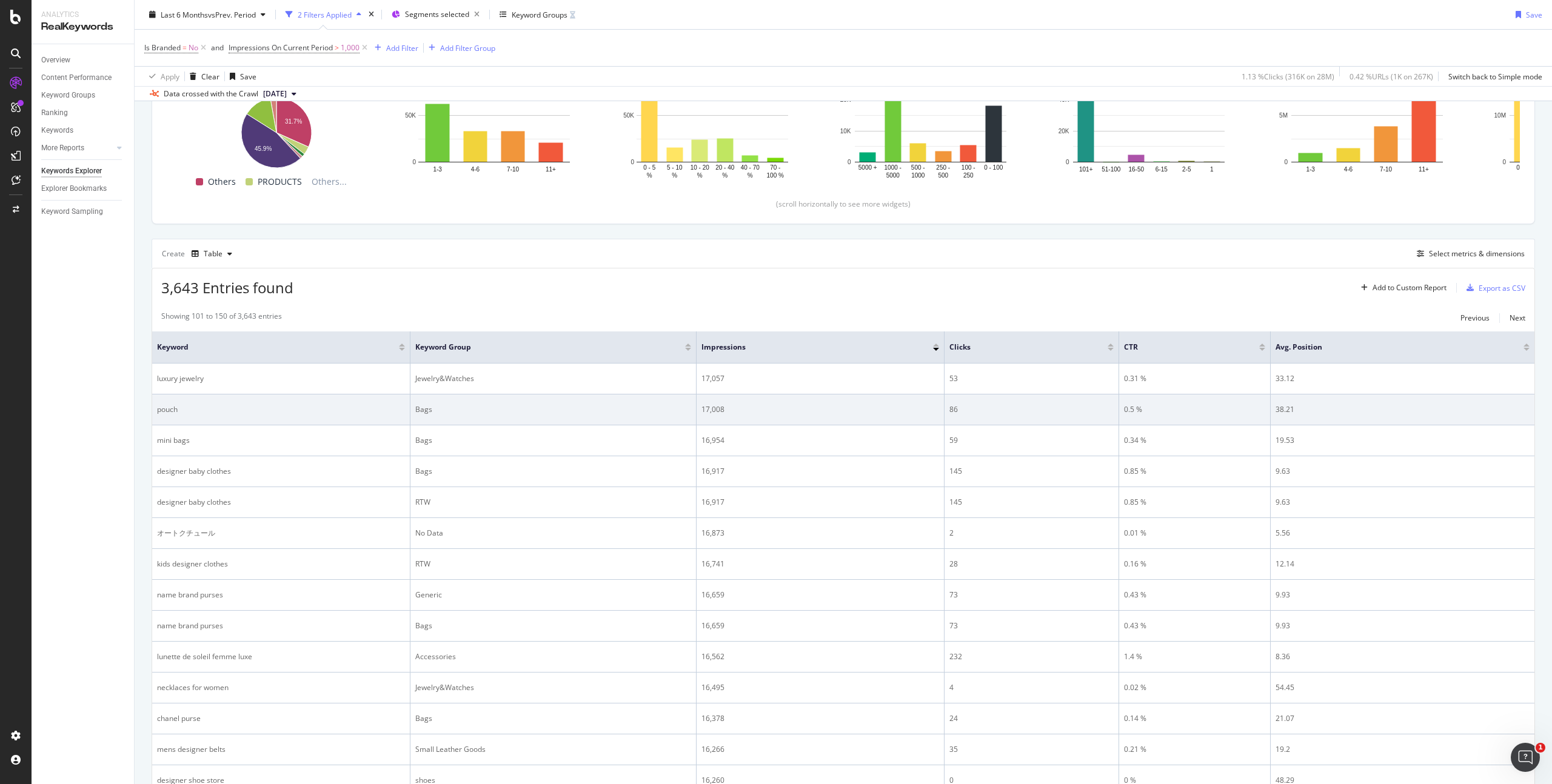
scroll to position [318, 0]
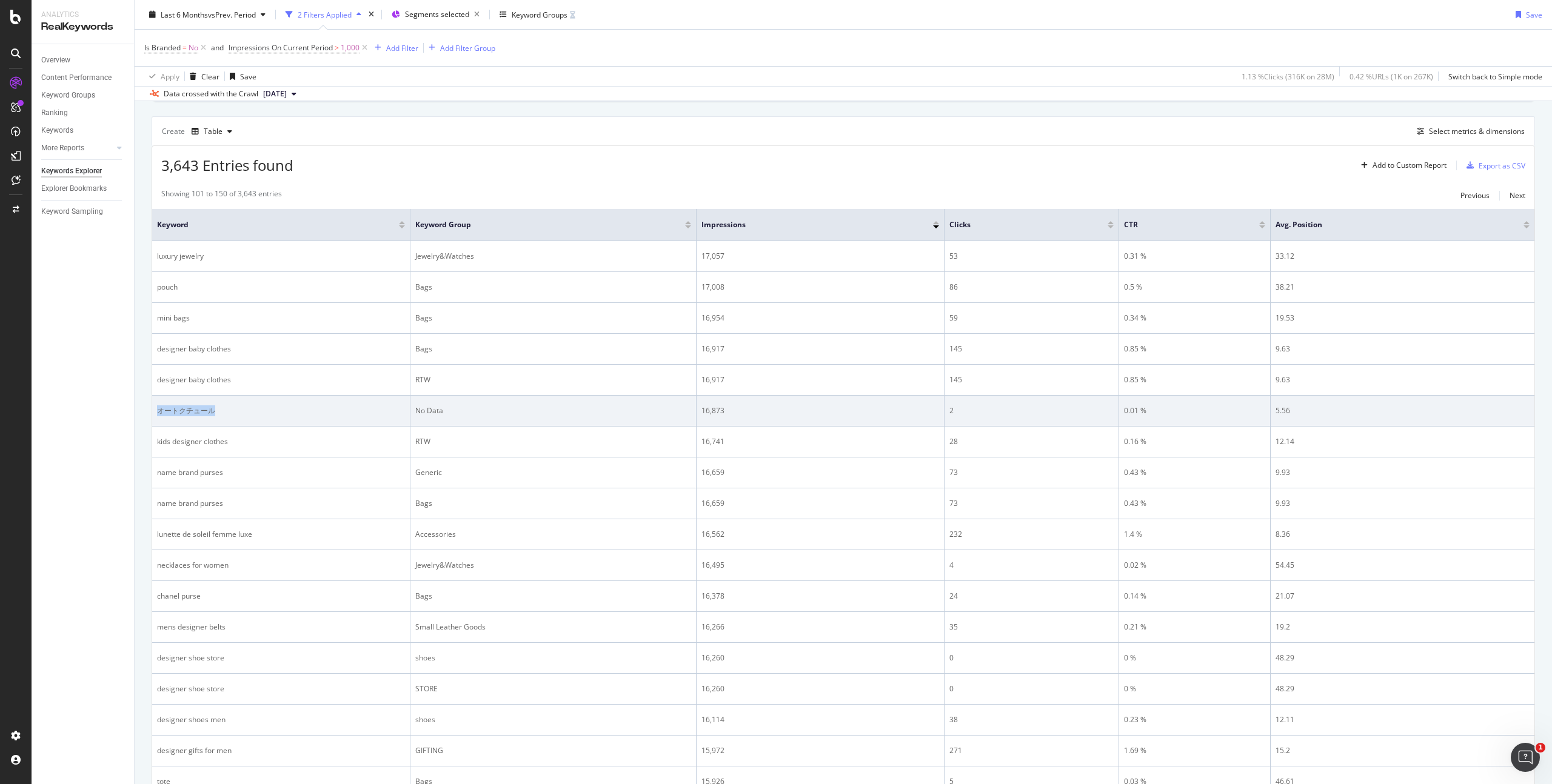
drag, startPoint x: 233, startPoint y: 411, endPoint x: 158, endPoint y: 406, distance: 75.2
click at [158, 406] on div "オートクチュール" at bounding box center [281, 411] width 248 height 11
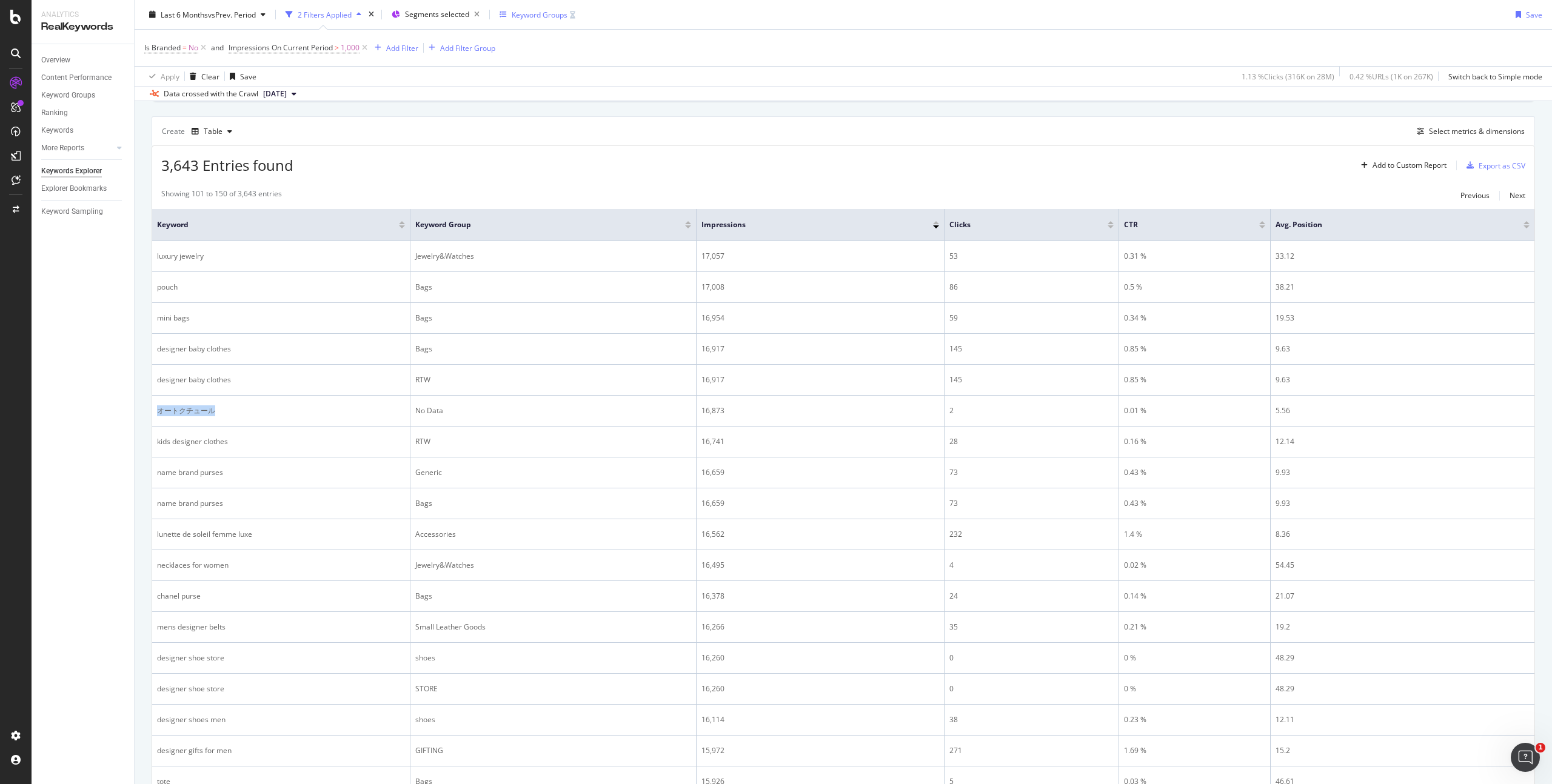
click at [534, 16] on div "Keyword Groups" at bounding box center [540, 14] width 56 height 10
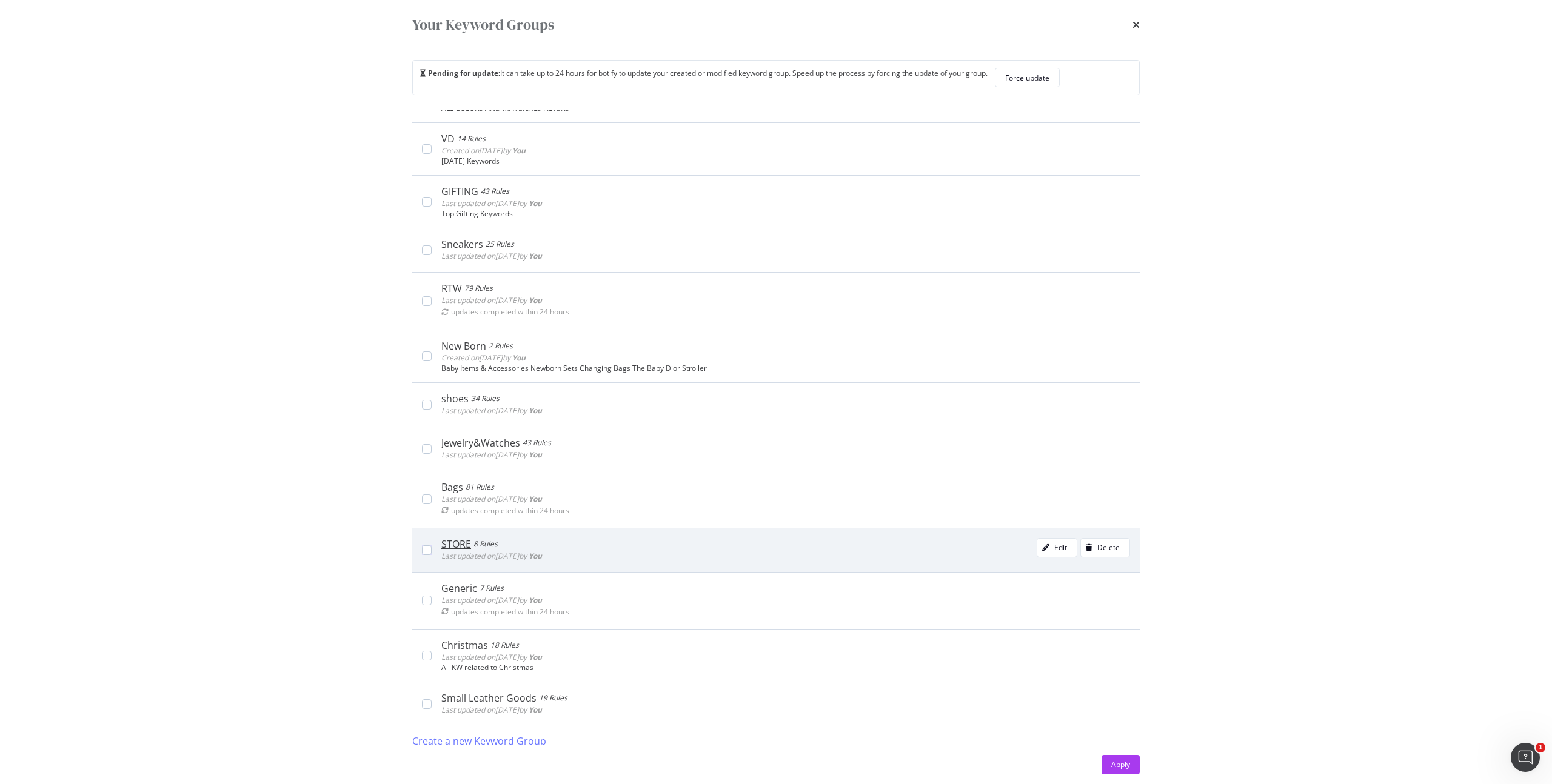
scroll to position [25, 0]
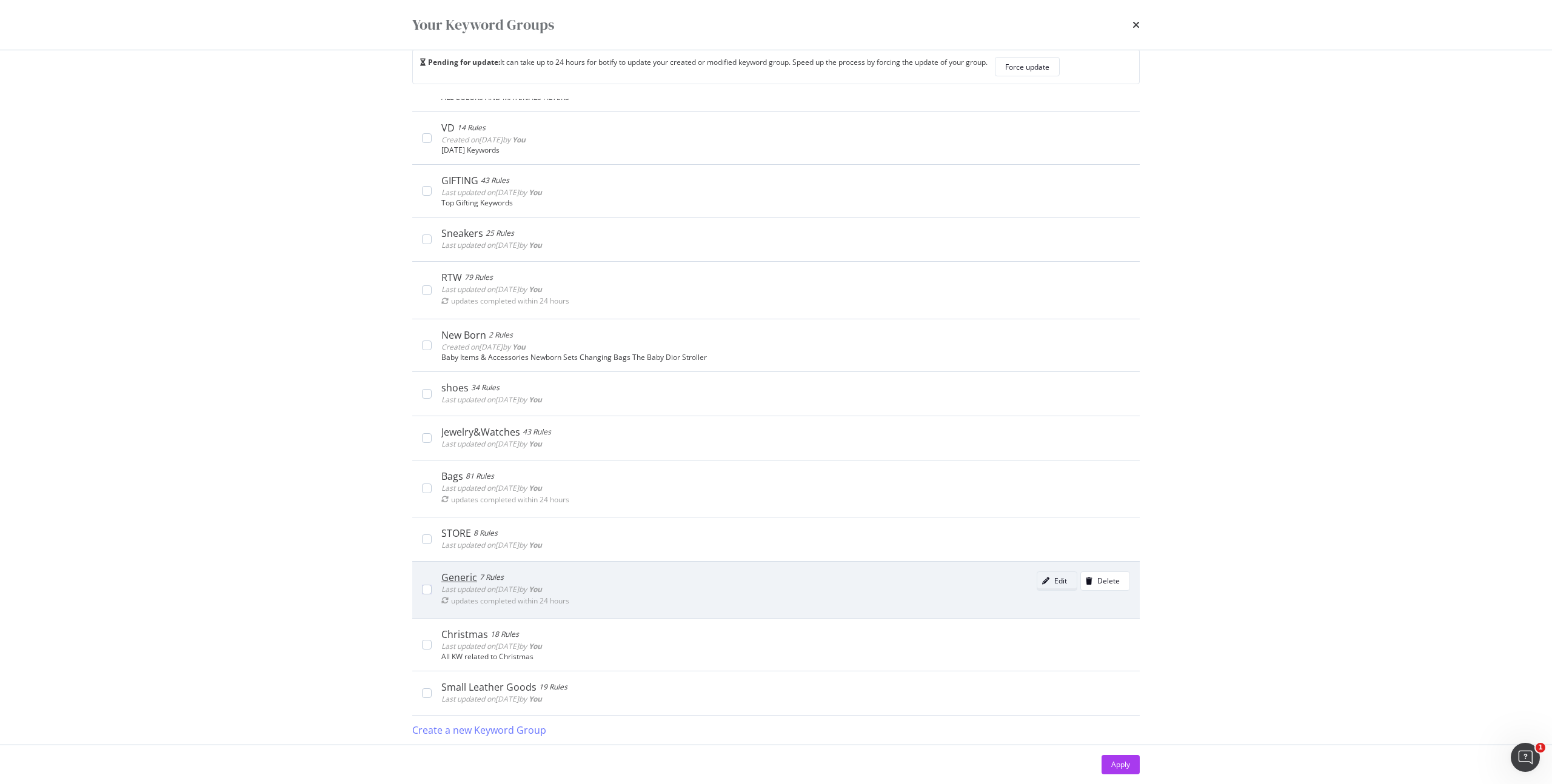
click at [1054, 583] on div "Edit" at bounding box center [1061, 581] width 13 height 10
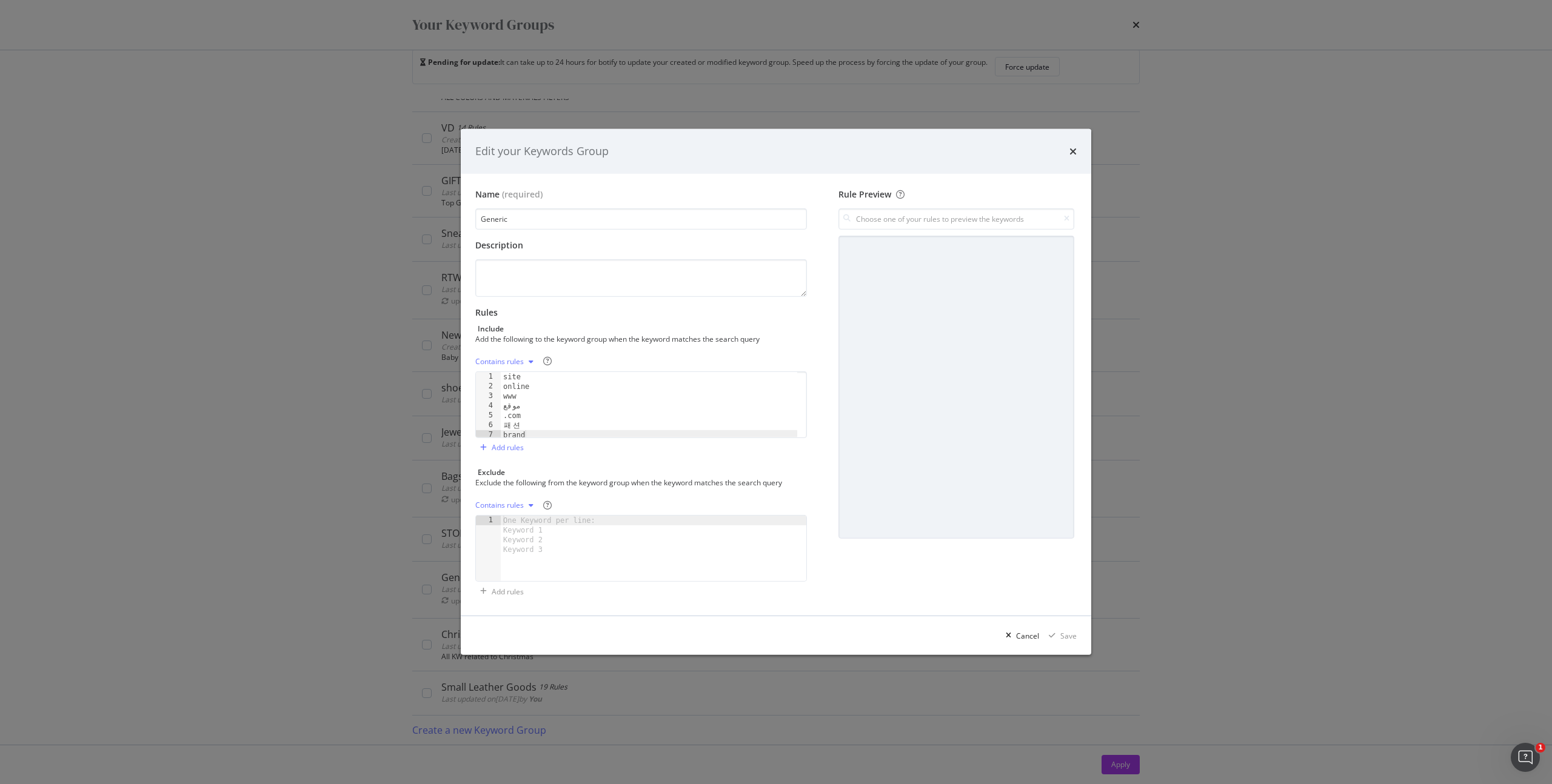
type textarea ".com"
click at [653, 416] on div "site online www موقع .com 패 [PERSON_NAME]" at bounding box center [649, 414] width 296 height 85
paste textarea "オートクチュール"
type textarea "オートクチュール"
click at [1063, 634] on div "Save" at bounding box center [1068, 636] width 17 height 10
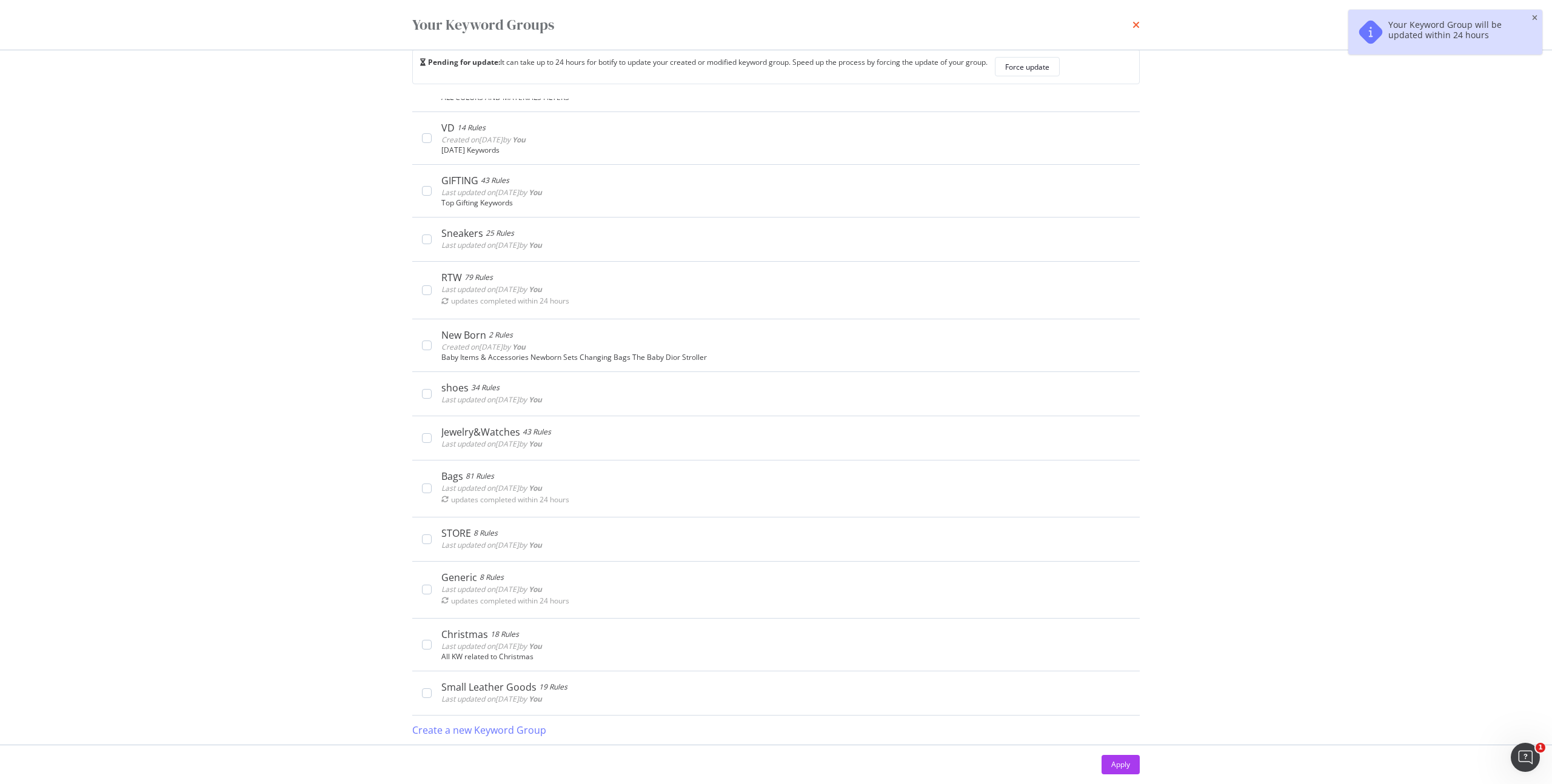
click at [1136, 25] on icon "times" at bounding box center [1136, 24] width 7 height 9
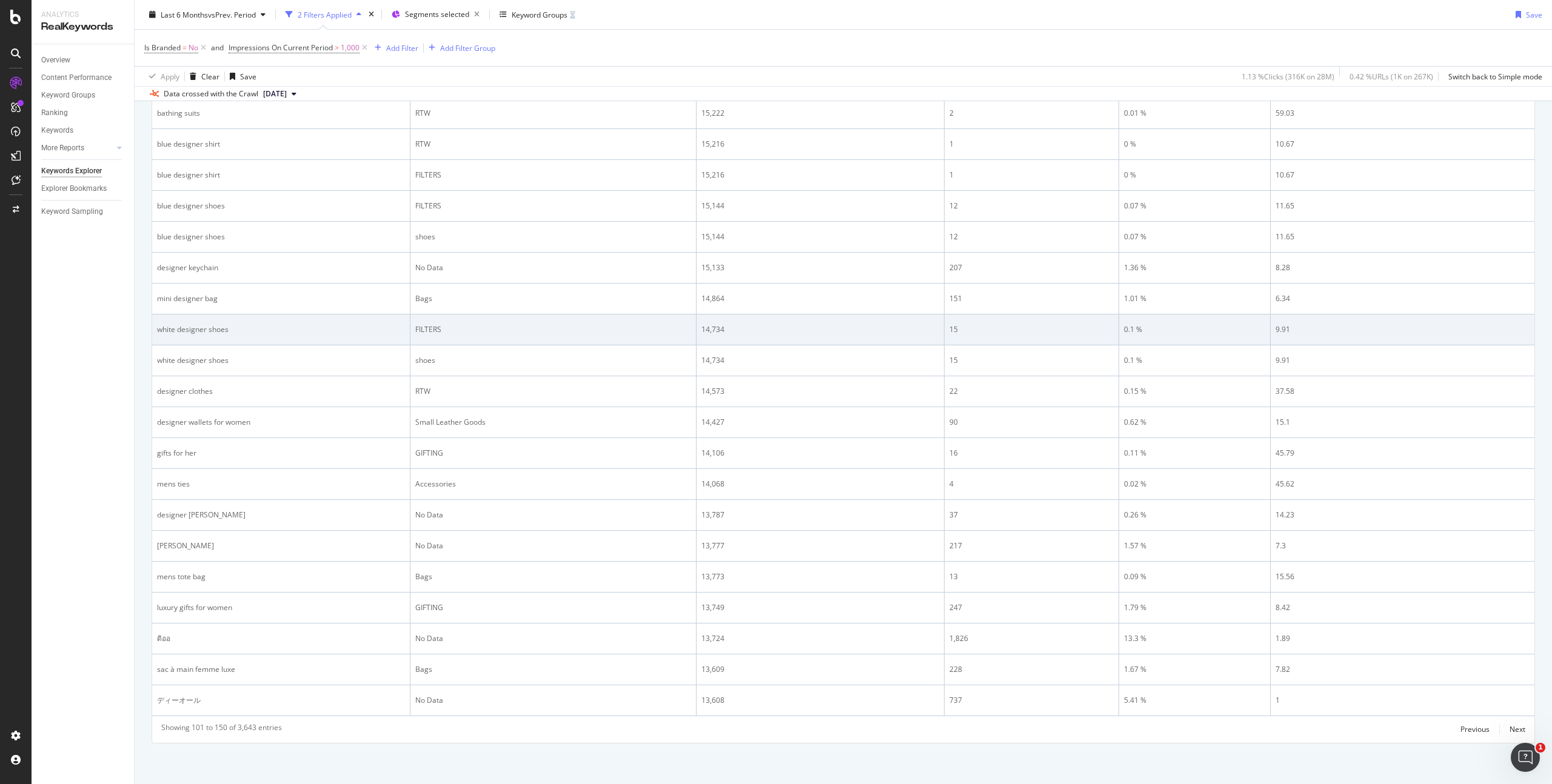
scroll to position [1390, 0]
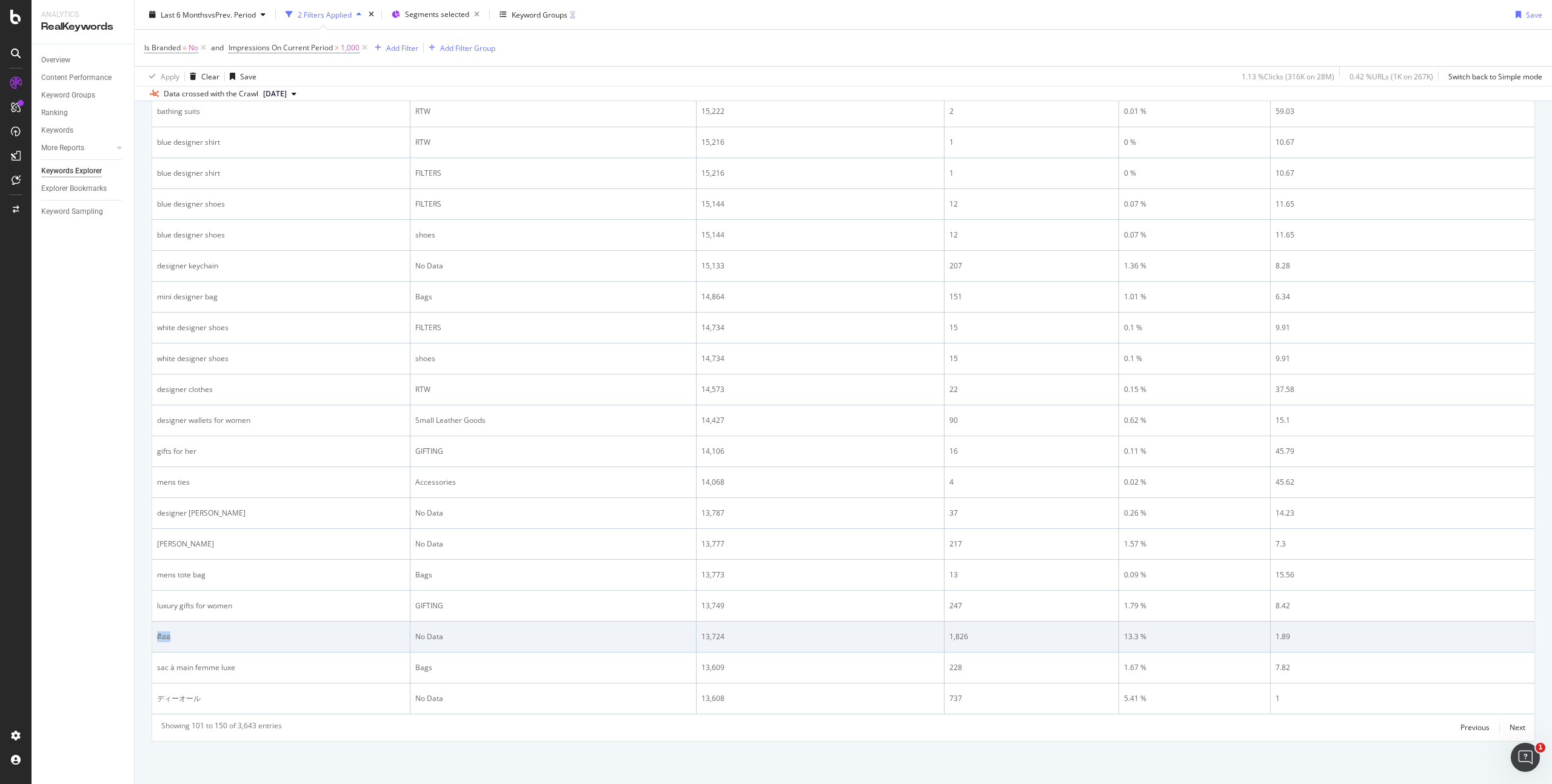
drag, startPoint x: 167, startPoint y: 640, endPoint x: 155, endPoint y: 640, distance: 12.0
click at [155, 640] on td "ดิออ" at bounding box center [281, 637] width 258 height 31
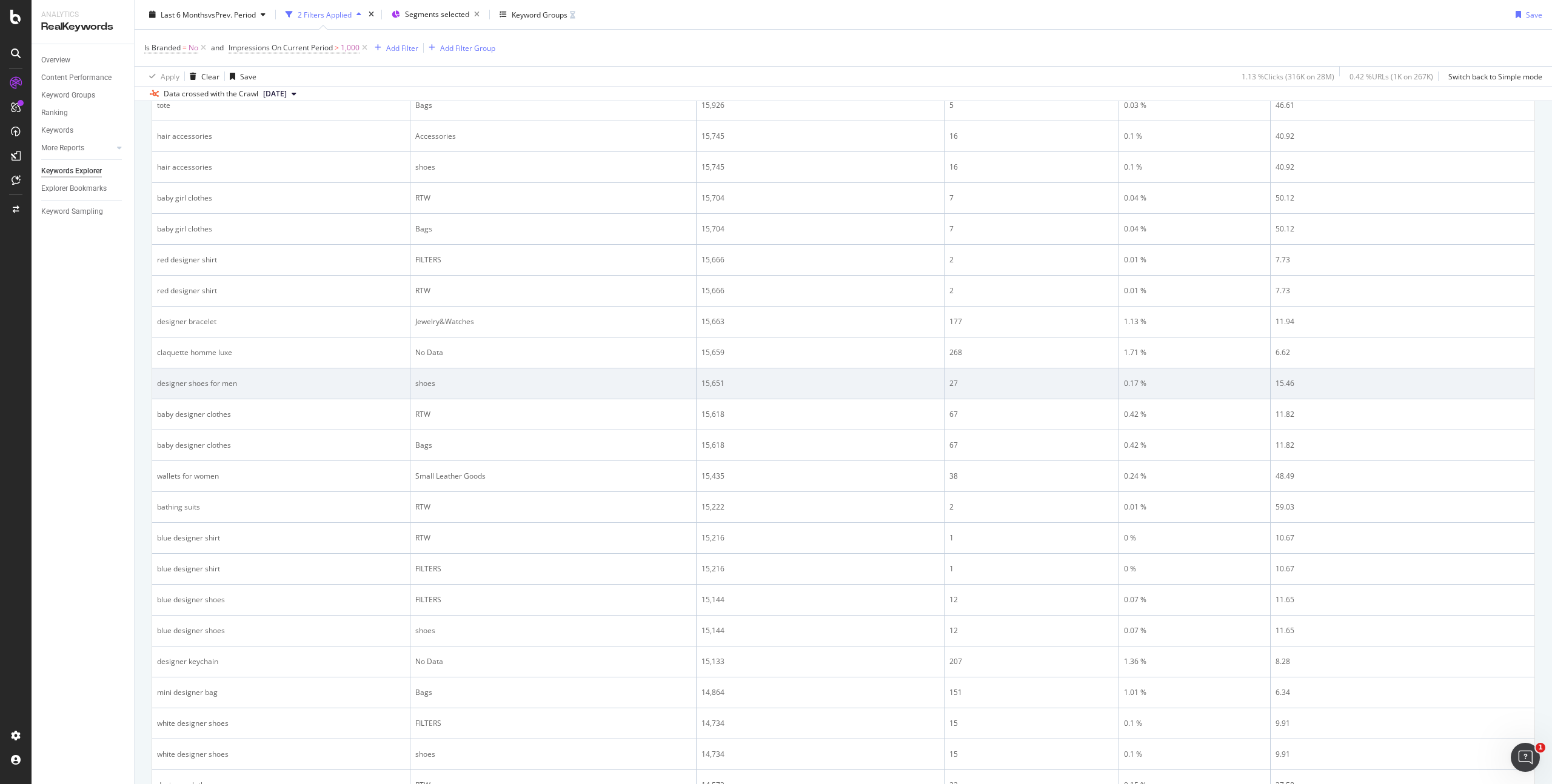
scroll to position [0, 0]
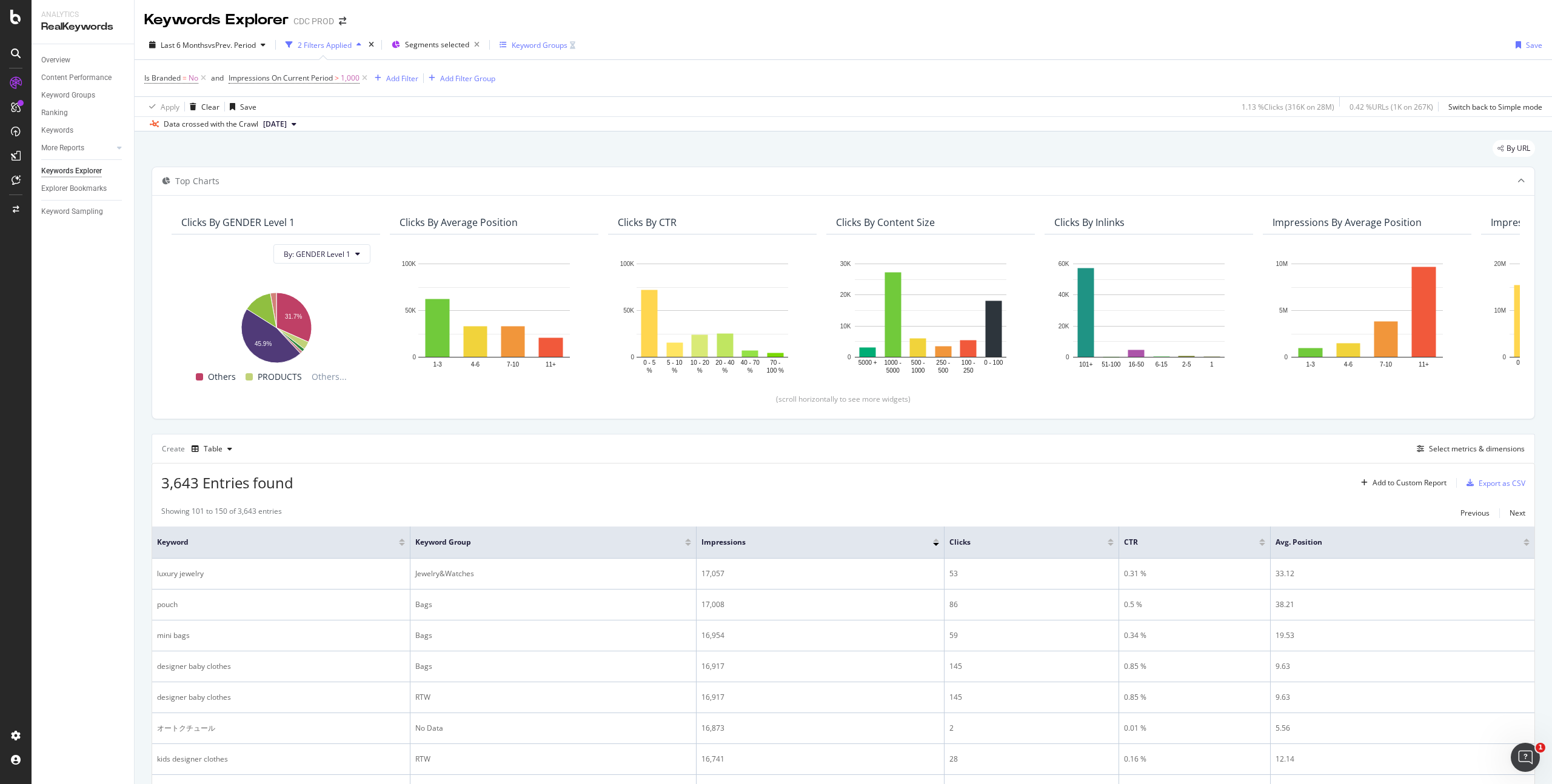
click at [535, 45] on div "Keyword Groups" at bounding box center [540, 45] width 56 height 10
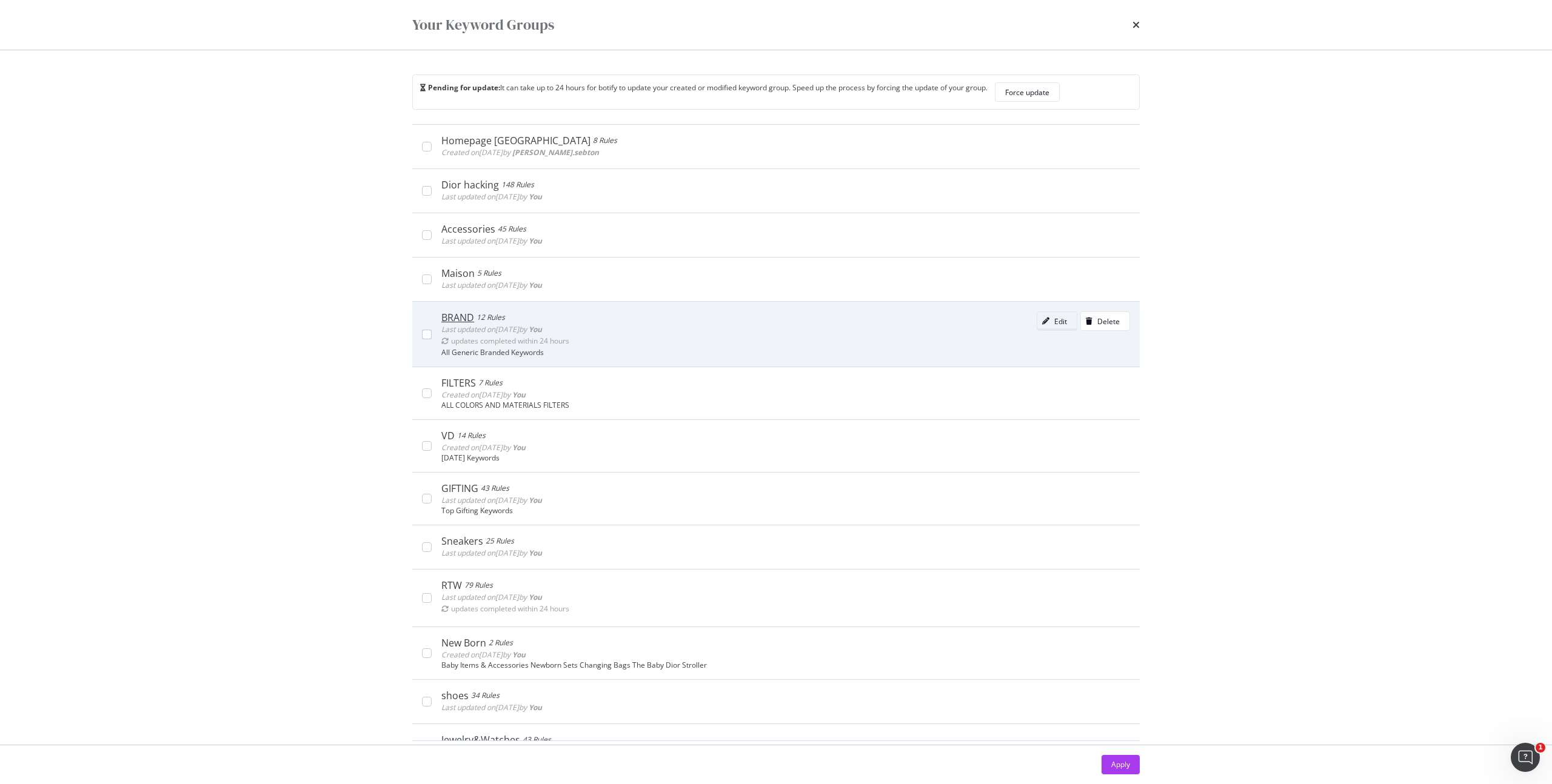
click at [1043, 320] on icon "modal" at bounding box center [1046, 322] width 7 height 7
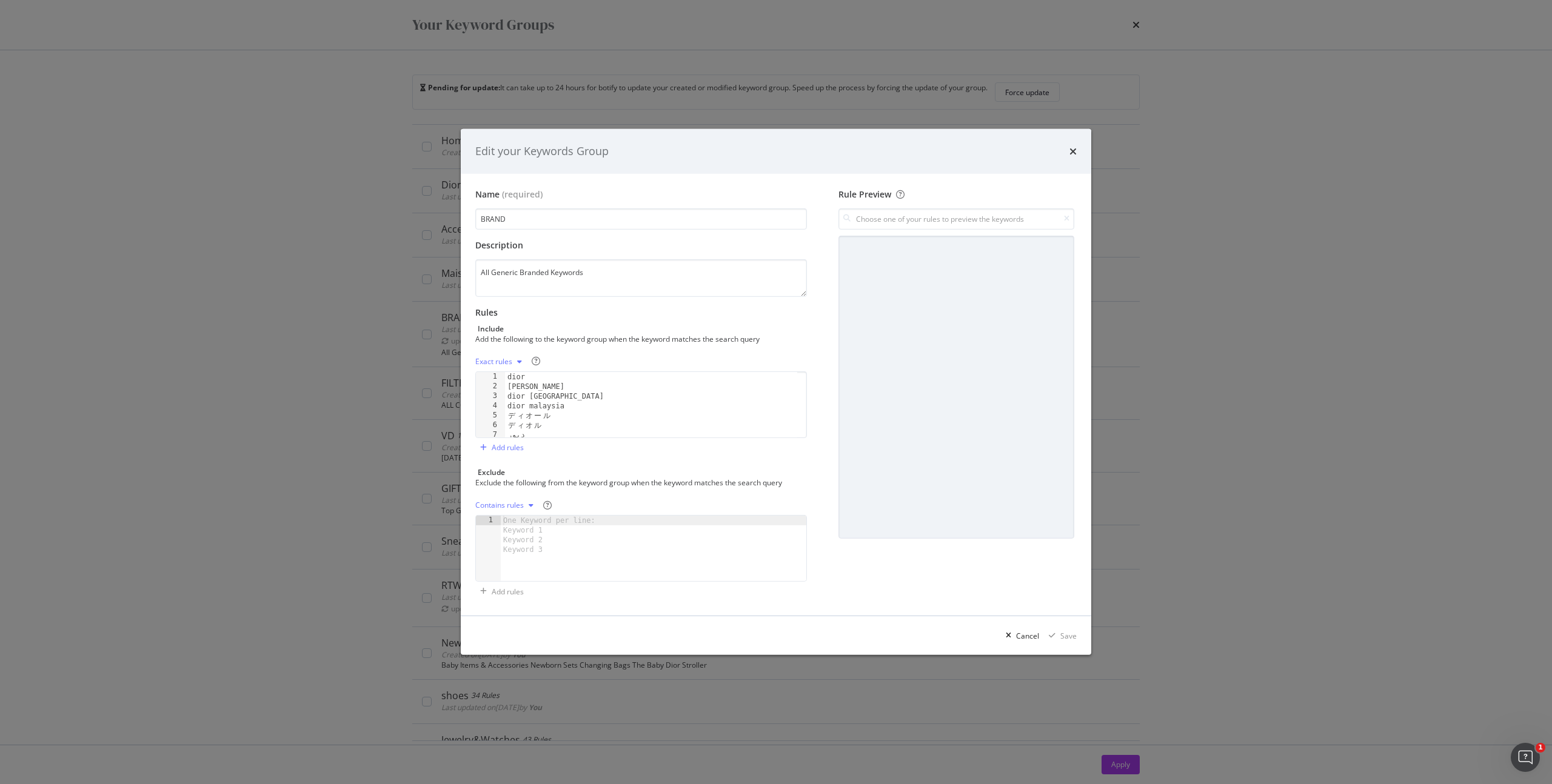
type textarea "ディオル"
click at [576, 424] on div "[PERSON_NAME] singapore dior malaysia デ ィ オ ー ル デ ィ オ ル دیور toile de jouy" at bounding box center [651, 414] width 292 height 85
paste textarea "ดิออ"
type textarea "ดิออ"
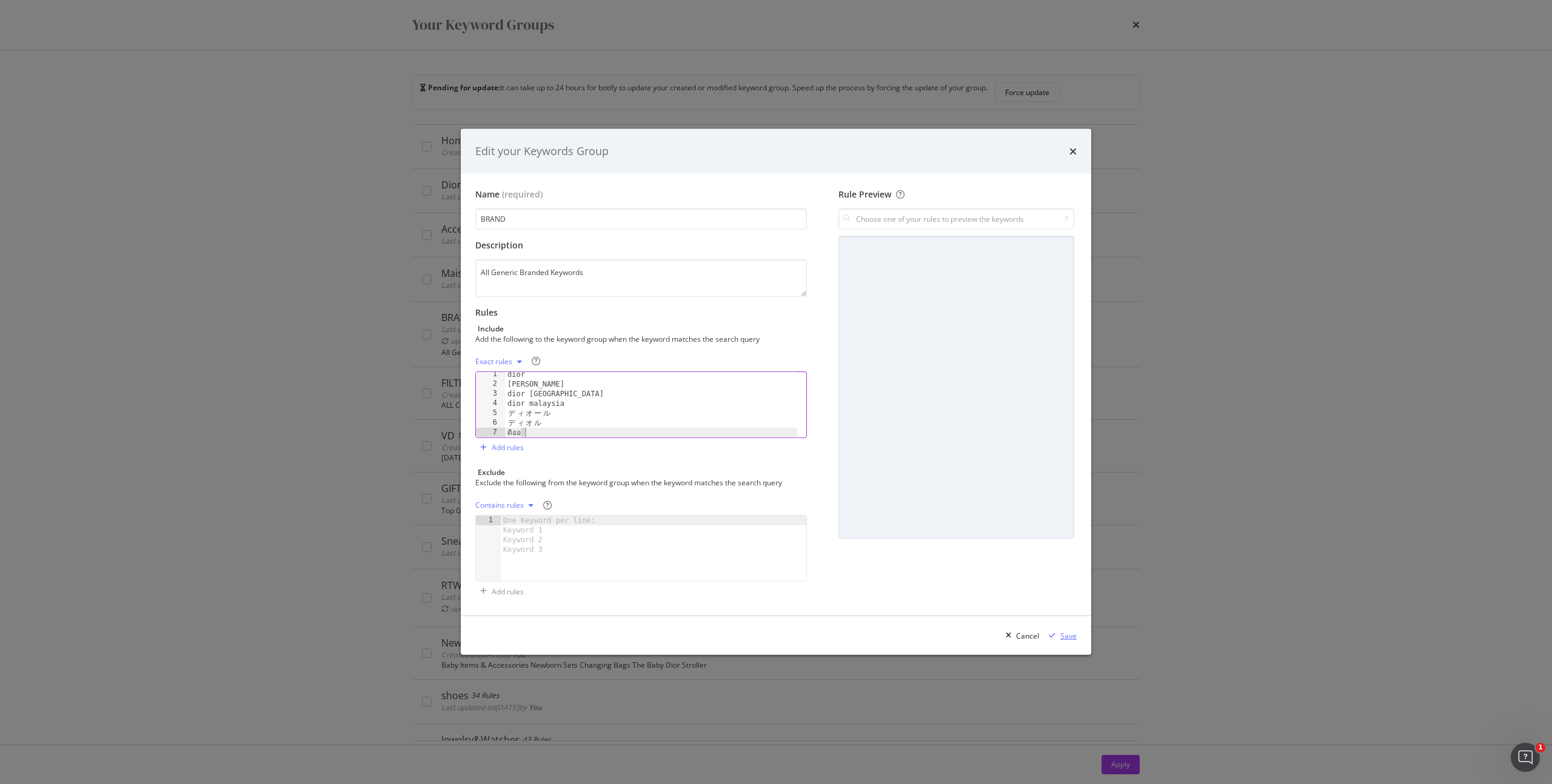
click at [1066, 639] on div "Save" at bounding box center [1068, 636] width 17 height 10
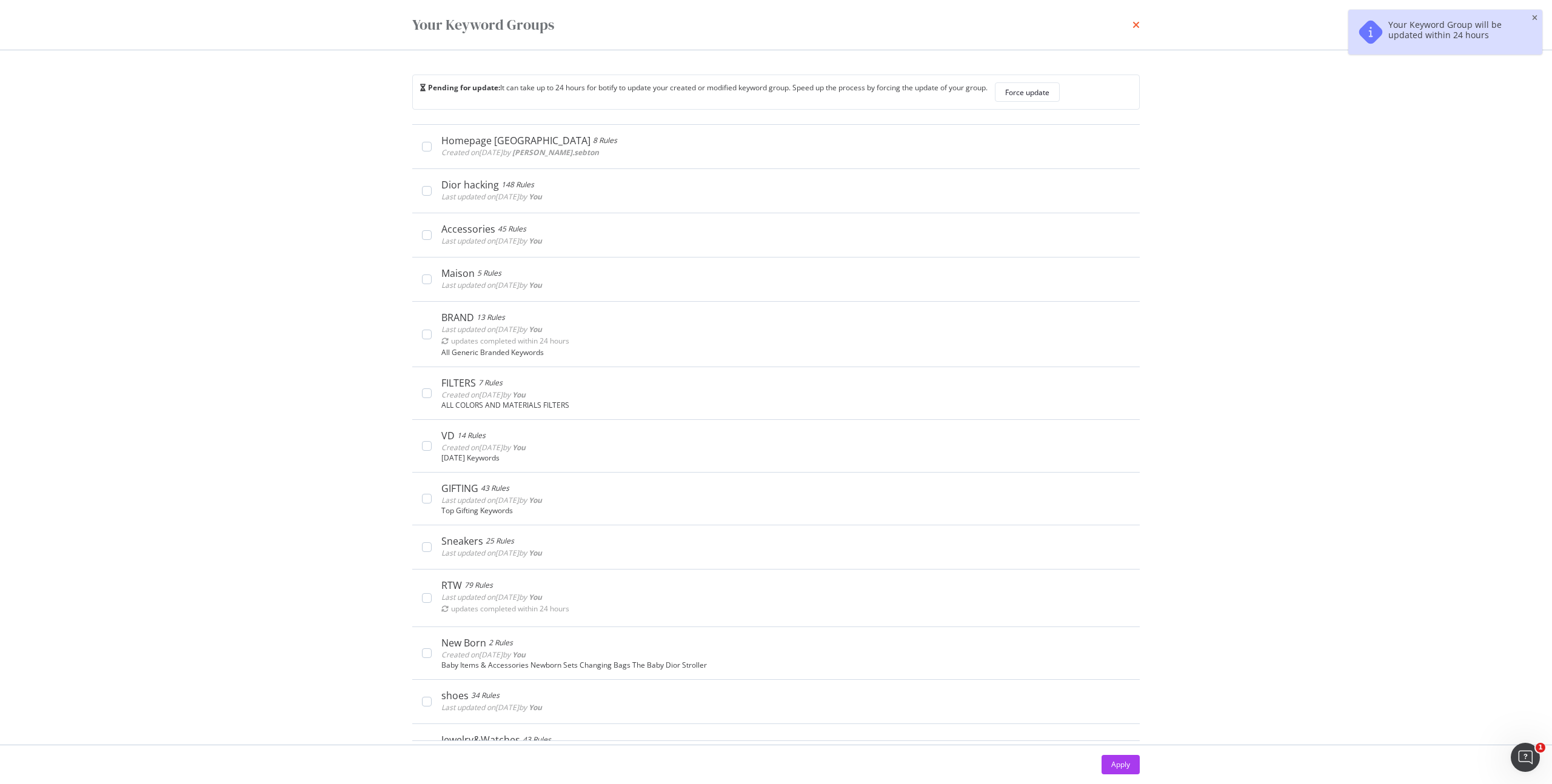
click at [1135, 25] on icon "times" at bounding box center [1136, 24] width 7 height 9
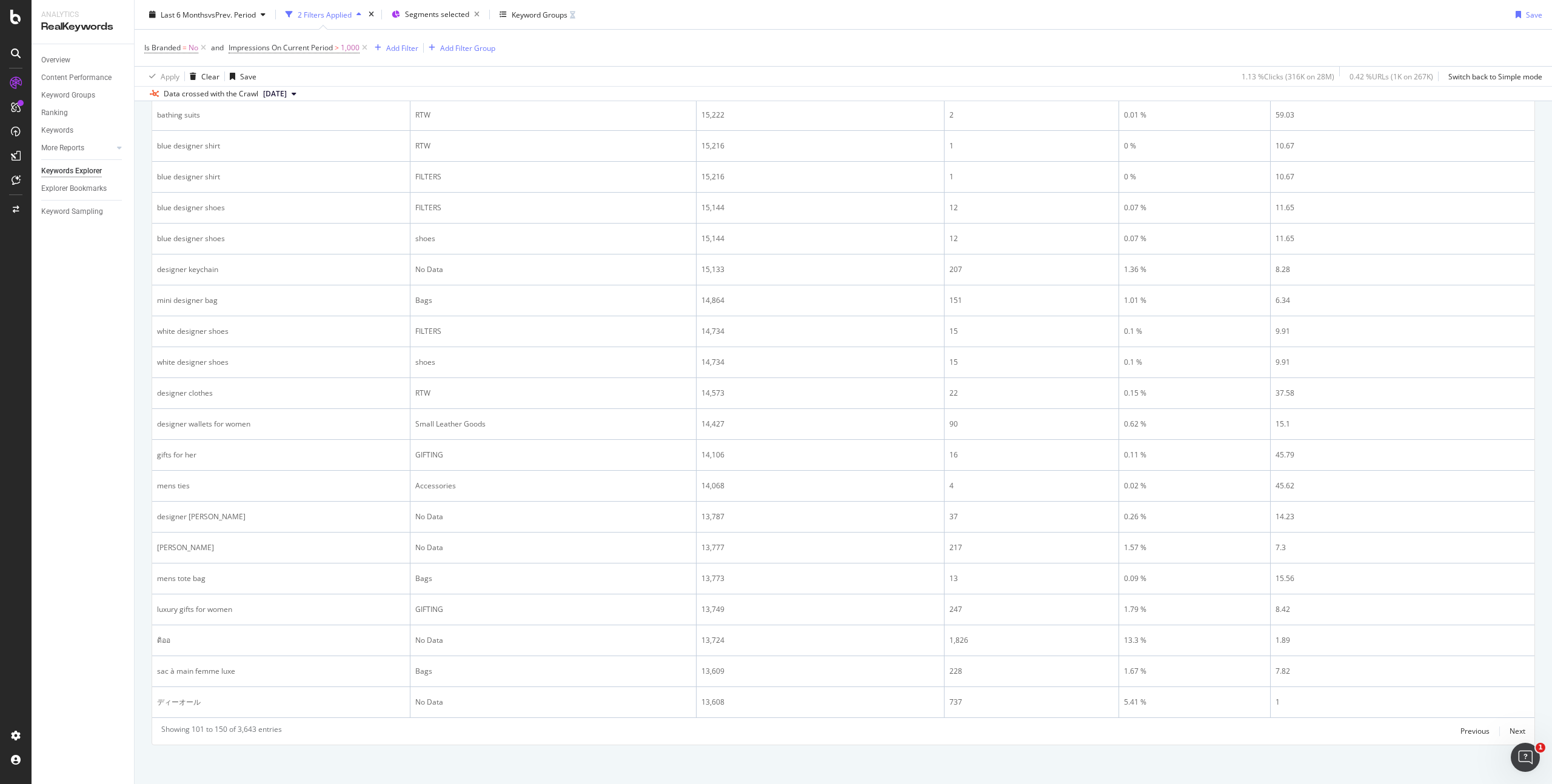
scroll to position [1390, 0]
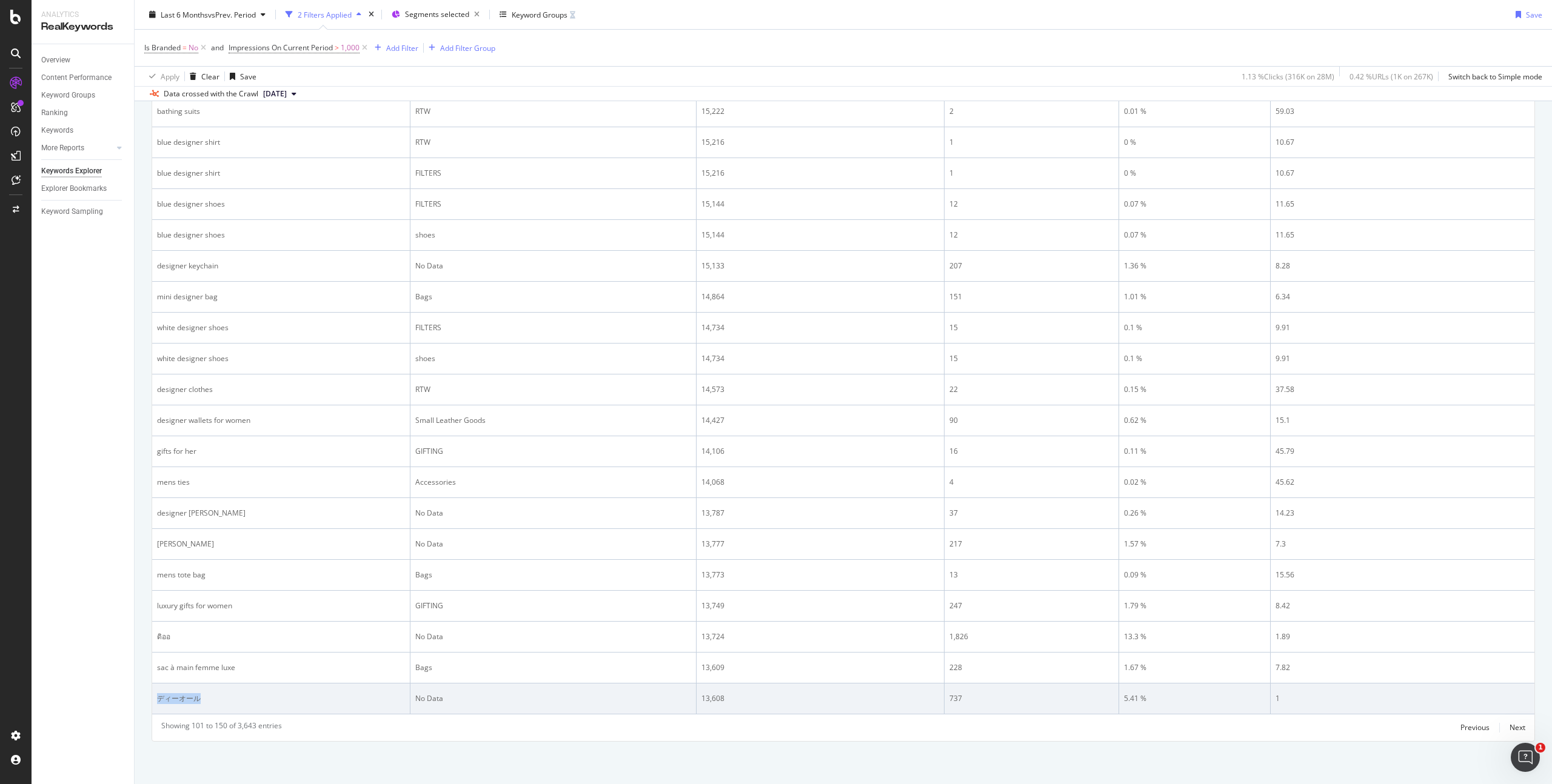
drag, startPoint x: 207, startPoint y: 703, endPoint x: 156, endPoint y: 699, distance: 51.2
click at [157, 699] on div "ディーオール" at bounding box center [281, 698] width 248 height 11
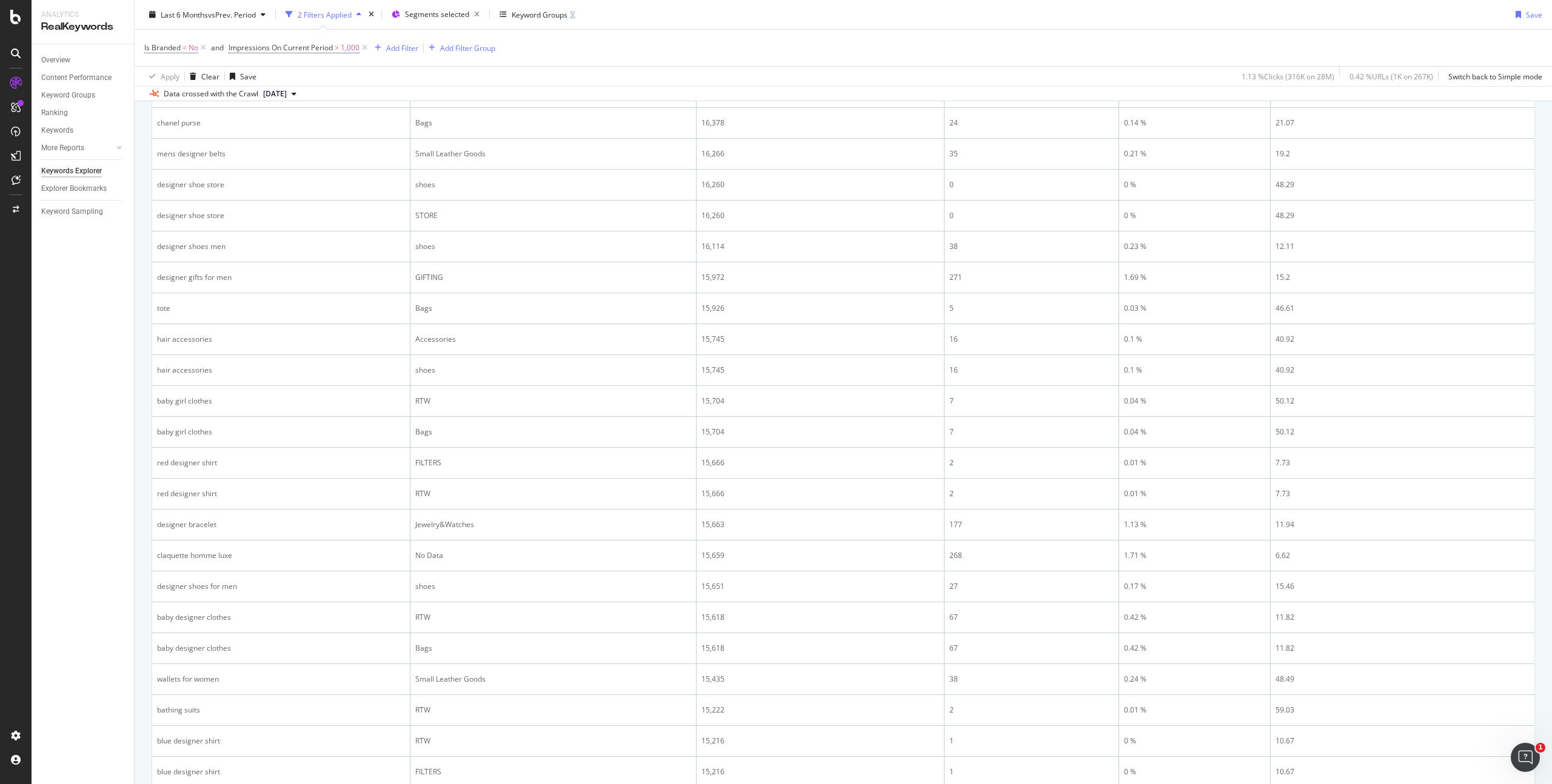
scroll to position [0, 0]
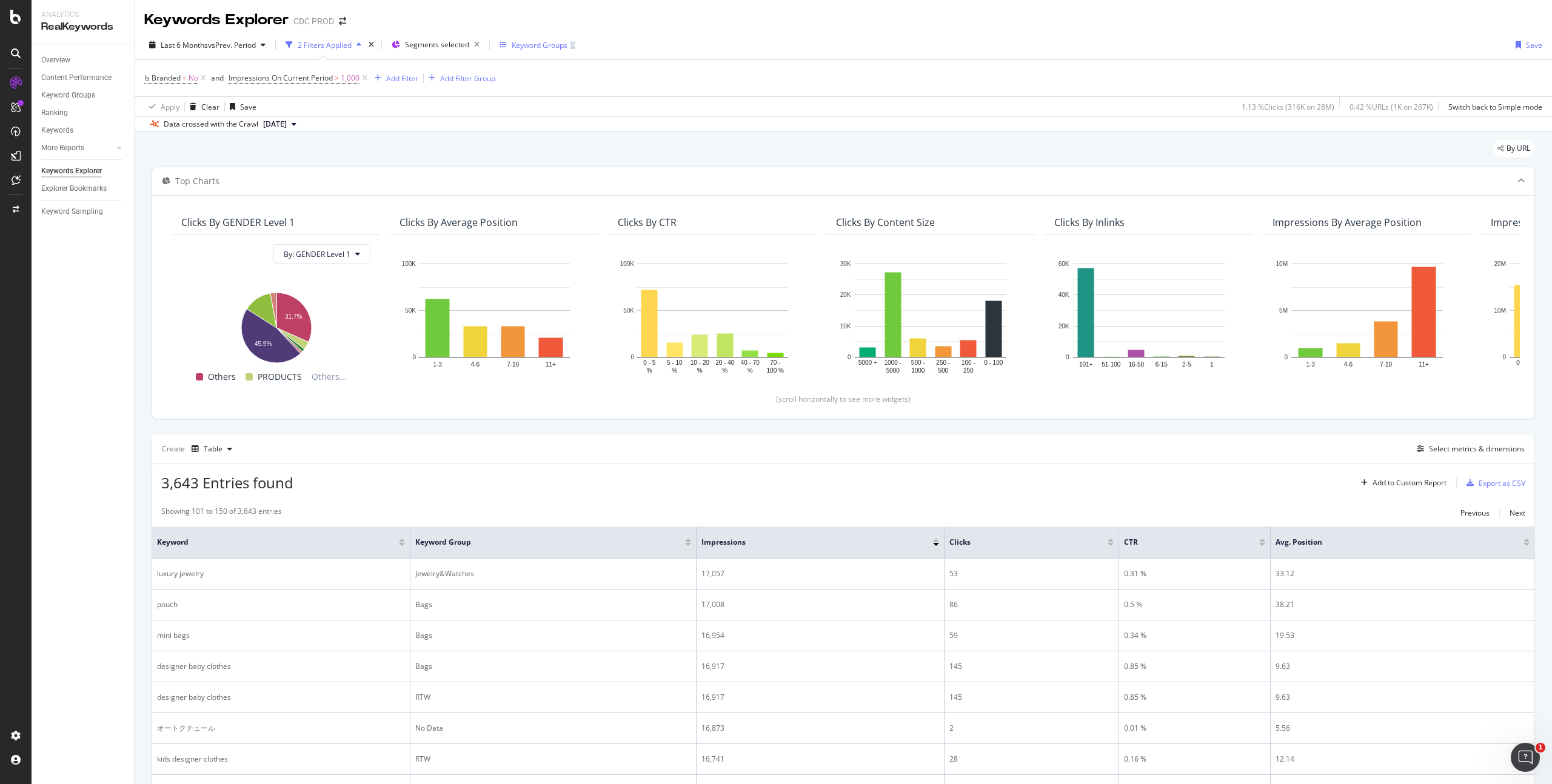
click at [536, 45] on div "Keyword Groups" at bounding box center [540, 45] width 56 height 10
click at [529, 42] on div "Keyword Groups" at bounding box center [540, 45] width 56 height 10
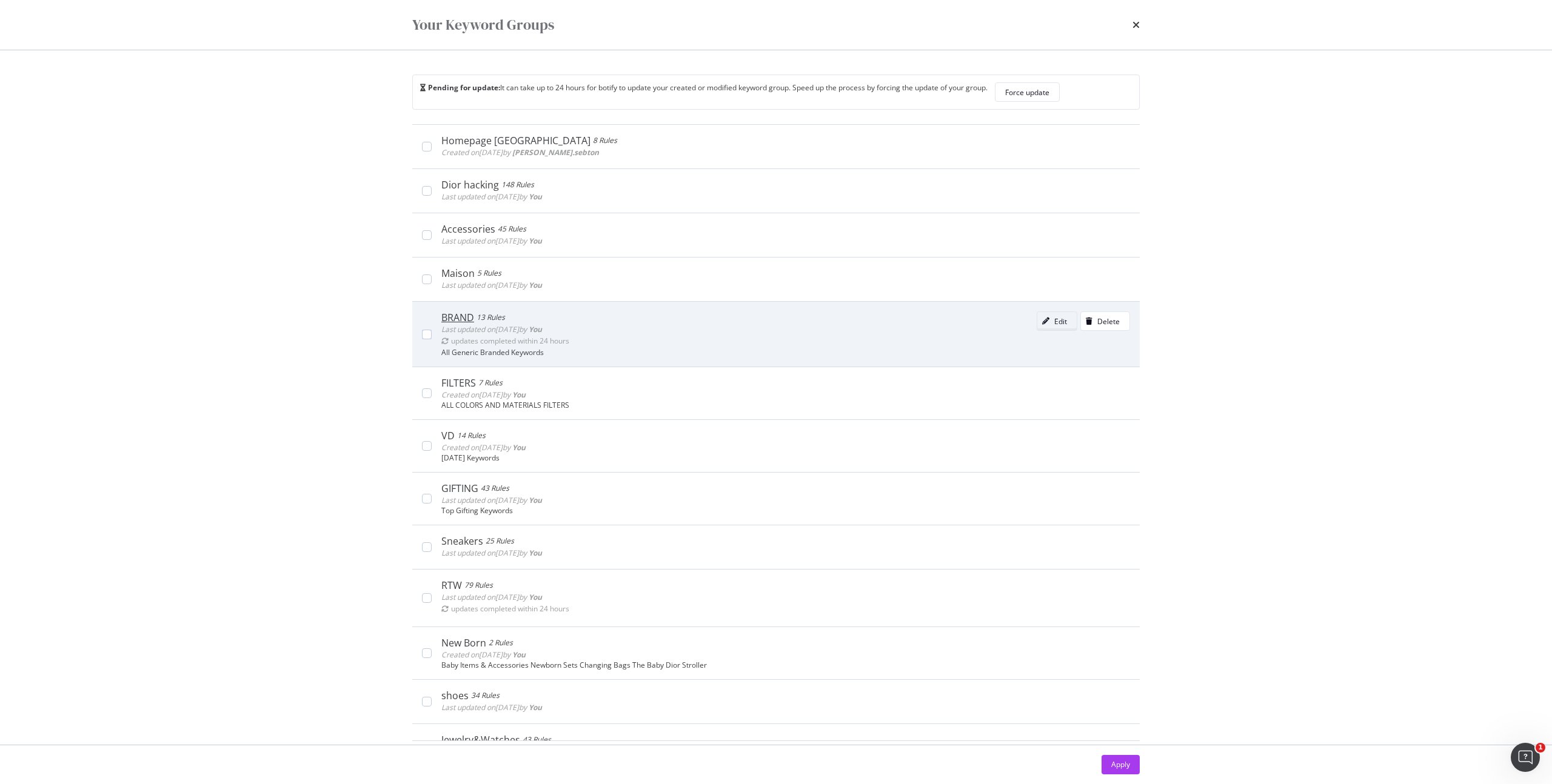
click at [1054, 321] on div "Edit" at bounding box center [1061, 322] width 13 height 10
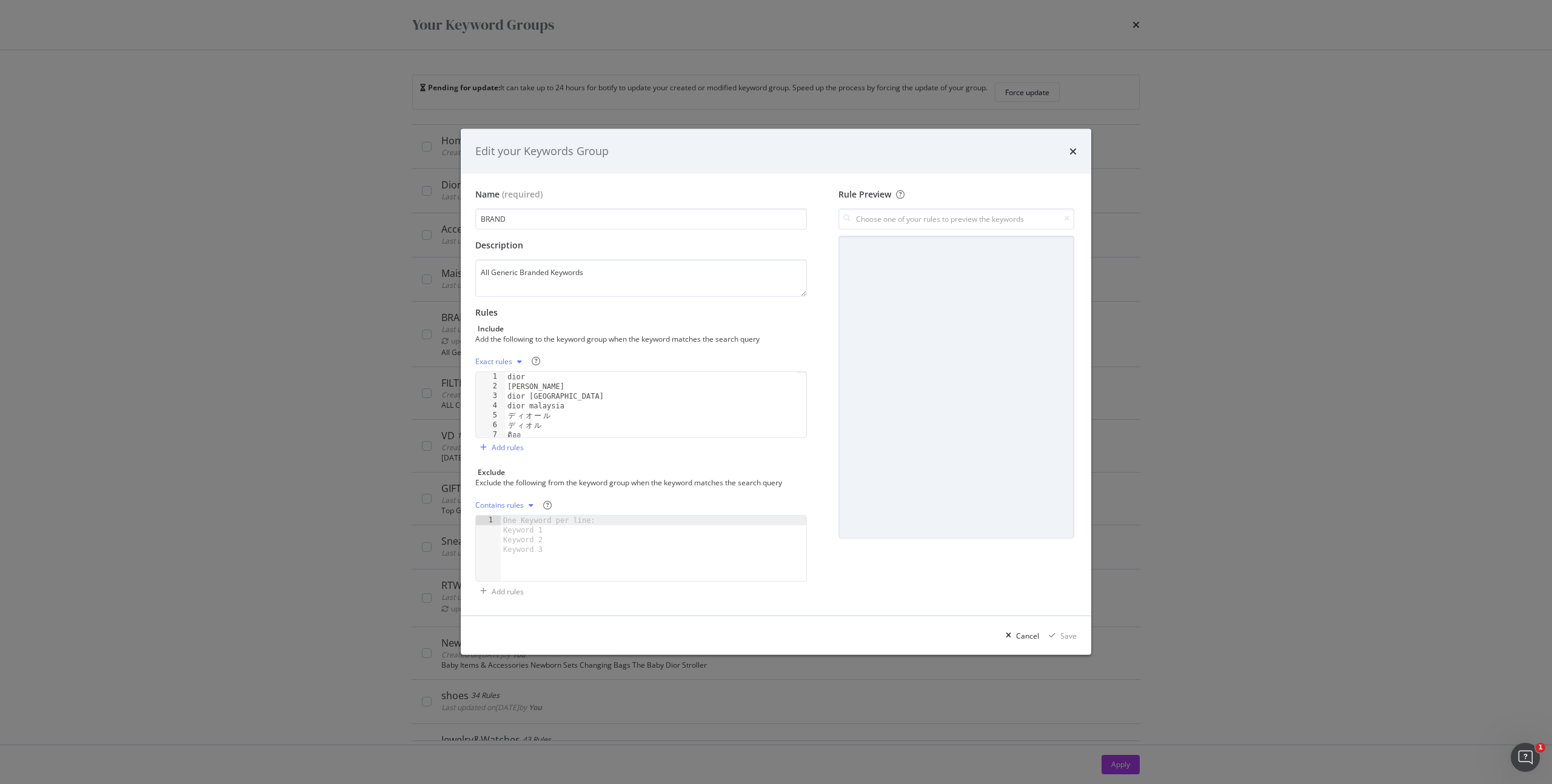
type textarea "ディオール"
click at [569, 411] on div "[PERSON_NAME] singapore dior malaysia デ ィ オ ー ル デ ィ オ ル ดิออ دیور" at bounding box center [651, 414] width 292 height 85
paste textarea "ディーオール"
type textarea "ディーオール"
click at [1068, 639] on div "Save" at bounding box center [1068, 636] width 17 height 10
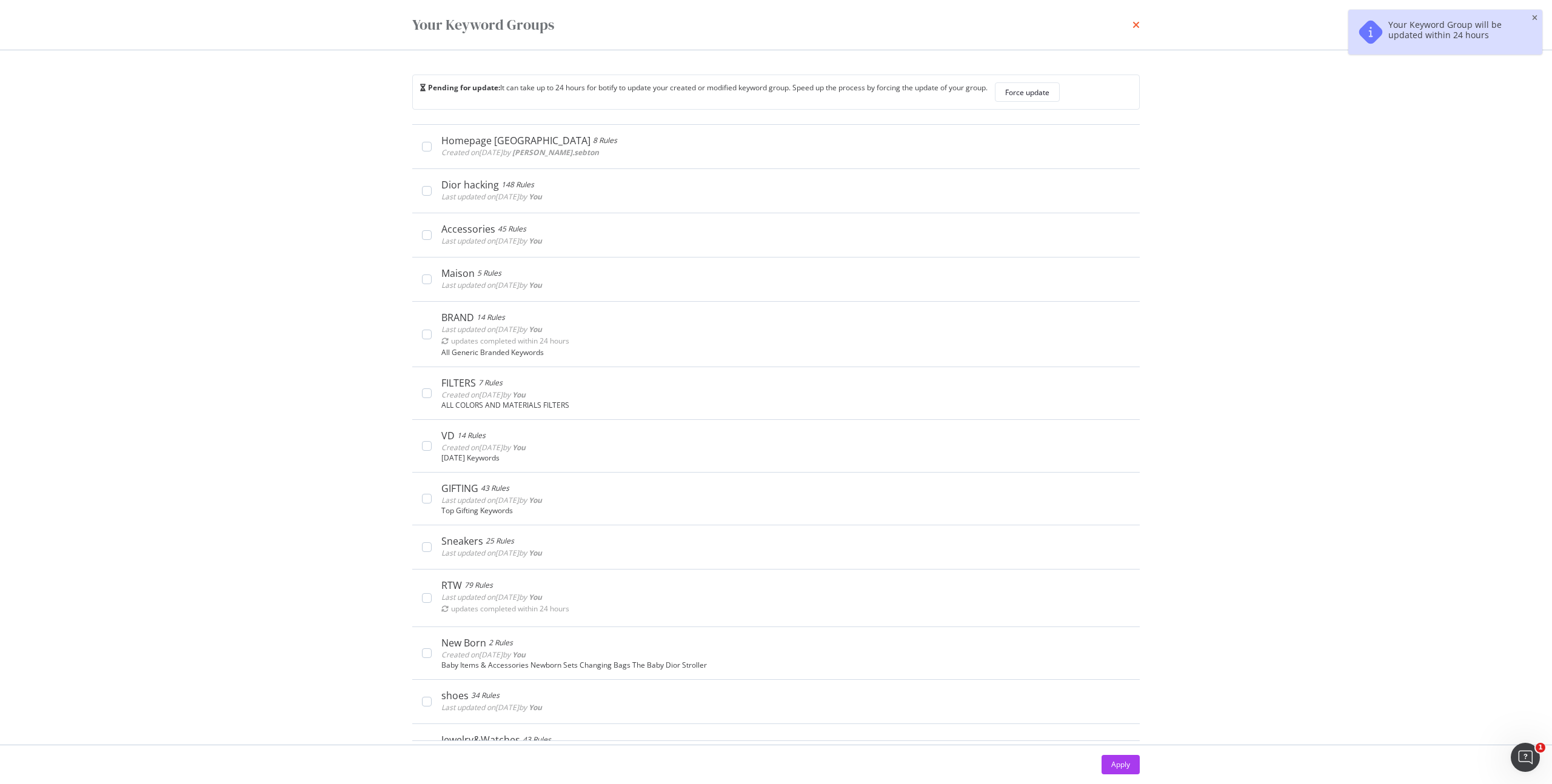
click at [1133, 28] on icon "times" at bounding box center [1136, 24] width 7 height 9
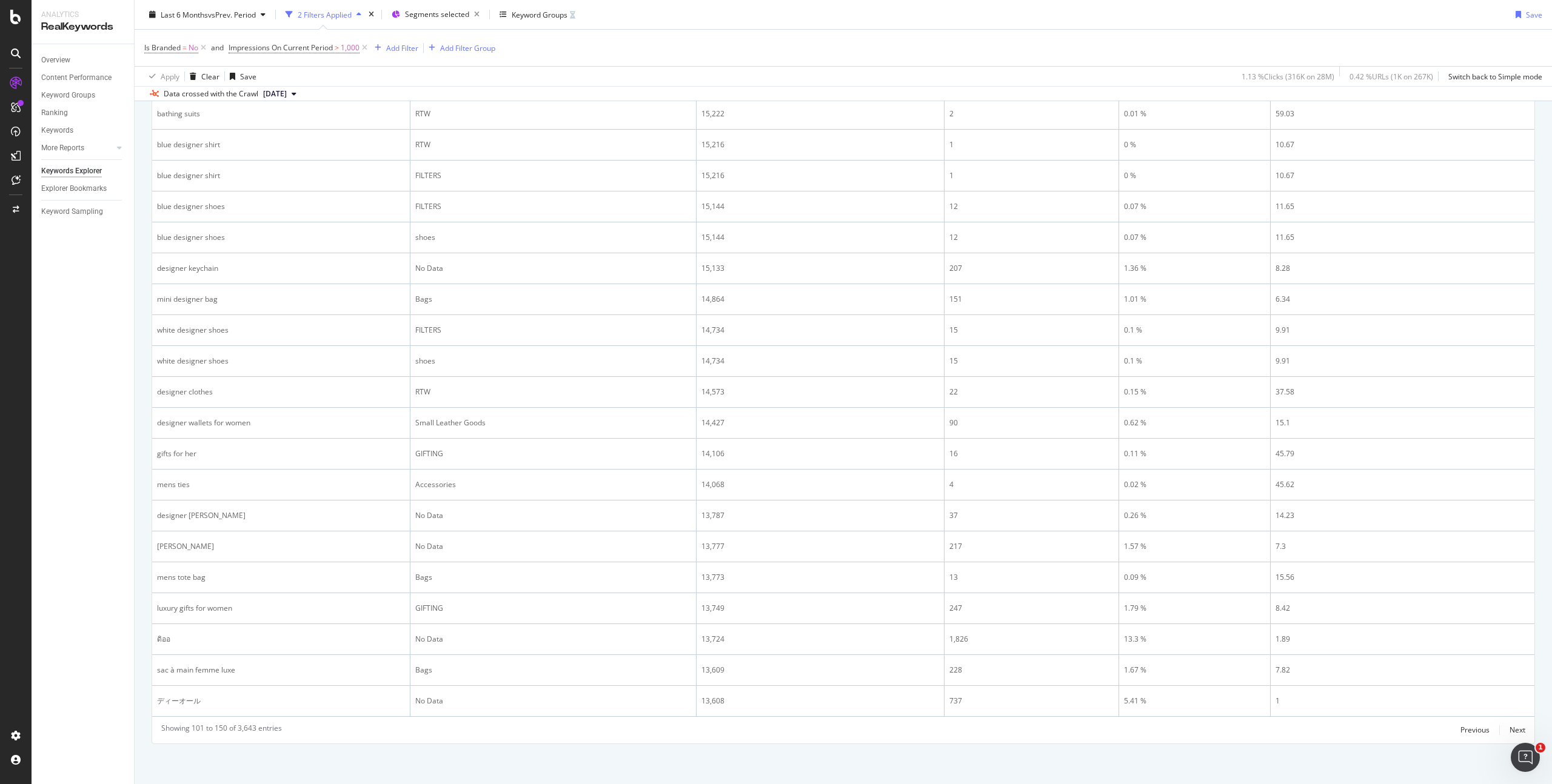
scroll to position [1390, 0]
click at [1510, 728] on div "Next" at bounding box center [1517, 728] width 16 height 10
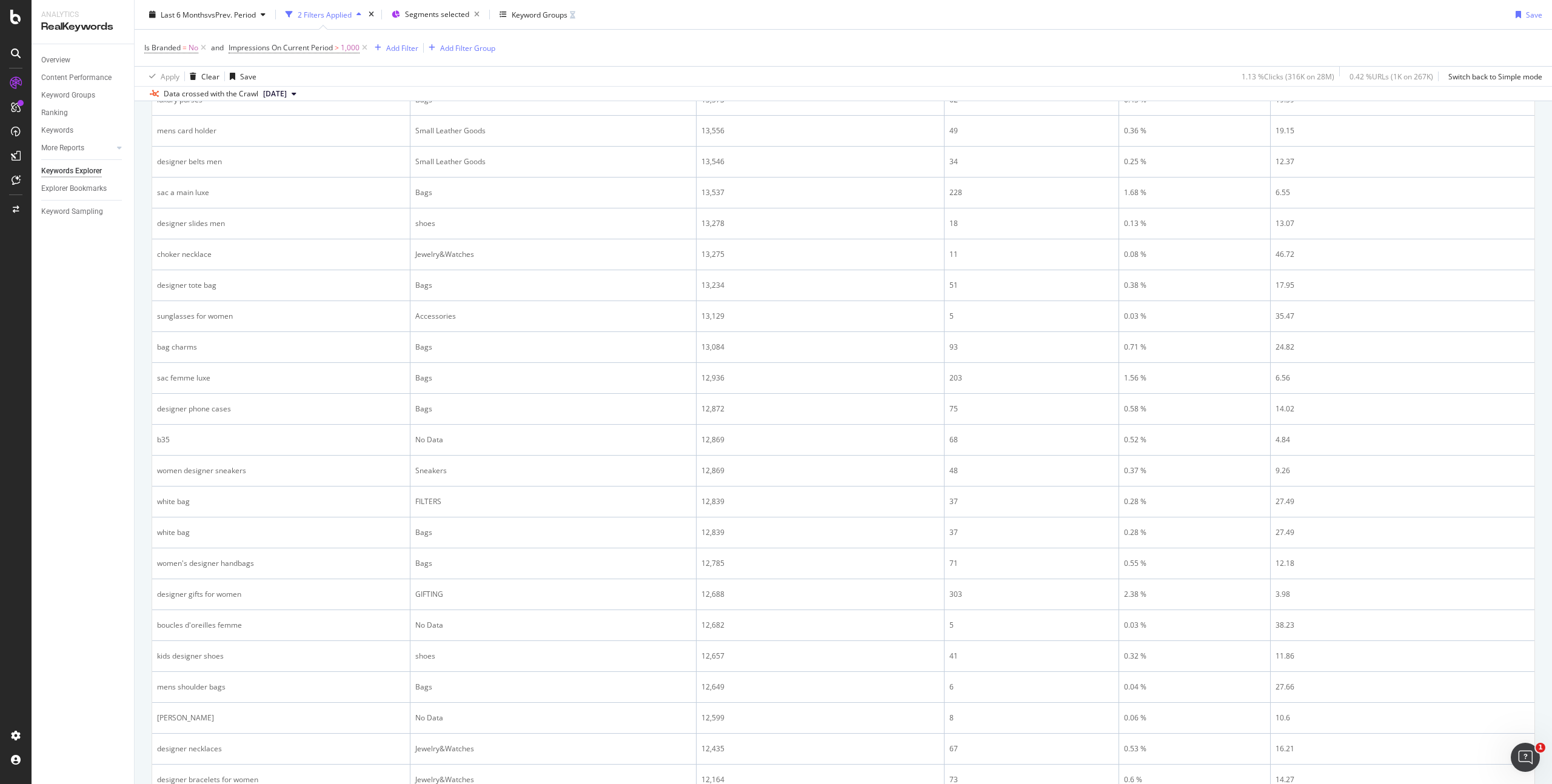
scroll to position [478, 0]
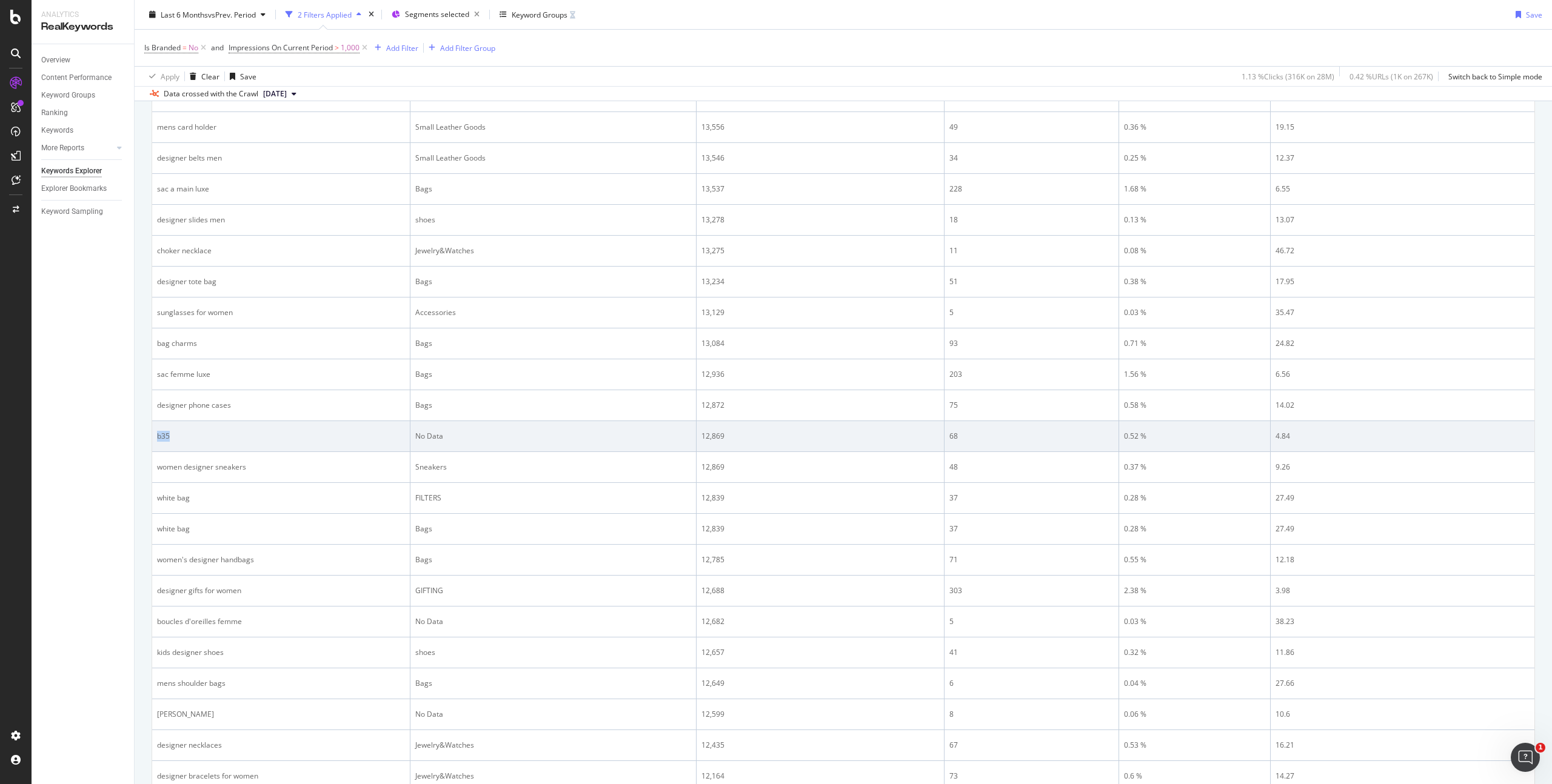
drag, startPoint x: 183, startPoint y: 439, endPoint x: 157, endPoint y: 437, distance: 26.1
click at [157, 437] on div "b35" at bounding box center [281, 436] width 248 height 11
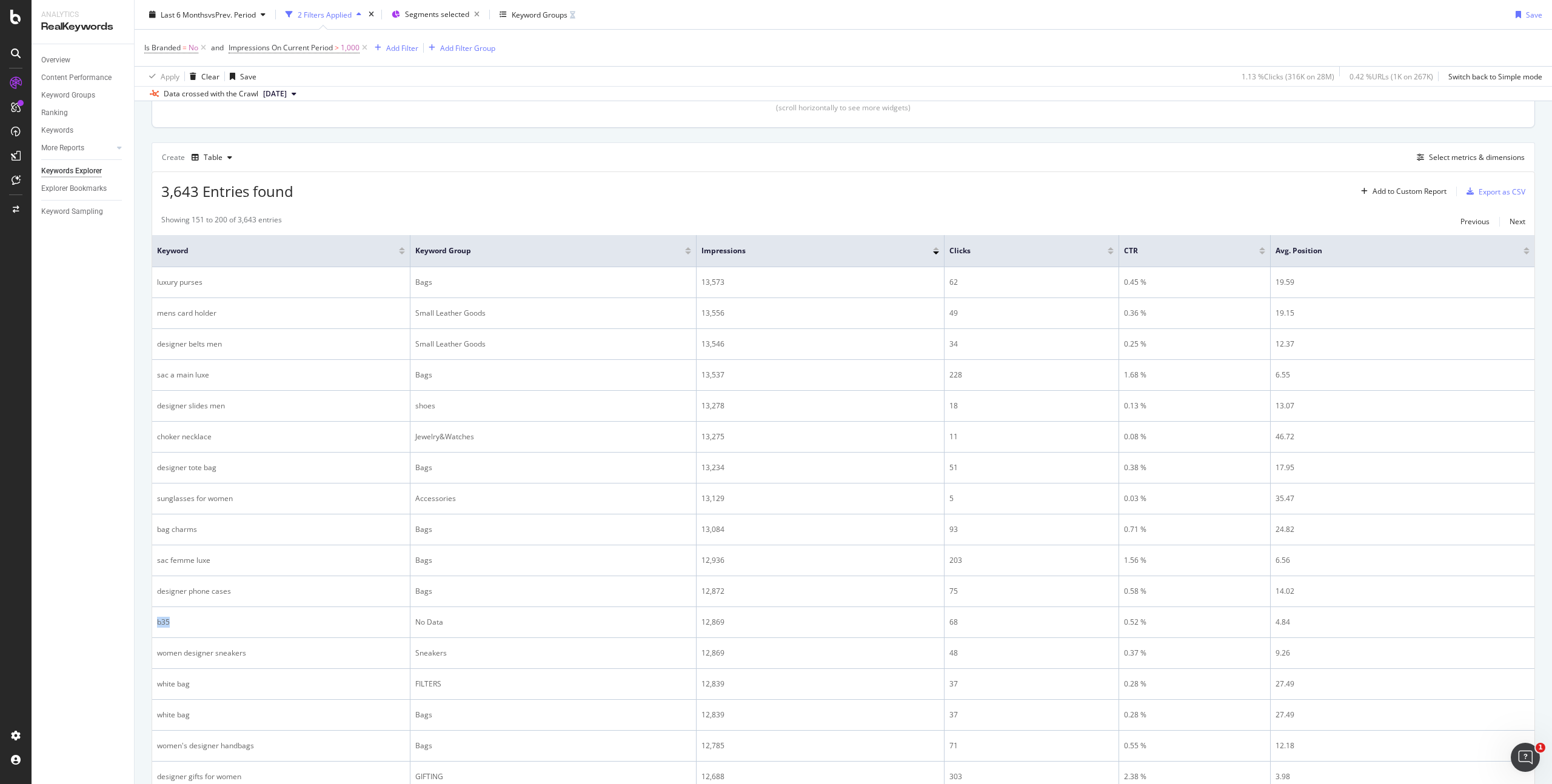
scroll to position [0, 0]
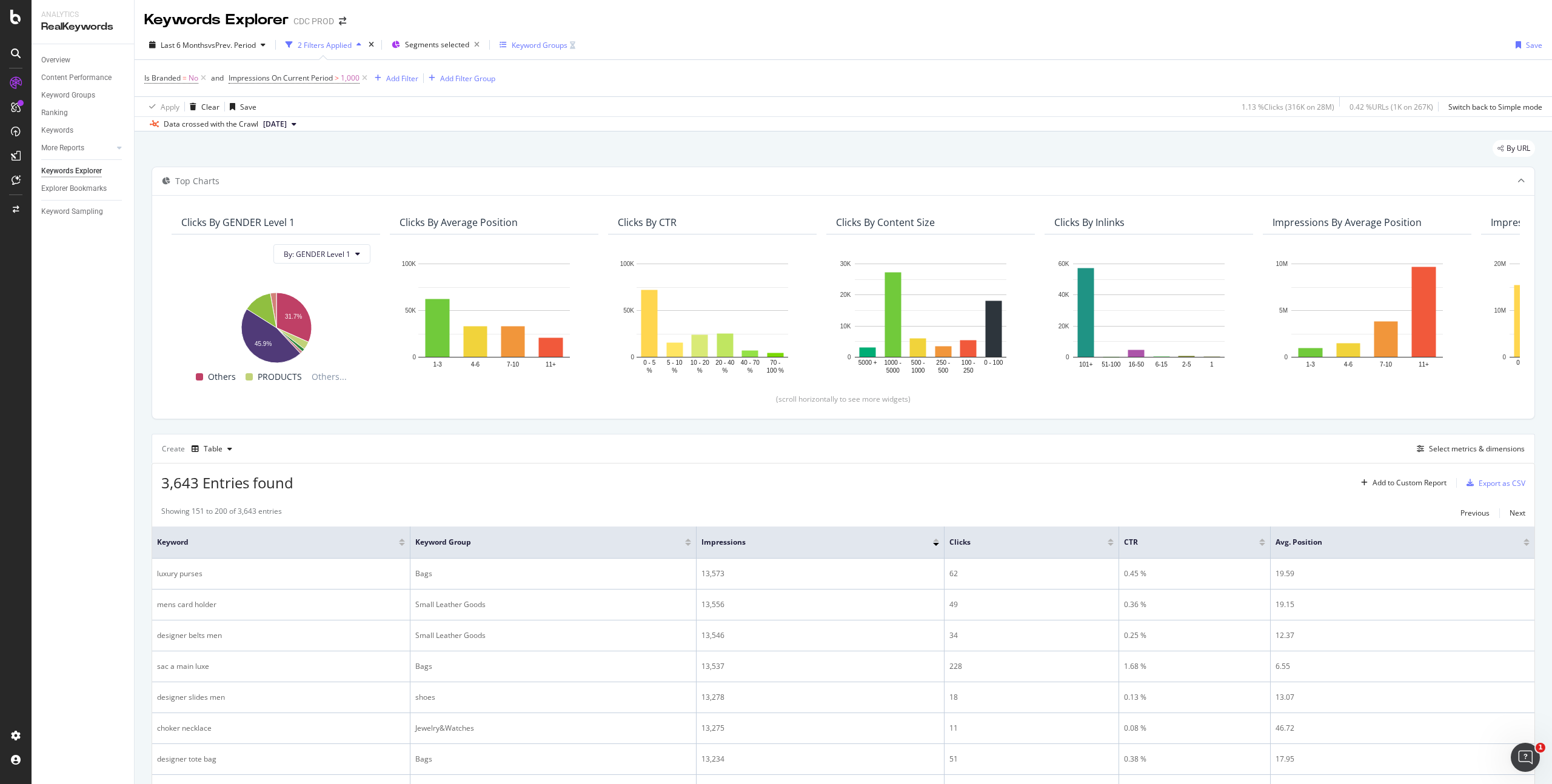
click at [551, 44] on div "Keyword Groups" at bounding box center [540, 45] width 56 height 10
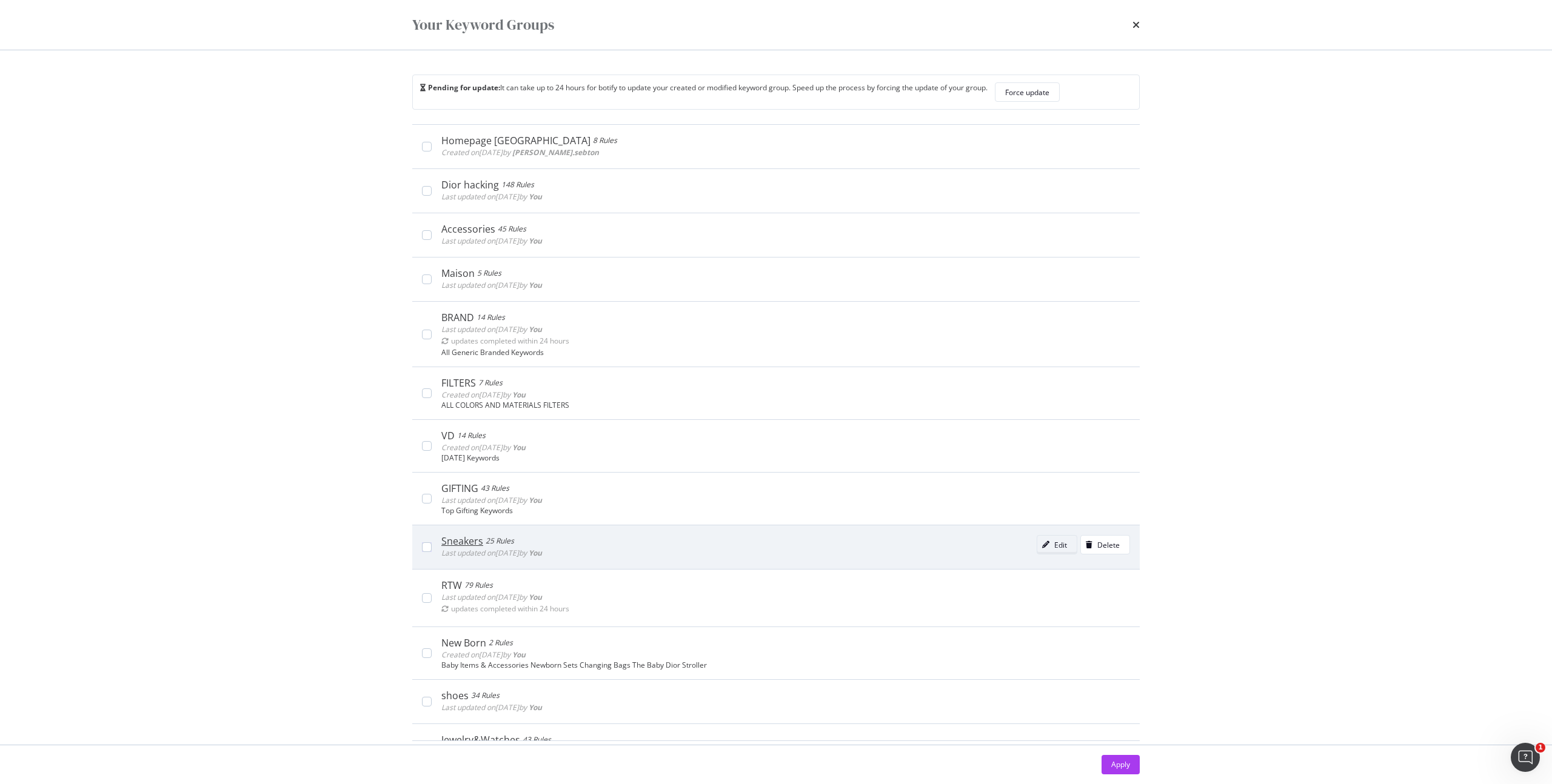
click at [1054, 540] on div "Edit" at bounding box center [1061, 545] width 13 height 10
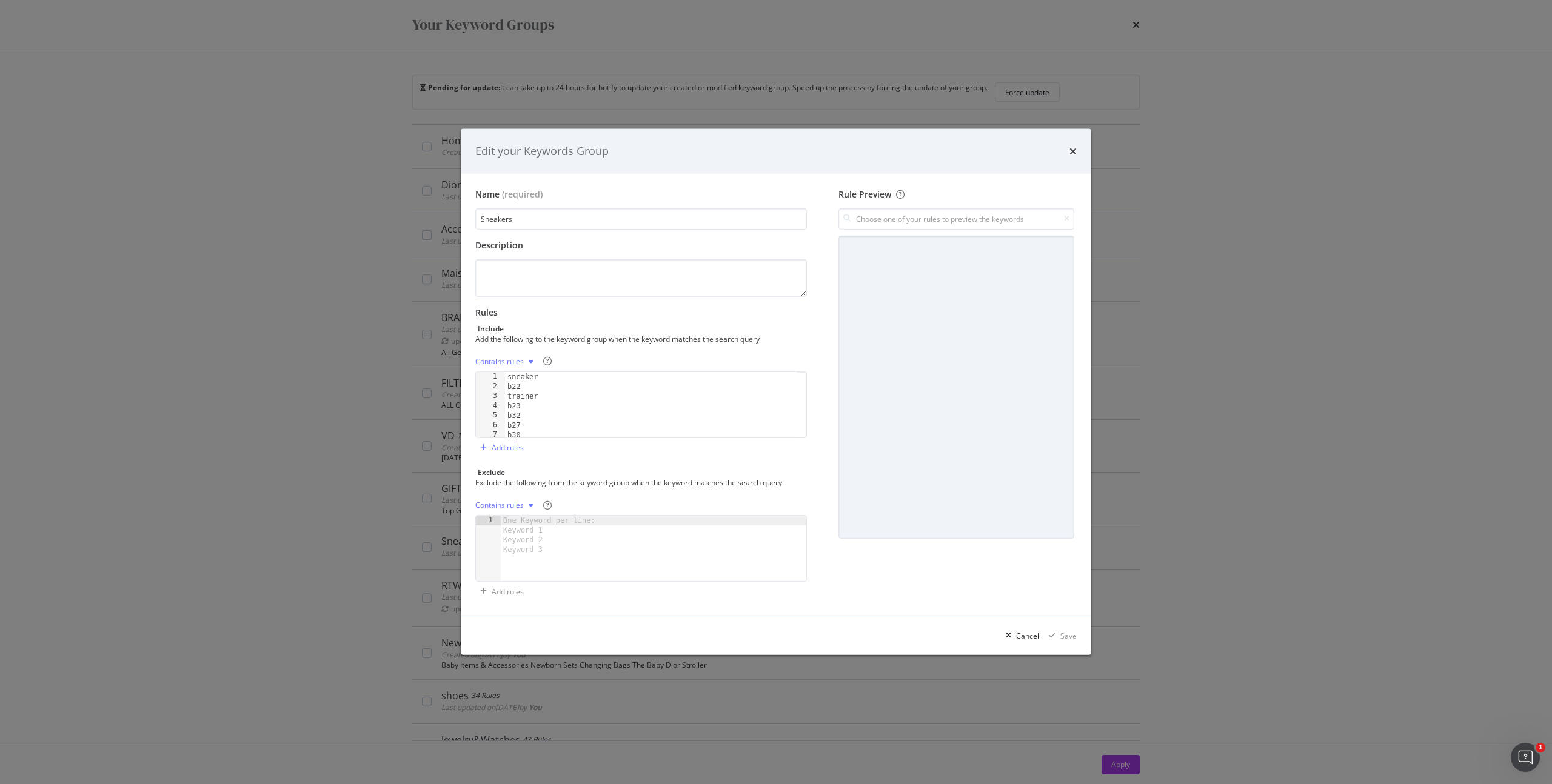
type textarea "b27"
click at [563, 422] on div "sneaker b22 trainer b23 b32 b27 b30 b33" at bounding box center [651, 414] width 292 height 85
paste textarea "b35"
type textarea "b35"
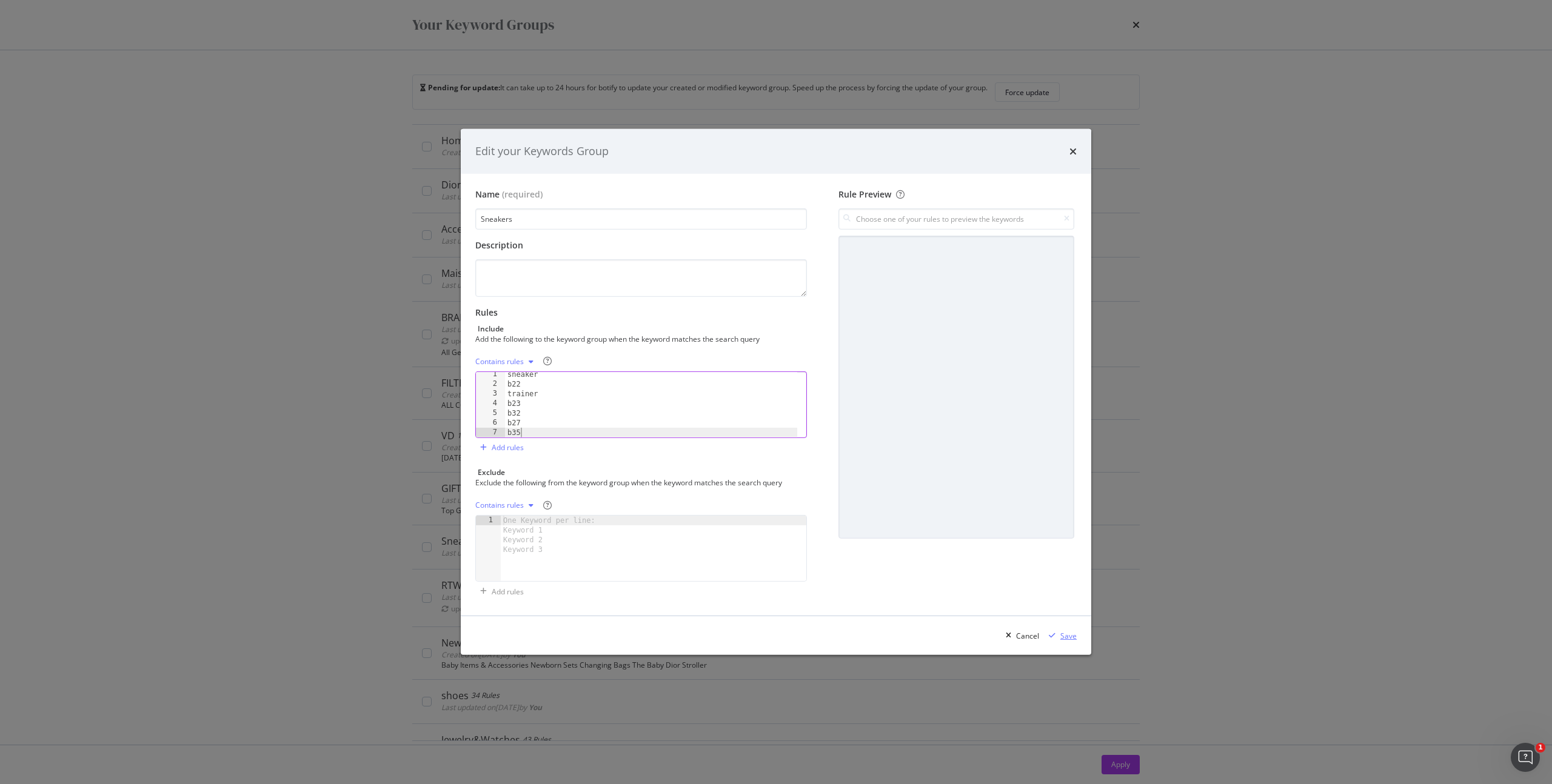
click at [1066, 634] on div "Save" at bounding box center [1068, 636] width 17 height 10
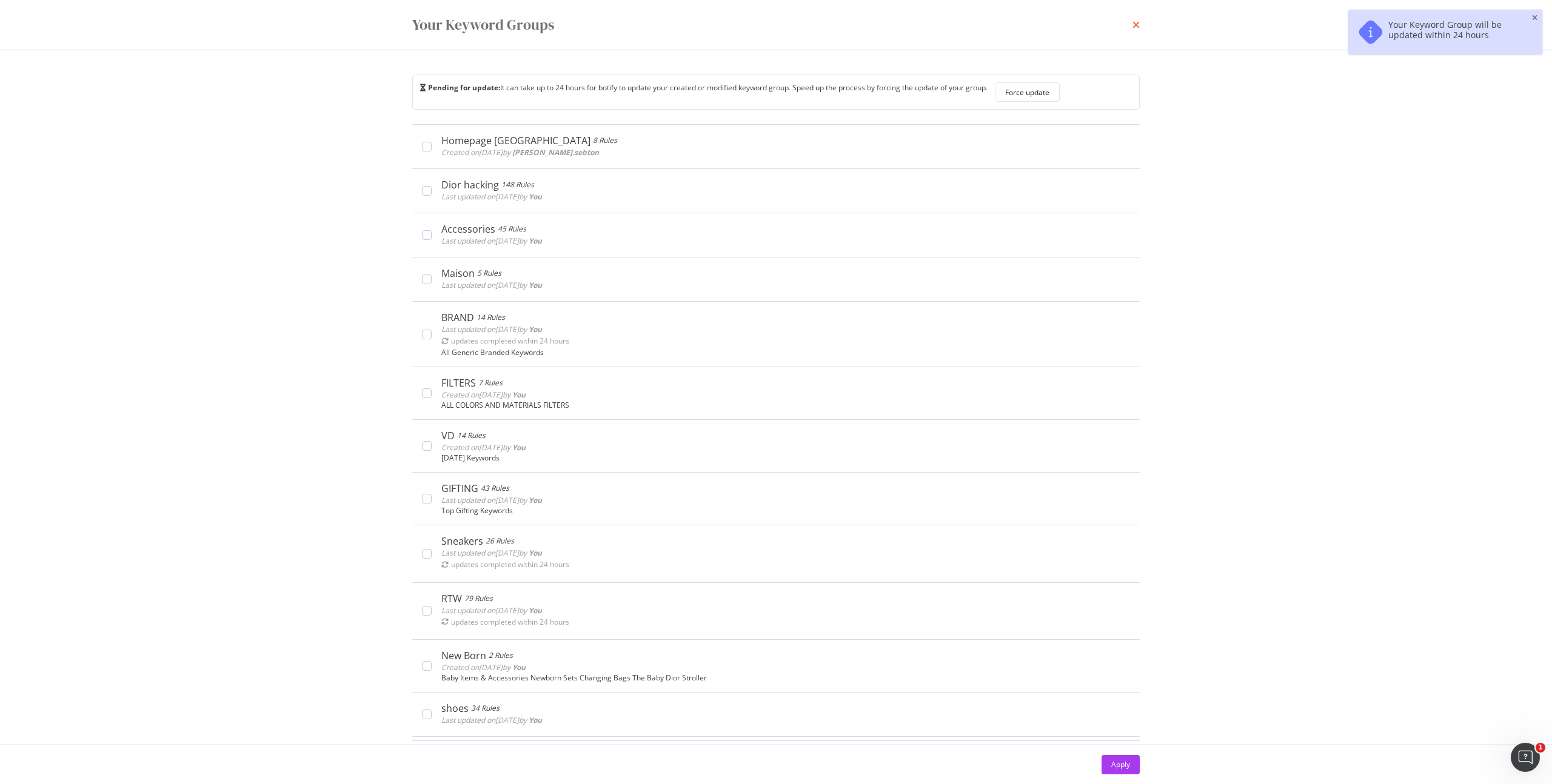
click at [1135, 25] on icon "times" at bounding box center [1136, 24] width 7 height 9
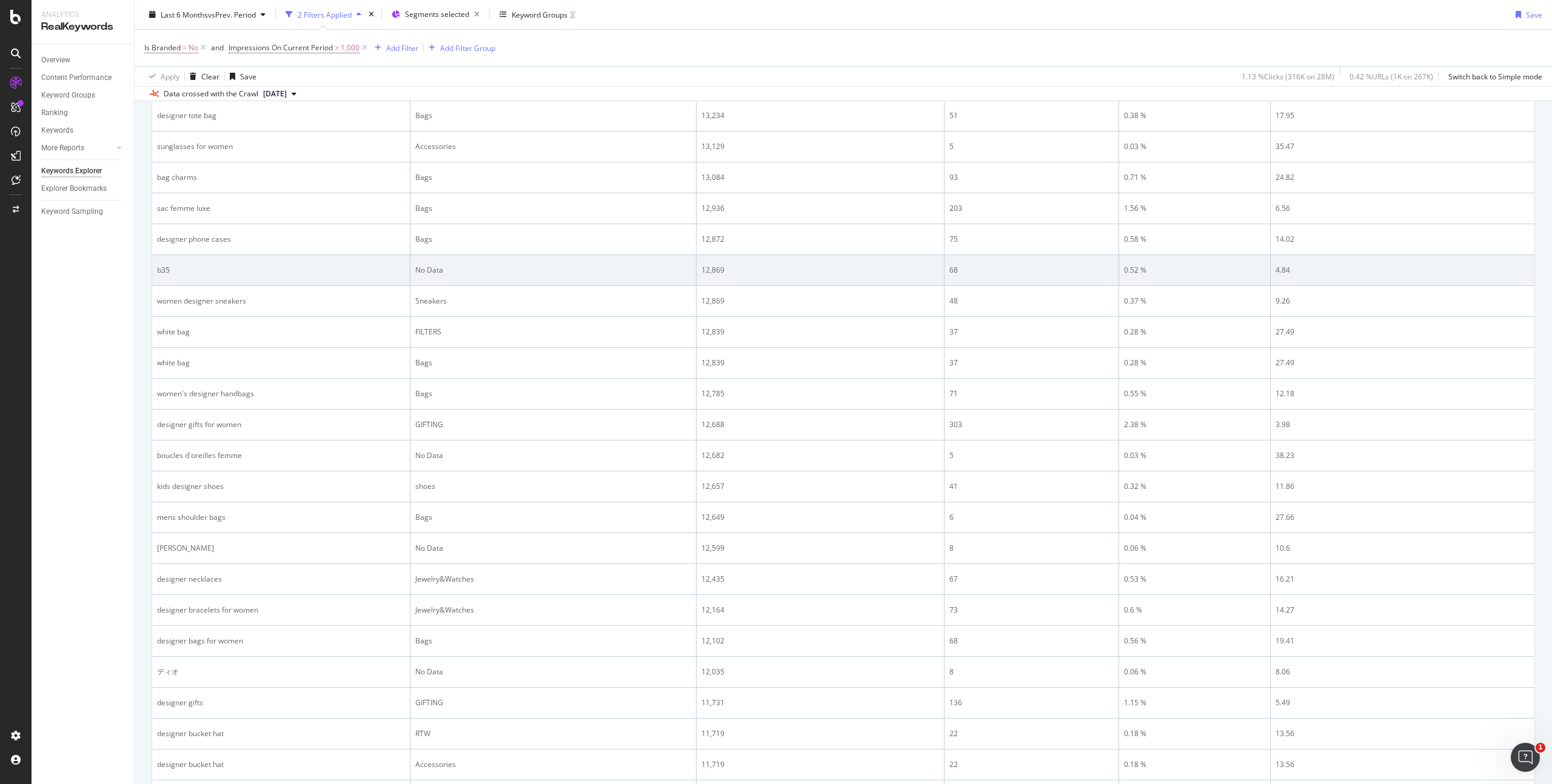
scroll to position [660, 0]
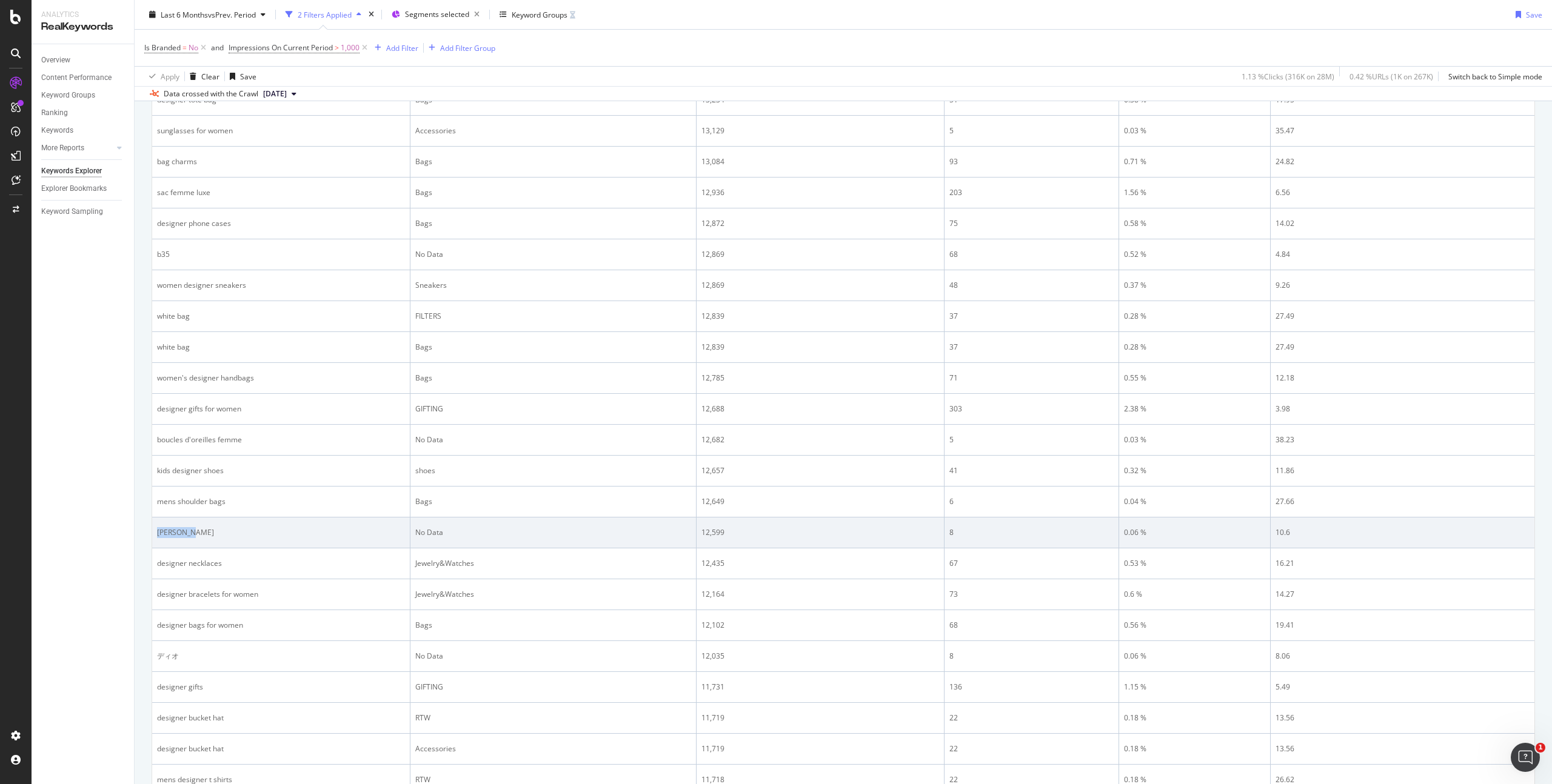
drag, startPoint x: 239, startPoint y: 534, endPoint x: 157, endPoint y: 532, distance: 82.0
click at [157, 532] on div "[PERSON_NAME]" at bounding box center [281, 532] width 248 height 11
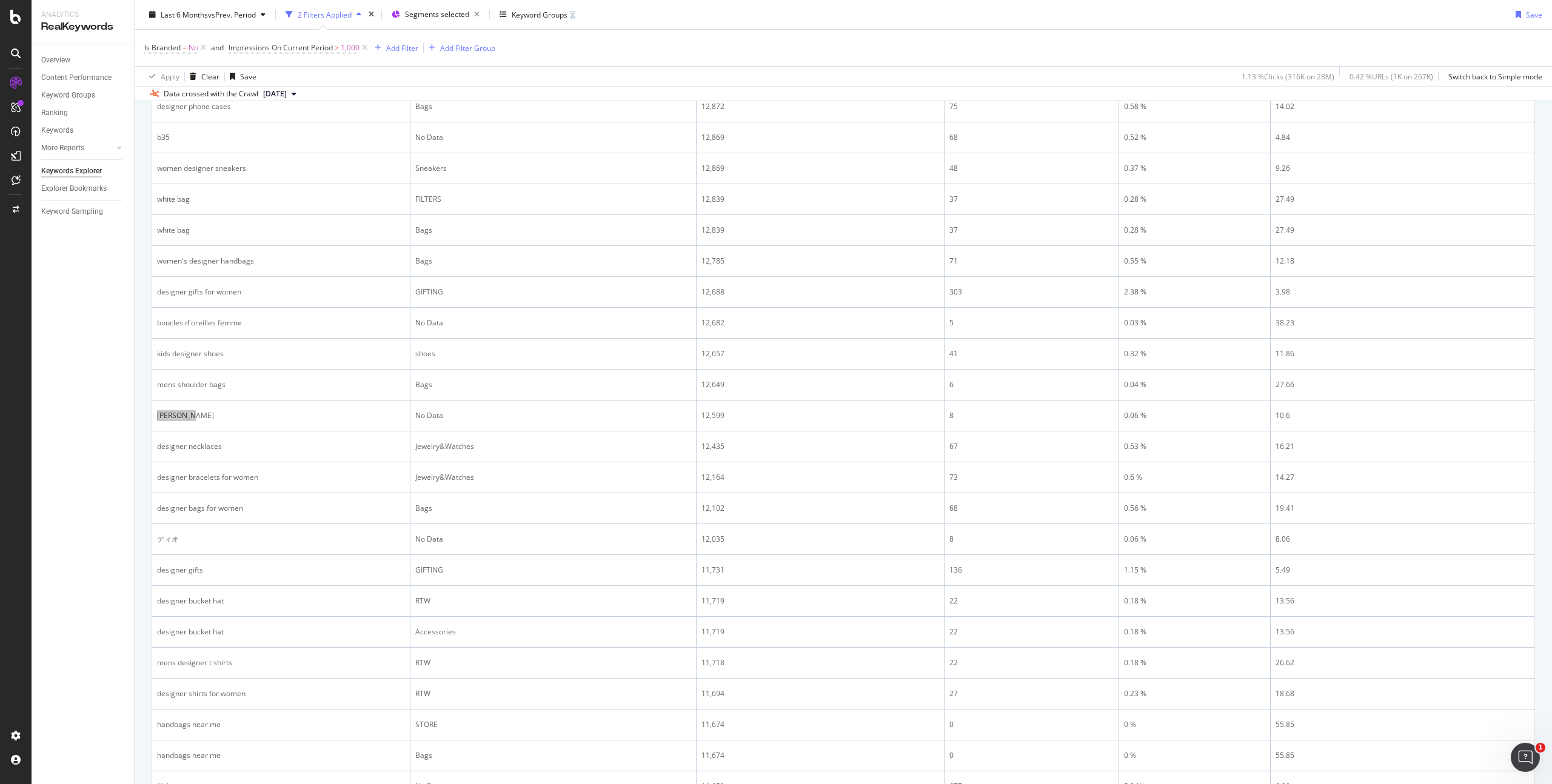
scroll to position [851, 0]
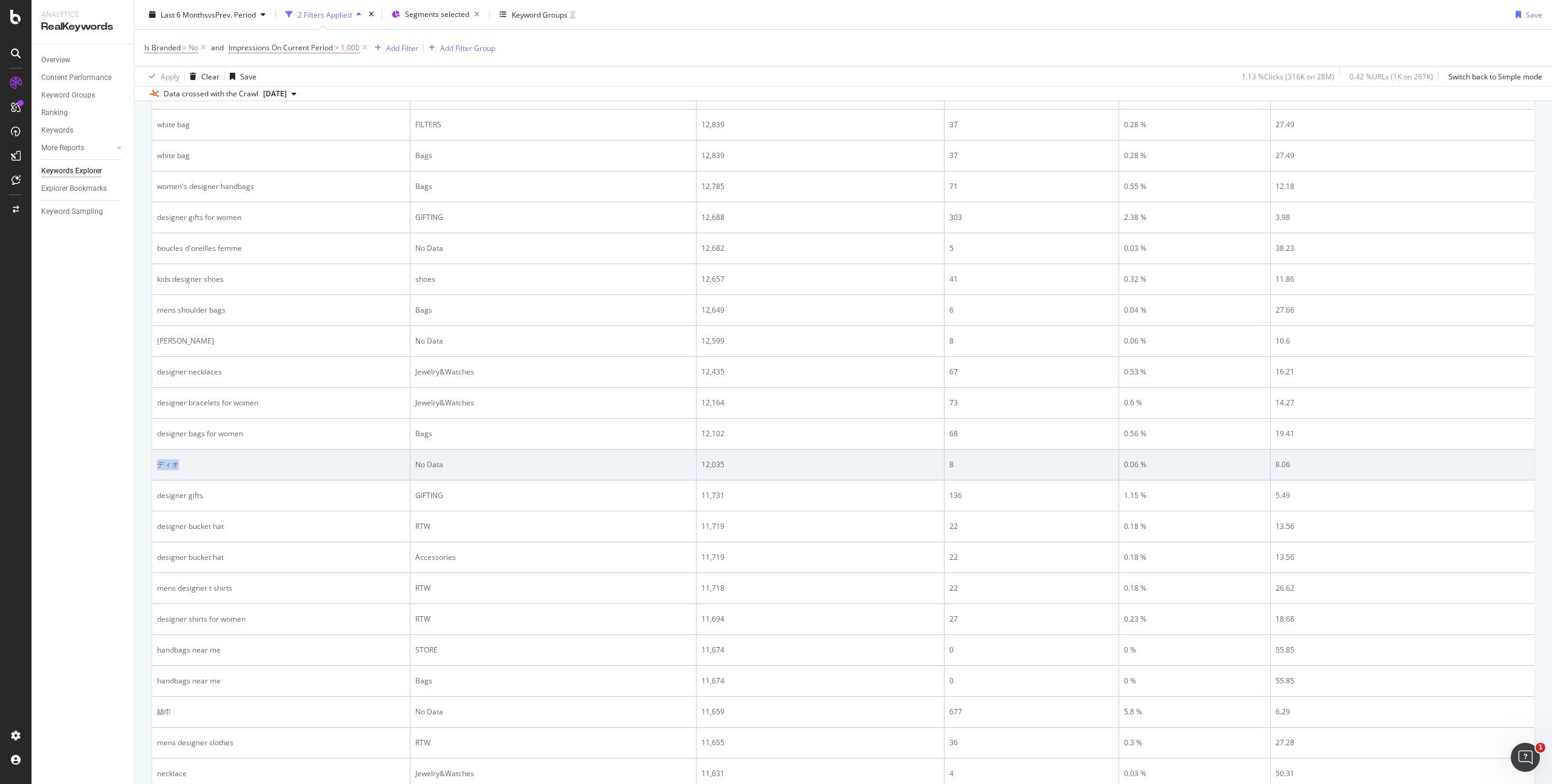
drag, startPoint x: 184, startPoint y: 465, endPoint x: 156, endPoint y: 462, distance: 28.2
click at [157, 462] on div "ディオ" at bounding box center [281, 465] width 248 height 11
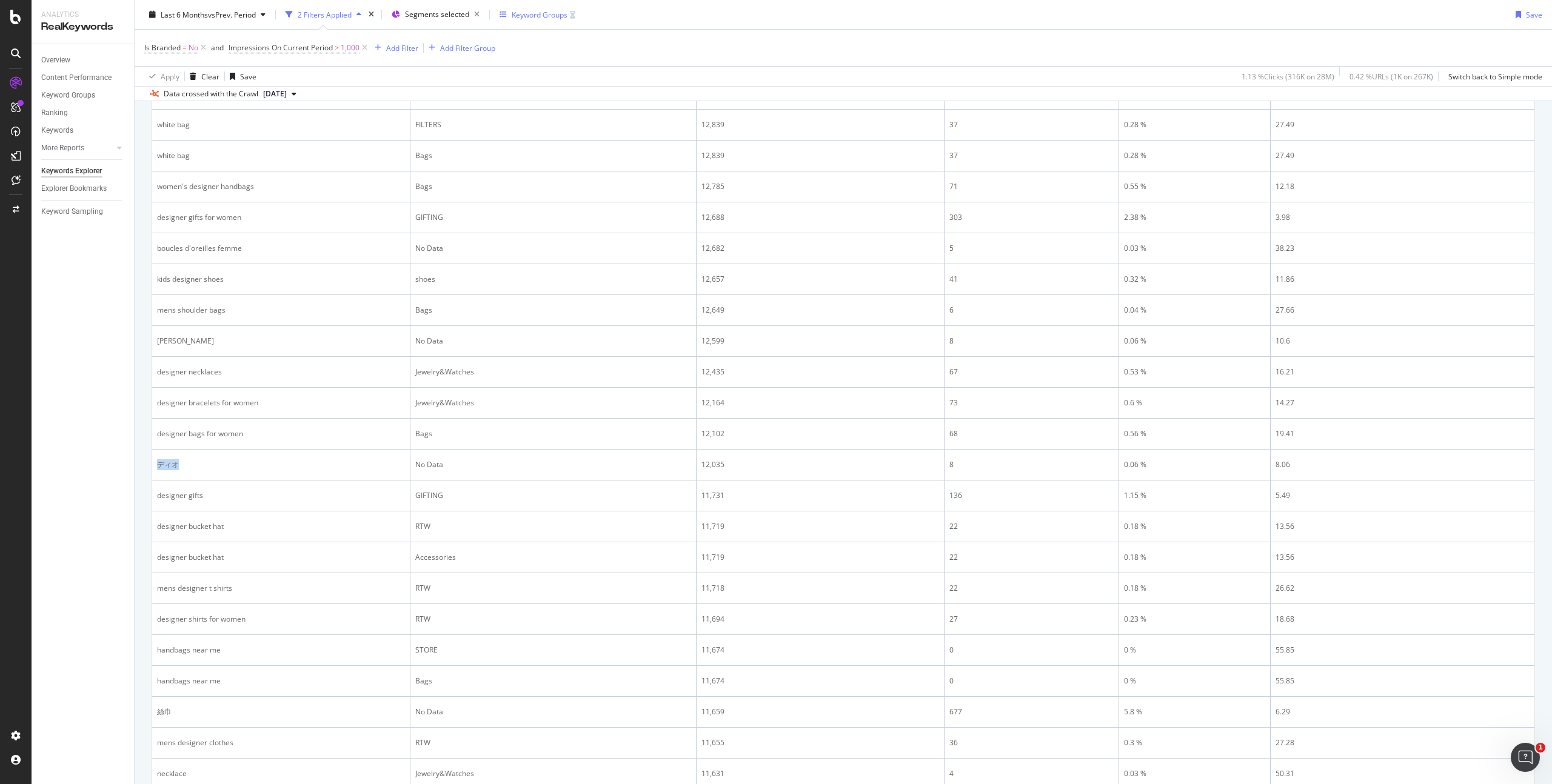
click at [535, 17] on div "Keyword Groups" at bounding box center [540, 14] width 56 height 10
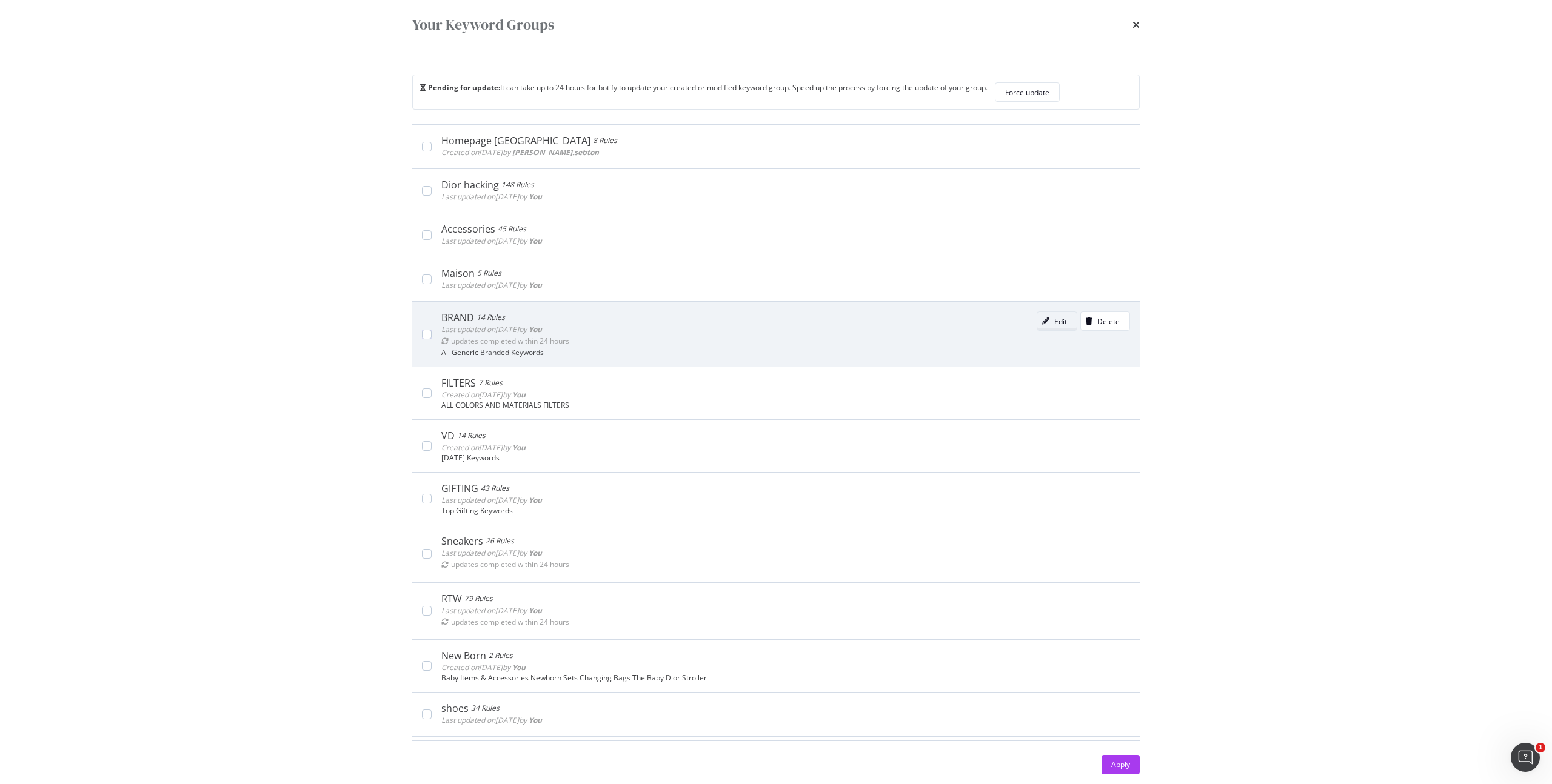
click at [1038, 322] on div "modal" at bounding box center [1046, 322] width 17 height 7
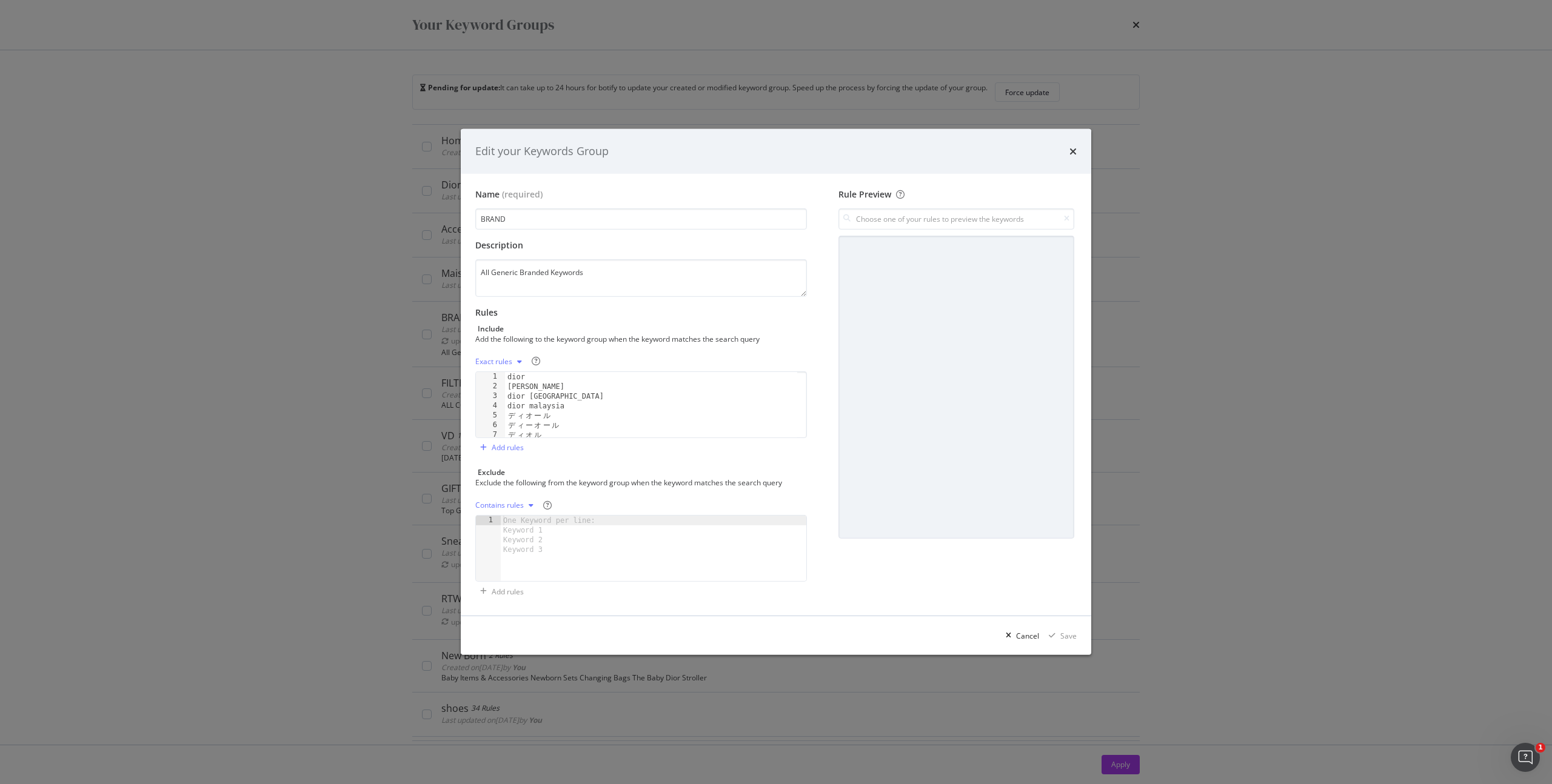
type textarea "ディオル"
click at [604, 434] on div "[PERSON_NAME] singapore dior malaysia デ ィ オ ー ル デ ィ ー オ ー ル デ ィ オ ル ดิออ" at bounding box center [651, 412] width 292 height 85
paste textarea "ディオ"
type textarea "ディオ"
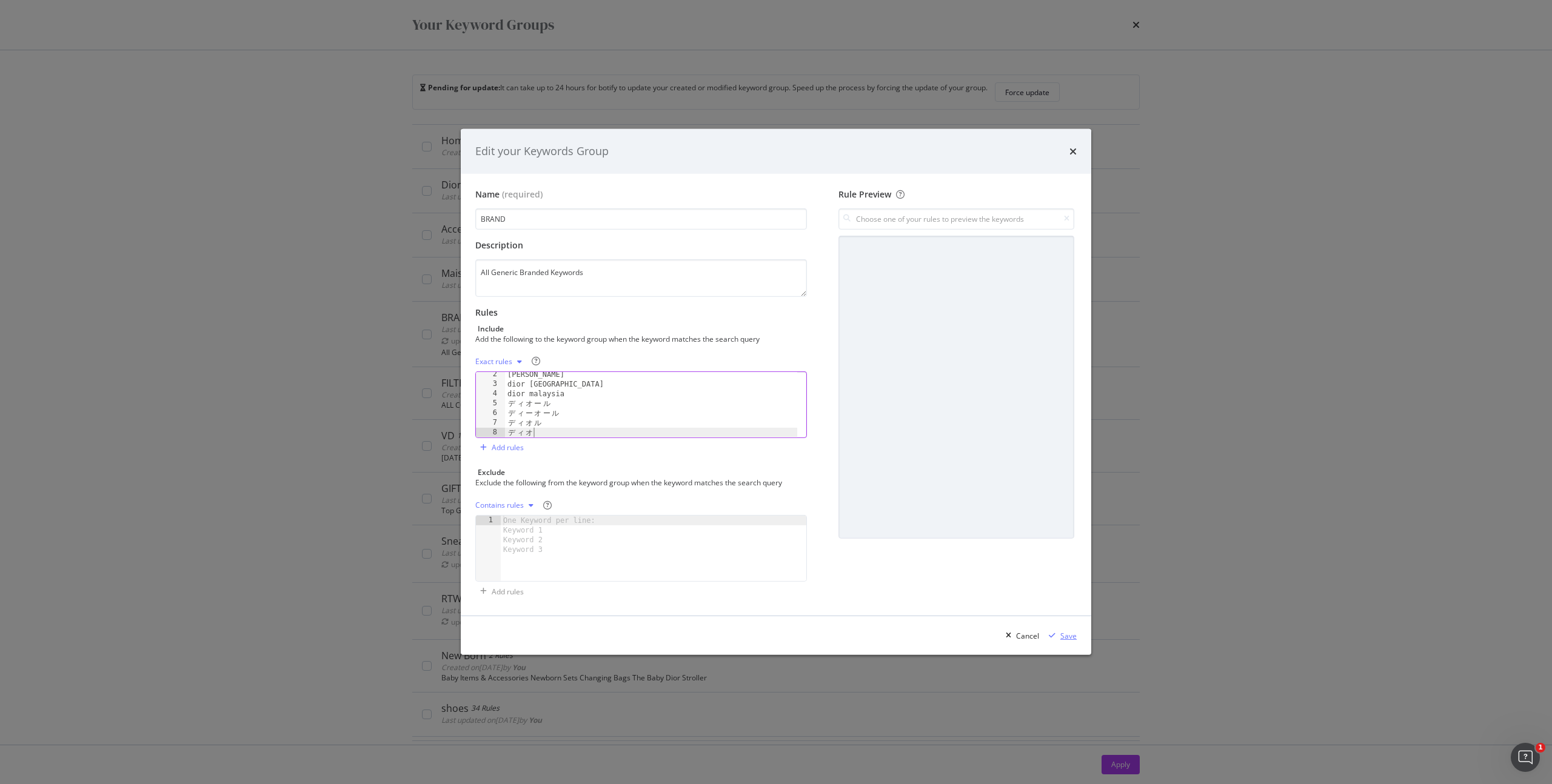
click at [1065, 637] on div "Save" at bounding box center [1068, 636] width 17 height 10
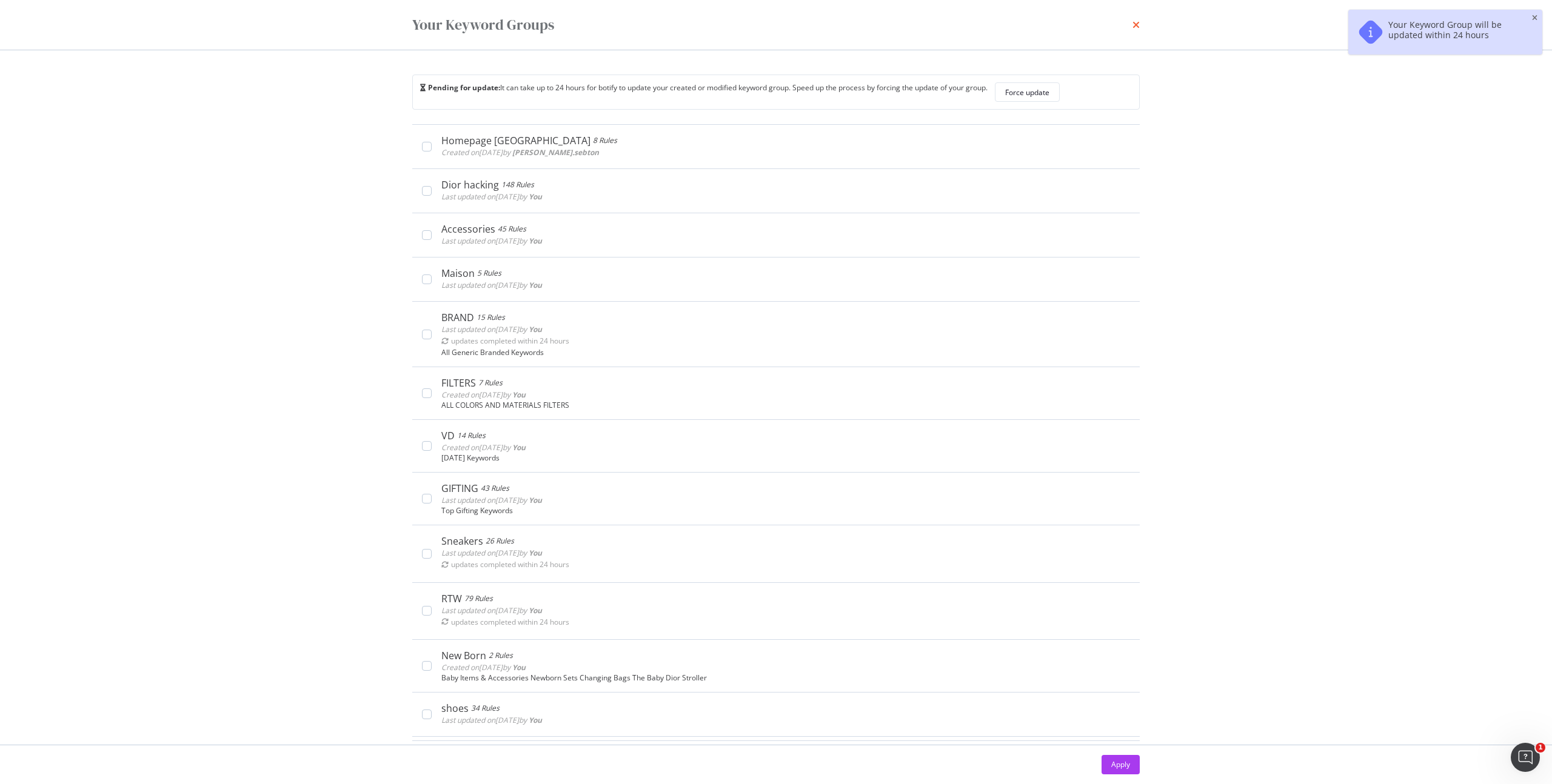
click at [1135, 27] on icon "times" at bounding box center [1136, 24] width 7 height 9
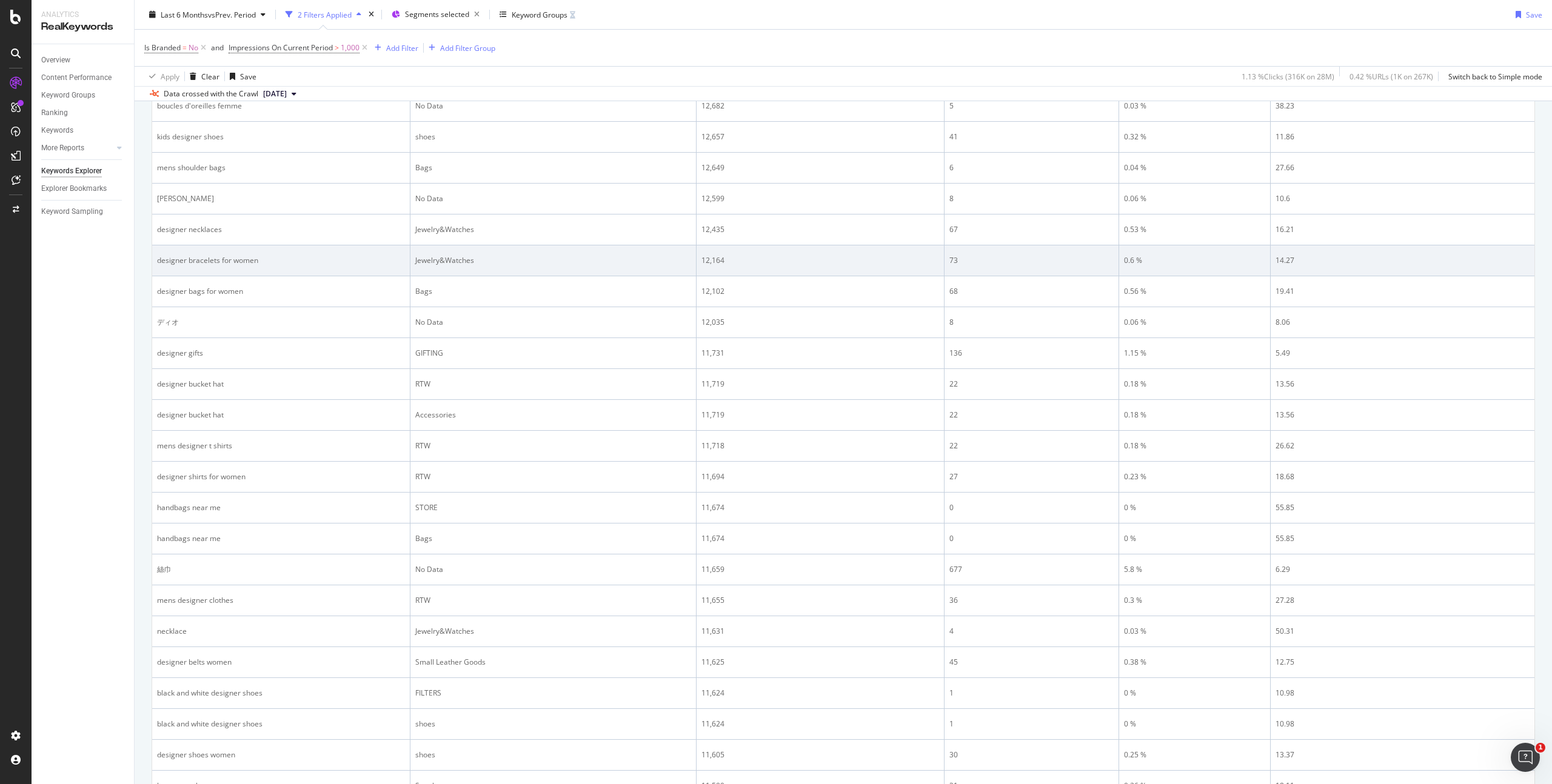
scroll to position [1036, 0]
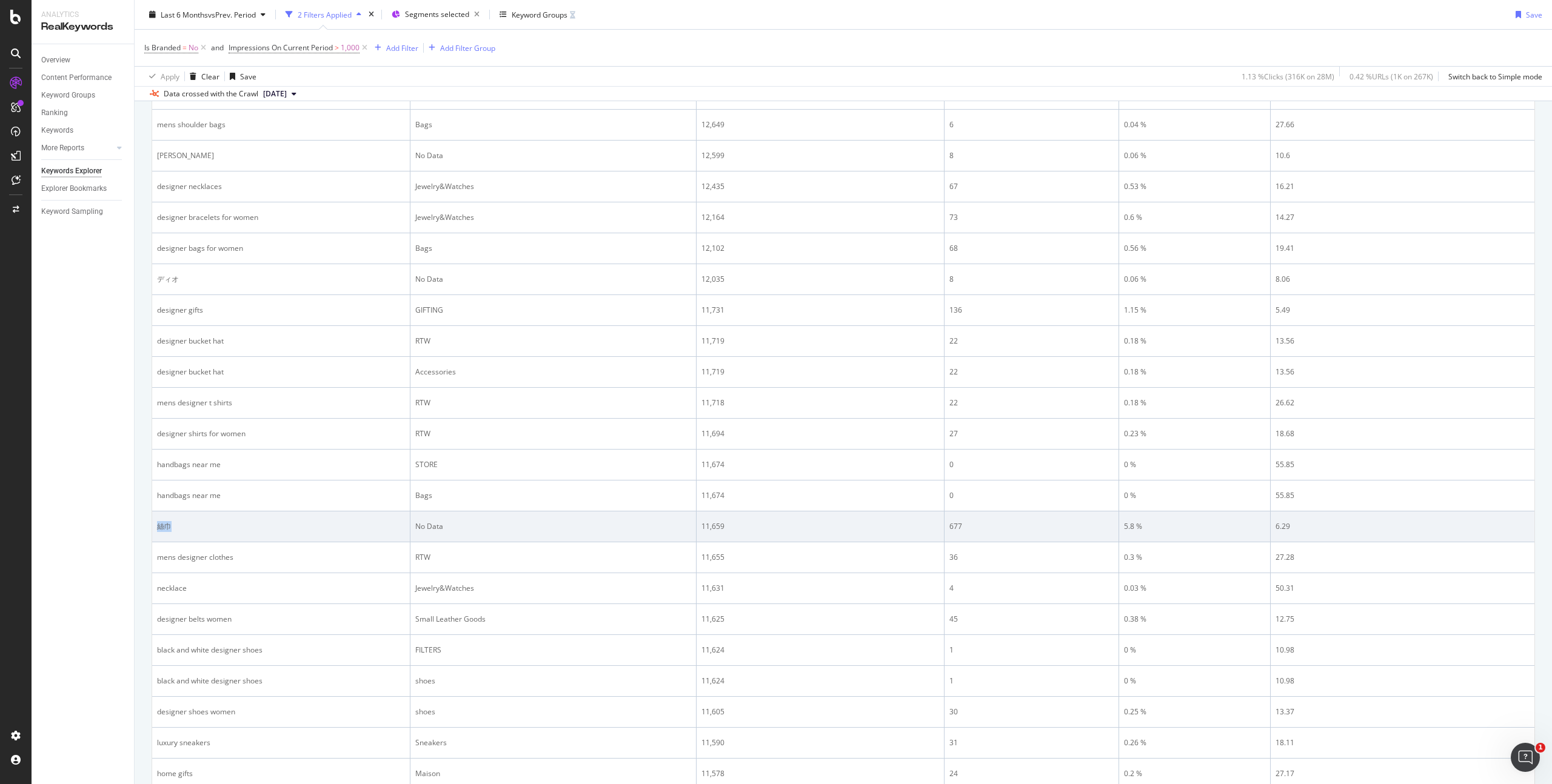
drag, startPoint x: 180, startPoint y: 527, endPoint x: 157, endPoint y: 526, distance: 23.0
click at [157, 526] on div "絲巾" at bounding box center [281, 527] width 248 height 11
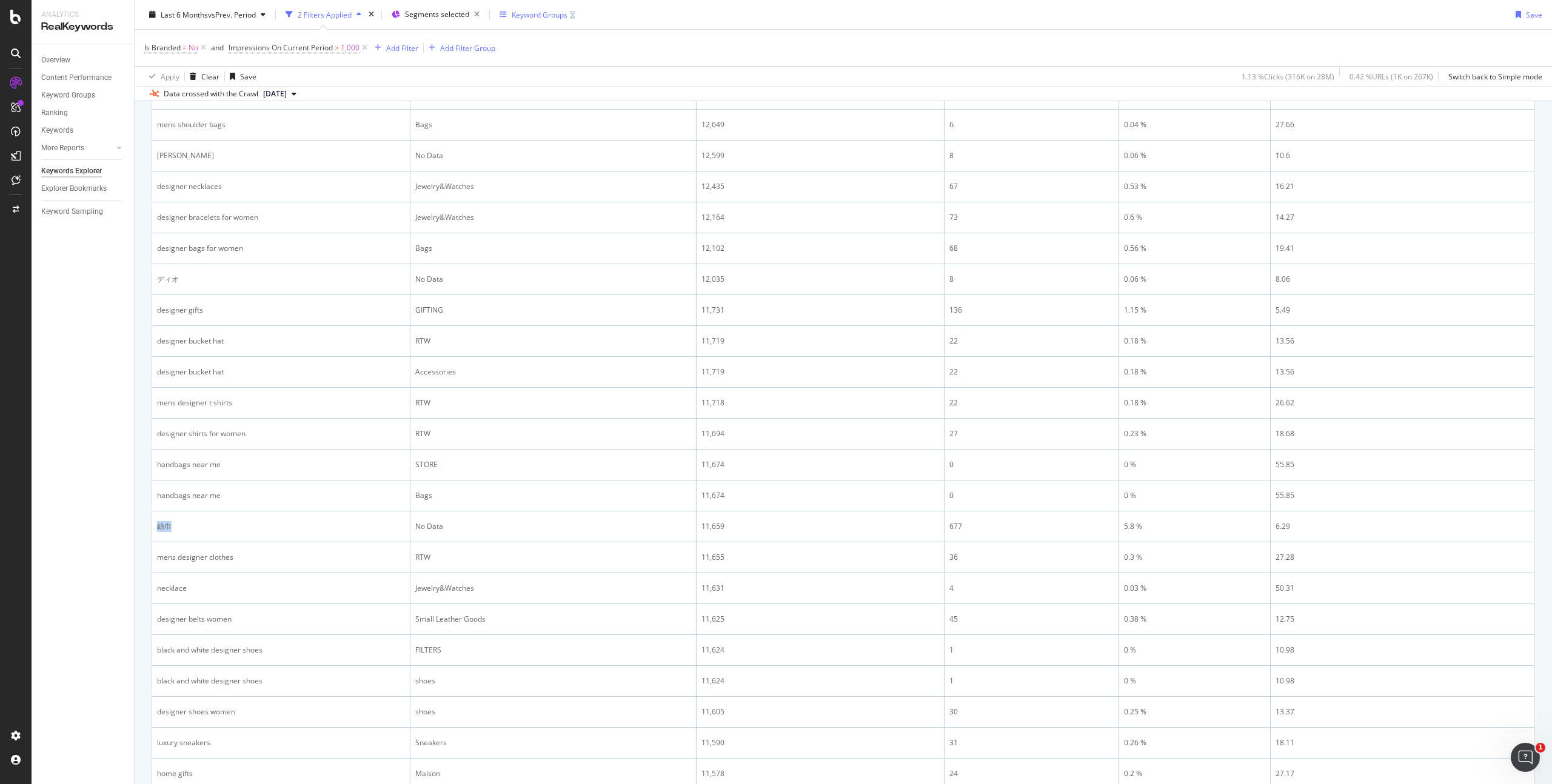
click at [540, 16] on div "Keyword Groups" at bounding box center [540, 14] width 56 height 10
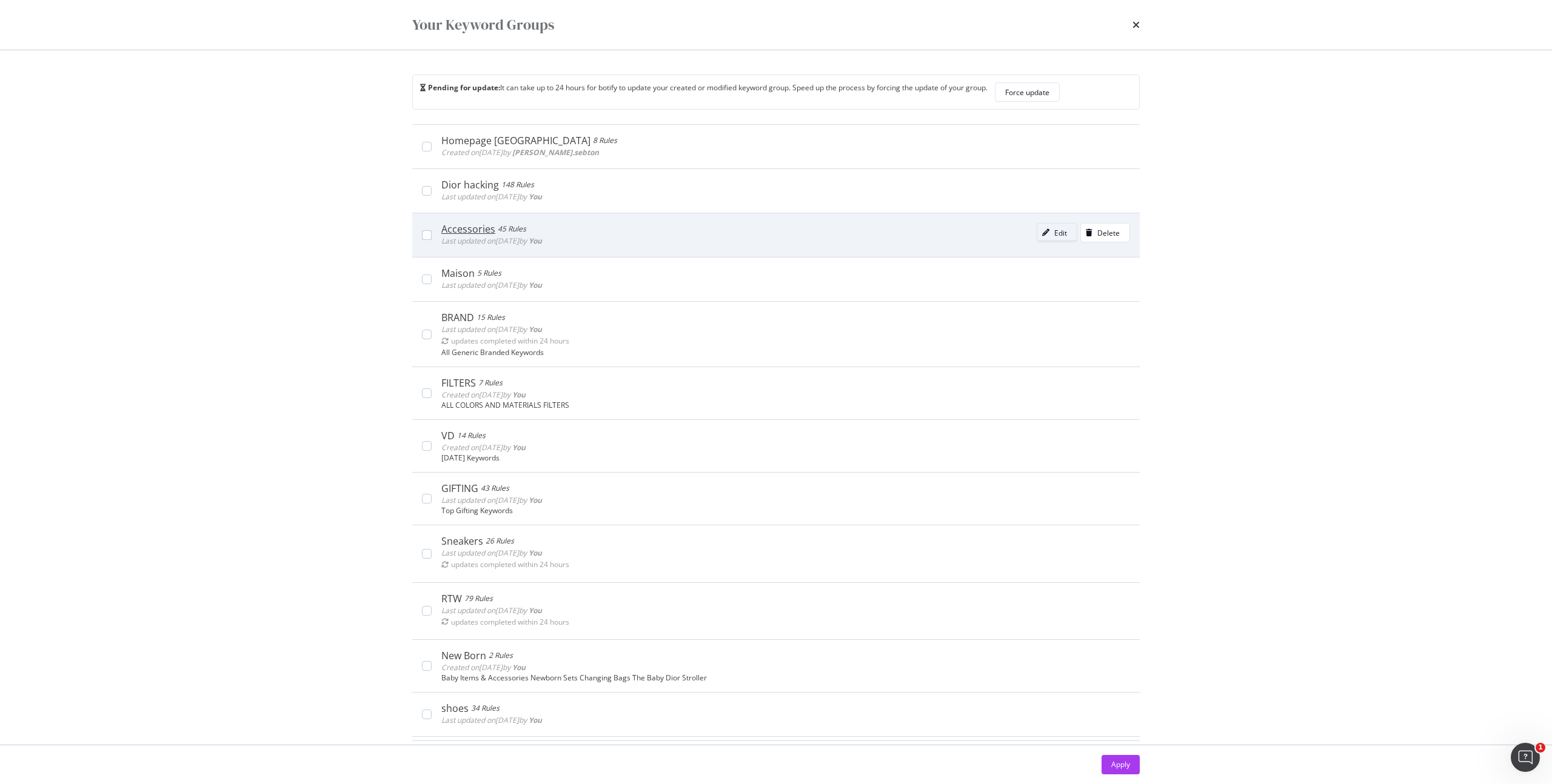
click at [1054, 232] on div "Edit" at bounding box center [1061, 233] width 13 height 10
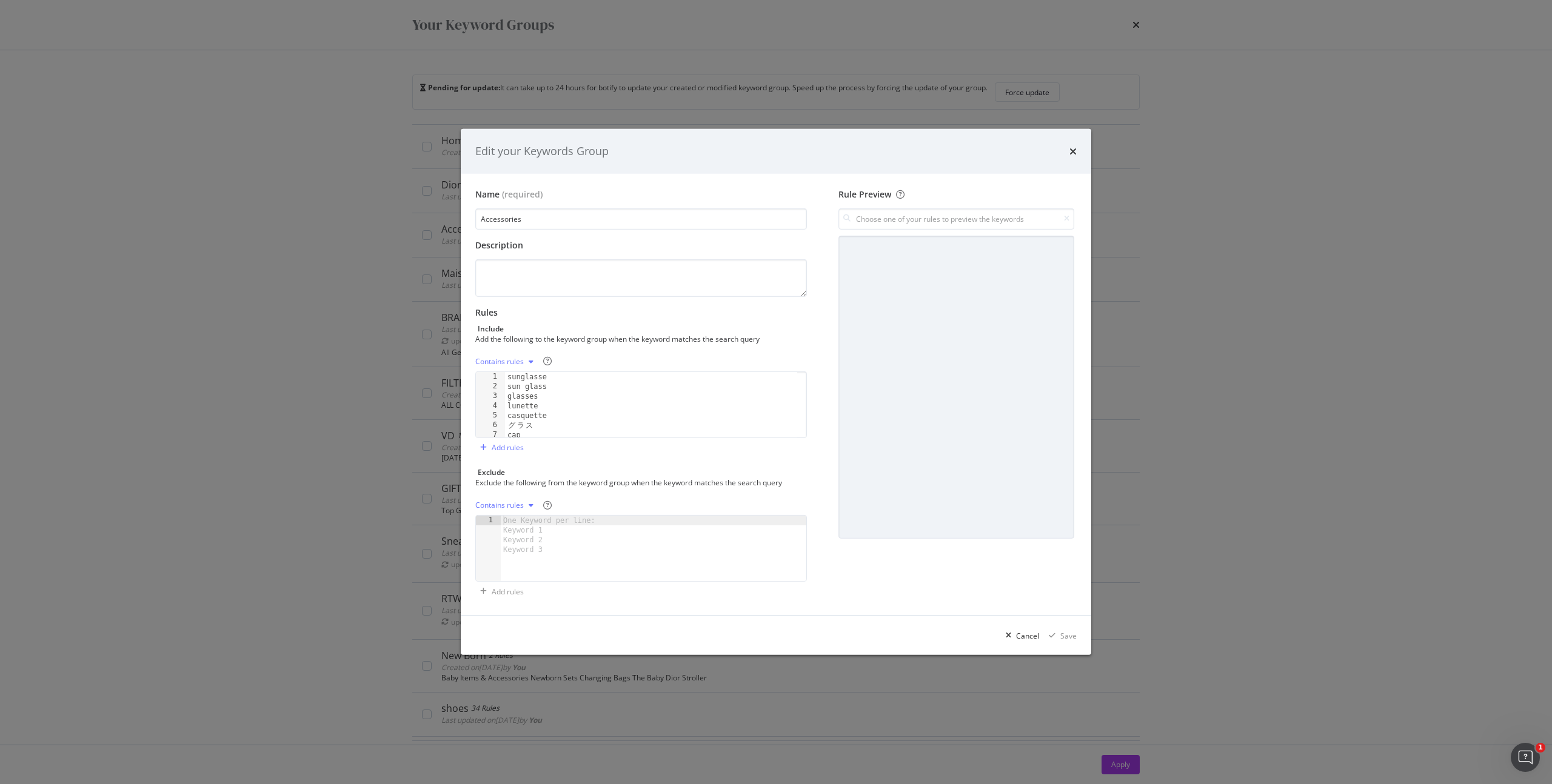
type textarea "casquette"
click at [588, 413] on div "sunglasse sun glass glasses lunette casquette グ ラ ス cap ガ ー デ ン オ ブ ド リ ー ム" at bounding box center [651, 414] width 292 height 85
paste textarea "絲巾"
type textarea "絲巾"
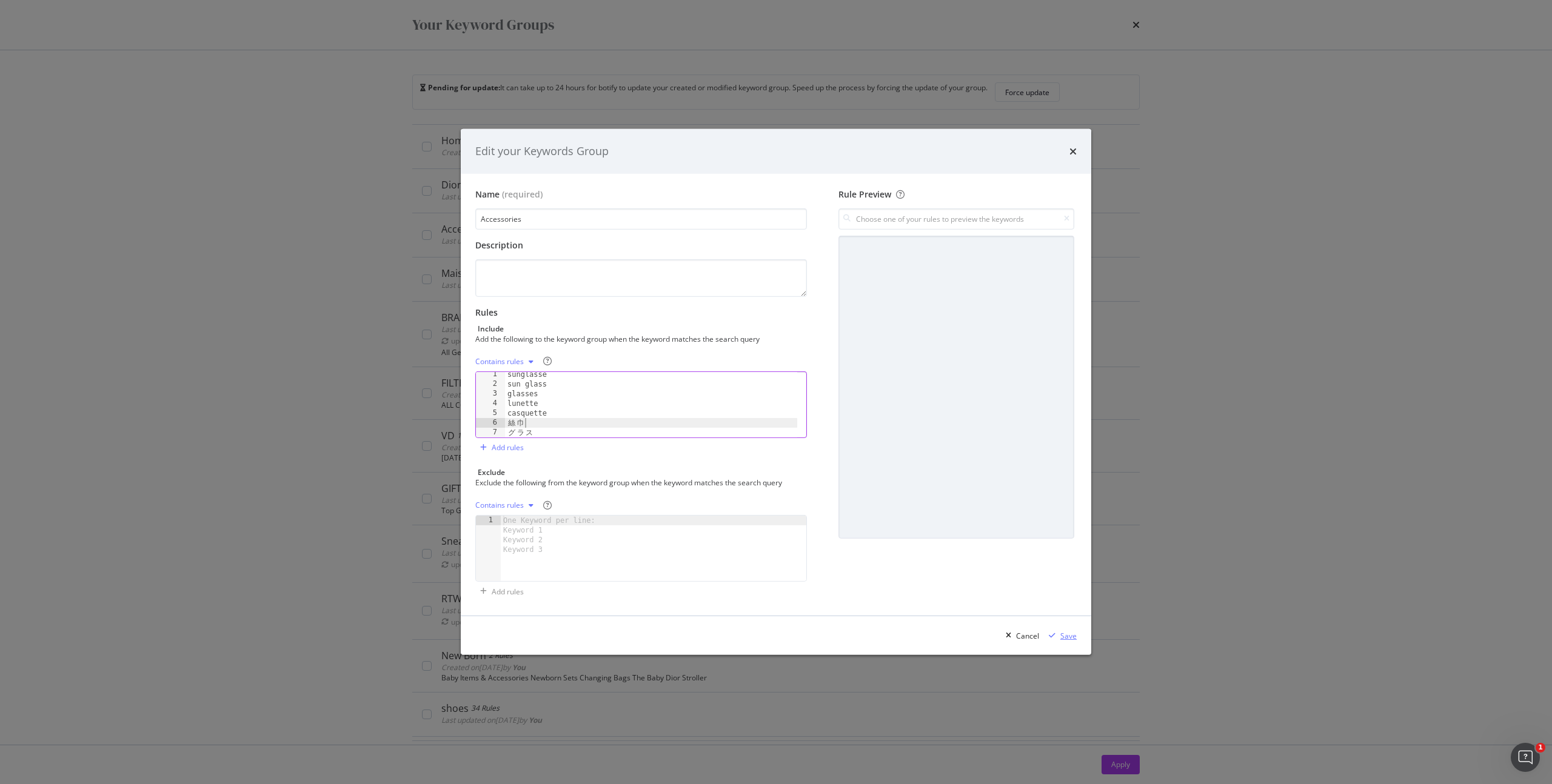
click at [1065, 635] on div "Save" at bounding box center [1068, 636] width 17 height 10
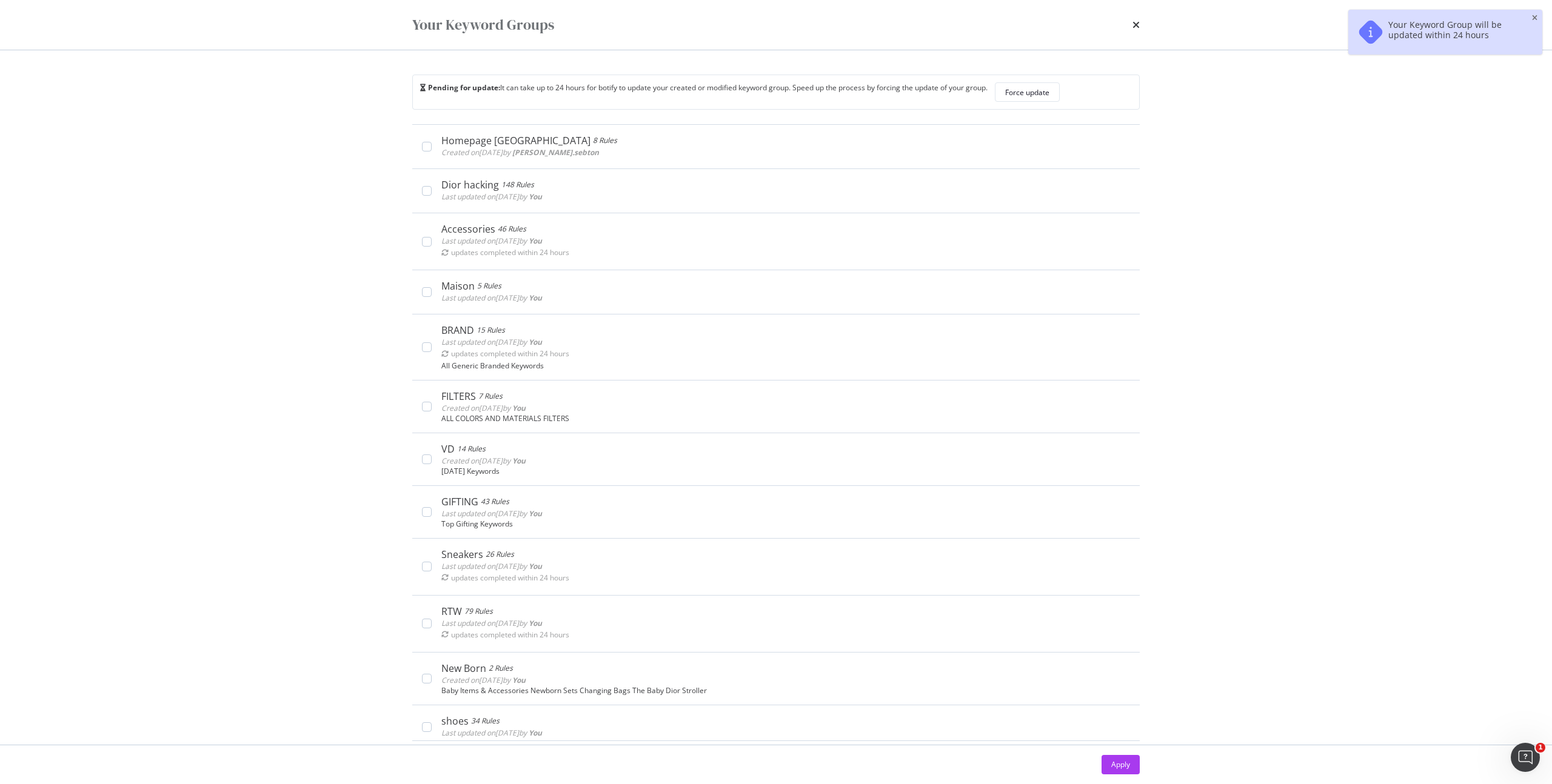
click at [1135, 17] on div "times" at bounding box center [1136, 24] width 7 height 21
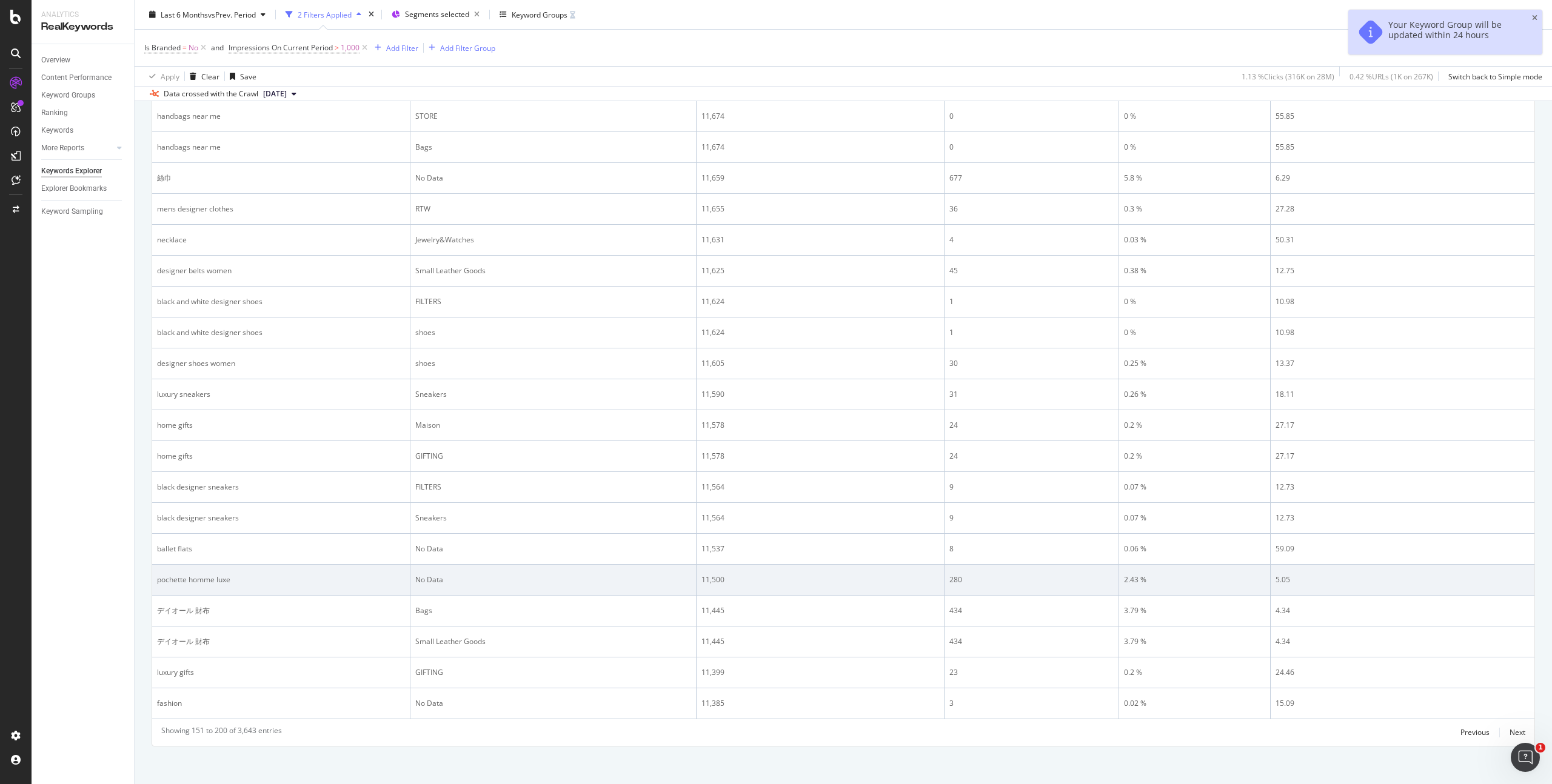
scroll to position [1390, 0]
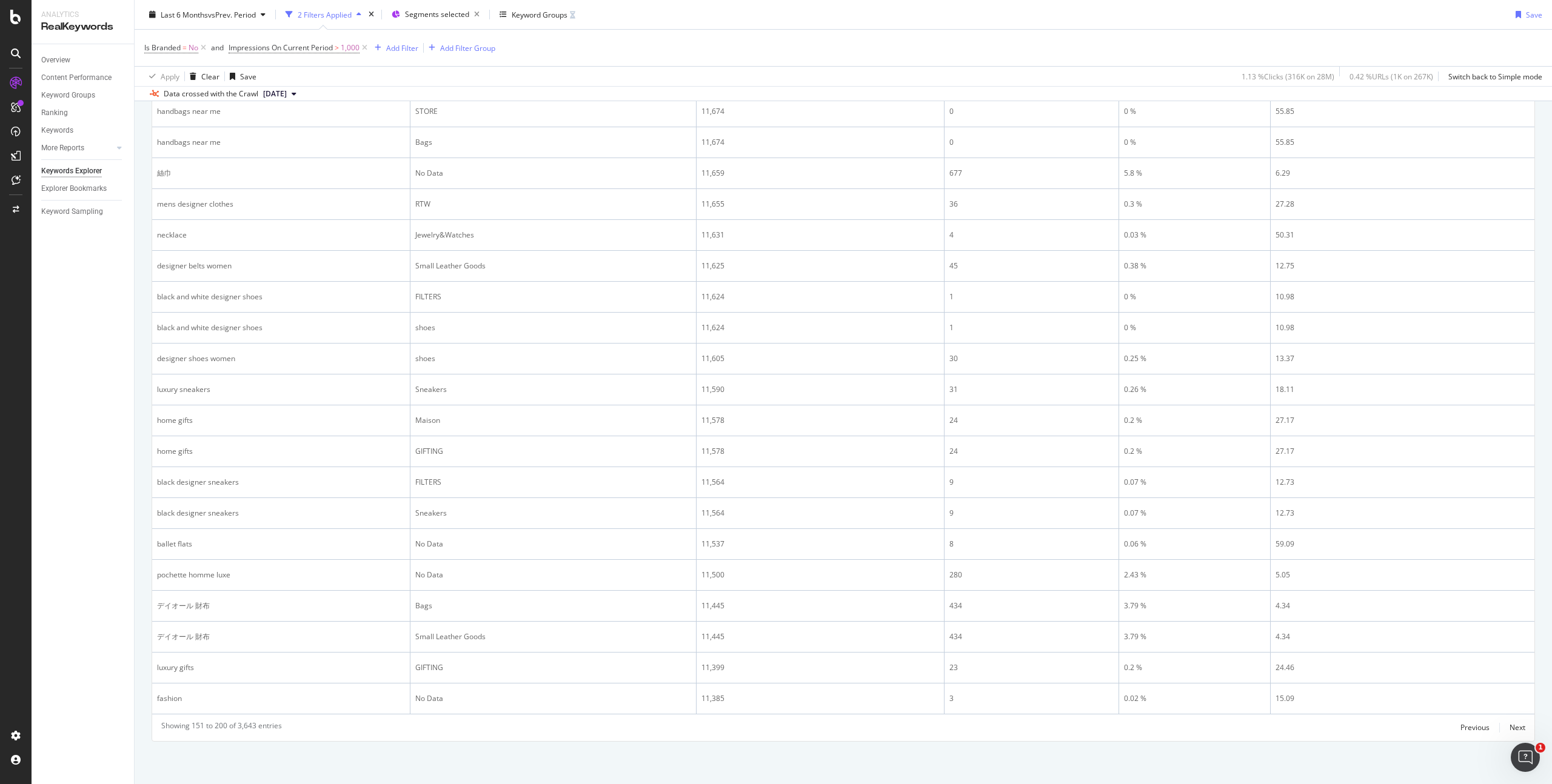
click at [1498, 726] on div "Previous Next" at bounding box center [1493, 728] width 65 height 14
click at [1510, 726] on div "Next" at bounding box center [1517, 728] width 16 height 10
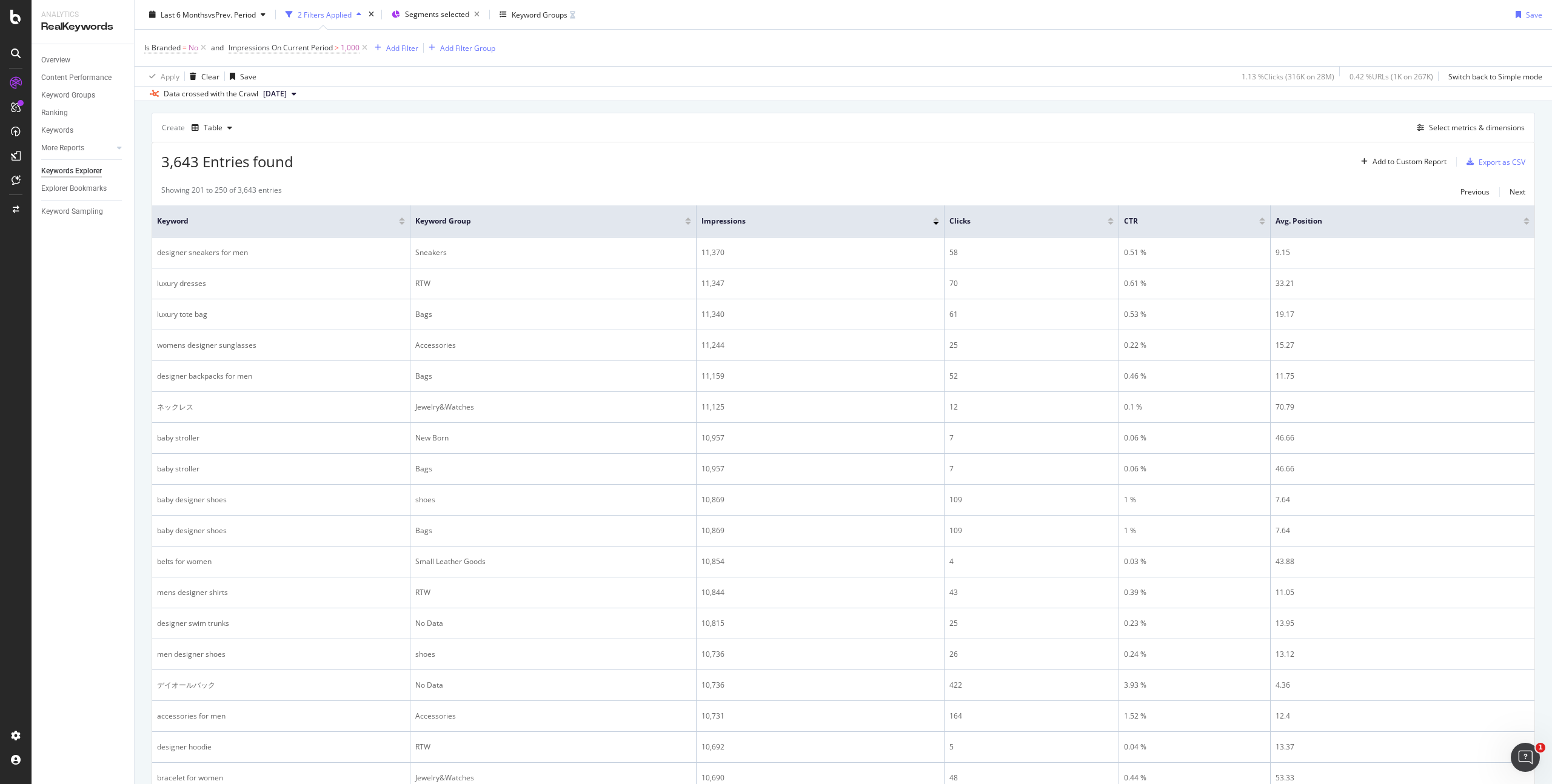
scroll to position [332, 0]
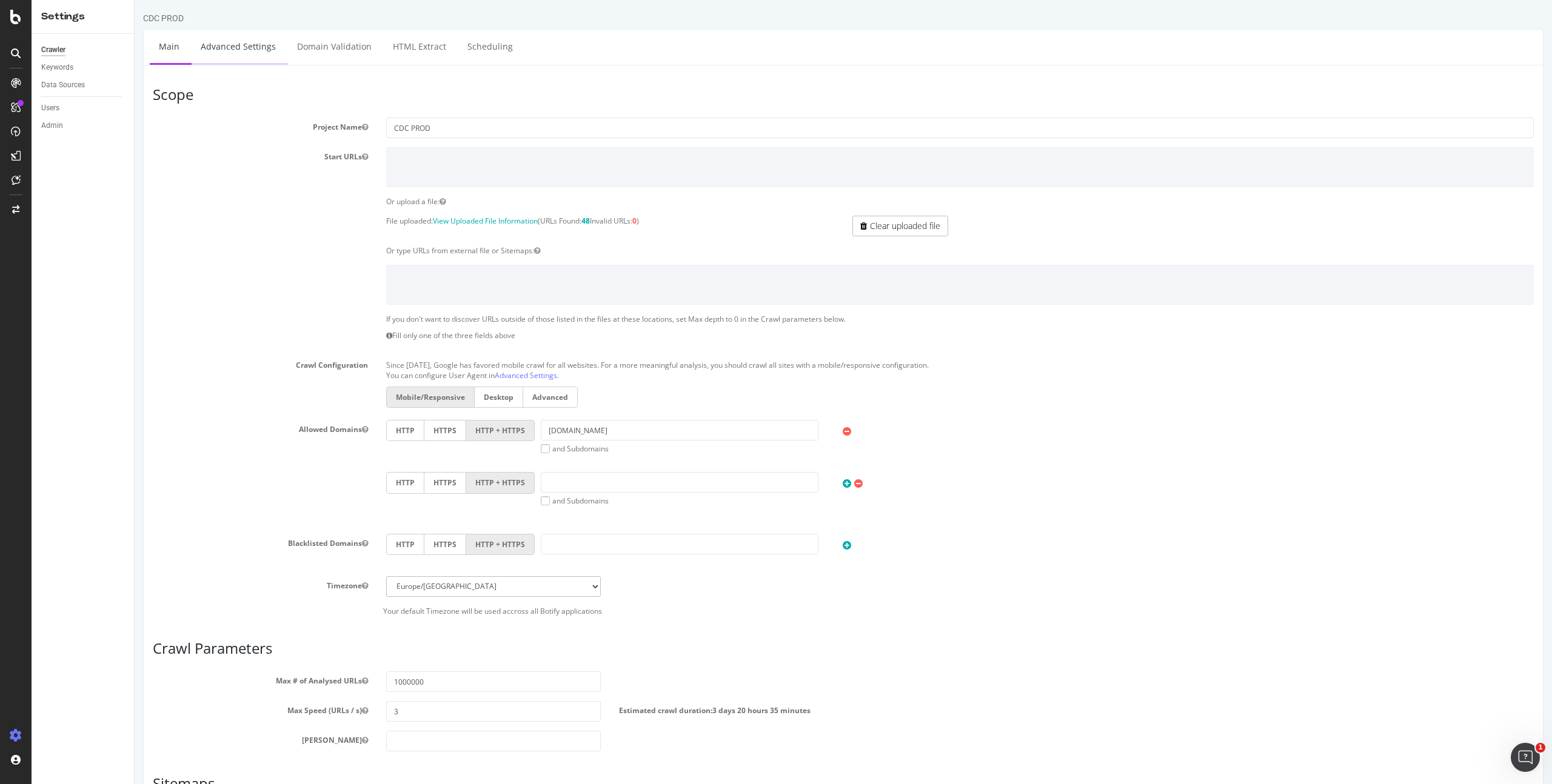
click at [242, 53] on link "Advanced Settings" at bounding box center [238, 46] width 94 height 33
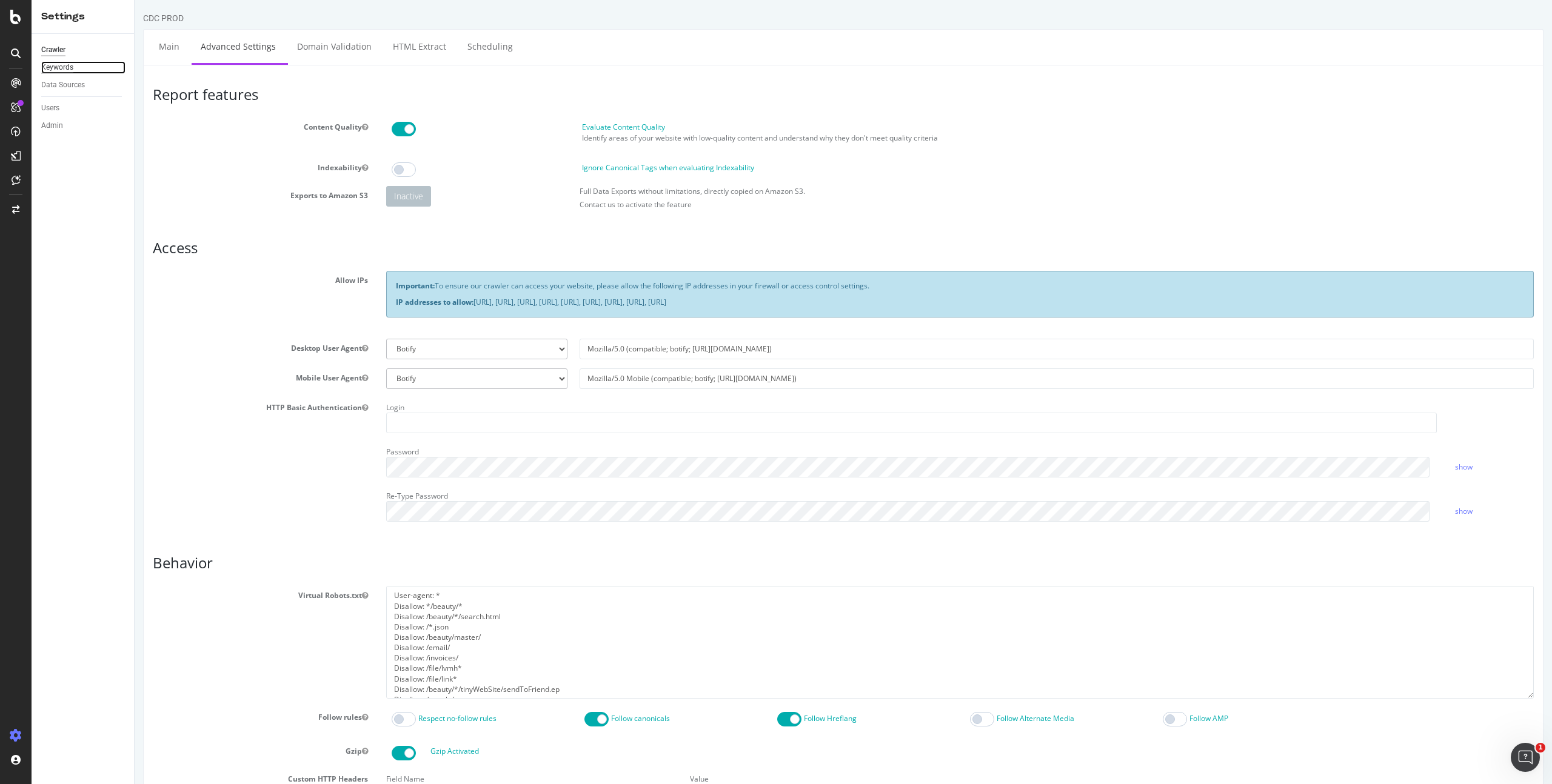
click at [73, 65] on div "Keywords" at bounding box center [57, 68] width 32 height 13
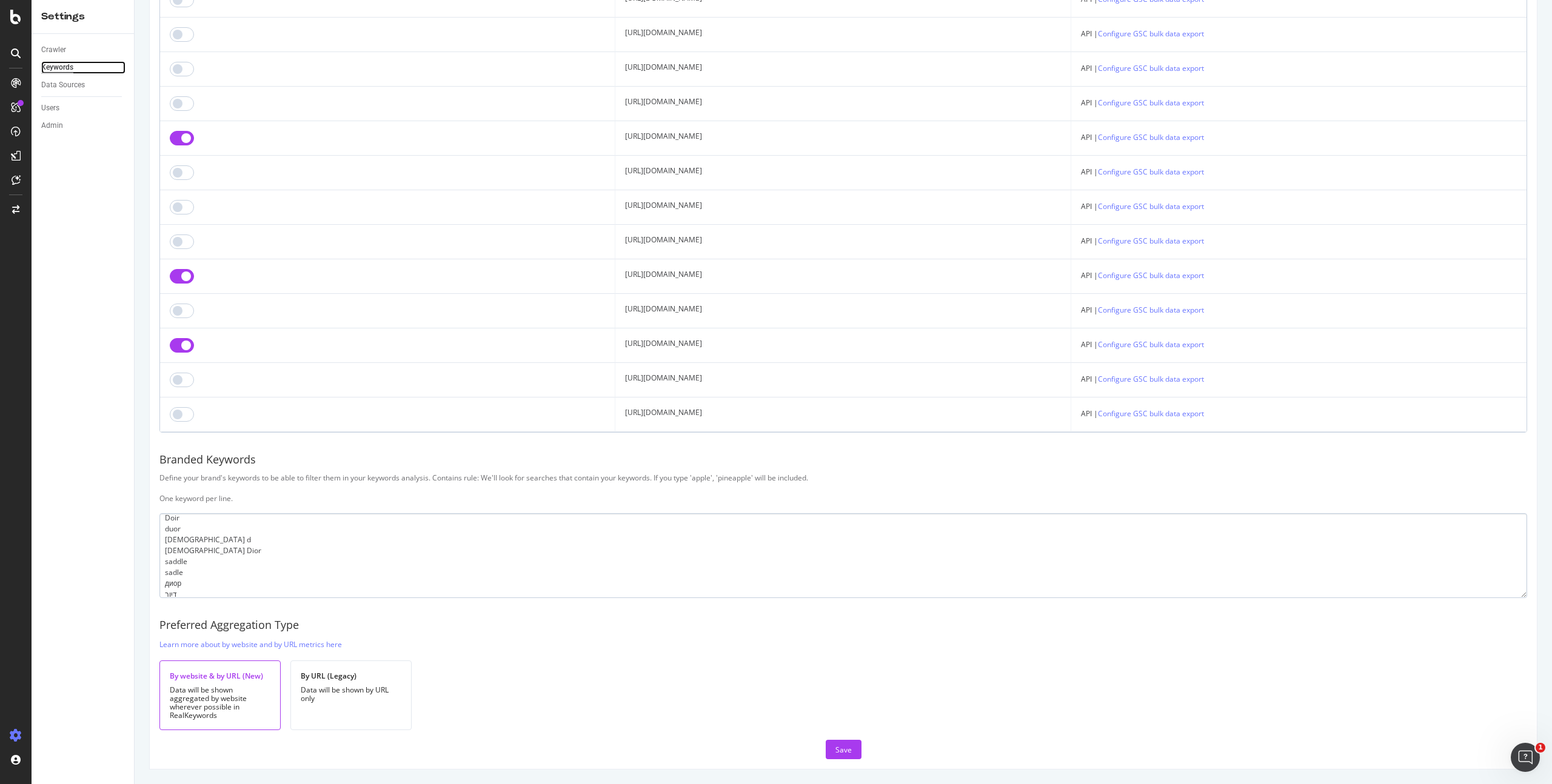
scroll to position [869, 0]
click at [227, 550] on textarea "30 Montaigne jadore rose des vents rose de vent d joy bobby Bar jacket dipr 95.…" at bounding box center [843, 556] width 1368 height 85
paste textarea "デイオール"
click at [830, 749] on button "Save" at bounding box center [844, 749] width 36 height 19
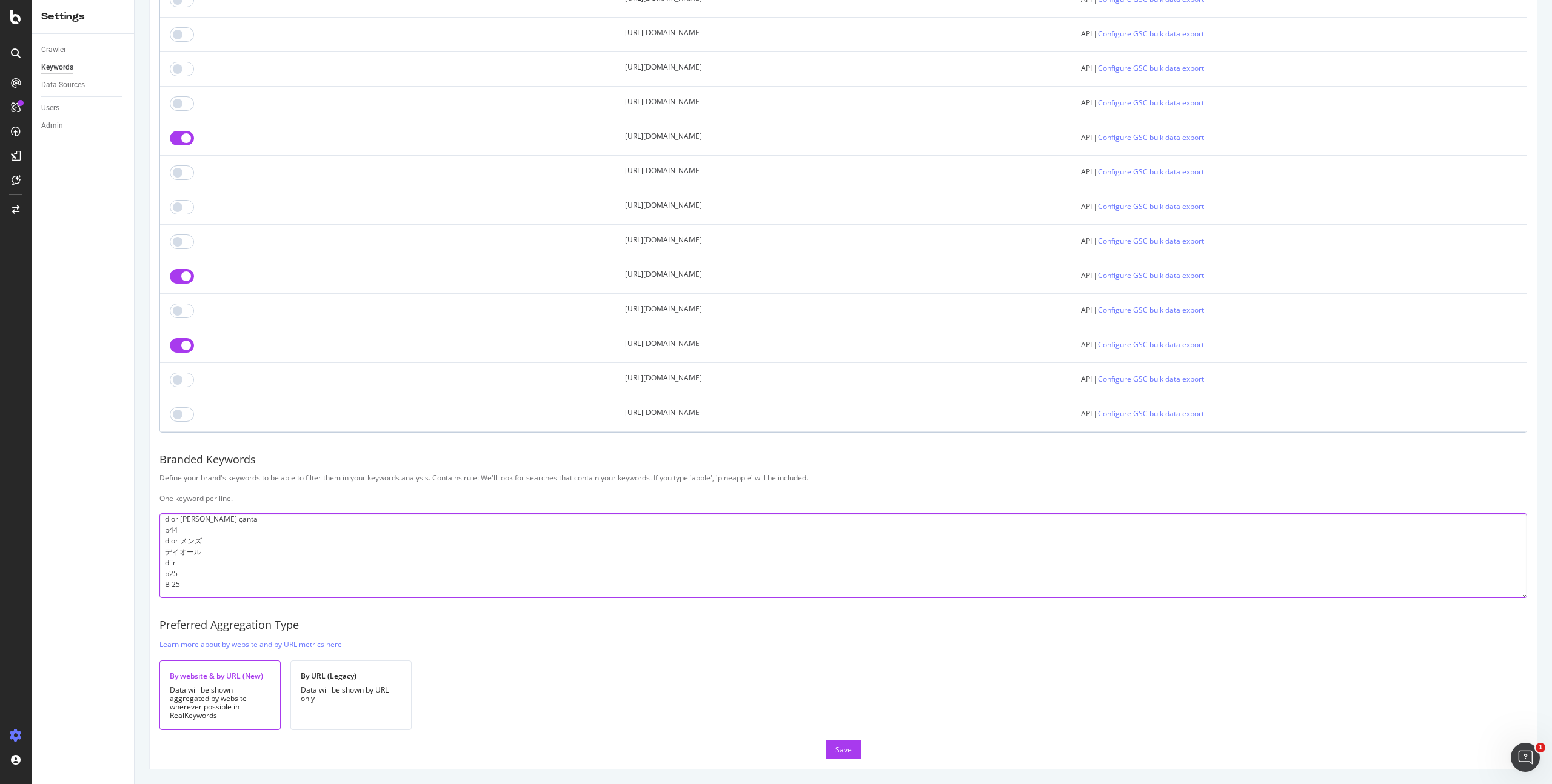
drag, startPoint x: 215, startPoint y: 555, endPoint x: 294, endPoint y: 534, distance: 81.7
click at [216, 555] on textarea "30 Montaigne jadore rose des vents rose de vent d joy bobby Bar jacket dipr 95.…" at bounding box center [843, 556] width 1368 height 85
paste textarea "ディオル"
click at [843, 746] on div "Save" at bounding box center [843, 750] width 17 height 10
click at [197, 580] on textarea "30 Montaigne jadore rose des vents rose de vent d joy bobby Bar jacket dipr 95.…" at bounding box center [843, 556] width 1368 height 85
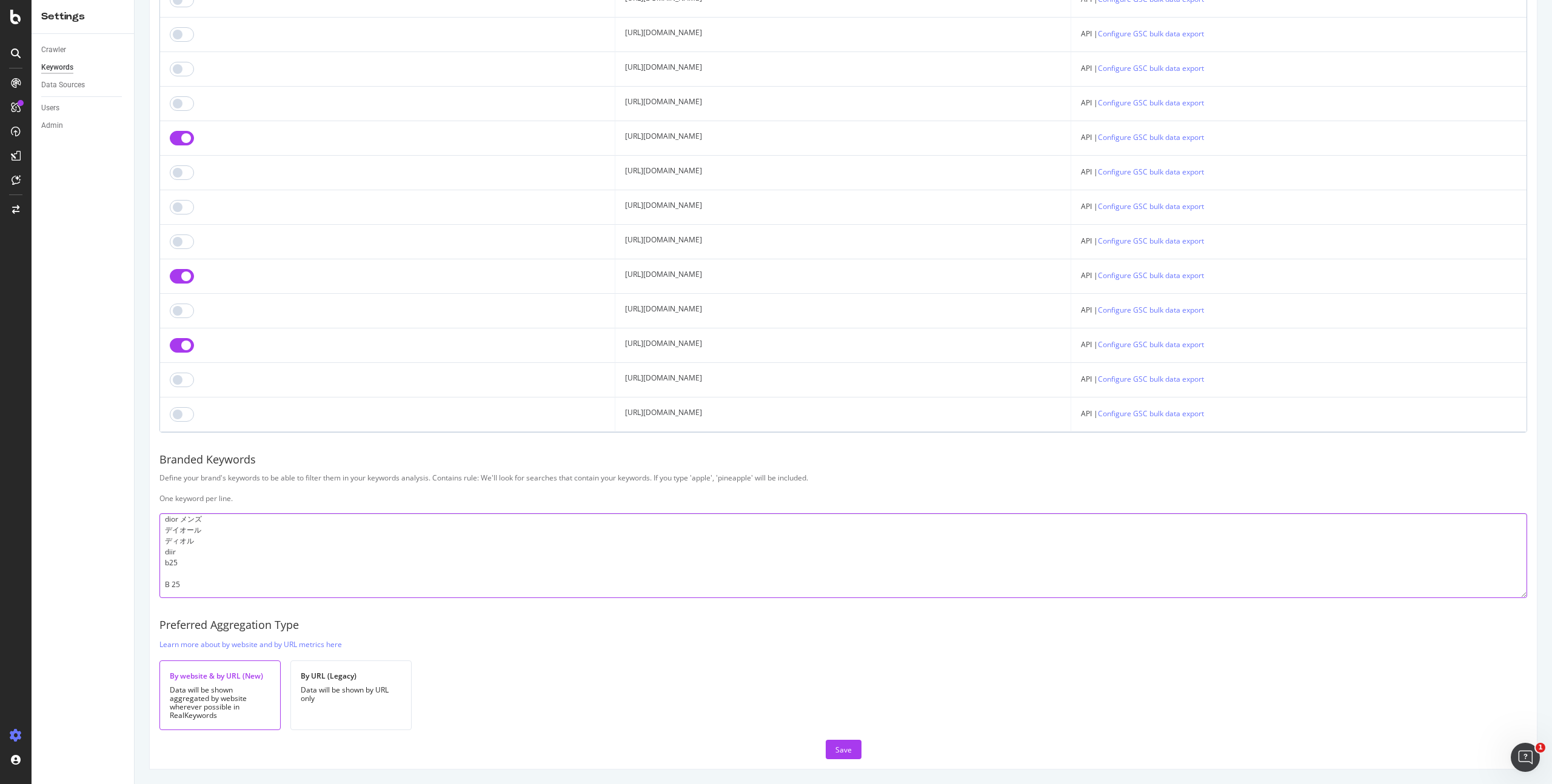
scroll to position [884, 0]
paste textarea "دیور"
click at [845, 749] on div "Save" at bounding box center [843, 750] width 17 height 10
click at [244, 568] on textarea "30 Montaigne jadore rose des vents rose de vent d joy bobby Bar jacket dipr 95.…" at bounding box center [843, 556] width 1368 height 85
paste textarea "[DEMOGRAPHIC_DATA]"
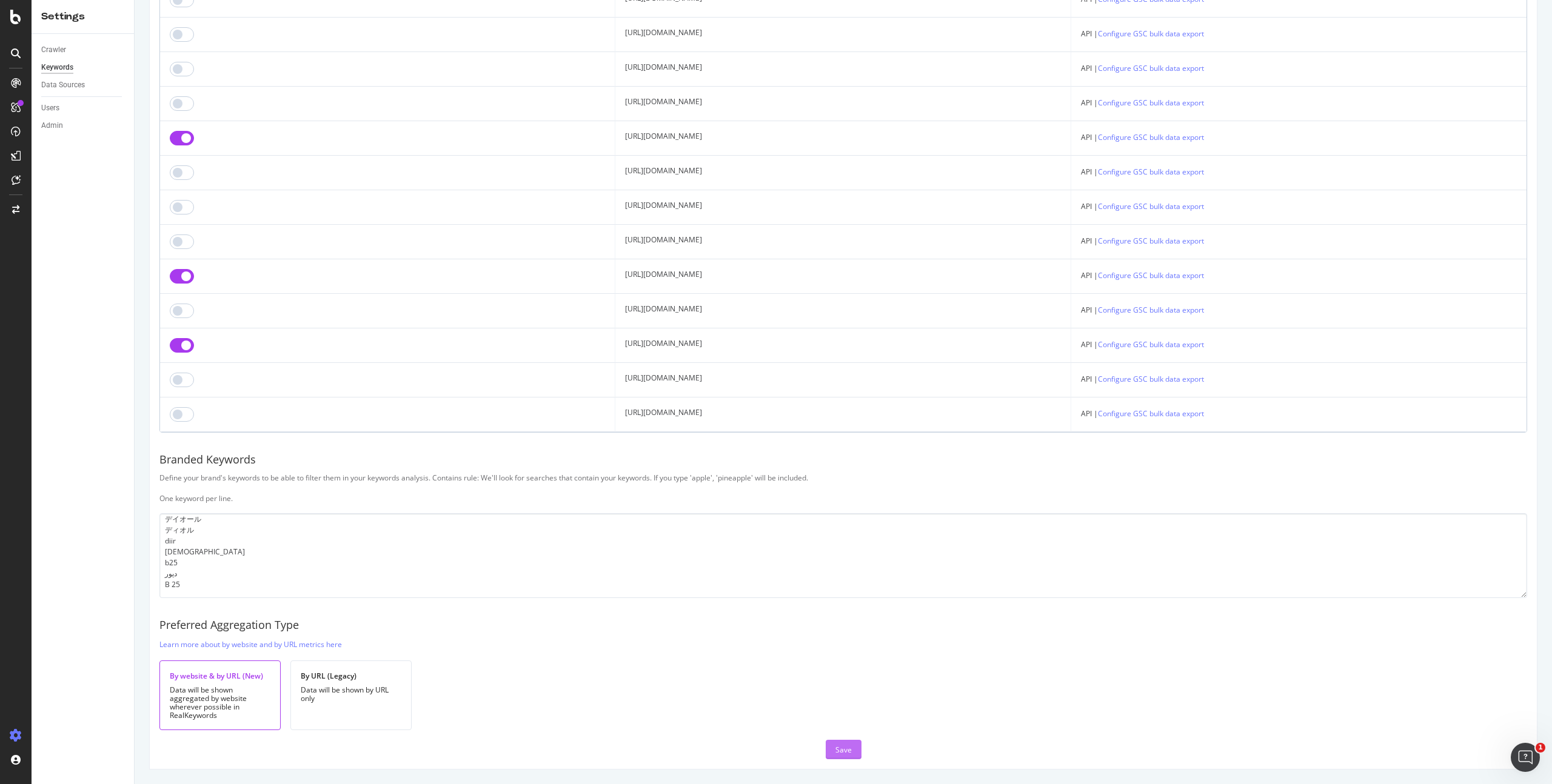
click at [835, 748] on div "Save" at bounding box center [843, 750] width 17 height 10
click at [186, 587] on textarea "30 Montaigne jadore rose des vents rose de vent d joy bobby Bar jacket dipr 95.…" at bounding box center [843, 556] width 1368 height 85
paste textarea "dlite"
click at [850, 747] on button "Save" at bounding box center [844, 749] width 36 height 19
click at [287, 568] on textarea "30 Montaigne jadore rose des vents rose de vent d joy bobby Bar jacket dipr 95.…" at bounding box center [843, 556] width 1368 height 85
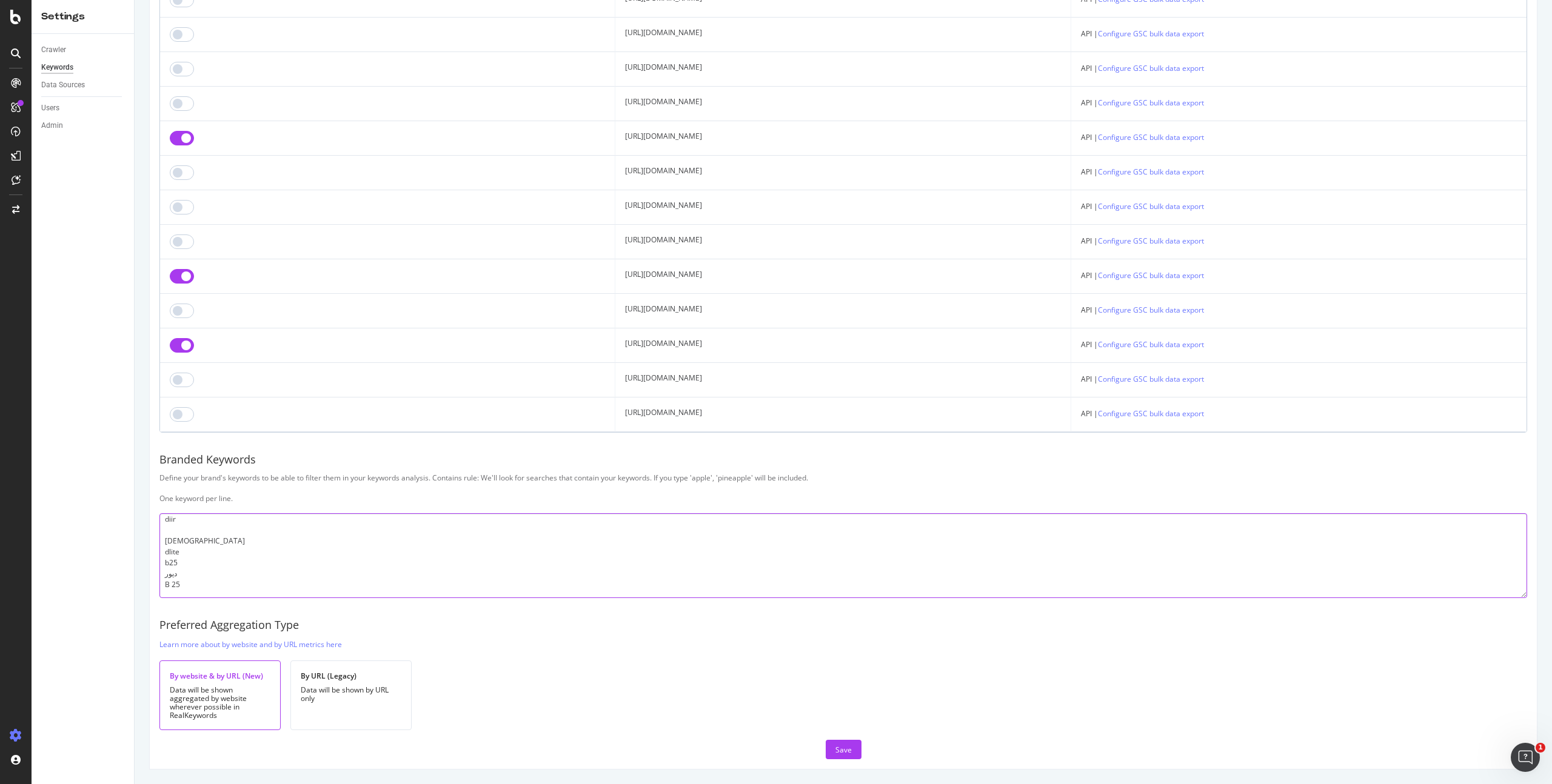
paste textarea "ดิออ"
click at [835, 746] on div "Save" at bounding box center [843, 750] width 17 height 10
click at [289, 544] on textarea "30 Montaigne jadore rose des vents rose de vent d joy bobby Bar jacket dipr 95.…" at bounding box center [843, 556] width 1368 height 85
paste textarea "ディーオール"
click at [837, 745] on div "Save" at bounding box center [843, 750] width 17 height 10
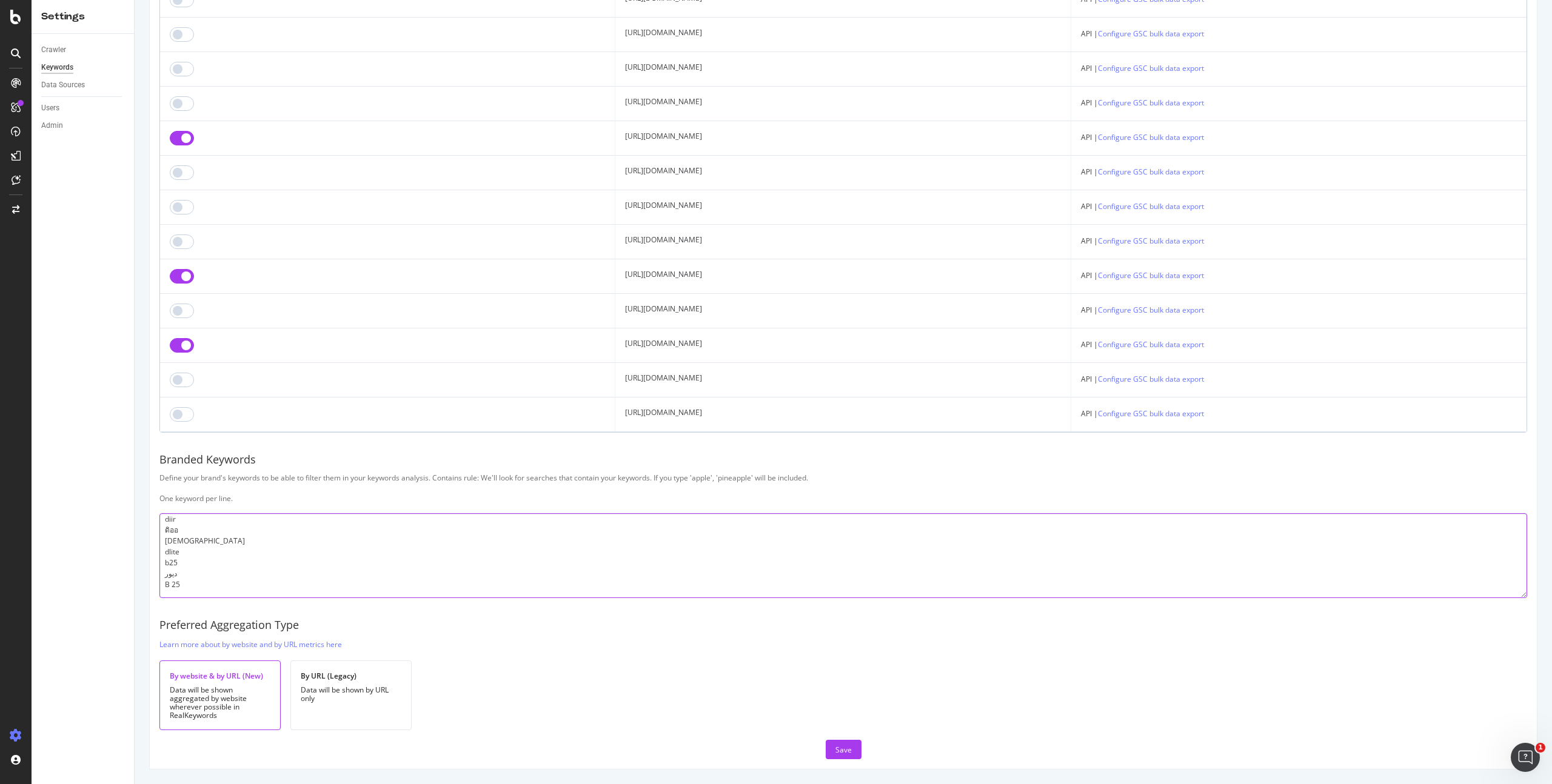
click at [245, 596] on textarea "30 Montaigne jadore rose des vents rose de vent d joy bobby Bar jacket dipr 95.…" at bounding box center [843, 556] width 1368 height 85
paste textarea "b35"
click at [830, 750] on button "Save" at bounding box center [844, 749] width 36 height 19
click at [232, 568] on textarea "30 Montaigne jadore rose des vents rose de vent d joy bobby Bar jacket dipr 95.…" at bounding box center [843, 556] width 1368 height 85
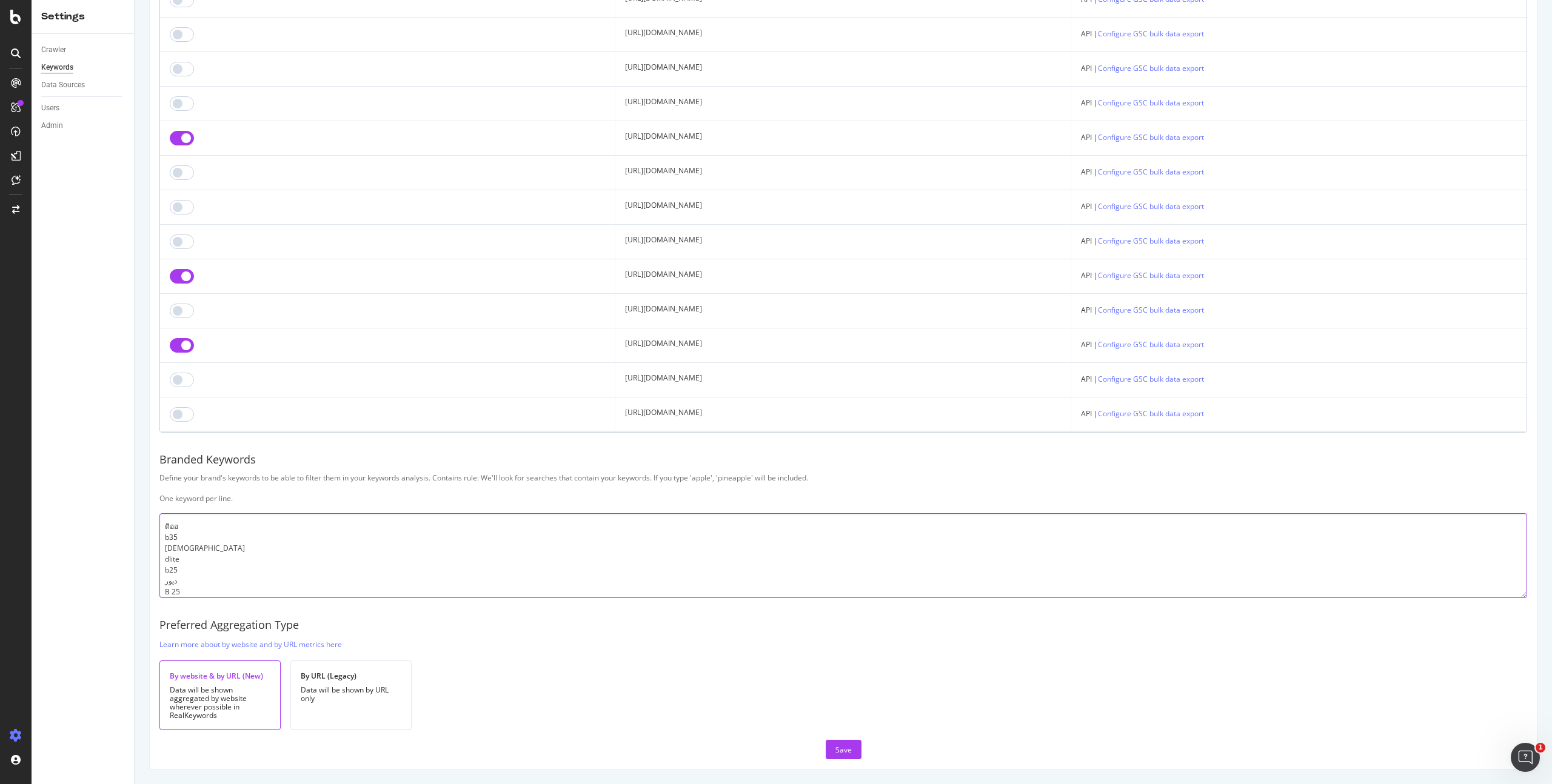
paste textarea "ディオ"
type textarea "30 Montaigne jadore rose des vents rose de vent d joy bobby Bar jacket dipr 95.…"
click at [835, 745] on div "Save" at bounding box center [843, 750] width 17 height 10
